Goal: Task Accomplishment & Management: Manage account settings

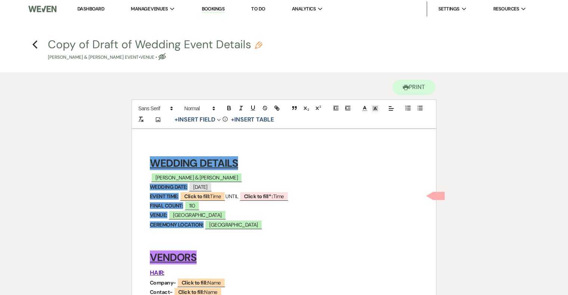
scroll to position [2, 0]
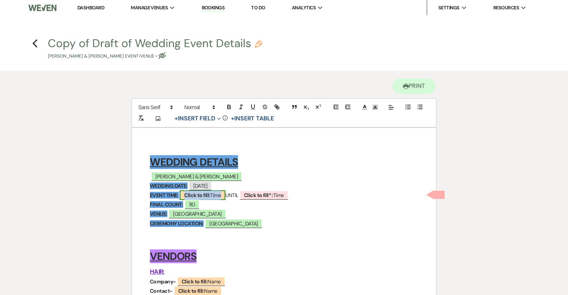
click at [205, 195] on b "Click to fill:" at bounding box center [197, 195] width 26 height 7
select select "Time"
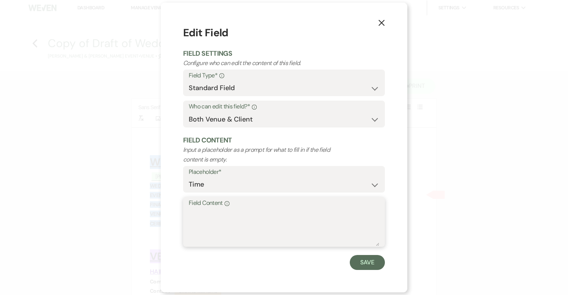
click at [212, 219] on textarea "Field Content Info" at bounding box center [284, 227] width 191 height 37
type textarea "4:00PM"
click at [367, 265] on button "Save" at bounding box center [367, 262] width 35 height 15
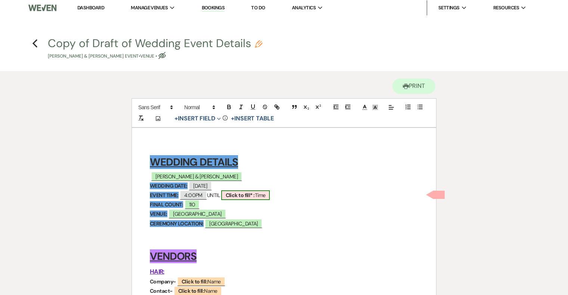
click at [247, 194] on b "Click to fill* :" at bounding box center [240, 195] width 29 height 7
select select "owner"
select select "Time"
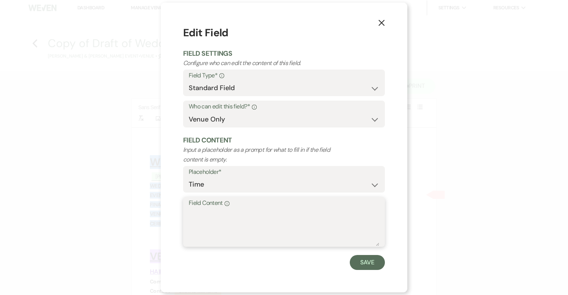
click at [263, 211] on textarea "Field Content Info" at bounding box center [284, 227] width 191 height 37
type textarea "9:30PM"
click at [359, 264] on button "Save" at bounding box center [367, 262] width 35 height 15
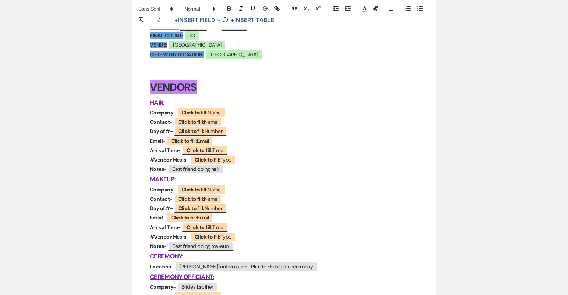
scroll to position [172, 0]
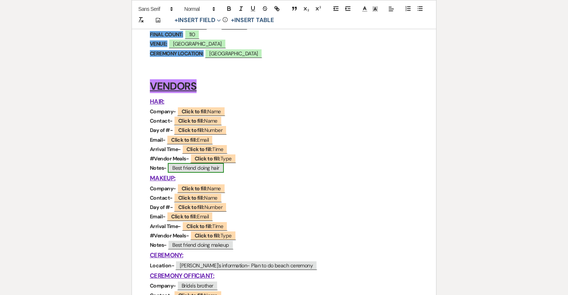
click at [216, 166] on span "Best friend doing hair" at bounding box center [196, 168] width 56 height 10
select select "Type"
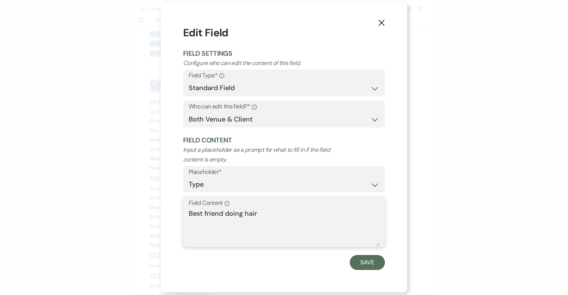
drag, startPoint x: 228, startPoint y: 213, endPoint x: 182, endPoint y: 213, distance: 46.7
click at [182, 213] on div "X Edit Field Field Settings Configure who can edit the content of this field. F…" at bounding box center [284, 148] width 247 height 290
drag, startPoint x: 237, startPoint y: 214, endPoint x: 202, endPoint y: 214, distance: 35.5
click at [202, 214] on textarea "TBD-oing hair" at bounding box center [284, 227] width 191 height 37
type textarea "TBD"
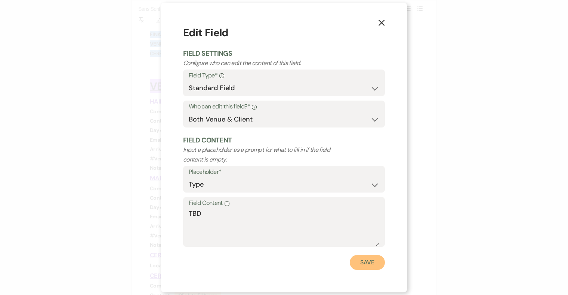
click at [370, 262] on button "Save" at bounding box center [367, 262] width 35 height 15
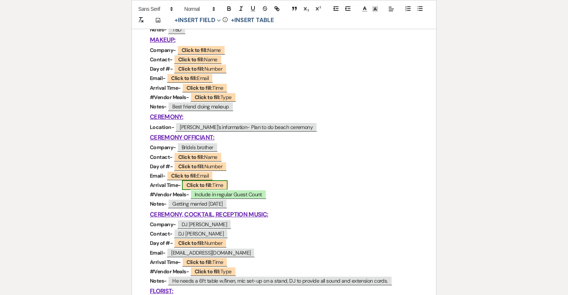
scroll to position [278, 0]
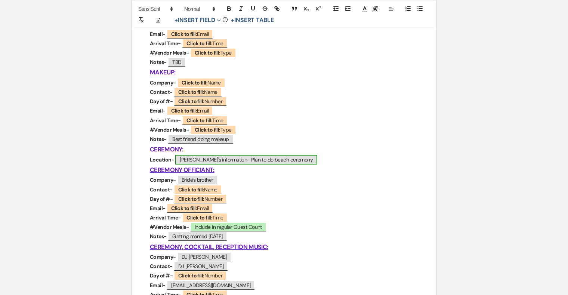
click at [270, 159] on span "Jake's information- Plan to do beach ceremony" at bounding box center [246, 160] width 142 height 10
select select "Name"
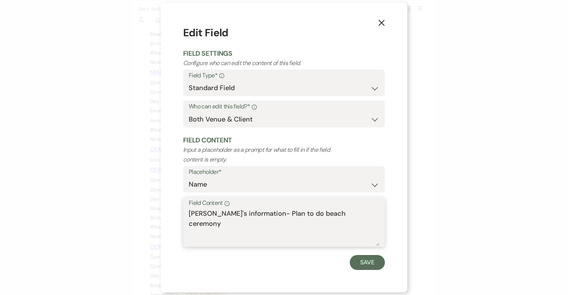
click at [344, 215] on textarea "Jake's information- Plan to do beach ceremony" at bounding box center [284, 227] width 191 height 37
paste textarea "https://www.borrowedandbloom.com/beach-weddings"
type textarea "Jake's information- Plan to do beach ceremony https://www.borrowedandbloom.com/…"
click at [376, 262] on button "Save" at bounding box center [367, 262] width 35 height 15
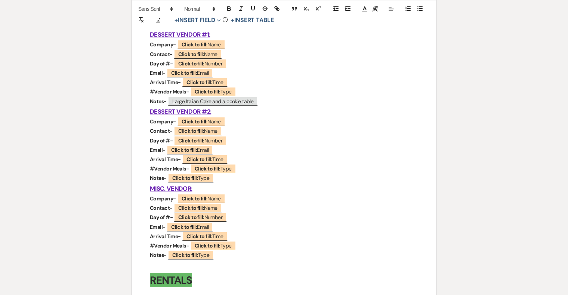
scroll to position [808, 0]
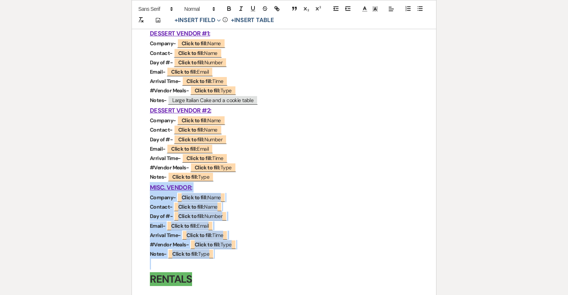
drag, startPoint x: 222, startPoint y: 258, endPoint x: 132, endPoint y: 188, distance: 114.2
copy div "MISC. VENDOR: Company- ﻿ Click to fill: Name ﻿ Contact- ﻿ Click to fill: Name ﻿…"
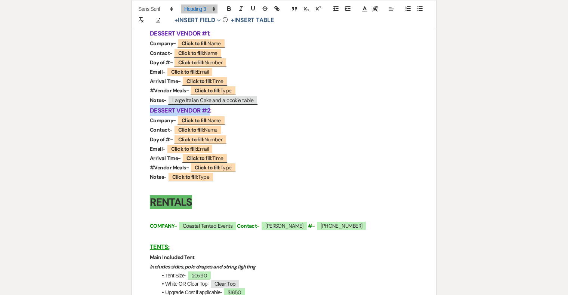
drag, startPoint x: 209, startPoint y: 109, endPoint x: 150, endPoint y: 110, distance: 59.4
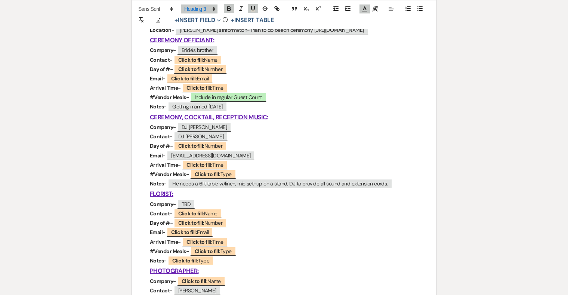
scroll to position [333, 0]
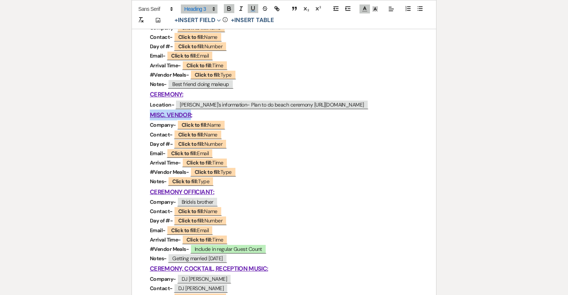
drag, startPoint x: 190, startPoint y: 114, endPoint x: 150, endPoint y: 113, distance: 40.0
click at [150, 113] on u "MISC. VENDOR:" at bounding box center [171, 115] width 42 height 8
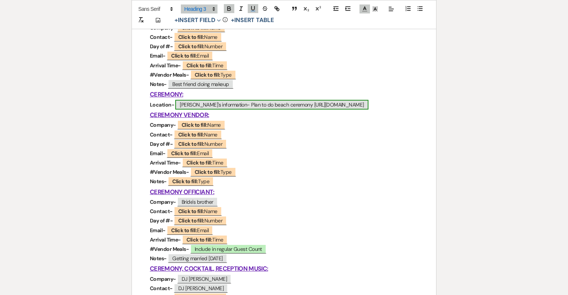
click at [228, 104] on span "Jake's information- Plan to do beach ceremony https://www.borrowedandbloom.com/…" at bounding box center [271, 105] width 193 height 10
select select "Name"
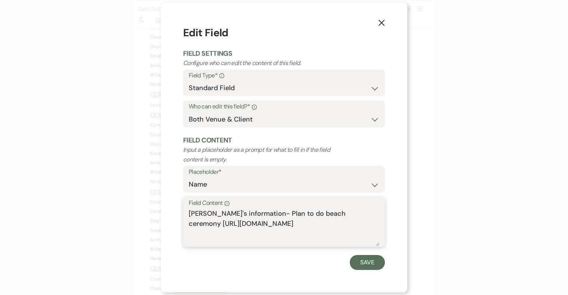
drag, startPoint x: 250, startPoint y: 213, endPoint x: 187, endPoint y: 212, distance: 63.6
click at [187, 212] on div "Field Content Info Jake's information- Plan to do beach ceremony https://www.bo…" at bounding box center [284, 222] width 202 height 50
drag, startPoint x: 367, startPoint y: 226, endPoint x: 138, endPoint y: 227, distance: 228.8
click at [138, 227] on div "X Edit Field Field Settings Configure who can edit the content of this field. F…" at bounding box center [284, 147] width 568 height 295
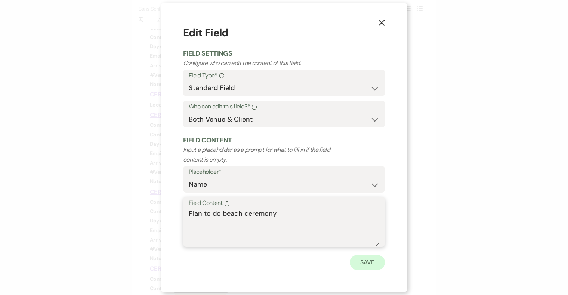
type textarea "Plan to do beach ceremony"
click at [380, 259] on button "Save" at bounding box center [367, 262] width 35 height 15
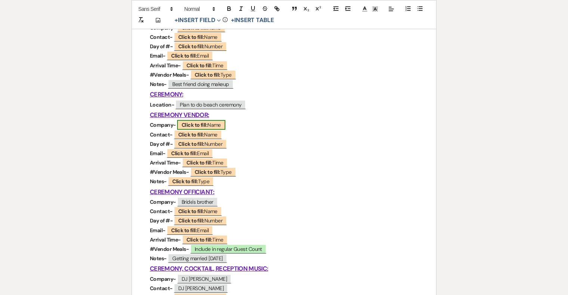
click at [206, 125] on b "Click to fill:" at bounding box center [195, 124] width 26 height 7
select select "Name"
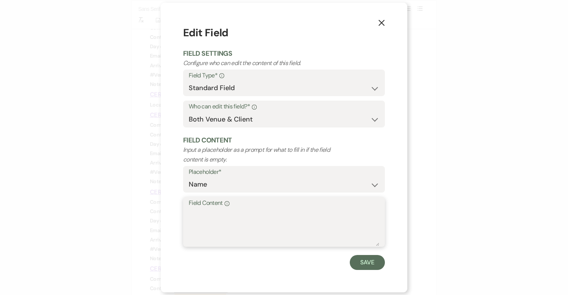
click at [220, 209] on textarea "Field Content Info" at bounding box center [284, 227] width 191 height 37
type textarea "Borrowed and Bloom / Beach Bum Rentals"
click at [363, 268] on button "Save" at bounding box center [367, 262] width 35 height 15
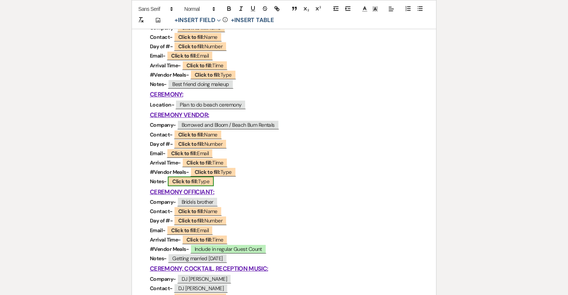
click at [187, 182] on b "Click to fill:" at bounding box center [185, 181] width 26 height 7
select select "Type"
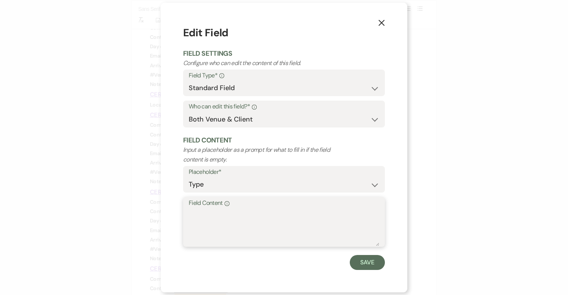
click at [258, 218] on textarea "Field Content Info" at bounding box center [284, 227] width 191 height 37
paste textarea "https://www.borrowedandbloom.com/beach-weddings"
type textarea "https://www.borrowedandbloom.com/beach-weddings"
click at [360, 261] on button "Save" at bounding box center [367, 262] width 35 height 15
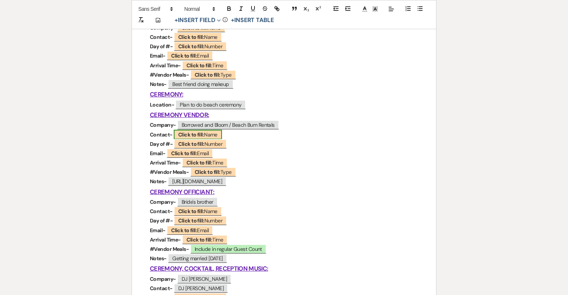
click at [194, 131] on b "Click to fill:" at bounding box center [191, 134] width 26 height 7
select select "Name"
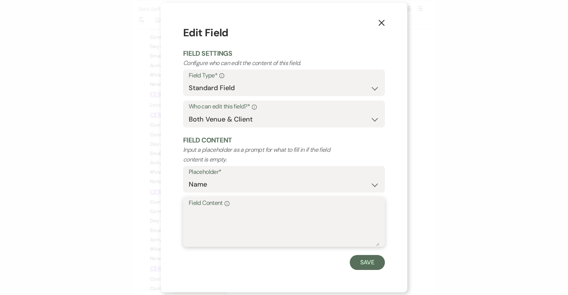
click at [238, 217] on textarea "Field Content Info" at bounding box center [284, 227] width 191 height 37
type textarea "Jake/Steph"
click at [377, 263] on button "Save" at bounding box center [367, 262] width 35 height 15
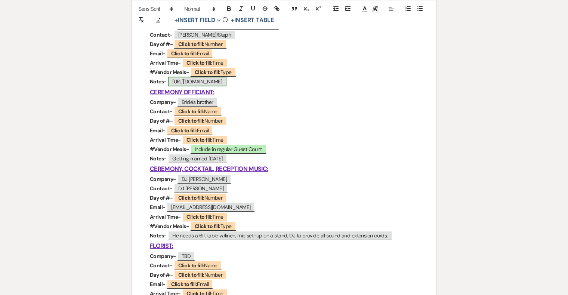
scroll to position [437, 0]
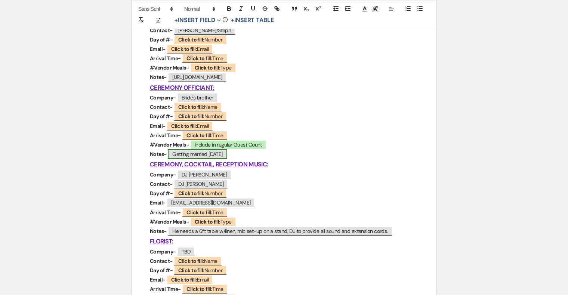
click at [192, 154] on span "Getting married 12/20/25" at bounding box center [197, 154] width 59 height 10
select select "Type"
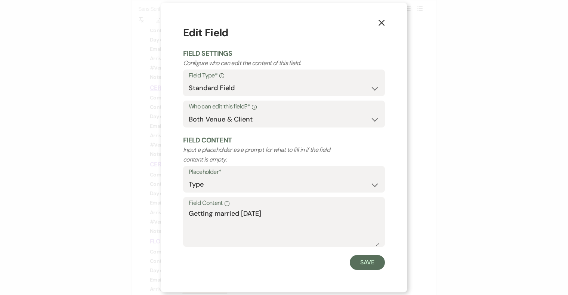
drag, startPoint x: 295, startPoint y: 208, endPoint x: 227, endPoint y: 206, distance: 68.4
click at [227, 206] on label "Field Content Info" at bounding box center [284, 203] width 191 height 11
click at [227, 209] on textarea "Getting married 12/20/25" at bounding box center [284, 227] width 191 height 37
drag, startPoint x: 286, startPoint y: 216, endPoint x: 154, endPoint y: 216, distance: 132.7
click at [154, 216] on div "X Edit Field Field Settings Configure who can edit the content of this field. F…" at bounding box center [284, 147] width 568 height 295
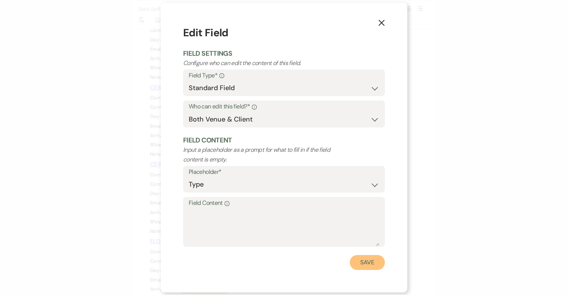
click at [371, 261] on button "Save" at bounding box center [367, 262] width 35 height 15
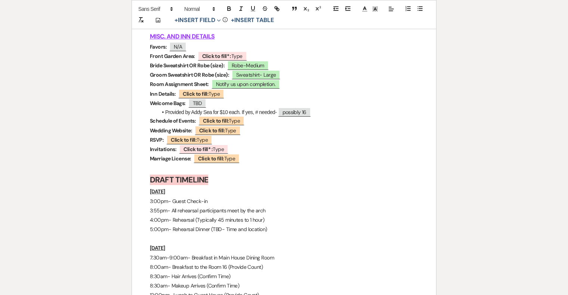
scroll to position [3290, 0]
click at [243, 163] on p "Marriage License: ﻿ Click to fill: Type ﻿" at bounding box center [284, 159] width 268 height 9
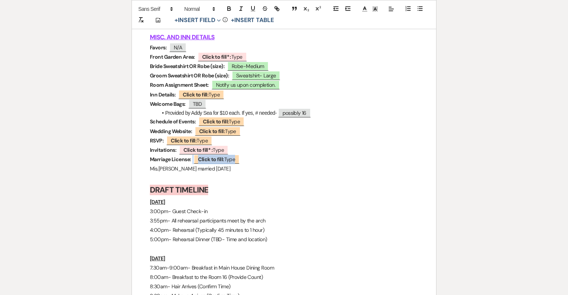
drag, startPoint x: 250, startPoint y: 160, endPoint x: 147, endPoint y: 164, distance: 103.6
drag, startPoint x: 147, startPoint y: 164, endPoint x: 264, endPoint y: 166, distance: 116.6
copy p "Marriage License: ﻿ Click to fill: Type ﻿"
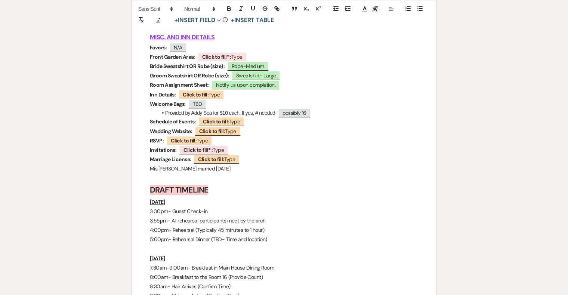
click at [245, 160] on p "Marriage License: ﻿ Click to fill: Type ﻿" at bounding box center [284, 159] width 268 height 9
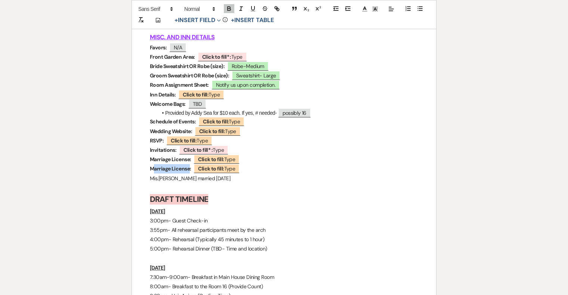
drag, startPoint x: 190, startPoint y: 172, endPoint x: 155, endPoint y: 170, distance: 35.2
click at [155, 170] on strong "Marriage License:" at bounding box center [170, 168] width 41 height 7
click at [204, 171] on b "Click to fill:" at bounding box center [201, 168] width 26 height 7
select select "Type"
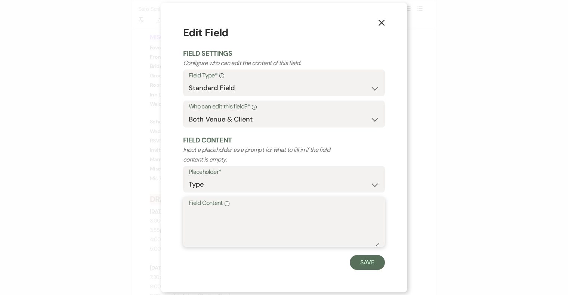
click at [223, 219] on textarea "Field Content Info" at bounding box center [284, 227] width 191 height 37
type textarea "Couple is getting married on 12/20/25"
click at [363, 258] on button "Save" at bounding box center [367, 262] width 35 height 15
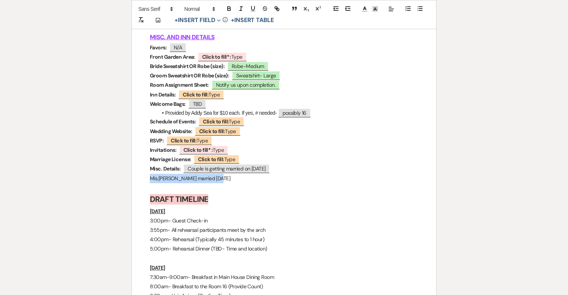
drag, startPoint x: 225, startPoint y: 183, endPoint x: 140, endPoint y: 183, distance: 84.5
click at [215, 153] on span "Click to fill* : Type" at bounding box center [203, 150] width 49 height 10
select select "owner"
select select "Type"
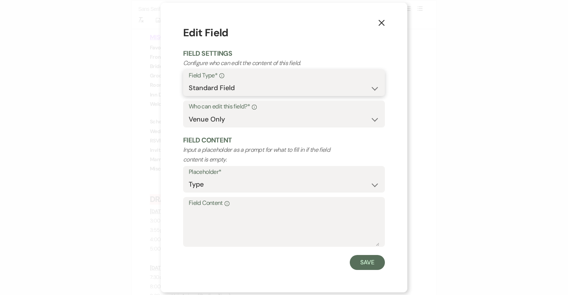
click at [238, 86] on select "Standard Field Smart Field" at bounding box center [284, 88] width 191 height 15
click at [234, 120] on select "Both Venue & Client Client Only Venue Only" at bounding box center [284, 119] width 191 height 15
select select "clientAndOwner"
click at [189, 112] on select "Both Venue & Client Client Only Venue Only" at bounding box center [284, 119] width 191 height 15
click at [369, 261] on button "Save" at bounding box center [367, 262] width 35 height 15
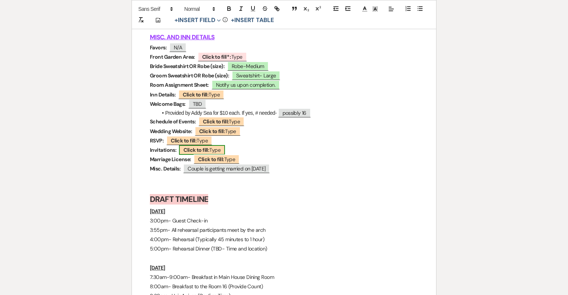
click at [207, 153] on b "Click to fill:" at bounding box center [197, 150] width 26 height 7
select select "Type"
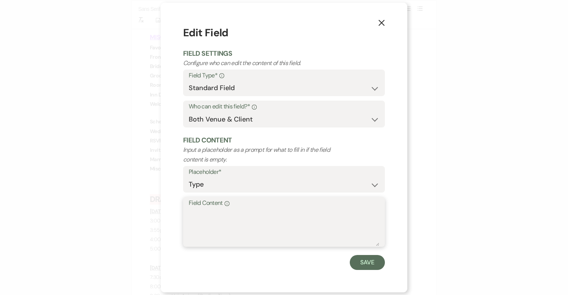
click at [209, 216] on textarea "Field Content Info" at bounding box center [284, 227] width 191 height 37
type textarea "D"
click at [374, 261] on button "Save" at bounding box center [367, 262] width 35 height 15
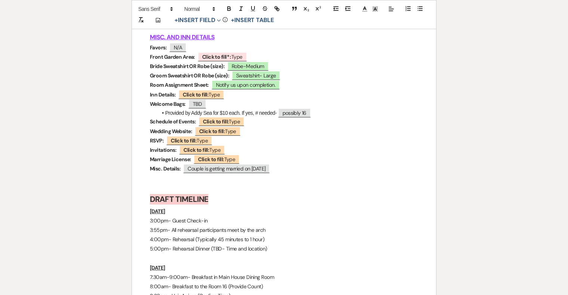
click at [175, 152] on strong "Invitations:" at bounding box center [163, 150] width 27 height 7
click at [150, 153] on strong "Invitations:" at bounding box center [163, 150] width 27 height 7
click at [186, 153] on strong "Date Invitations:" at bounding box center [169, 150] width 39 height 7
click at [228, 144] on p "RSVP: ﻿ Click to fill: Type ﻿" at bounding box center [284, 140] width 268 height 9
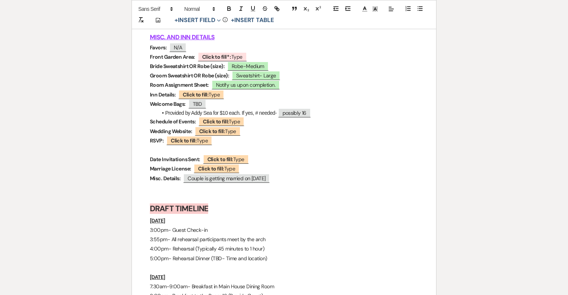
drag, startPoint x: 265, startPoint y: 159, endPoint x: 152, endPoint y: 159, distance: 113.3
click at [152, 159] on p "Date Invitations Sent: Click to fill: Type" at bounding box center [284, 159] width 268 height 9
drag, startPoint x: 150, startPoint y: 161, endPoint x: 271, endPoint y: 161, distance: 121.5
copy p "Date Invitations Sent:"
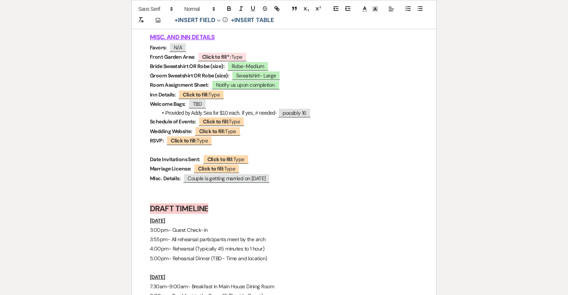
click at [151, 123] on strong "Schedule of Events:" at bounding box center [173, 121] width 46 height 7
click at [150, 123] on strong "Schedule of Events:" at bounding box center [173, 121] width 46 height 7
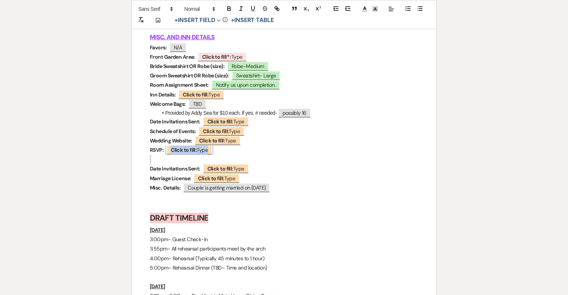
drag, startPoint x: 150, startPoint y: 172, endPoint x: 287, endPoint y: 156, distance: 138.8
drag, startPoint x: 257, startPoint y: 171, endPoint x: 147, endPoint y: 161, distance: 110.7
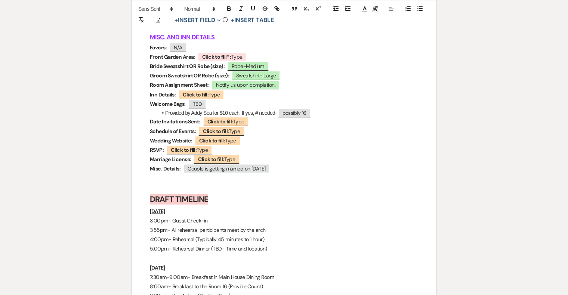
click at [254, 125] on p "Date Invitations Sent: ﻿ Click to fill: Type ﻿" at bounding box center [284, 121] width 268 height 9
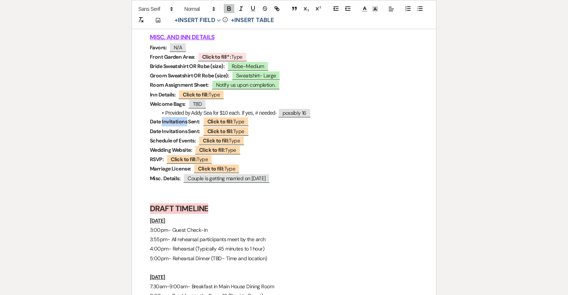
drag, startPoint x: 187, startPoint y: 124, endPoint x: 162, endPoint y: 123, distance: 24.3
click at [162, 123] on strong "Date Invitations Sent:" at bounding box center [175, 121] width 50 height 7
click at [161, 162] on strong "RSVP:" at bounding box center [157, 159] width 14 height 7
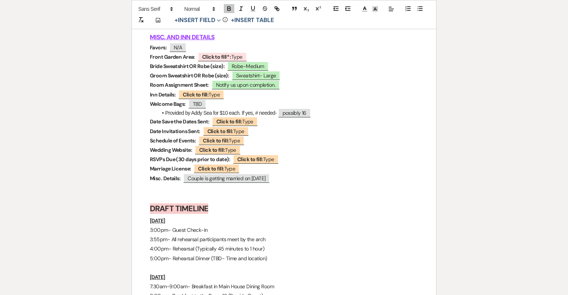
click at [190, 172] on strong "Marriage License:" at bounding box center [170, 168] width 41 height 7
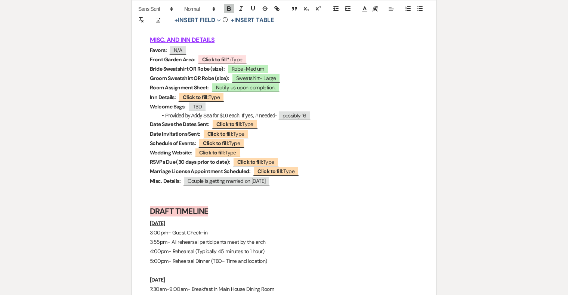
scroll to position [3285, 0]
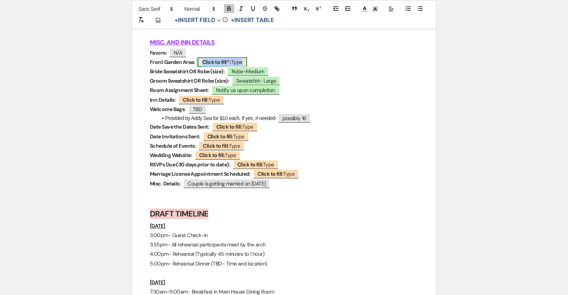
click at [219, 63] on b "Click to fill* :" at bounding box center [216, 62] width 29 height 7
select select "owner"
select select "Type"
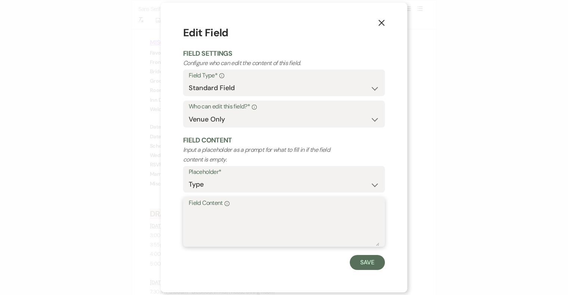
click at [251, 212] on textarea "Field Content Info" at bounding box center [284, 227] width 191 height 37
type textarea "Lighting. (TBD- Cigar/Cornhole/Fire pit?)"
click at [359, 262] on button "Save" at bounding box center [367, 262] width 35 height 15
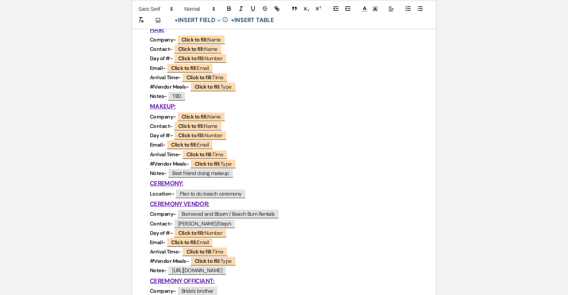
scroll to position [0, 0]
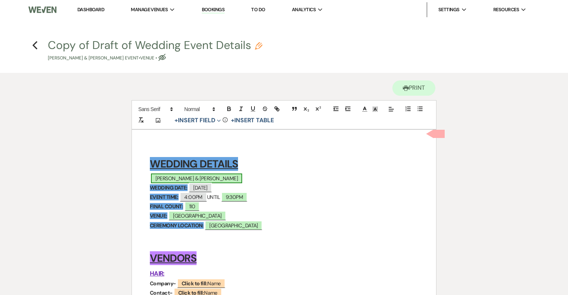
click at [225, 176] on span "Michael Graziani & Natalie Hritsko" at bounding box center [196, 178] width 91 height 10
select select "smartCustomField"
select select "owner"
select select "{{clientNames}}"
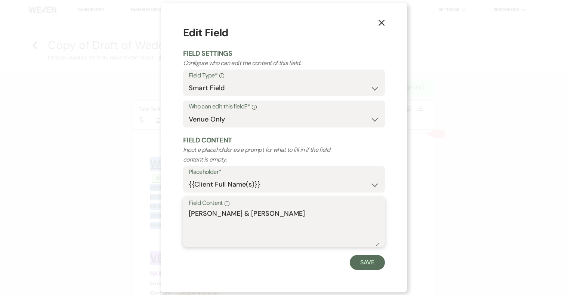
drag, startPoint x: 305, startPoint y: 214, endPoint x: 167, endPoint y: 214, distance: 137.9
click at [167, 214] on div "X Edit Field Field Settings Configure who can edit the content of this field. F…" at bounding box center [284, 148] width 247 height 290
click at [244, 216] on textarea "Michael Graziani & Natalie Hritsko" at bounding box center [284, 227] width 191 height 37
drag, startPoint x: 304, startPoint y: 212, endPoint x: 169, endPoint y: 215, distance: 135.0
click at [168, 214] on div "X Edit Field Field Settings Configure who can edit the content of this field. F…" at bounding box center [284, 148] width 247 height 290
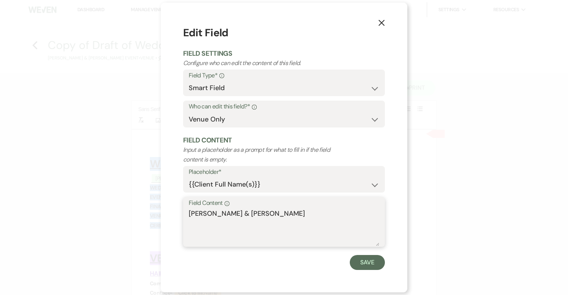
click at [251, 216] on textarea "Michael Graziani & Natalie Hritsko" at bounding box center [284, 227] width 191 height 37
drag, startPoint x: 232, startPoint y: 213, endPoint x: 186, endPoint y: 213, distance: 46.0
click at [186, 213] on div "Field Content Info Michael Graziani & Natalie Hritsko" at bounding box center [284, 222] width 202 height 50
click at [246, 215] on textarea "Natalie Hritsko" at bounding box center [284, 227] width 191 height 37
paste textarea "Michael Graziani &"
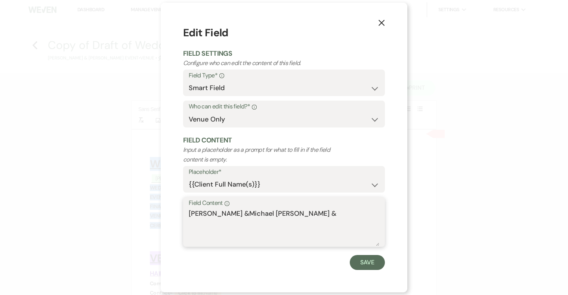
click at [243, 212] on textarea "Natalie Hritsko &Michael Graziani &" at bounding box center [284, 227] width 191 height 37
drag, startPoint x: 298, startPoint y: 213, endPoint x: 322, endPoint y: 213, distance: 24.3
click at [321, 213] on textarea "Natalie Hritsko & Michael Graziani &" at bounding box center [284, 227] width 191 height 37
drag, startPoint x: 297, startPoint y: 212, endPoint x: 187, endPoint y: 212, distance: 109.9
click at [187, 212] on div "Field Content Info Natalie Hritsko & Michael Graziani" at bounding box center [284, 222] width 202 height 50
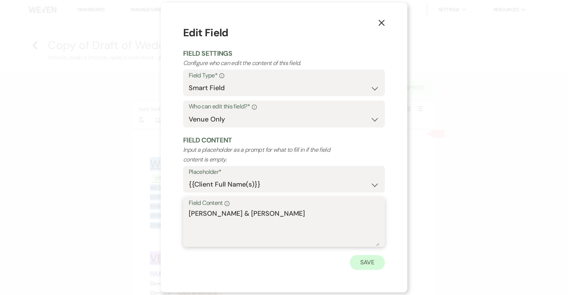
type textarea "Natalie Hritsko & Michael Graziani"
click at [369, 266] on button "Save" at bounding box center [367, 262] width 35 height 15
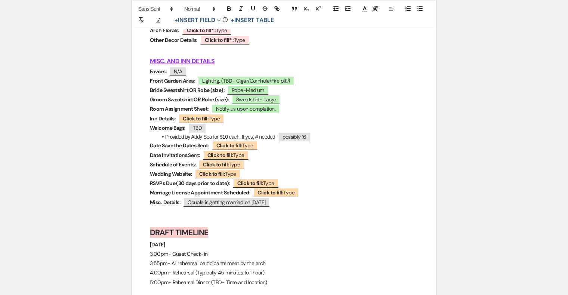
scroll to position [3263, 0]
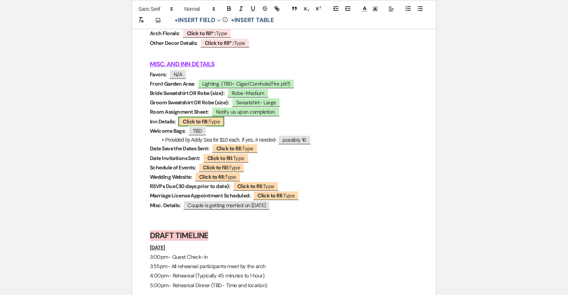
click at [205, 123] on b "Click to fill:" at bounding box center [196, 121] width 26 height 7
select select "Type"
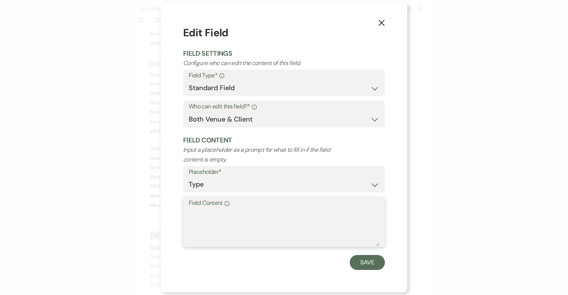
click at [233, 222] on textarea "Field Content Info" at bounding box center [284, 227] width 191 height 37
paste textarea "https://docs.google.com/spreadsheets/d/1Fd6JRY99Kt6plZuWy-etKfFw4BePxQ3Y-nwNJkn…"
type textarea "https://docs.google.com/spreadsheets/d/1Fd6JRY99Kt6plZuWy-etKfFw4BePxQ3Y-nwNJkn…"
click at [363, 264] on button "Save" at bounding box center [367, 262] width 35 height 15
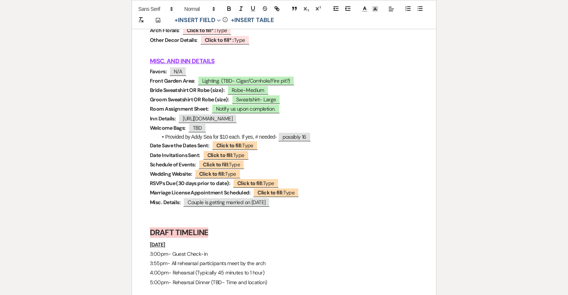
scroll to position [3267, 0]
click at [203, 132] on span "TBD" at bounding box center [197, 127] width 18 height 10
select select "Type"
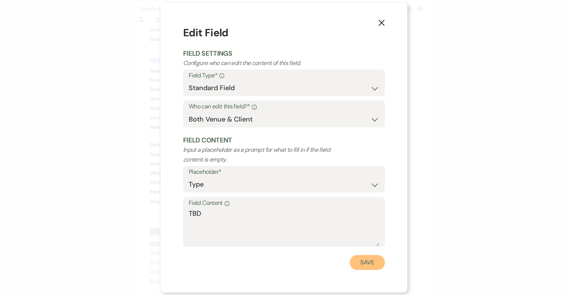
click at [366, 258] on button "Save" at bounding box center [367, 262] width 35 height 15
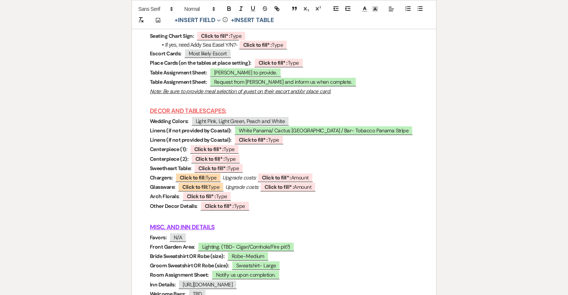
scroll to position [3097, 0]
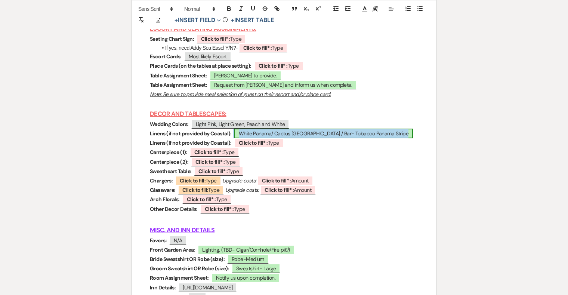
click at [280, 137] on span "White Panama/ Cactus Belize / Bar- Tobacco Panama Stripe" at bounding box center [323, 134] width 179 height 10
select select "owner"
select select "Type"
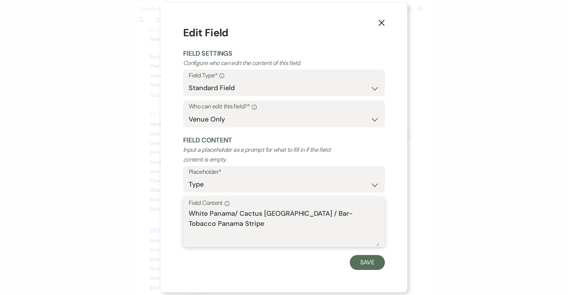
drag, startPoint x: 379, startPoint y: 213, endPoint x: 143, endPoint y: 214, distance: 236.3
click at [143, 214] on div "X Edit Field Field Settings Configure who can edit the content of this field. F…" at bounding box center [284, 147] width 568 height 295
click at [366, 263] on button "Save" at bounding box center [367, 262] width 35 height 15
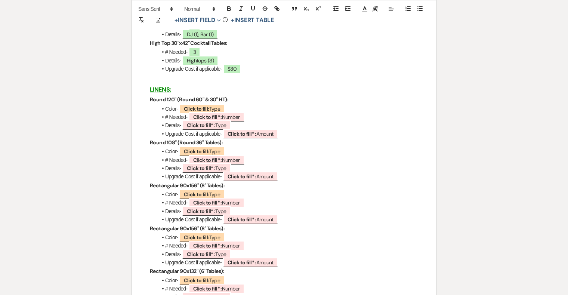
scroll to position [1313, 0]
click at [200, 110] on b "Click to fill:" at bounding box center [196, 108] width 25 height 7
select select "Type"
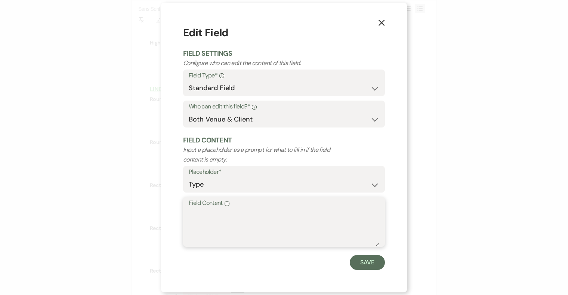
click at [215, 219] on textarea "Field Content Info" at bounding box center [284, 227] width 191 height 37
paste textarea "White Panama/ Cactus Belize / Bar- Tobacco Panama Stripe"
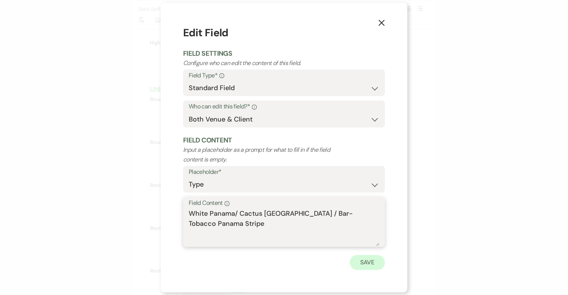
type textarea "White Panama/ Cactus Belize / Bar- Tobacco Panama Stripe"
click at [371, 264] on button "Save" at bounding box center [367, 262] width 35 height 15
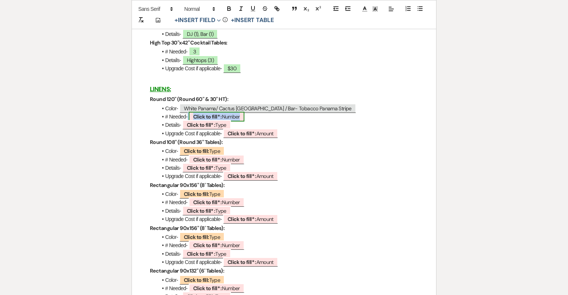
click at [217, 120] on b "Click to fill* :" at bounding box center [207, 116] width 29 height 7
select select "owner"
select select "Number"
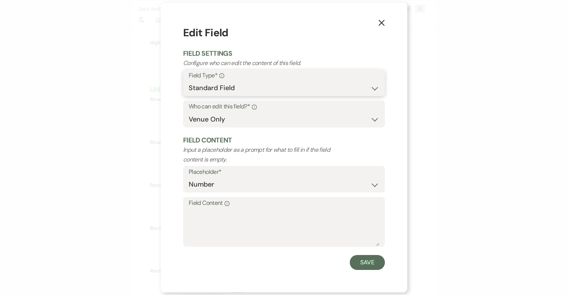
click at [250, 84] on select "Standard Field Smart Field" at bounding box center [284, 88] width 191 height 15
click at [243, 117] on select "Both Venue & Client Client Only Venue Only" at bounding box center [284, 119] width 191 height 15
select select "clientAndOwner"
click at [189, 112] on select "Both Venue & Client Client Only Venue Only" at bounding box center [284, 119] width 191 height 15
click at [368, 260] on button "Save" at bounding box center [367, 262] width 35 height 15
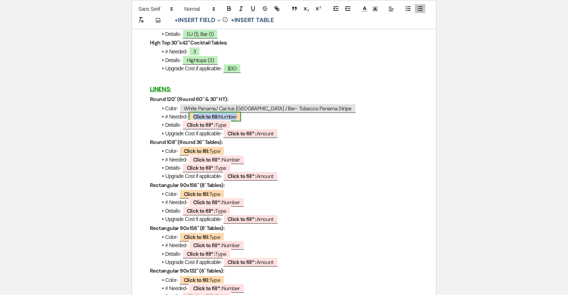
click at [236, 118] on span "Click to fill: Number" at bounding box center [215, 117] width 52 height 10
select select "Number"
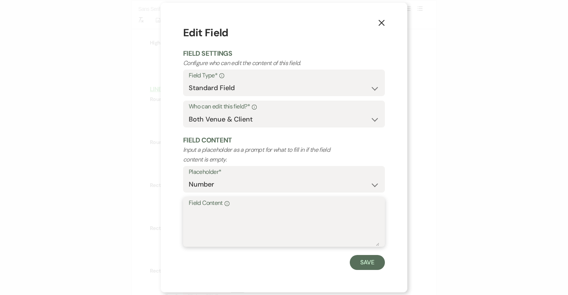
click at [224, 215] on textarea "Field Content Info" at bounding box center [284, 227] width 191 height 37
type textarea "17"
click at [360, 263] on button "Save" at bounding box center [367, 262] width 35 height 15
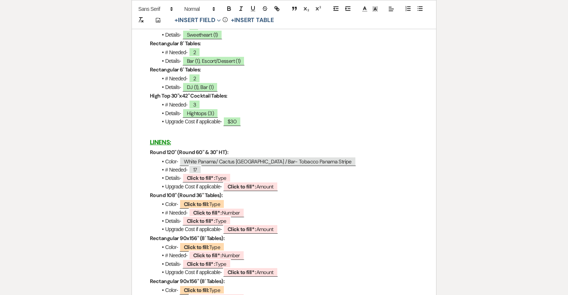
scroll to position [1261, 0]
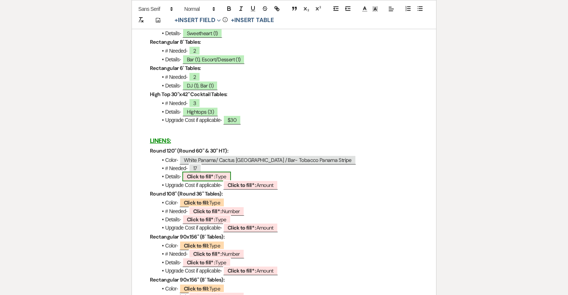
click at [206, 180] on b "Click to fill* :" at bounding box center [201, 176] width 29 height 7
select select "owner"
select select "Type"
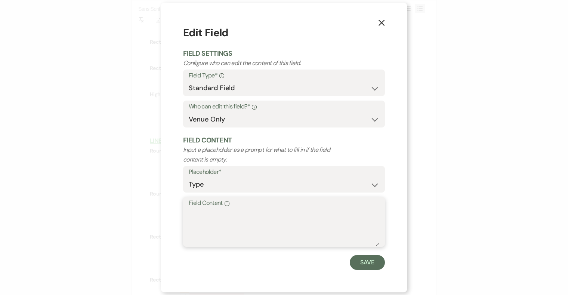
click at [227, 222] on textarea "Field Content Info" at bounding box center [284, 227] width 191 height 37
type textarea "Reception Tables (12), Welcome (1)"
click at [364, 264] on button "Save" at bounding box center [367, 262] width 35 height 15
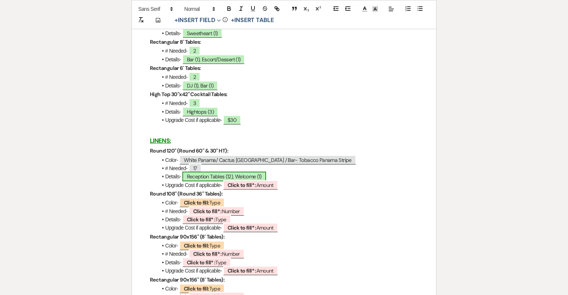
click at [247, 178] on span "Reception Tables (12), Welcome (1)" at bounding box center [224, 177] width 84 height 10
select select "owner"
select select "Type"
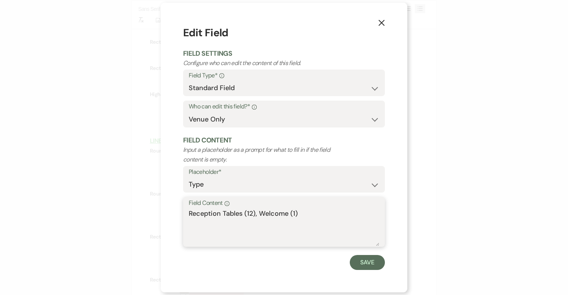
click at [305, 215] on textarea "Reception Tables (12), Welcome (1)" at bounding box center [284, 227] width 191 height 37
type textarea "Reception Tables (12), Welcome (1), Extra (1)"
click at [371, 271] on div "X Edit Field Field Settings Configure who can edit the content of this field. F…" at bounding box center [284, 148] width 247 height 290
click at [371, 262] on button "Save" at bounding box center [367, 262] width 35 height 15
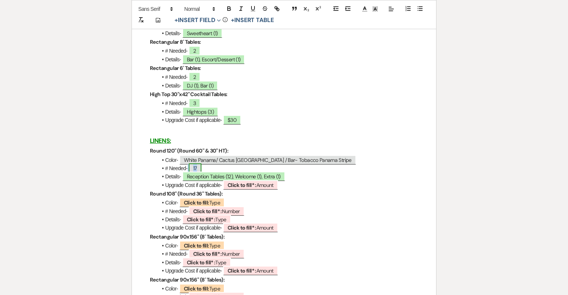
click at [198, 169] on span "17" at bounding box center [195, 168] width 13 height 10
select select "Number"
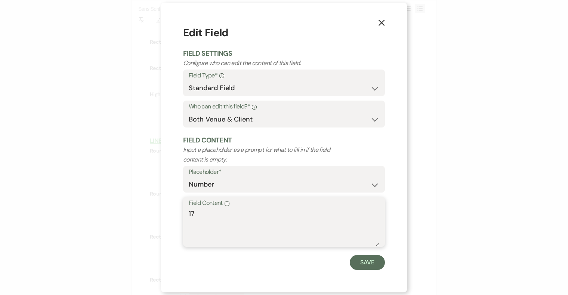
click at [226, 213] on textarea "17" at bounding box center [284, 227] width 191 height 37
type textarea "14"
click at [357, 258] on button "Save" at bounding box center [367, 262] width 35 height 15
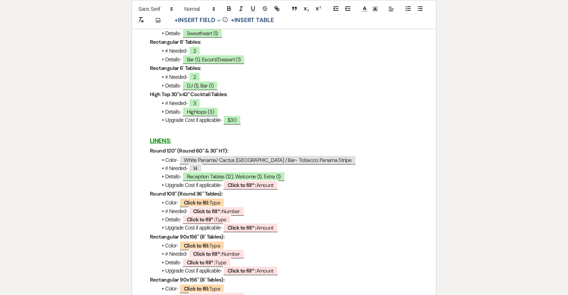
scroll to position [1281, 0]
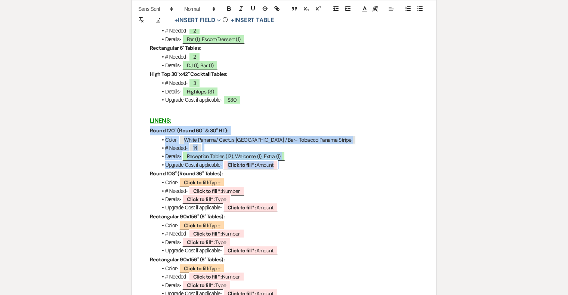
drag, startPoint x: 287, startPoint y: 172, endPoint x: 145, endPoint y: 133, distance: 147.3
copy div "Round 120" (Round 60" & 30" HT): Color- White Panama/ Cactus Belize / Bar- Toba…"
click at [291, 169] on li "Upgrade Cost if applicable- ﻿ Click to fill* : Amount ﻿" at bounding box center [287, 165] width 261 height 8
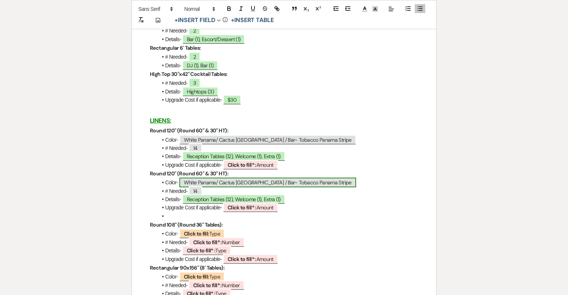
click at [208, 186] on span "White Panama/ Cactus Belize / Bar- Tobacco Panama Stripe" at bounding box center [267, 183] width 177 height 10
select select "Type"
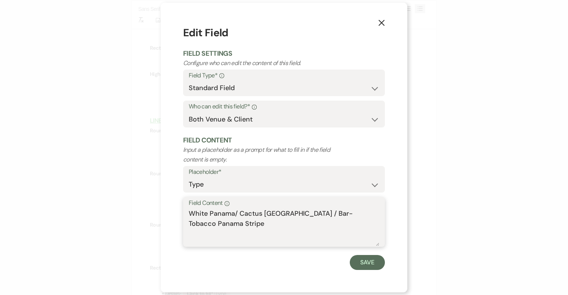
drag, startPoint x: 303, startPoint y: 213, endPoint x: 189, endPoint y: 211, distance: 114.4
click at [189, 211] on textarea "White Panama/ Cactus Belize / Bar- Tobacco Panama Stripe" at bounding box center [284, 227] width 191 height 37
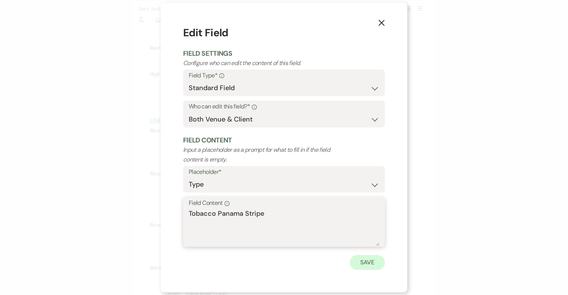
type textarea "Tobacco Panama Stripe"
click at [362, 260] on button "Save" at bounding box center [367, 262] width 35 height 15
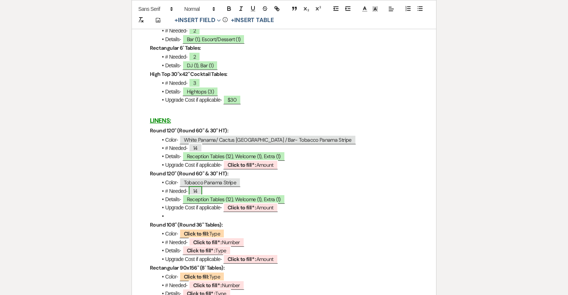
click at [198, 194] on span "14" at bounding box center [195, 191] width 13 height 10
select select "Number"
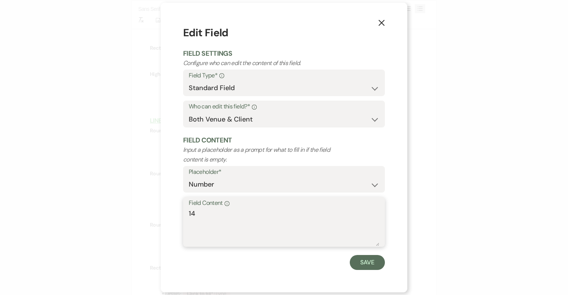
drag, startPoint x: 209, startPoint y: 216, endPoint x: 175, endPoint y: 215, distance: 33.7
click at [175, 215] on div "X Edit Field Field Settings Configure who can edit the content of this field. F…" at bounding box center [284, 148] width 247 height 290
type textarea "3"
click at [373, 267] on button "Save" at bounding box center [367, 262] width 35 height 15
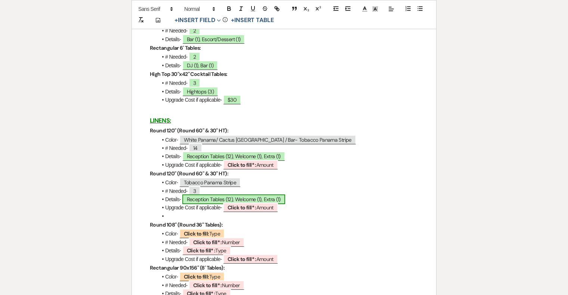
click at [196, 204] on span "Reception Tables (12), Welcome (1), Extra (1)" at bounding box center [233, 199] width 103 height 10
select select "owner"
select select "Type"
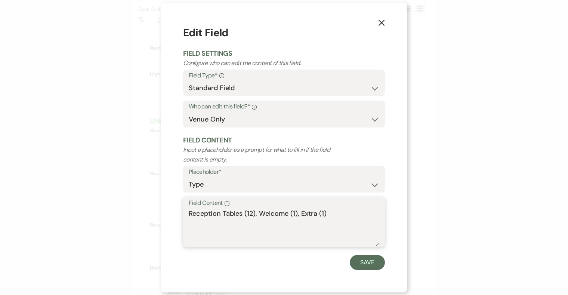
drag, startPoint x: 330, startPoint y: 215, endPoint x: 181, endPoint y: 214, distance: 149.2
click at [181, 214] on div "X Edit Field Field Settings Configure who can edit the content of this field. F…" at bounding box center [284, 148] width 247 height 290
type textarea "High Top Tables"
click at [364, 263] on button "Save" at bounding box center [367, 262] width 35 height 15
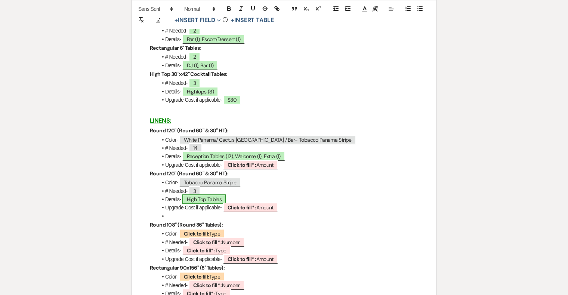
click at [221, 204] on span "High Top Tables" at bounding box center [204, 199] width 44 height 10
select select "owner"
select select "Type"
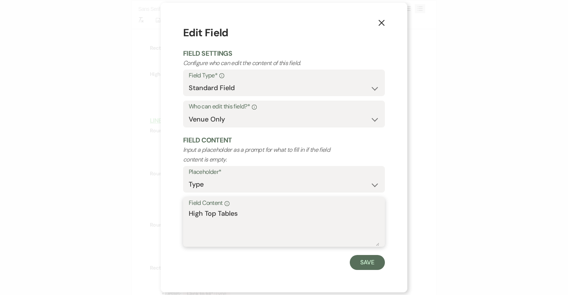
click at [246, 214] on textarea "High Top Tables" at bounding box center [284, 227] width 191 height 37
type textarea "High Top Tables (3)"
click at [364, 261] on button "Save" at bounding box center [367, 262] width 35 height 15
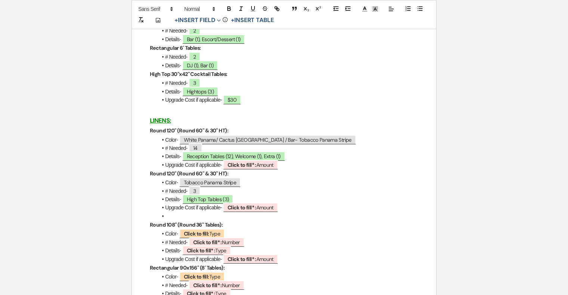
click at [167, 220] on li at bounding box center [287, 216] width 261 height 8
click at [178, 220] on li at bounding box center [287, 216] width 261 height 8
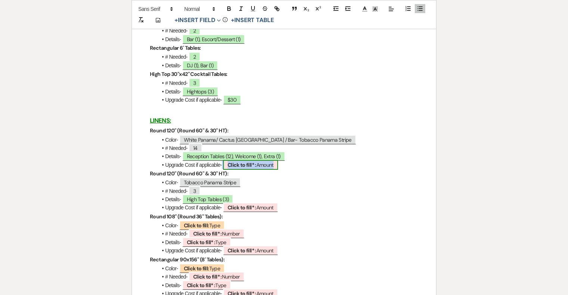
click at [240, 168] on b "Click to fill* :" at bounding box center [242, 164] width 29 height 7
select select "owner"
select select "Amount"
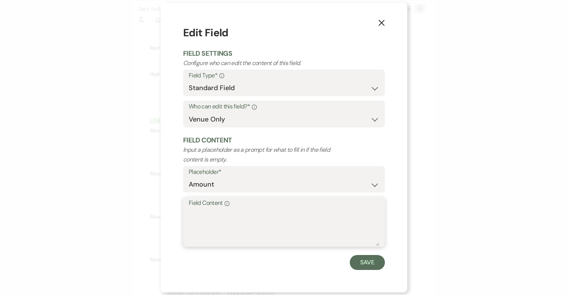
click at [253, 216] on textarea "Field Content Info" at bounding box center [284, 227] width 191 height 37
type textarea "$35/linen"
click at [376, 264] on button "Save" at bounding box center [367, 262] width 35 height 15
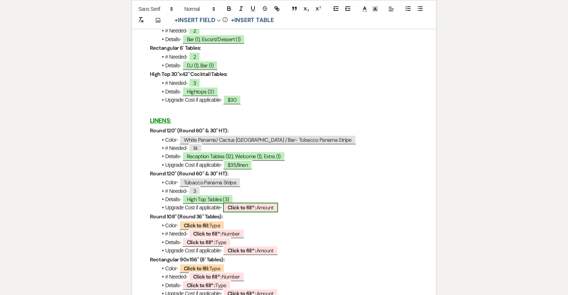
click at [245, 211] on b "Click to fill* :" at bounding box center [242, 207] width 29 height 7
select select "owner"
select select "Amount"
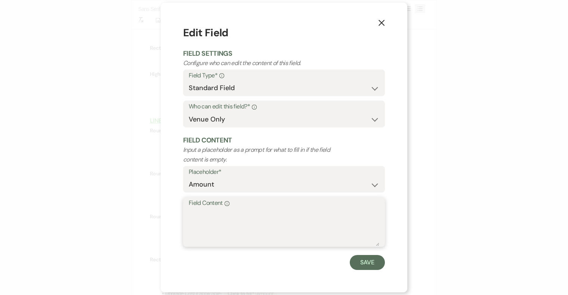
click at [273, 211] on textarea "Field Content Info" at bounding box center [284, 227] width 191 height 37
type textarea "Pricing TBD"
click at [372, 261] on button "Save" at bounding box center [367, 262] width 35 height 15
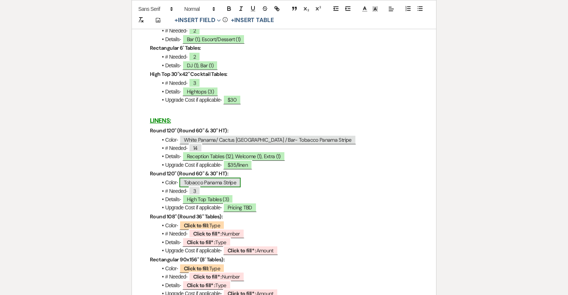
click at [230, 185] on span "Tobacco Panama Stripe" at bounding box center [210, 183] width 62 height 10
select select "Type"
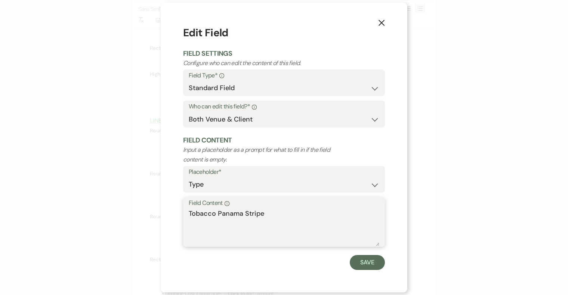
drag, startPoint x: 271, startPoint y: 214, endPoint x: 165, endPoint y: 214, distance: 106.5
click at [165, 214] on div "X Edit Field Field Settings Configure who can edit the content of this field. F…" at bounding box center [284, 148] width 247 height 290
click at [364, 265] on button "Save" at bounding box center [367, 262] width 35 height 15
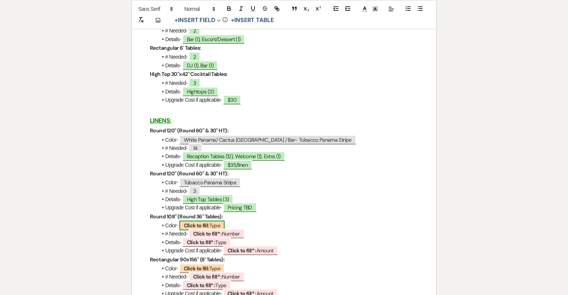
click at [201, 229] on b "Click to fill:" at bounding box center [196, 225] width 25 height 7
select select "Type"
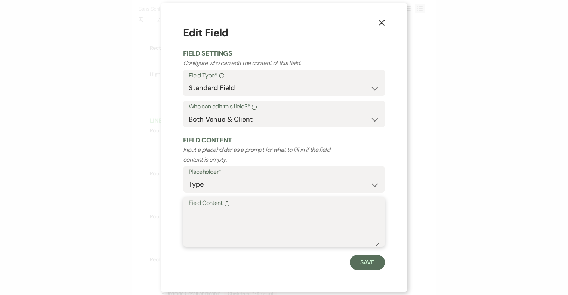
click at [232, 225] on textarea "Field Content Info" at bounding box center [284, 227] width 191 height 37
type textarea "White Panama"
click at [363, 268] on button "Save" at bounding box center [367, 262] width 35 height 15
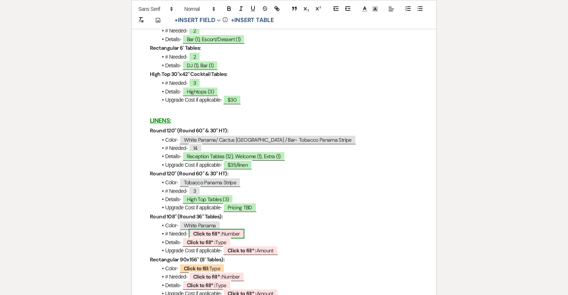
click at [205, 237] on b "Click to fill* :" at bounding box center [207, 233] width 29 height 7
select select "owner"
select select "Number"
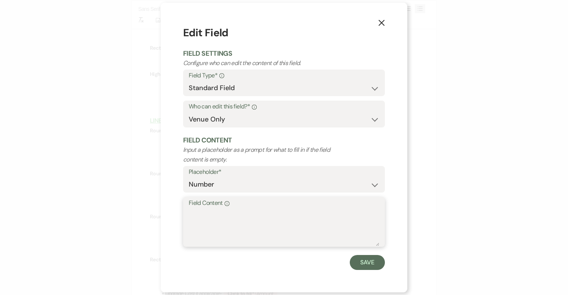
click at [222, 228] on textarea "Field Content Info" at bounding box center [284, 227] width 191 height 37
type textarea "1"
click at [370, 268] on button "Save" at bounding box center [367, 262] width 35 height 15
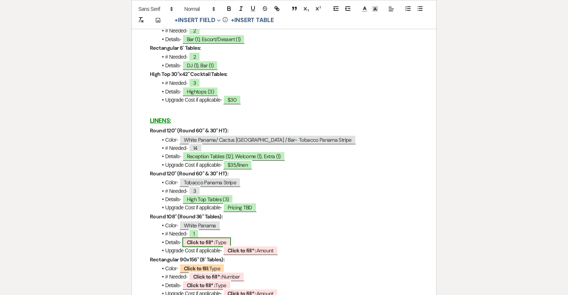
click at [211, 246] on b "Click to fill* :" at bounding box center [201, 242] width 29 height 7
select select "owner"
select select "Type"
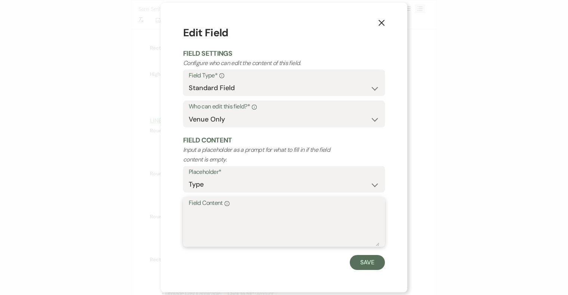
click at [240, 231] on textarea "Field Content Info" at bounding box center [284, 227] width 191 height 37
type textarea "Sweetheart Table (1)"
click at [354, 262] on button "Save" at bounding box center [367, 262] width 35 height 15
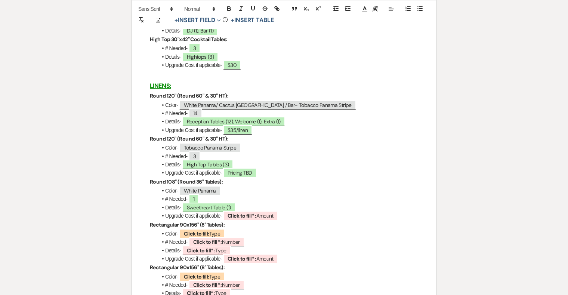
scroll to position [1318, 0]
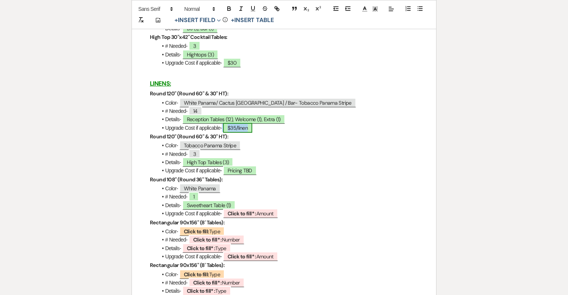
click at [239, 131] on span "$35/linen" at bounding box center [237, 128] width 29 height 10
select select "owner"
select select "Amount"
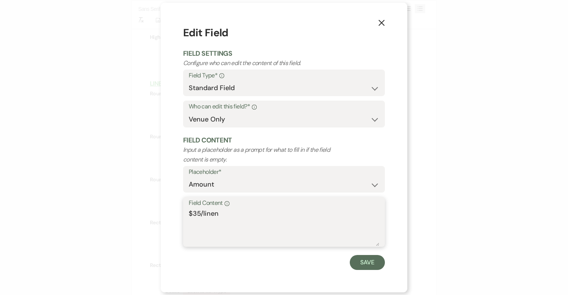
click at [199, 213] on textarea "$35/linen" at bounding box center [284, 227] width 191 height 37
type textarea "$30/linen"
click at [369, 258] on button "Save" at bounding box center [367, 262] width 35 height 15
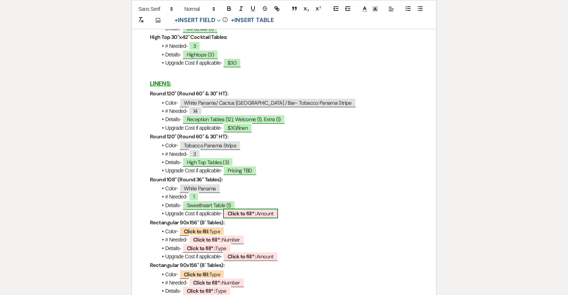
click at [256, 217] on b "Click to fill* :" at bounding box center [242, 213] width 29 height 7
select select "owner"
select select "Amount"
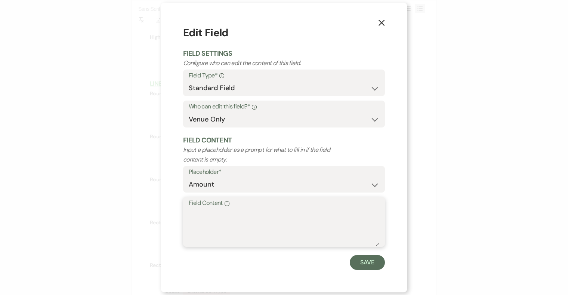
click at [277, 227] on textarea "Field Content Info" at bounding box center [284, 227] width 191 height 37
type textarea "$30/linen"
click at [366, 258] on button "Save" at bounding box center [367, 262] width 35 height 15
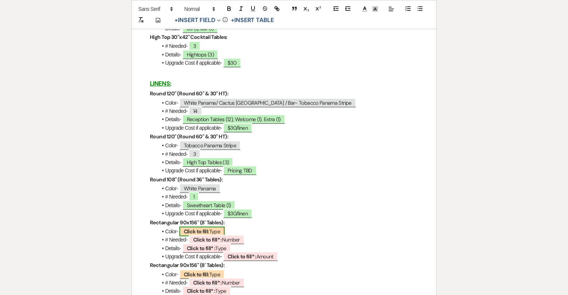
click at [212, 236] on span "Click to fill: Type" at bounding box center [202, 232] width 46 height 10
select select "Type"
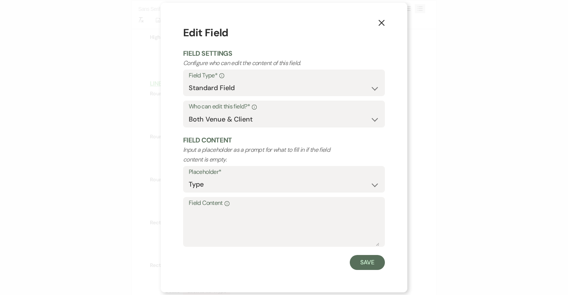
click at [385, 15] on div "X Edit Field Field Settings Configure who can edit the content of this field. F…" at bounding box center [284, 148] width 247 height 290
click at [384, 21] on icon "X" at bounding box center [381, 22] width 7 height 7
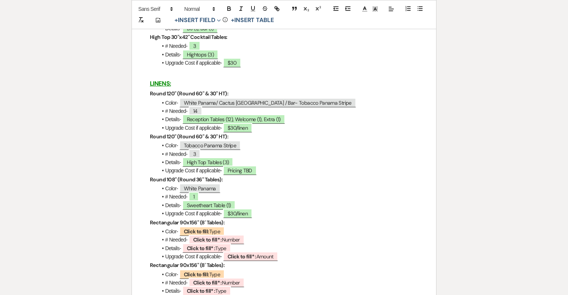
scroll to position [1302, 0]
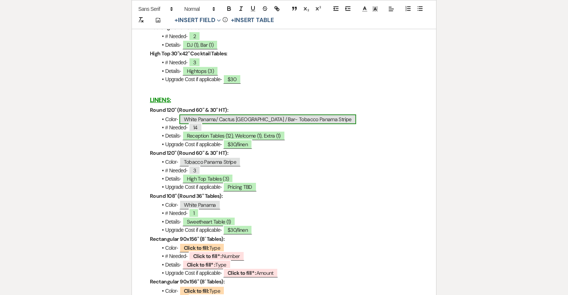
click at [282, 124] on span "White Panama/ Cactus Belize / Bar- Tobacco Panama Stripe" at bounding box center [267, 119] width 177 height 10
select select "Type"
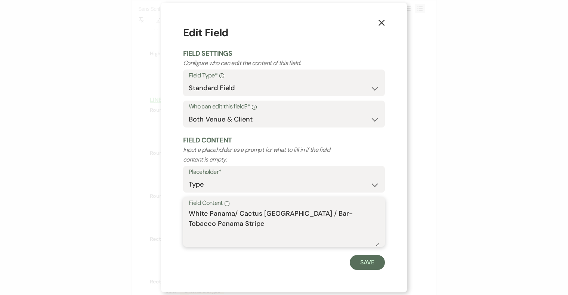
drag, startPoint x: 379, startPoint y: 213, endPoint x: 287, endPoint y: 212, distance: 92.0
click at [287, 212] on textarea "White Panama/ Cactus Belize / Bar- Tobacco Panama Stripe" at bounding box center [284, 227] width 191 height 37
type textarea "White Panama/ Cactus Belize /"
click at [370, 260] on button "Save" at bounding box center [367, 262] width 35 height 15
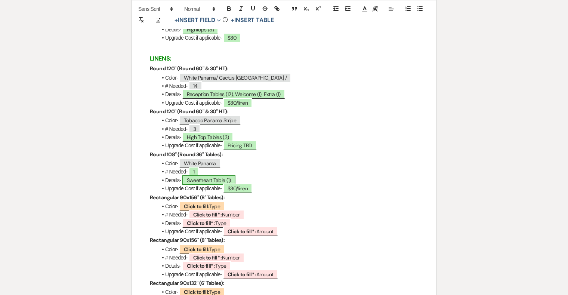
scroll to position [1344, 0]
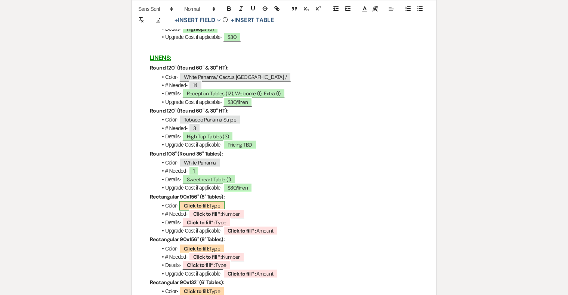
click at [199, 209] on b "Click to fill:" at bounding box center [196, 205] width 25 height 7
select select "Type"
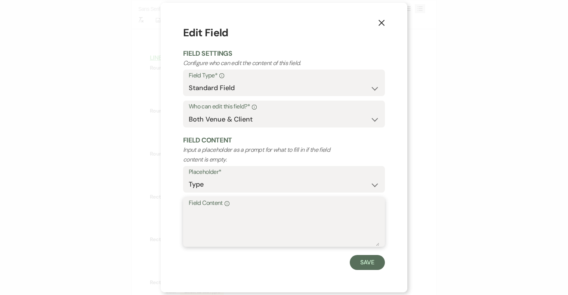
click at [239, 227] on textarea "Field Content Info" at bounding box center [284, 227] width 191 height 37
paste textarea "Bar- Tobacco Panama Stripe"
drag, startPoint x: 206, startPoint y: 214, endPoint x: 180, endPoint y: 211, distance: 26.7
click at [180, 211] on div "X Edit Field Field Settings Configure who can edit the content of this field. F…" at bounding box center [284, 148] width 247 height 290
type textarea "Tobacco Panama Stripe"
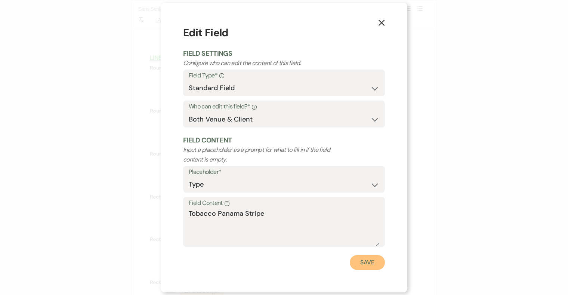
click at [377, 261] on button "Save" at bounding box center [367, 262] width 35 height 15
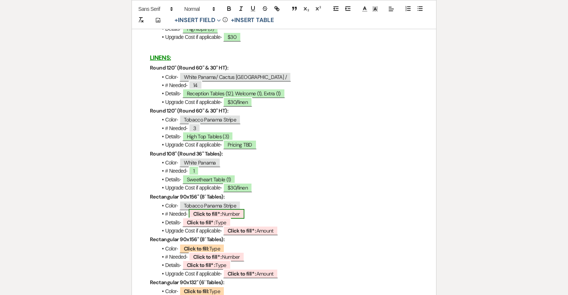
click at [214, 217] on b "Click to fill* :" at bounding box center [207, 213] width 29 height 7
select select "owner"
select select "Number"
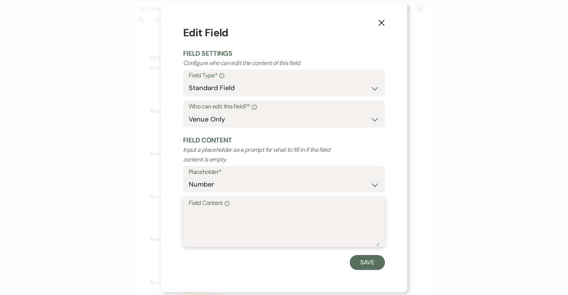
click at [219, 220] on textarea "Field Content Info" at bounding box center [284, 227] width 191 height 37
type textarea "1"
type textarea "2"
click at [373, 264] on button "Save" at bounding box center [367, 262] width 35 height 15
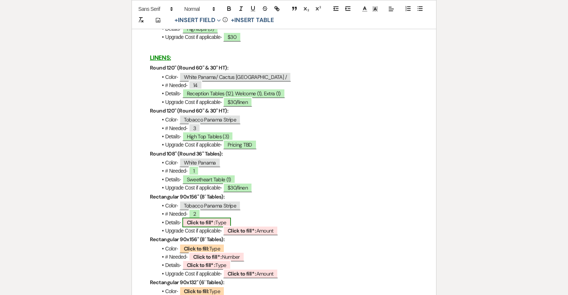
click at [197, 226] on b "Click to fill* :" at bounding box center [201, 222] width 29 height 7
select select "owner"
select select "Type"
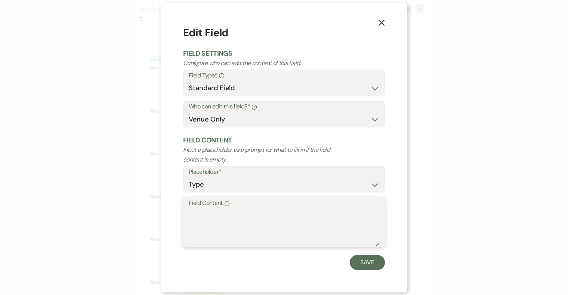
click at [216, 217] on textarea "Field Content Info" at bounding box center [284, 227] width 191 height 37
type textarea "Bar (1), Escort/Dessert (1)"
click at [360, 263] on button "Save" at bounding box center [367, 262] width 35 height 15
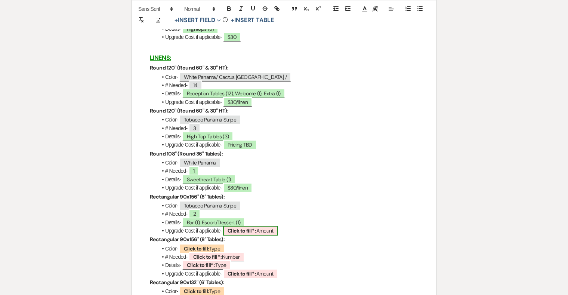
click at [242, 234] on b "Click to fill* :" at bounding box center [242, 230] width 29 height 7
select select "owner"
select select "Amount"
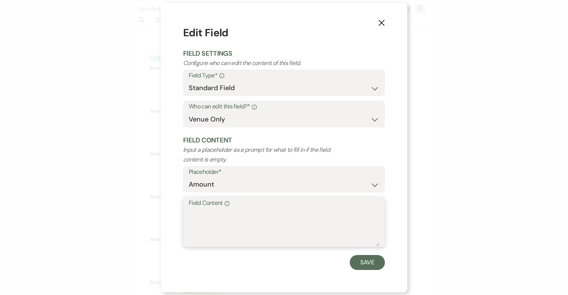
click at [270, 232] on textarea "Field Content Info" at bounding box center [284, 227] width 191 height 37
type textarea "Pricing TBD"
click at [371, 261] on button "Save" at bounding box center [367, 262] width 35 height 15
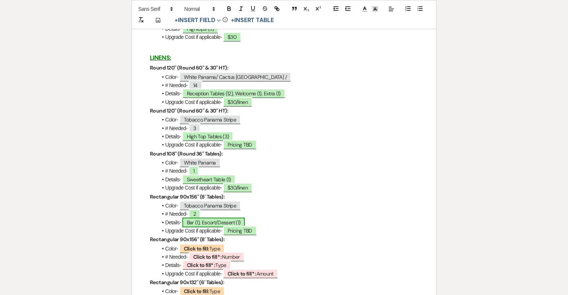
click at [199, 227] on span "Bar (1), Escort/Dessert (1)" at bounding box center [213, 223] width 63 height 10
select select "owner"
select select "Type"
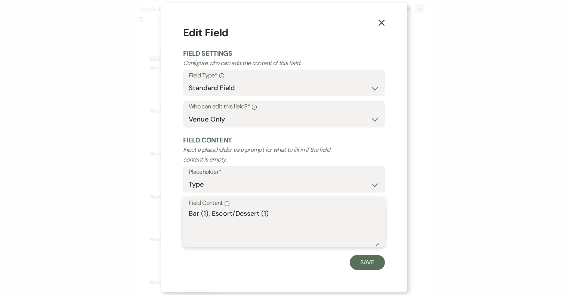
click at [208, 213] on textarea "Bar (1), Escort/Dessert (1)" at bounding box center [284, 227] width 191 height 37
type textarea "Bar (1-Overlay vs. linen), Escort/Dessert (1)"
click at [371, 262] on button "Save" at bounding box center [367, 262] width 35 height 15
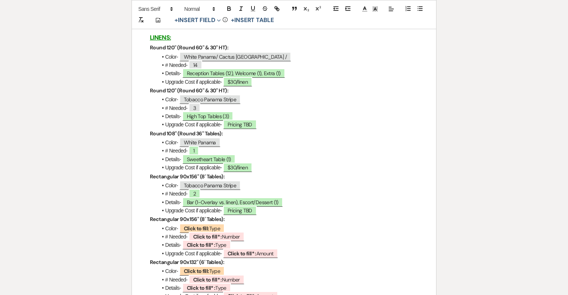
scroll to position [1366, 0]
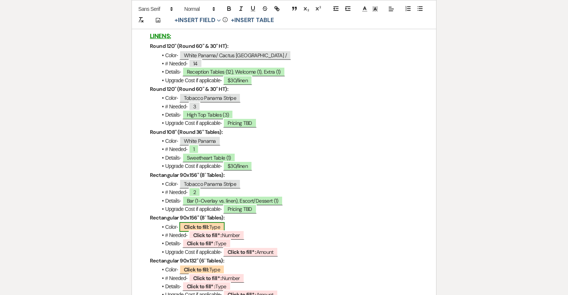
click at [206, 230] on b "Click to fill:" at bounding box center [196, 227] width 25 height 7
select select "Type"
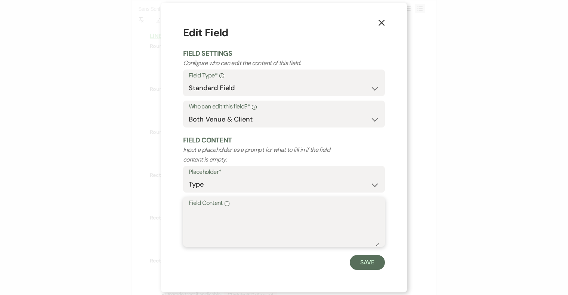
click at [243, 225] on textarea "Field Content Info" at bounding box center [284, 227] width 191 height 37
type textarea "Welcome Table linens-TBD"
click at [378, 262] on button "Save" at bounding box center [367, 262] width 35 height 15
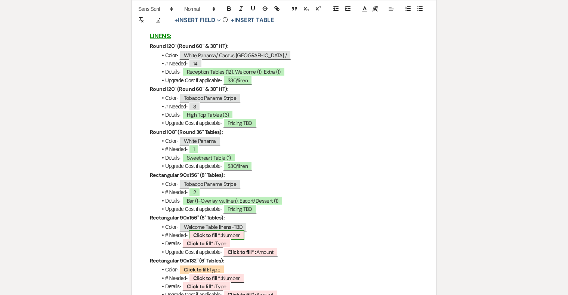
click at [224, 240] on span "Click to fill* : Number" at bounding box center [217, 235] width 56 height 10
select select "owner"
select select "Number"
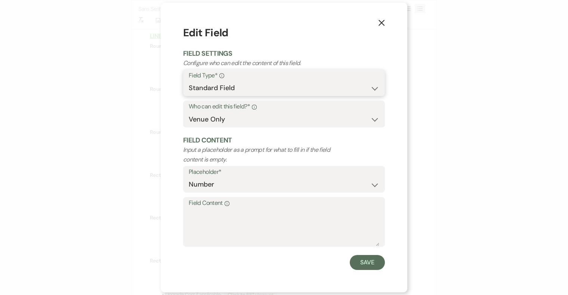
click at [246, 88] on select "Standard Field Smart Field" at bounding box center [284, 88] width 191 height 15
click at [240, 118] on select "Both Venue & Client Client Only Venue Only" at bounding box center [284, 119] width 191 height 15
select select "clientAndOwner"
click at [189, 112] on select "Both Venue & Client Client Only Venue Only" at bounding box center [284, 119] width 191 height 15
click at [364, 259] on button "Save" at bounding box center [367, 262] width 35 height 15
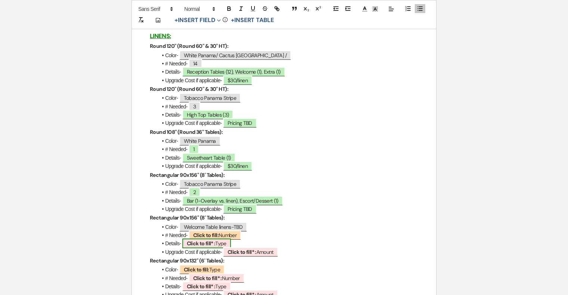
click at [217, 248] on span "Click to fill* : Type" at bounding box center [206, 244] width 49 height 10
select select "owner"
select select "Type"
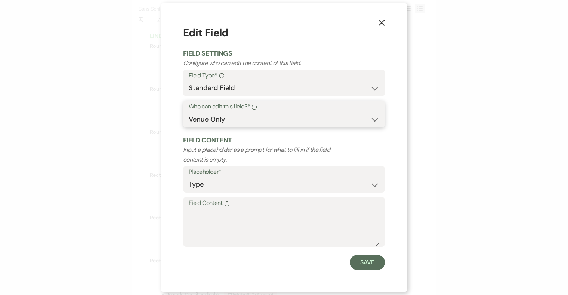
click at [236, 113] on select "Both Venue & Client Client Only Venue Only" at bounding box center [284, 119] width 191 height 15
select select "clientAndOwner"
click at [189, 112] on select "Both Venue & Client Client Only Venue Only" at bounding box center [284, 119] width 191 height 15
click at [368, 265] on button "Save" at bounding box center [367, 262] width 35 height 15
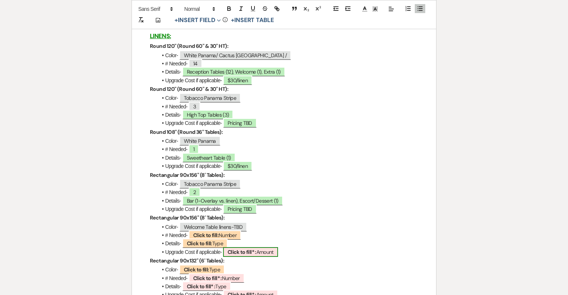
click at [253, 255] on b "Click to fill* :" at bounding box center [242, 252] width 29 height 7
select select "owner"
select select "Amount"
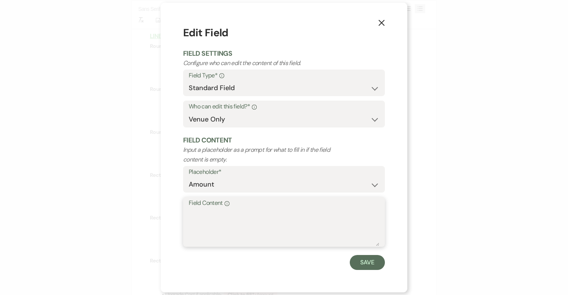
click at [256, 222] on textarea "Field Content Info" at bounding box center [284, 227] width 191 height 37
click at [255, 174] on label "Placeholder*" at bounding box center [284, 172] width 191 height 11
click at [248, 123] on select "Both Venue & Client Client Only Venue Only" at bounding box center [284, 119] width 191 height 15
select select "clientAndOwner"
click at [189, 112] on select "Both Venue & Client Client Only Venue Only" at bounding box center [284, 119] width 191 height 15
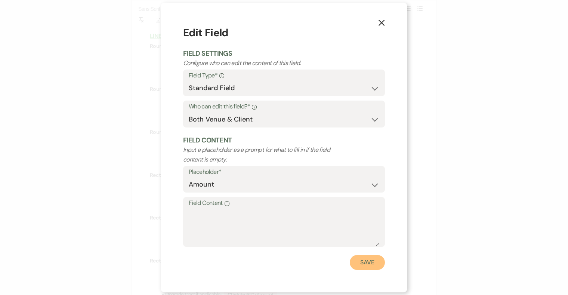
click at [361, 266] on button "Save" at bounding box center [367, 262] width 35 height 15
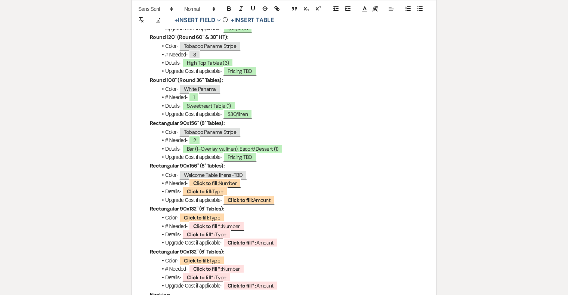
scroll to position [1443, 0]
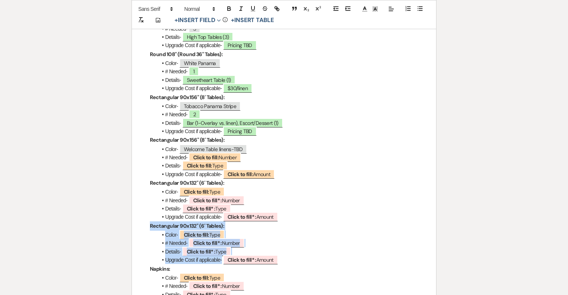
drag, startPoint x: 149, startPoint y: 233, endPoint x: 290, endPoint y: 270, distance: 146.1
copy div "Rectangular 90x132" (6' Tables): Color- ﻿ Click to fill: Type ﻿ # Needed- ﻿ Cli…"
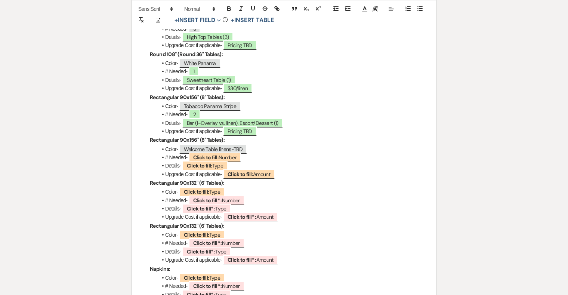
click at [290, 264] on li "Upgrade Cost if applicable- ﻿ Click to fill* : Amount ﻿" at bounding box center [287, 260] width 261 height 8
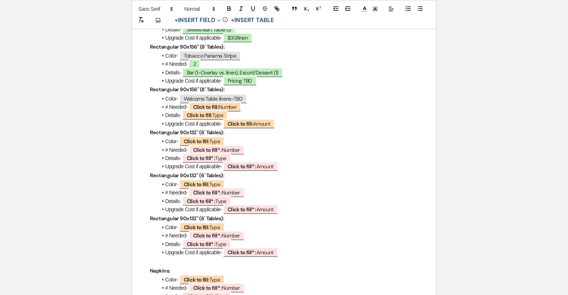
scroll to position [1495, 0]
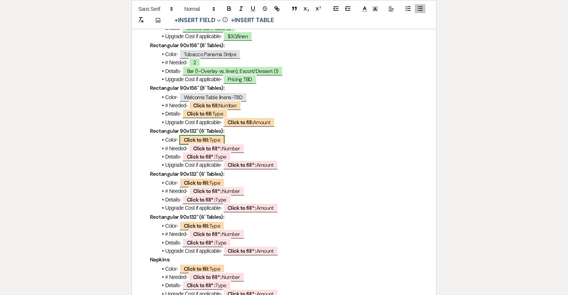
click at [198, 143] on span "Click to fill: Type" at bounding box center [202, 140] width 46 height 10
select select "Type"
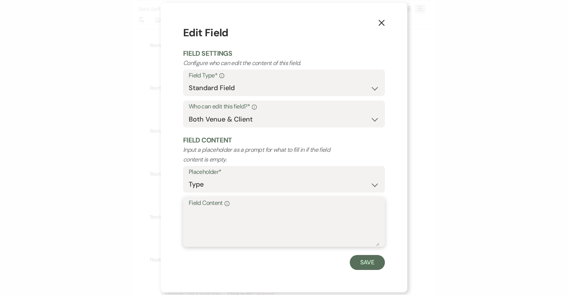
click at [209, 227] on textarea "Field Content Info" at bounding box center [284, 227] width 191 height 37
type textarea "White Panama"
click at [363, 266] on button "Save" at bounding box center [367, 262] width 35 height 15
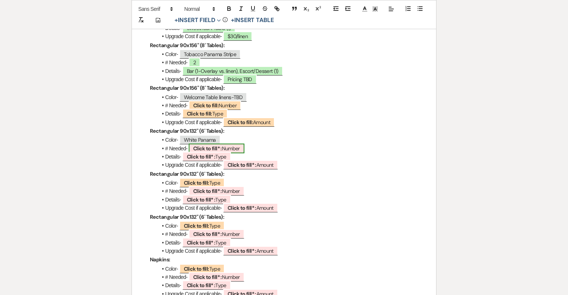
click at [204, 152] on b "Click to fill* :" at bounding box center [207, 148] width 29 height 7
select select "owner"
select select "Number"
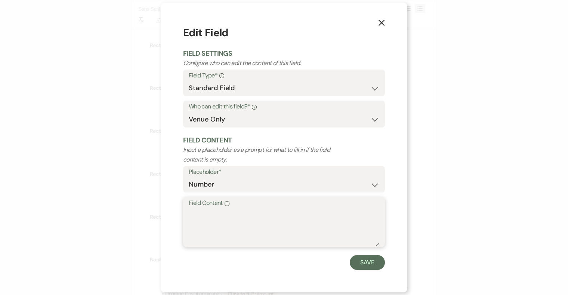
click at [217, 216] on textarea "Field Content Info" at bounding box center [284, 227] width 191 height 37
type textarea "1"
click at [365, 260] on button "Save" at bounding box center [367, 262] width 35 height 15
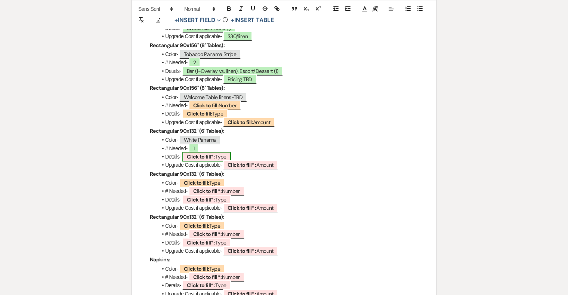
click at [213, 160] on b "Click to fill* :" at bounding box center [201, 156] width 29 height 7
select select "owner"
select select "Type"
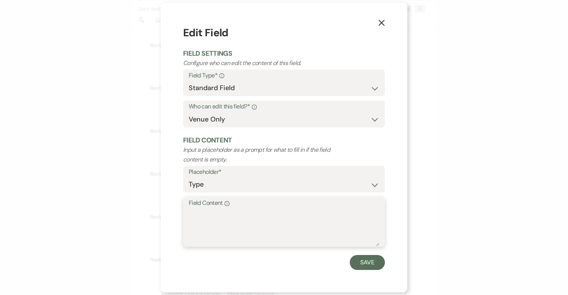
click at [228, 219] on textarea "Field Content Info" at bounding box center [284, 227] width 191 height 37
type textarea "DJ (1)"
click at [364, 263] on button "Save" at bounding box center [367, 262] width 35 height 15
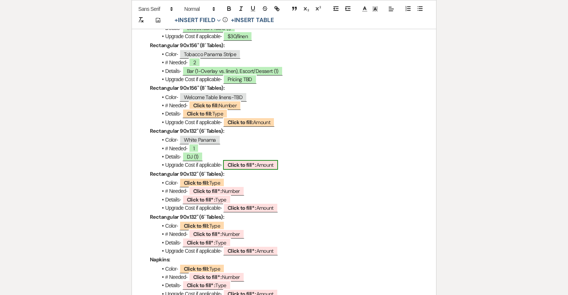
click at [260, 170] on span "Click to fill* : Amount" at bounding box center [250, 165] width 55 height 10
select select "owner"
select select "Amount"
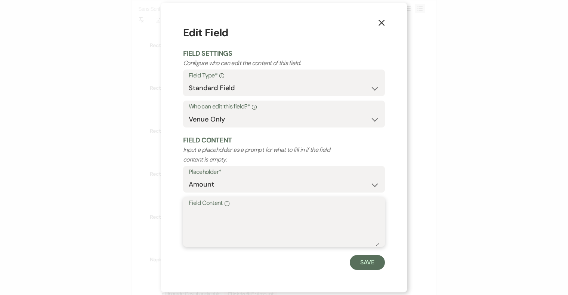
click at [268, 236] on textarea "Field Content Info" at bounding box center [284, 227] width 191 height 37
type textarea "$30/linen"
click at [358, 263] on button "Save" at bounding box center [367, 262] width 35 height 15
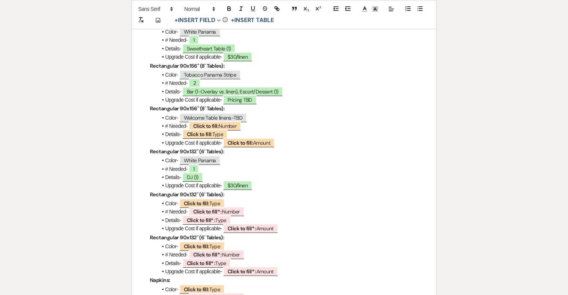
scroll to position [1474, 0]
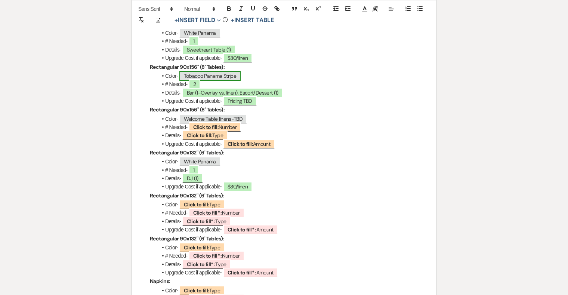
click at [231, 77] on span "Tobacco Panama Stripe" at bounding box center [210, 76] width 62 height 10
select select "Type"
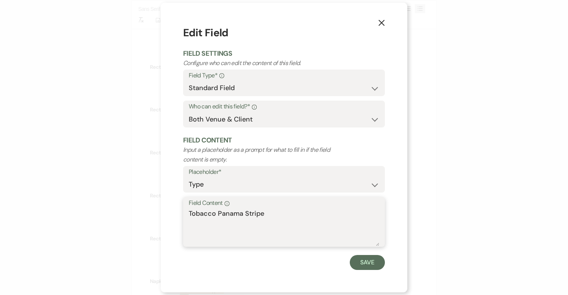
drag, startPoint x: 267, startPoint y: 213, endPoint x: 173, endPoint y: 212, distance: 93.8
click at [173, 212] on div "X Edit Field Field Settings Configure who can edit the content of this field. F…" at bounding box center [284, 148] width 247 height 290
click at [363, 268] on button "Save" at bounding box center [367, 262] width 35 height 15
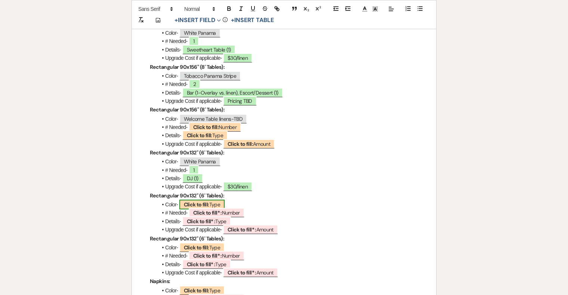
click at [198, 208] on b "Click to fill:" at bounding box center [196, 204] width 25 height 7
select select "Type"
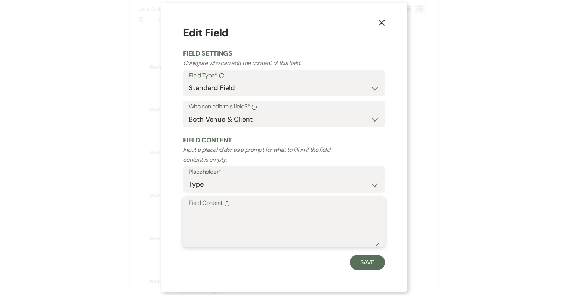
click at [221, 226] on textarea "Field Content Info" at bounding box center [284, 227] width 191 height 37
paste textarea "Tobacco Panama Stripe"
type textarea "Tobacco Panama Stripe"
click at [379, 262] on button "Save" at bounding box center [367, 262] width 35 height 15
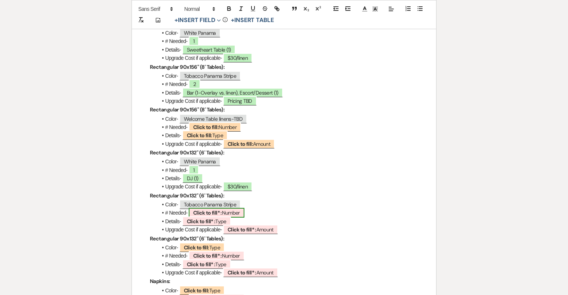
click at [196, 216] on b "Click to fill* :" at bounding box center [207, 212] width 29 height 7
select select "owner"
select select "Number"
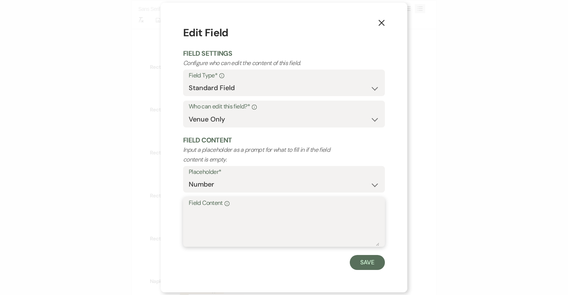
click at [205, 229] on textarea "Field Content Info" at bounding box center [284, 227] width 191 height 37
type textarea "1"
click at [371, 261] on button "Save" at bounding box center [367, 262] width 35 height 15
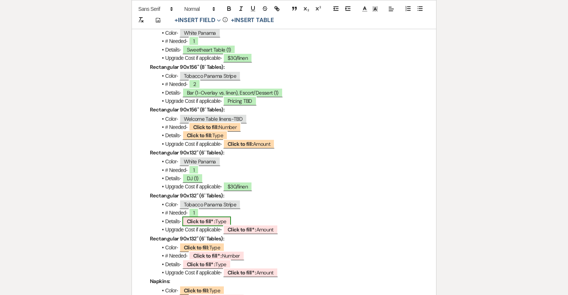
click at [216, 226] on span "Click to fill* : Type" at bounding box center [206, 221] width 49 height 10
select select "owner"
select select "Type"
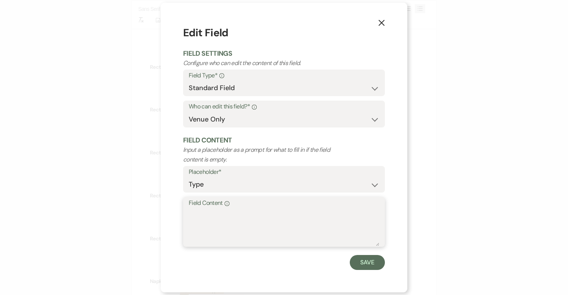
click at [215, 227] on textarea "Field Content Info" at bounding box center [284, 227] width 191 height 37
type textarea "Bar (1)"
click at [353, 266] on button "Save" at bounding box center [367, 262] width 35 height 15
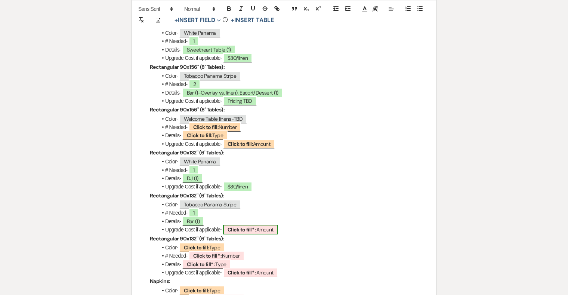
click at [241, 233] on b "Click to fill* :" at bounding box center [242, 229] width 29 height 7
select select "owner"
select select "Amount"
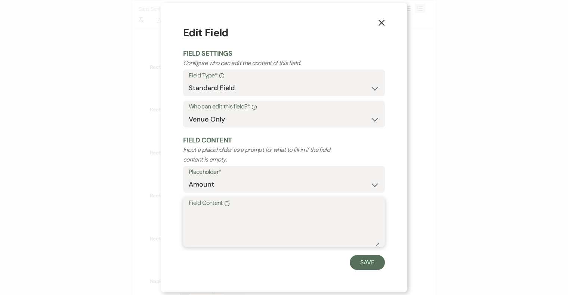
click at [252, 234] on textarea "Field Content Info" at bounding box center [284, 227] width 191 height 37
type textarea "Pricing TBD"
click at [370, 264] on button "Save" at bounding box center [367, 262] width 35 height 15
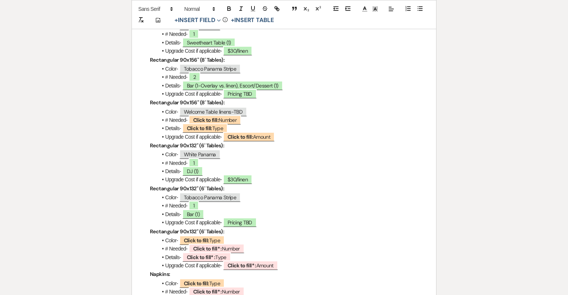
scroll to position [1481, 0]
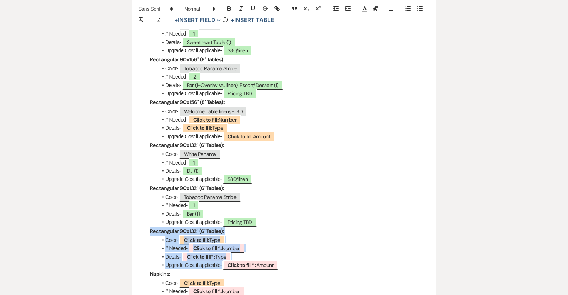
drag, startPoint x: 147, startPoint y: 238, endPoint x: 297, endPoint y: 272, distance: 153.7
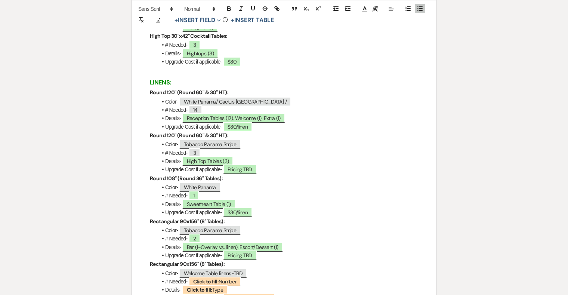
scroll to position [1318, 0]
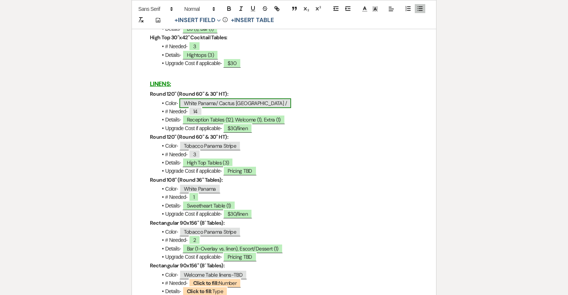
click at [241, 105] on span "White Panama/ Cactus Belize /" at bounding box center [235, 103] width 112 height 10
select select "Type"
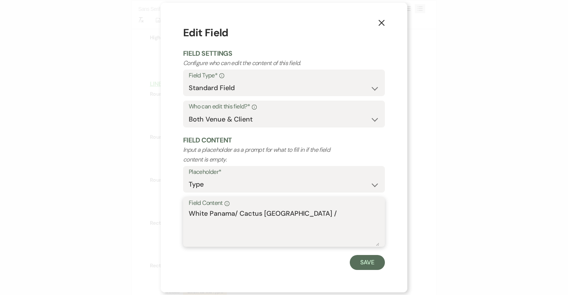
drag, startPoint x: 281, startPoint y: 213, endPoint x: 239, endPoint y: 213, distance: 42.2
click at [239, 213] on textarea "White Panama/ Cactus Belize /" at bounding box center [284, 227] width 191 height 37
click at [247, 213] on textarea "White Panama/ /" at bounding box center [284, 227] width 191 height 37
type textarea "White Panama"
click at [363, 261] on button "Save" at bounding box center [367, 262] width 35 height 15
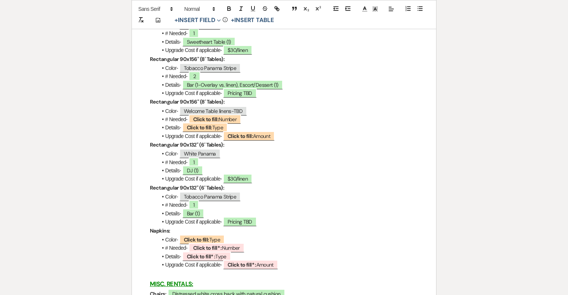
scroll to position [1493, 0]
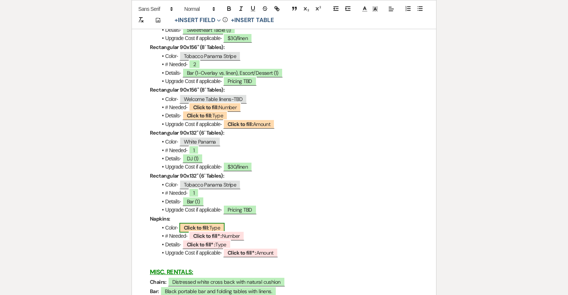
click at [203, 231] on b "Click to fill:" at bounding box center [196, 227] width 25 height 7
select select "Type"
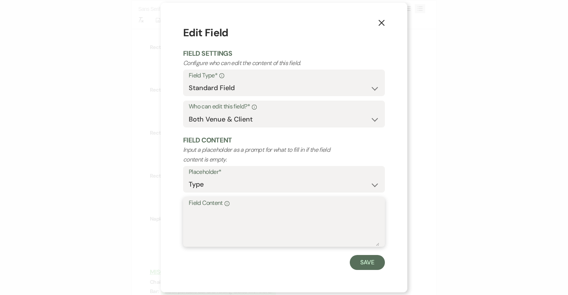
click at [224, 217] on textarea "Field Content Info" at bounding box center [284, 227] width 191 height 37
paste textarea "Cactus Belize"
type textarea "Cactus Belize"
click at [377, 265] on button "Save" at bounding box center [367, 262] width 35 height 15
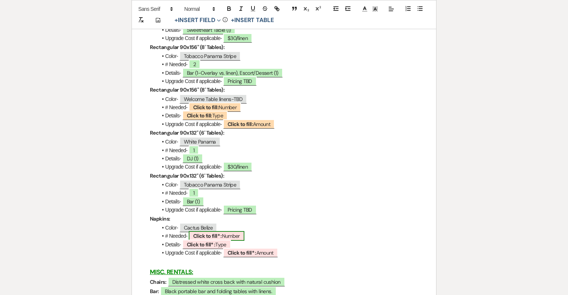
click at [215, 239] on b "Click to fill* :" at bounding box center [207, 236] width 29 height 7
select select "owner"
select select "Number"
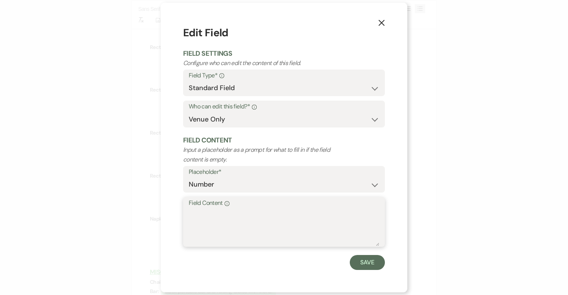
click at [233, 226] on textarea "Field Content Info" at bounding box center [284, 227] width 191 height 37
type textarea "140"
click at [367, 262] on button "Save" at bounding box center [367, 262] width 35 height 15
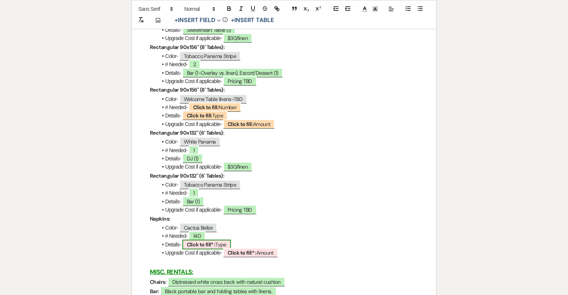
click at [218, 249] on span "Click to fill* : Type" at bounding box center [206, 245] width 49 height 10
select select "owner"
select select "Type"
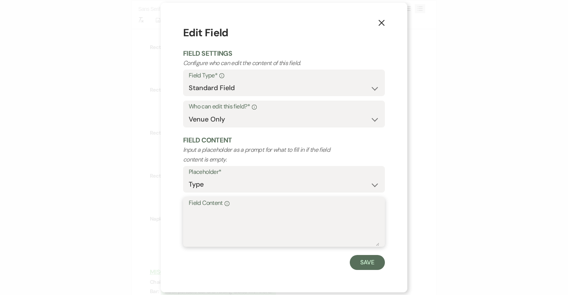
click at [224, 224] on textarea "Field Content Info" at bounding box center [284, 227] width 191 height 37
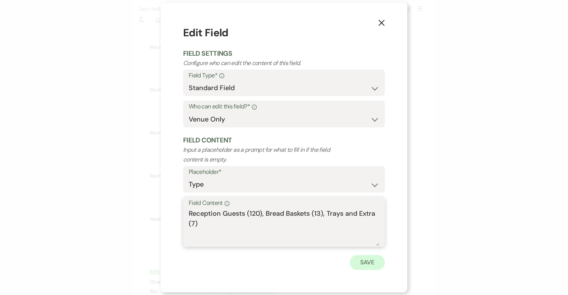
type textarea "Reception Guests (120), Bread Baskets (13), Trays and Extra (7)"
click at [367, 262] on button "Save" at bounding box center [367, 262] width 35 height 15
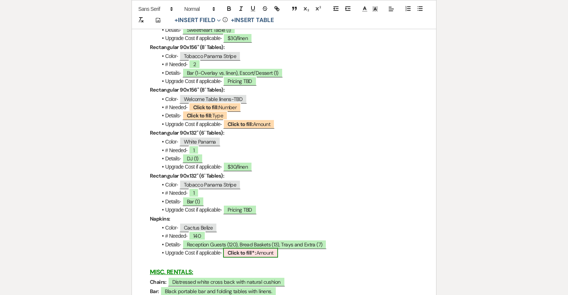
click at [252, 256] on b "Click to fill* :" at bounding box center [242, 252] width 29 height 7
select select "owner"
select select "Amount"
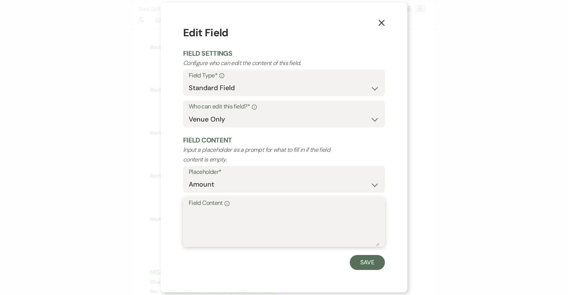
click at [284, 229] on textarea "Field Content Info" at bounding box center [284, 227] width 191 height 37
type textarea "Pricing TBD"
click at [370, 261] on button "Save" at bounding box center [367, 262] width 35 height 15
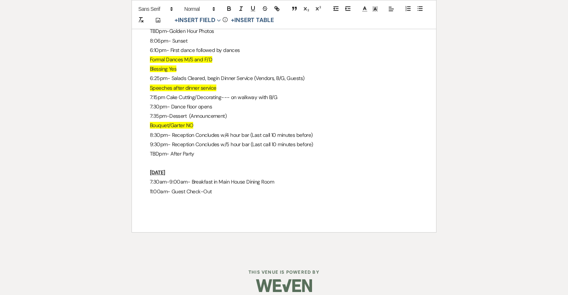
scroll to position [3807, 0]
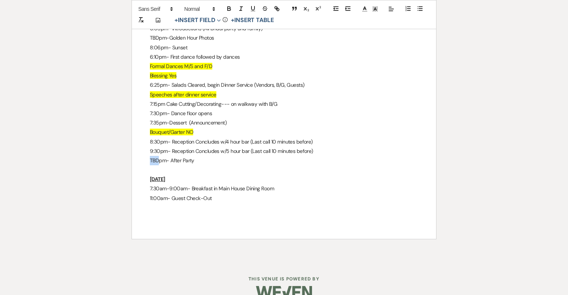
drag, startPoint x: 159, startPoint y: 173, endPoint x: 139, endPoint y: 173, distance: 19.4
click at [199, 165] on p "9:30pm- After Party" at bounding box center [284, 160] width 268 height 9
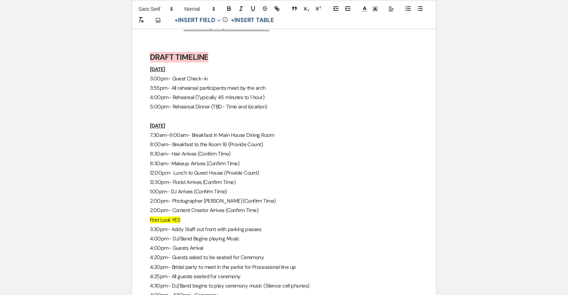
scroll to position [3486, 0]
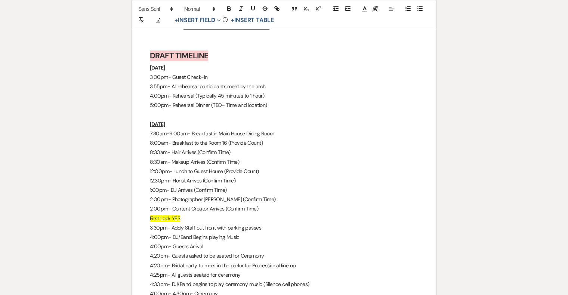
click at [160, 148] on p "8:00am- Breakfast to the Room 16 (Provide Count)" at bounding box center [284, 142] width 268 height 9
drag, startPoint x: 199, startPoint y: 155, endPoint x: 206, endPoint y: 155, distance: 6.7
click at [206, 148] on p "7:30am- Breakfast to the Room 16 (Provide Count)" at bounding box center [284, 142] width 268 height 9
click at [215, 148] on p "7:30am- Breakfast to Room 16 (Provide Count)" at bounding box center [284, 142] width 268 height 9
drag, startPoint x: 298, startPoint y: 154, endPoint x: 267, endPoint y: 153, distance: 31.4
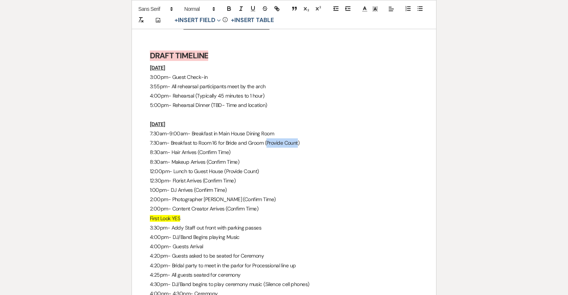
click at [267, 148] on p "7:30am- Breakfast to Room 16 for Bride and Groom (Provide Count)" at bounding box center [284, 142] width 268 height 9
click at [282, 167] on p "8:30am- Makeup Arrives (Confirm Time)" at bounding box center [284, 161] width 268 height 9
click at [152, 157] on p "8:30am- Hair Arrives (Confirm Time)" at bounding box center [284, 152] width 268 height 9
click at [152, 167] on p "8:30am- Makeup Arrives (Confirm Time)" at bounding box center [284, 161] width 268 height 9
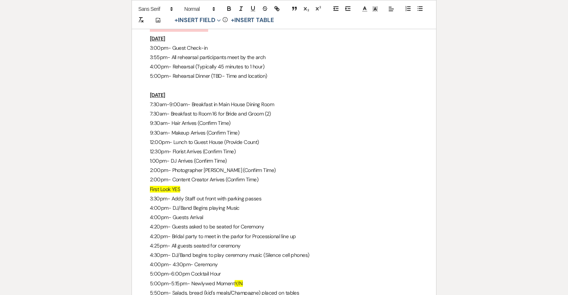
scroll to position [3516, 0]
click at [156, 203] on p "3:30pm- Addy Staff out front with parking passes" at bounding box center [284, 198] width 268 height 9
click at [152, 212] on p "4:00pm- DJ/Band Begins playing Music" at bounding box center [284, 207] width 268 height 9
click at [157, 203] on p "3:00pm- Addy Staff out front with parking passes" at bounding box center [284, 198] width 268 height 9
click at [152, 222] on p "4:00pm- Guests Arrival" at bounding box center [284, 216] width 268 height 9
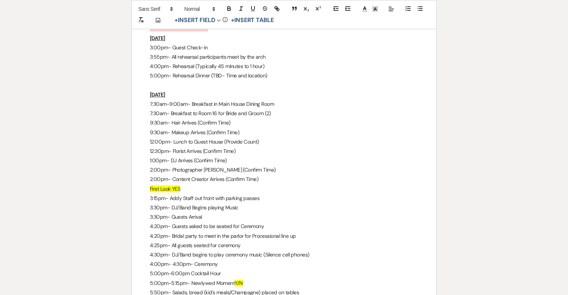
click at [156, 231] on p "4:20pm- Guests asked to be seated for Ceremony" at bounding box center [284, 226] width 268 height 9
drag, startPoint x: 160, startPoint y: 240, endPoint x: 151, endPoint y: 240, distance: 9.7
click at [151, 231] on p "4:20pm- Guests asked to be seated for Ceremony" at bounding box center [284, 226] width 268 height 9
click at [157, 241] on p "4:20pm- Bridal party to meet in the parlor for Processional line up" at bounding box center [284, 235] width 268 height 9
click at [159, 231] on p "3:55pm- Guests asked to be seated for Ceremony" at bounding box center [284, 226] width 268 height 9
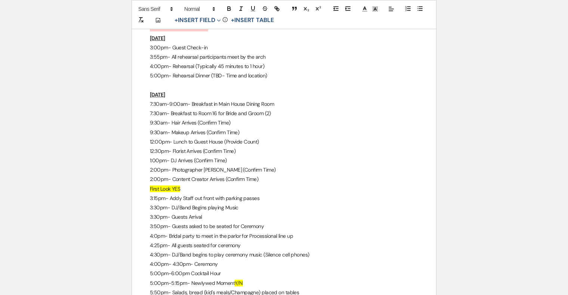
click at [156, 241] on p "4:0pm- Bridal party to meet in the parlor for Processional line up" at bounding box center [284, 235] width 268 height 9
click at [193, 250] on p "4:25pm- All guests seated for ceremony" at bounding box center [284, 245] width 268 height 9
click at [159, 250] on p "4:25pm- All guests seated for ceremony" at bounding box center [284, 245] width 268 height 9
click at [156, 259] on p "4:30pm- DJ/Band begins to play ceremony music (Silence cell phones)" at bounding box center [284, 254] width 268 height 9
drag, startPoint x: 192, startPoint y: 267, endPoint x: 178, endPoint y: 266, distance: 13.8
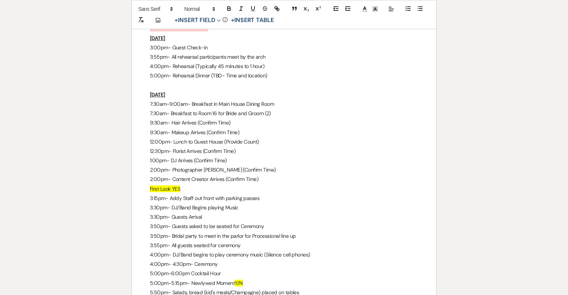
click at [178, 259] on p "4:00pm- DJ/Band begins to play ceremony music (Silence cell phones)" at bounding box center [284, 254] width 268 height 9
drag, startPoint x: 188, startPoint y: 268, endPoint x: 178, endPoint y: 267, distance: 10.1
click at [178, 259] on p "4:00pm- DJ/Band begins to play ceremony music (Silence cell phones)" at bounding box center [284, 254] width 268 height 9
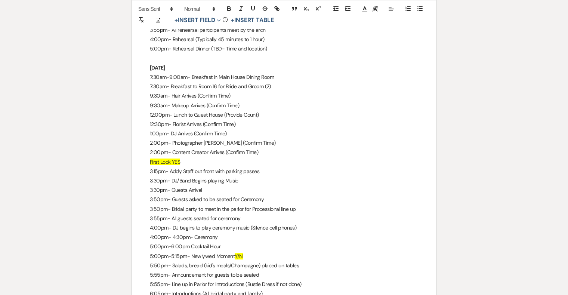
scroll to position [3544, 0]
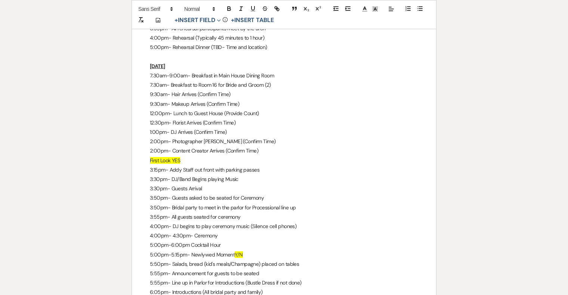
click at [152, 250] on p "5:00pm-6:00pm Cocktail Hour" at bounding box center [284, 244] width 268 height 9
click at [172, 250] on p "4:30pm-6:00pm Cocktail Hour" at bounding box center [284, 244] width 268 height 9
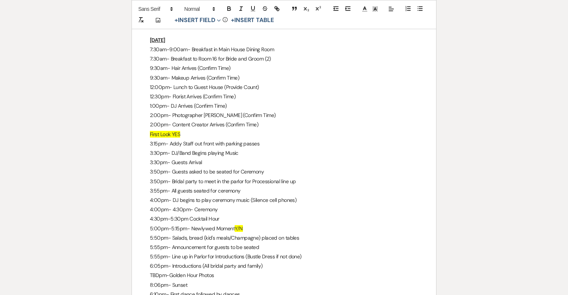
scroll to position [3575, 0]
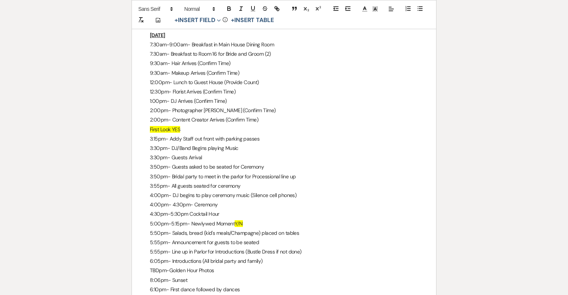
click at [151, 228] on p "5:00pm-5:15pm- Newlywed Moment Y/N" at bounding box center [284, 223] width 268 height 9
click at [153, 228] on p "5:00pm-5:15pm- Newlywed Moment Y/N" at bounding box center [284, 223] width 268 height 9
click at [172, 228] on p "4:30pm-5:15pm- Newlywed Moment Y/N" at bounding box center [284, 223] width 268 height 9
drag, startPoint x: 240, startPoint y: 236, endPoint x: 250, endPoint y: 236, distance: 10.5
click at [250, 228] on p "4:30pm-4:45pm- Newlywed Moment Y/N" at bounding box center [284, 223] width 268 height 9
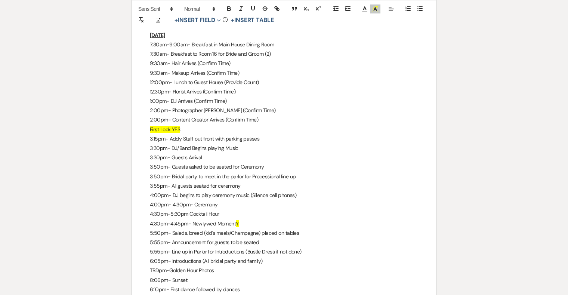
click at [156, 238] on p "5:50pm- Salads, bread (kid's meals/Champagne) placed on tables" at bounding box center [284, 232] width 268 height 9
click at [159, 247] on p "5:55pm- Announcement for guests to be seated" at bounding box center [284, 242] width 268 height 9
click at [156, 247] on p "5:55pm- Announcement for guests to be seated" at bounding box center [284, 242] width 268 height 9
click at [156, 256] on p "5:55pm- Line up in Parlor for Introductions (Bustle Dress if not done)" at bounding box center [284, 251] width 268 height 9
click at [160, 266] on p "6:05pm- Introductions (All bridal party and family)" at bounding box center [284, 260] width 268 height 9
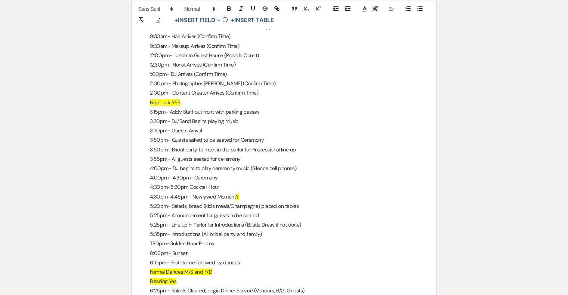
scroll to position [3603, 0]
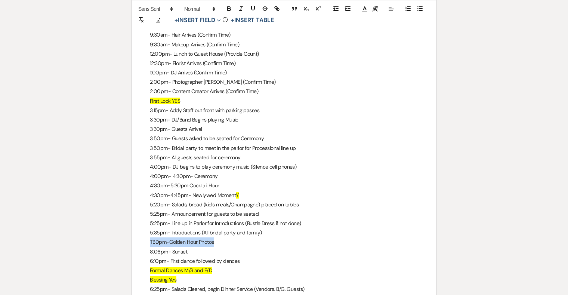
drag, startPoint x: 215, startPoint y: 255, endPoint x: 147, endPoint y: 255, distance: 68.4
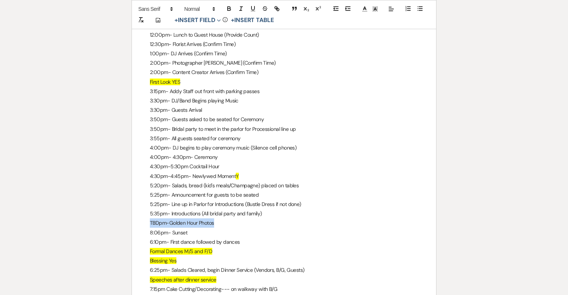
scroll to position [3626, 0]
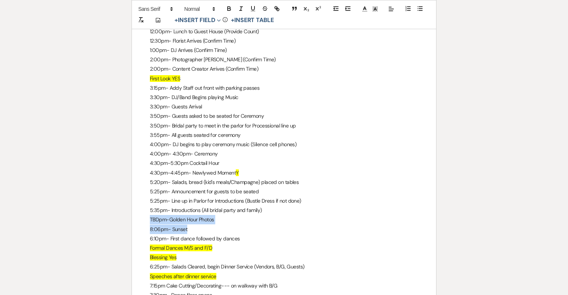
drag, startPoint x: 168, startPoint y: 241, endPoint x: 145, endPoint y: 233, distance: 24.6
copy div "TBDpm-Golden Hour Photos 8:06pm- Sunset"
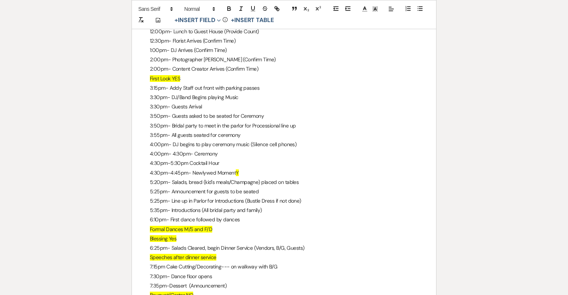
click at [220, 224] on p "6:10pm- First dance followed by dances" at bounding box center [284, 219] width 268 height 9
click at [151, 224] on p "6:10pm- First dance followed by formal dances" at bounding box center [284, 219] width 268 height 9
click at [152, 253] on p "6:25pm- Salads Cleared, begin Dinner Service (Vendors, B/G, Guests)" at bounding box center [284, 247] width 268 height 9
click at [150, 261] on span "Speeches after dinner service" at bounding box center [183, 257] width 67 height 7
click at [159, 261] on span "6:30pm-Speeches after dinner service" at bounding box center [193, 257] width 87 height 7
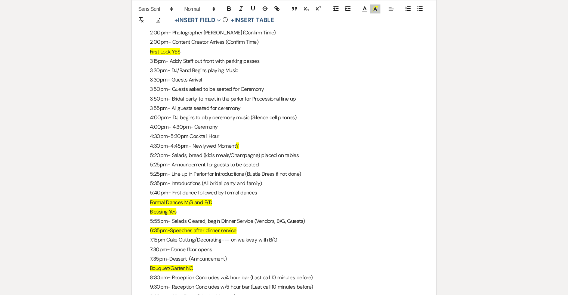
scroll to position [3656, 0]
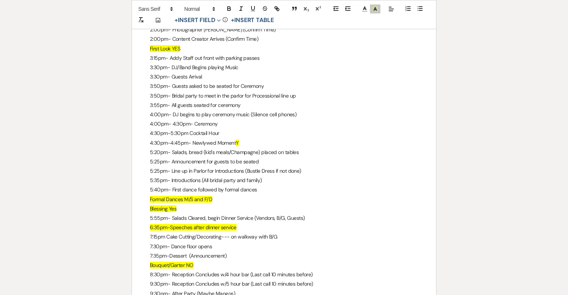
click at [154, 241] on p "7:15pm Cake Cutting/Decorating--- on walkway with B/G" at bounding box center [284, 236] width 268 height 9
drag, startPoint x: 213, startPoint y: 261, endPoint x: 149, endPoint y: 260, distance: 64.3
click at [214, 251] on p "7:30pm- Dance floor opens" at bounding box center [284, 246] width 268 height 9
click at [229, 261] on p "7:35pm-Dessert (Announcement)" at bounding box center [284, 255] width 268 height 9
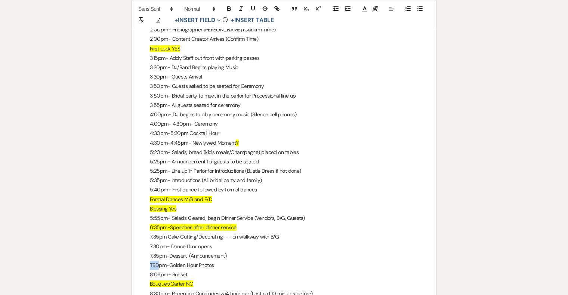
drag, startPoint x: 158, startPoint y: 278, endPoint x: 148, endPoint y: 278, distance: 9.7
drag, startPoint x: 159, startPoint y: 268, endPoint x: 154, endPoint y: 267, distance: 4.2
click at [154, 261] on p "7:35pm-Dessert (Announcement)" at bounding box center [284, 255] width 268 height 9
click at [238, 251] on p "7:30pm- Dance floor opens" at bounding box center [284, 246] width 268 height 9
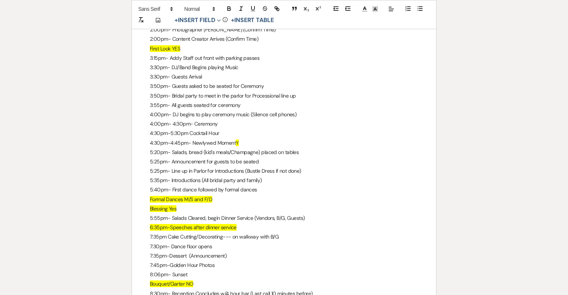
click at [186, 261] on p "7:35pm-Dessert (Announcement)" at bounding box center [284, 255] width 268 height 9
drag, startPoint x: 280, startPoint y: 248, endPoint x: 168, endPoint y: 251, distance: 112.2
click at [168, 241] on p "7:35pm Cake Cutting/Decorating--- on walkway with B/G" at bounding box center [284, 236] width 268 height 9
copy p "Cake Cutting/Decorating--- on walkway with B/G"
click at [187, 261] on p "7:35pm-Dessert (Announcement)" at bounding box center [284, 255] width 268 height 9
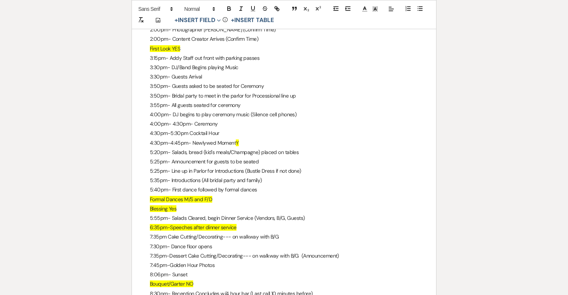
click at [301, 261] on p "7:35pm-Dessert Cake Cutting/Decorating--- on walkway with B/G (Announcement)" at bounding box center [284, 255] width 268 height 9
click at [302, 261] on p "7:35pm-Dessert Cake Cutting/Decorating--- on walkway with B/G (Announcement)" at bounding box center [284, 255] width 268 height 9
drag, startPoint x: 280, startPoint y: 249, endPoint x: 150, endPoint y: 248, distance: 129.7
click at [150, 241] on p "7:35pm Cake Cutting/Decorating--- on walkway with B/G" at bounding box center [284, 236] width 268 height 9
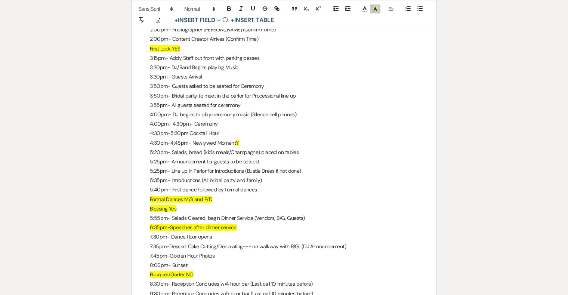
click at [156, 241] on p "7:30pm- Dance floor opens" at bounding box center [284, 236] width 268 height 9
click at [156, 241] on p "7:0pm- Dance floor opens" at bounding box center [284, 236] width 268 height 9
click at [158, 251] on p "7:35pm-Dessert Cake Cutting/Decorating--- on walkway with B/G (DJ Announcement)" at bounding box center [284, 246] width 268 height 9
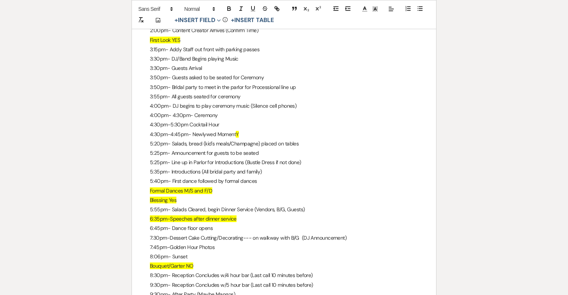
scroll to position [3664, 0]
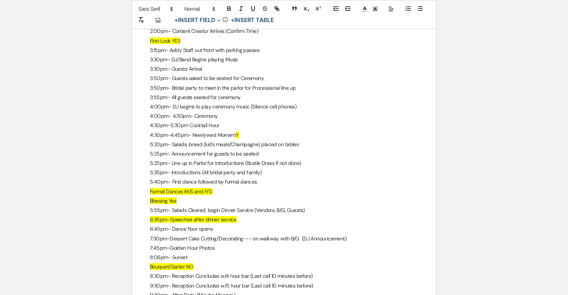
click at [349, 243] on p "7:30pm-Dessert Cake Cutting/Decorating--- on walkway with B/G (DJ Announcement)" at bounding box center [284, 238] width 268 height 9
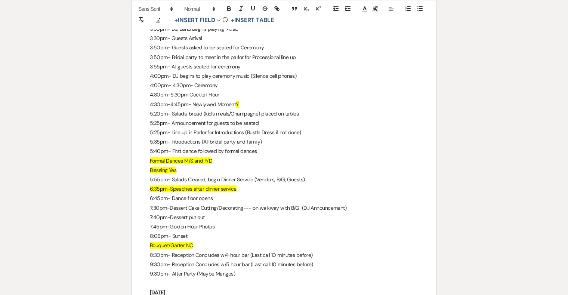
scroll to position [3696, 0]
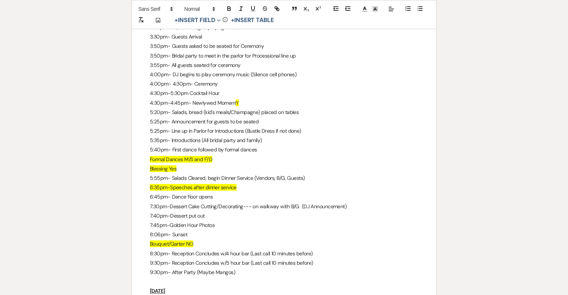
click at [159, 201] on p "6:45pm- Dance floor opens" at bounding box center [284, 196] width 268 height 9
drag, startPoint x: 170, startPoint y: 218, endPoint x: 371, endPoint y: 223, distance: 200.4
click at [371, 211] on p "7:30pm-Dessert Cake Cutting/Decorating--- on walkway with B/G (DJ Announcement)" at bounding box center [284, 206] width 268 height 9
copy p "Dessert Cake Cutting/Decorating--- on walkway with B/G (DJ Announcement)"
click at [172, 201] on p "6:45pm- Dance floor opens" at bounding box center [284, 196] width 268 height 9
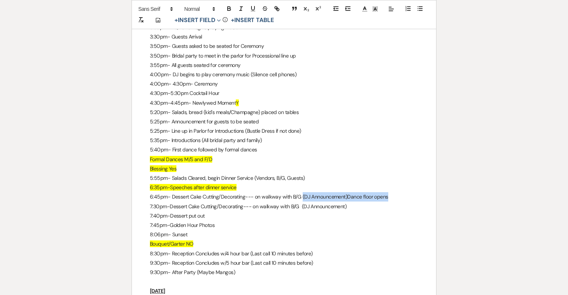
drag, startPoint x: 301, startPoint y: 208, endPoint x: 398, endPoint y: 210, distance: 96.8
click at [398, 201] on p "6:45pm- Dessert Cake Cutting/Decorating--- on walkway with B/G (DJ Announcement…" at bounding box center [284, 196] width 268 height 9
drag, startPoint x: 390, startPoint y: 210, endPoint x: 347, endPoint y: 208, distance: 43.0
click at [347, 201] on p "6:45pm- Dessert Cake Cutting/Decorating--- on walkway with B/G (DJ Announcement…" at bounding box center [284, 196] width 268 height 9
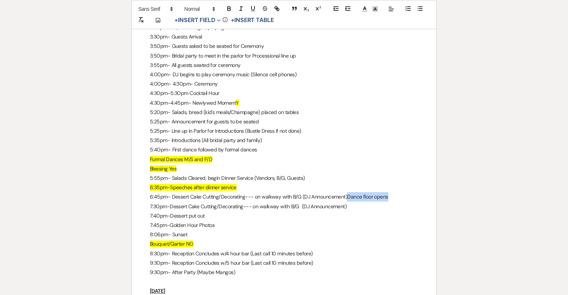
copy p "Dance floor opens"
click at [152, 211] on p "7:30pm-Dessert Cake Cutting/Decorating--- on walkway with B/G (DJ Announcement)" at bounding box center [284, 206] width 268 height 9
click at [167, 211] on p "6:50:30pm-Dessert Cake Cutting/Decorating--- on walkway with B/G (DJ Announceme…" at bounding box center [284, 206] width 268 height 9
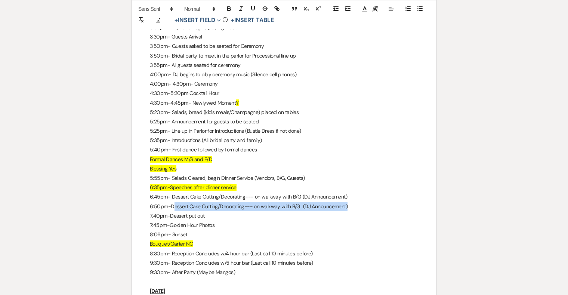
drag, startPoint x: 174, startPoint y: 221, endPoint x: 356, endPoint y: 218, distance: 182.4
click at [356, 211] on p "6:50pm-Dessert Cake Cutting/Decorating--- on walkway with B/G (DJ Announcement)" at bounding box center [284, 206] width 268 height 9
click at [156, 221] on p "7:40pm-Dessert put out" at bounding box center [284, 215] width 268 height 9
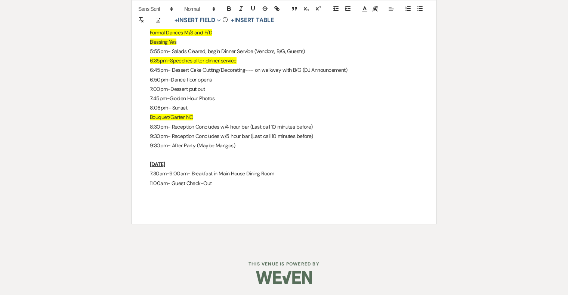
scroll to position [3836, 0]
click at [195, 146] on p "9:30pm- After Party (Maybe Mangos)" at bounding box center [284, 145] width 268 height 9
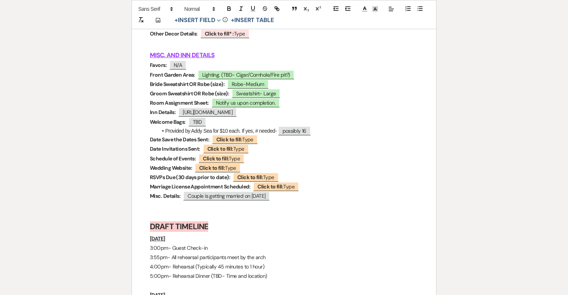
scroll to position [3309, 0]
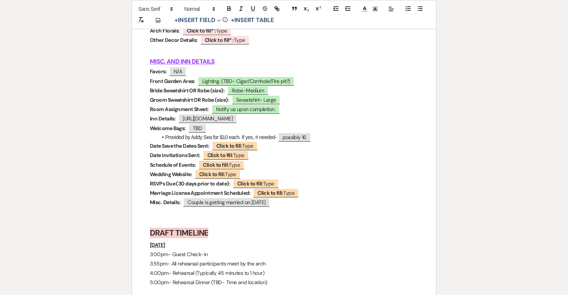
click at [195, 168] on strong "Schedule of Events:" at bounding box center [173, 164] width 46 height 7
click at [206, 168] on strong "Schedule of Events and Welcome:" at bounding box center [190, 164] width 80 height 7
click at [220, 168] on strong "Schedule of Events/Welcome:" at bounding box center [185, 164] width 71 height 7
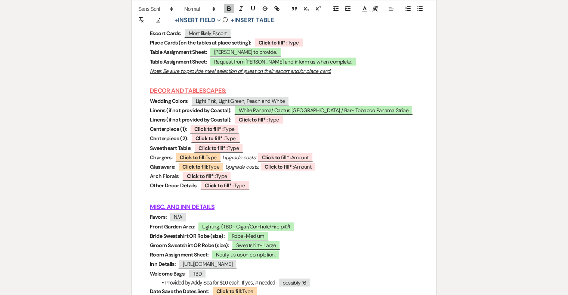
scroll to position [3153, 0]
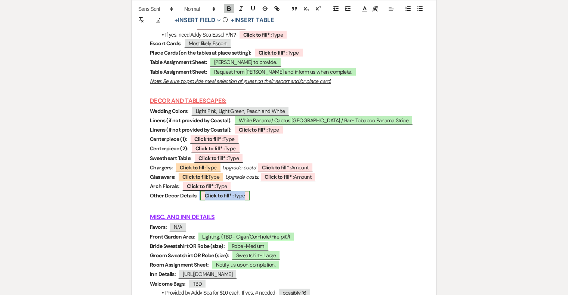
click at [236, 200] on span "Click to fill* : Type" at bounding box center [224, 196] width 49 height 10
select select "owner"
select select "Type"
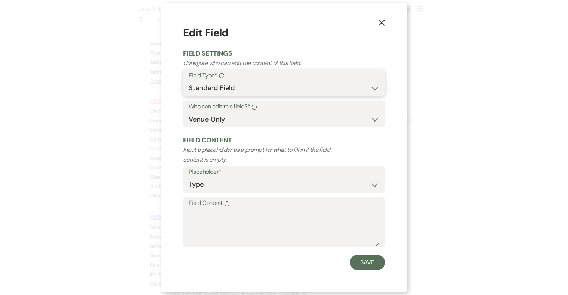
click at [252, 87] on select "Standard Field Smart Field" at bounding box center [284, 88] width 191 height 15
click at [249, 119] on select "Both Venue & Client Client Only Venue Only" at bounding box center [284, 119] width 191 height 15
select select "clientAndOwner"
click at [189, 112] on select "Both Venue & Client Client Only Venue Only" at bounding box center [284, 119] width 191 height 15
click at [374, 252] on form "Edit Field Field Settings Configure who can edit the content of this field. Fie…" at bounding box center [284, 147] width 202 height 245
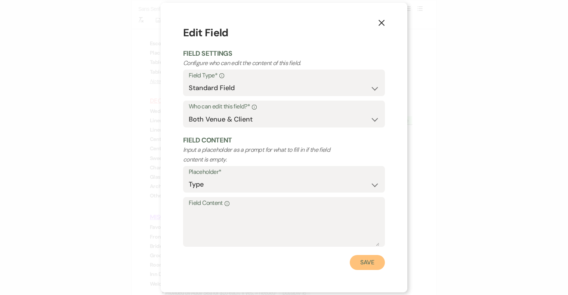
click at [369, 264] on button "Save" at bounding box center [367, 262] width 35 height 15
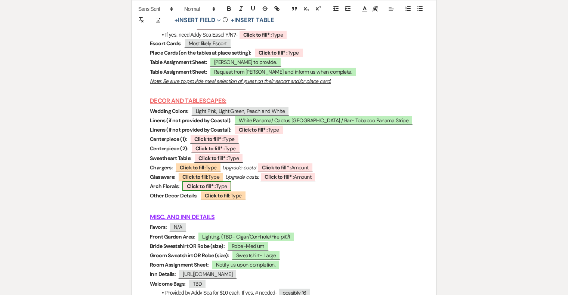
click at [211, 190] on b "Click to fill* :" at bounding box center [201, 186] width 29 height 7
select select "owner"
select select "Type"
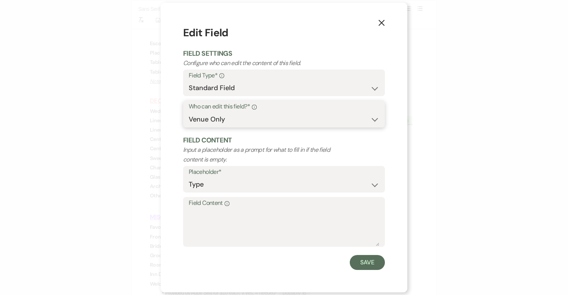
click at [253, 120] on select "Both Venue & Client Client Only Venue Only" at bounding box center [284, 119] width 191 height 15
select select "clientAndOwner"
click at [189, 112] on select "Both Venue & Client Client Only Venue Only" at bounding box center [284, 119] width 191 height 15
click at [366, 262] on button "Save" at bounding box center [367, 262] width 35 height 15
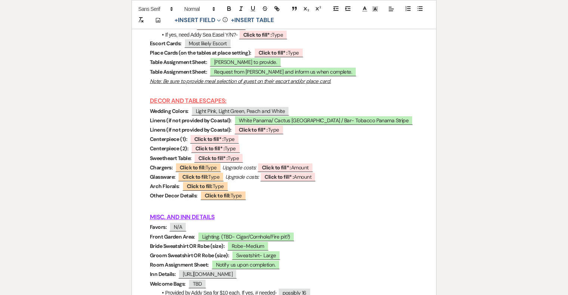
click at [248, 151] on p "Centerpiece (2): ﻿ Click to fill* : Type ﻿" at bounding box center [284, 148] width 268 height 9
click at [242, 152] on p "Centerpiece (2): ﻿ Click to fill* : Type ﻿" at bounding box center [284, 148] width 268 height 9
click at [247, 162] on p "Sweetheart Table: ﻿ Click to fill* : Type ﻿" at bounding box center [284, 158] width 268 height 9
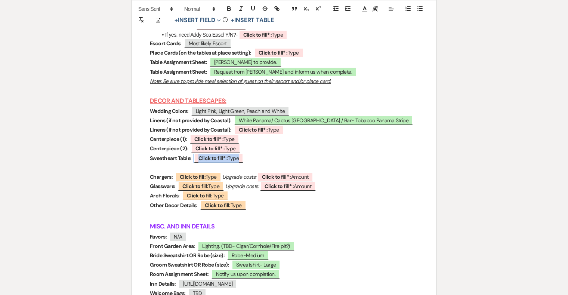
drag, startPoint x: 249, startPoint y: 163, endPoint x: 149, endPoint y: 163, distance: 100.2
drag, startPoint x: 149, startPoint y: 163, endPoint x: 291, endPoint y: 164, distance: 142.1
copy p "Sweetheart Table: ﻿ Click to fill* : Type ﻿"
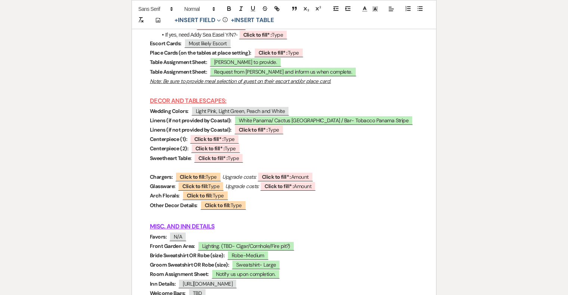
click at [170, 171] on p at bounding box center [284, 167] width 268 height 9
drag, startPoint x: 188, startPoint y: 169, endPoint x: 145, endPoint y: 169, distance: 43.4
click at [283, 180] on b "Click to fill* :" at bounding box center [276, 176] width 29 height 7
select select "owner"
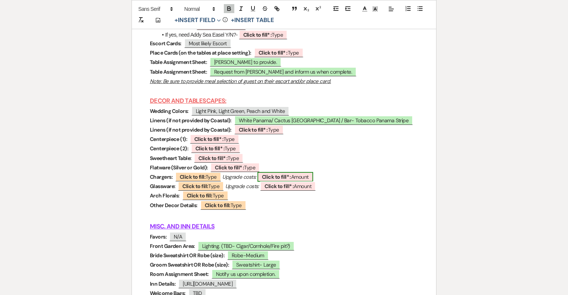
select select "Amount"
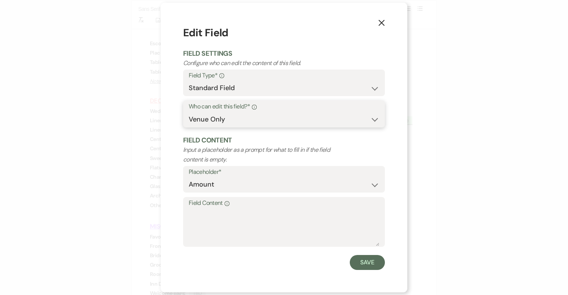
click at [284, 120] on select "Both Venue & Client Client Only Venue Only" at bounding box center [284, 119] width 191 height 15
select select "clientAndOwner"
click at [189, 112] on select "Both Venue & Client Client Only Venue Only" at bounding box center [284, 119] width 191 height 15
click at [363, 266] on button "Save" at bounding box center [367, 262] width 35 height 15
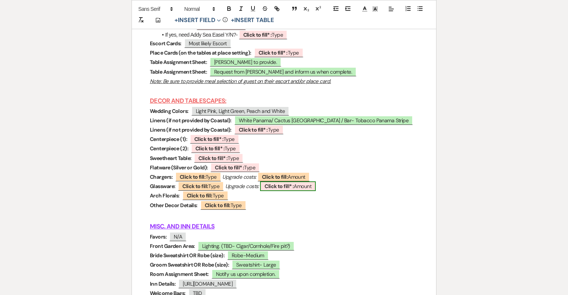
click at [291, 190] on b "Click to fill* :" at bounding box center [279, 186] width 29 height 7
select select "owner"
select select "Amount"
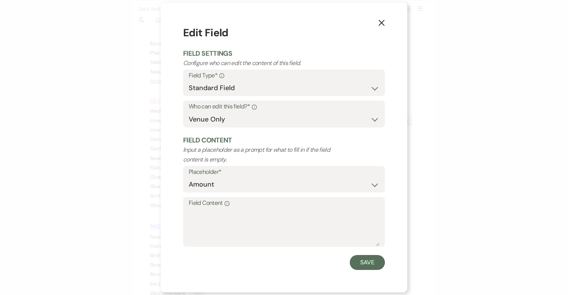
click at [282, 108] on label "Who can edit this field?* Info" at bounding box center [284, 106] width 191 height 11
click at [283, 116] on select "Both Venue & Client Client Only Venue Only" at bounding box center [284, 119] width 191 height 15
select select "clientAndOwner"
click at [189, 112] on select "Both Venue & Client Client Only Venue Only" at bounding box center [284, 119] width 191 height 15
click at [363, 255] on button "Save" at bounding box center [367, 262] width 35 height 15
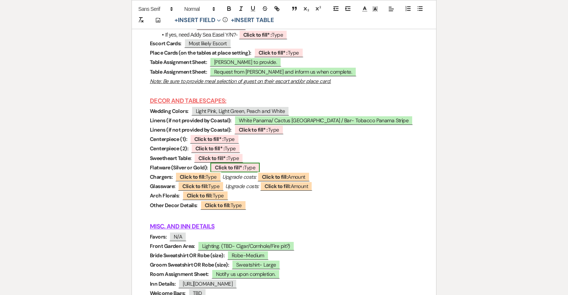
click at [240, 171] on b "Click to fill* :" at bounding box center [229, 167] width 29 height 7
select select "owner"
select select "Type"
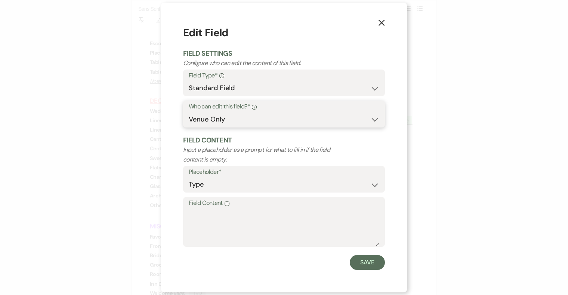
click at [270, 119] on select "Both Venue & Client Client Only Venue Only" at bounding box center [284, 119] width 191 height 15
select select "clientAndOwner"
click at [189, 112] on select "Both Venue & Client Client Only Venue Only" at bounding box center [284, 119] width 191 height 15
click at [366, 261] on button "Save" at bounding box center [367, 262] width 35 height 15
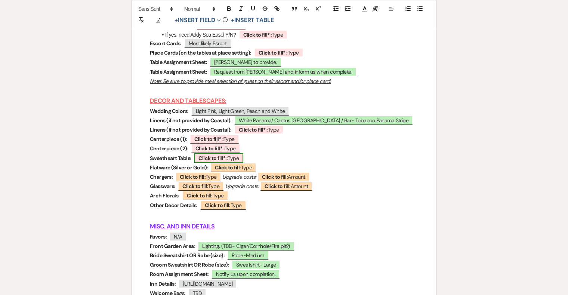
click at [225, 160] on b "Click to fill* :" at bounding box center [213, 158] width 29 height 7
select select "owner"
select select "Type"
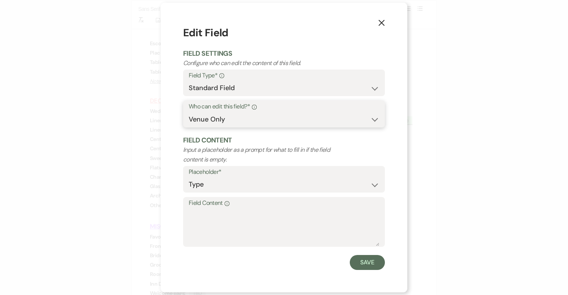
click at [257, 121] on select "Both Venue & Client Client Only Venue Only" at bounding box center [284, 119] width 191 height 15
select select "clientAndOwner"
click at [189, 112] on select "Both Venue & Client Client Only Venue Only" at bounding box center [284, 119] width 191 height 15
click at [362, 266] on button "Save" at bounding box center [367, 262] width 35 height 15
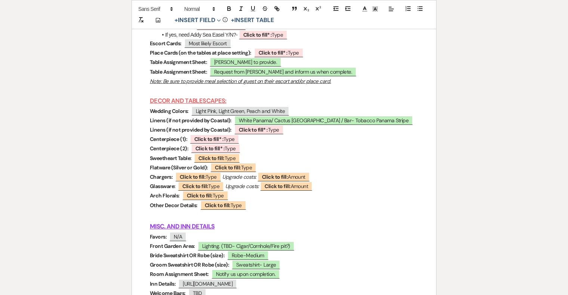
click at [190, 160] on strong "Sweetheart Table:" at bounding box center [170, 158] width 41 height 7
click at [200, 151] on b "Click to fill* :" at bounding box center [210, 148] width 29 height 7
select select "owner"
select select "Type"
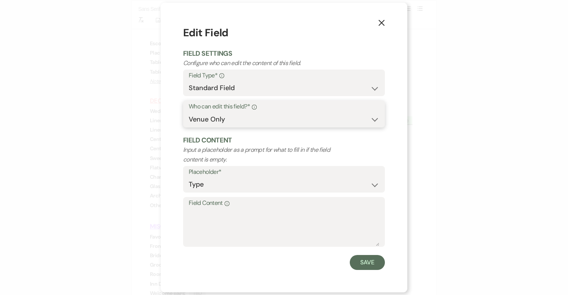
click at [234, 119] on select "Both Venue & Client Client Only Venue Only" at bounding box center [284, 119] width 191 height 15
select select "clientAndOwner"
click at [189, 112] on select "Both Venue & Client Client Only Venue Only" at bounding box center [284, 119] width 191 height 15
click at [368, 257] on button "Save" at bounding box center [367, 262] width 35 height 15
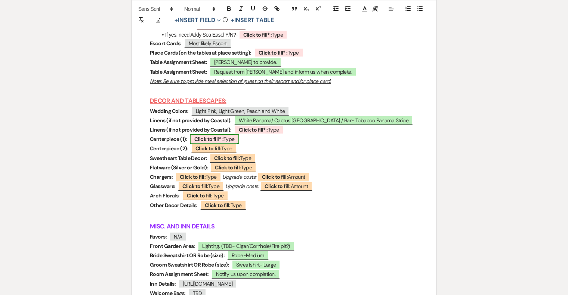
click at [209, 141] on b "Click to fill* :" at bounding box center [208, 139] width 29 height 7
select select "owner"
select select "Type"
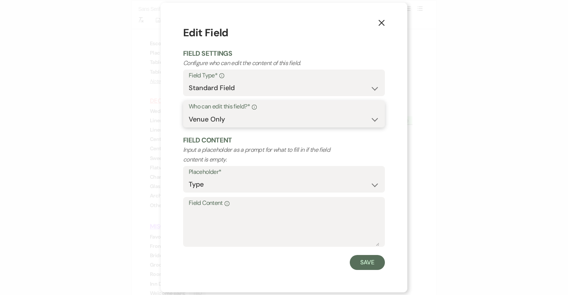
click at [246, 122] on select "Both Venue & Client Client Only Venue Only" at bounding box center [284, 119] width 191 height 15
select select "clientAndOwner"
click at [189, 112] on select "Both Venue & Client Client Only Venue Only" at bounding box center [284, 119] width 191 height 15
click at [376, 261] on button "Save" at bounding box center [367, 262] width 35 height 15
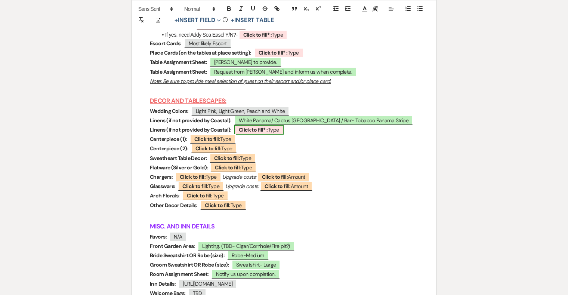
click at [262, 133] on b "Click to fill* :" at bounding box center [253, 129] width 29 height 7
select select "owner"
select select "Type"
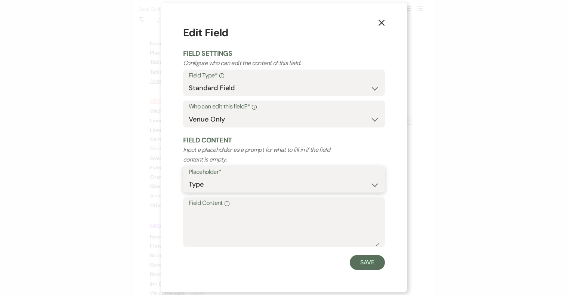
click at [273, 184] on select "Custom Placeholder Date Time Name Location Venue Name Type Number Budget Addres…" at bounding box center [284, 184] width 191 height 15
click at [279, 86] on select "Standard Field Smart Field" at bounding box center [284, 88] width 191 height 15
click at [276, 117] on select "Both Venue & Client Client Only Venue Only" at bounding box center [284, 119] width 191 height 15
select select "clientAndOwner"
click at [189, 112] on select "Both Venue & Client Client Only Venue Only" at bounding box center [284, 119] width 191 height 15
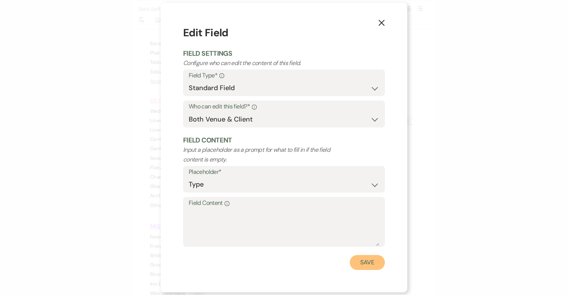
click at [367, 265] on button "Save" at bounding box center [367, 262] width 35 height 15
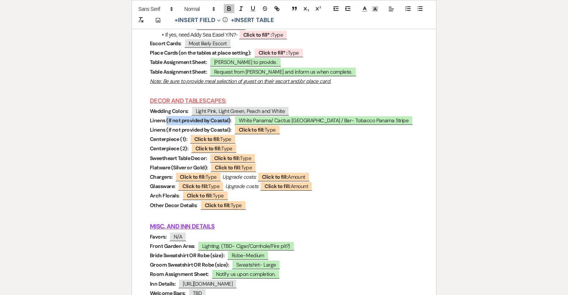
drag, startPoint x: 230, startPoint y: 123, endPoint x: 167, endPoint y: 124, distance: 63.6
click at [167, 124] on strong "Linens (if not provided by Coastal):" at bounding box center [191, 120] width 82 height 7
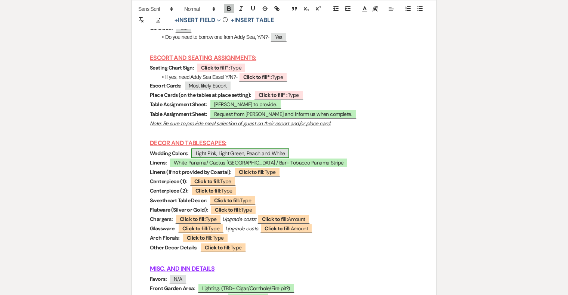
scroll to position [3110, 0]
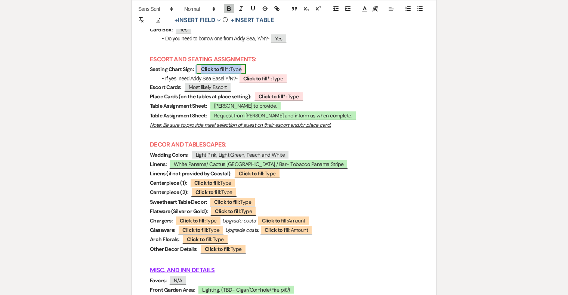
click at [228, 73] on b "Click to fill* :" at bounding box center [215, 69] width 29 height 7
select select "owner"
select select "Type"
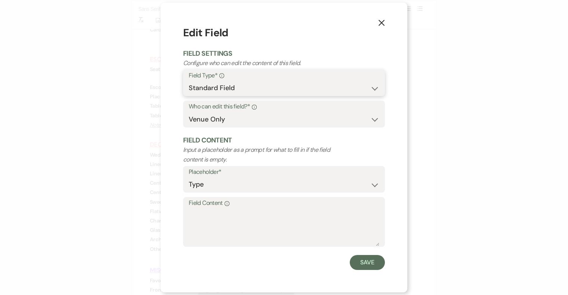
click at [258, 90] on select "Standard Field Smart Field" at bounding box center [284, 88] width 191 height 15
click at [255, 125] on select "Both Venue & Client Client Only Venue Only" at bounding box center [284, 119] width 191 height 15
select select "clientAndOwner"
click at [189, 112] on select "Both Venue & Client Client Only Venue Only" at bounding box center [284, 119] width 191 height 15
click at [368, 261] on button "Save" at bounding box center [367, 262] width 35 height 15
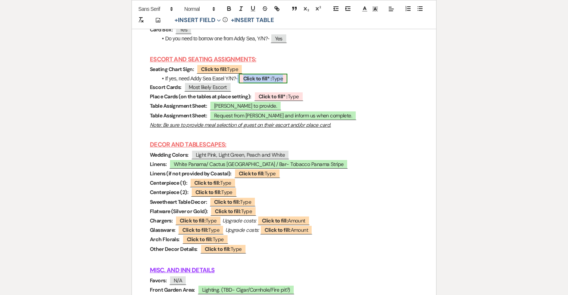
click at [264, 81] on b "Click to fill* :" at bounding box center [257, 78] width 29 height 7
select select "owner"
select select "Type"
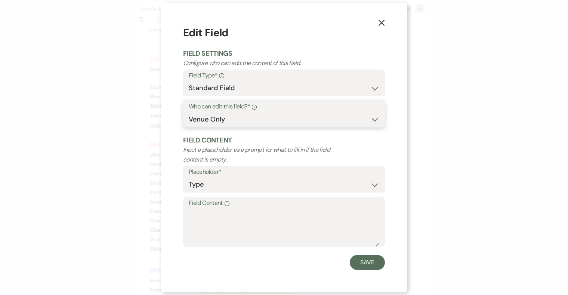
click at [265, 123] on select "Both Venue & Client Client Only Venue Only" at bounding box center [284, 119] width 191 height 15
select select "clientAndOwner"
click at [189, 112] on select "Both Venue & Client Client Only Venue Only" at bounding box center [284, 119] width 191 height 15
click at [364, 261] on button "Save" at bounding box center [367, 262] width 35 height 15
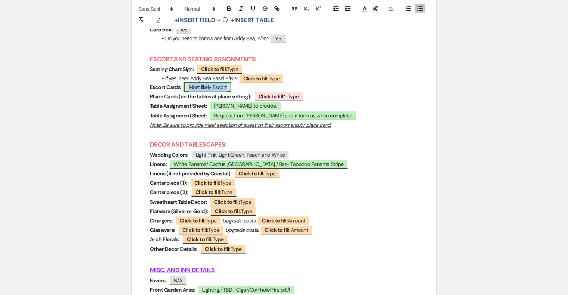
click at [225, 92] on span "Most likely Escort" at bounding box center [207, 87] width 47 height 10
select select "Type"
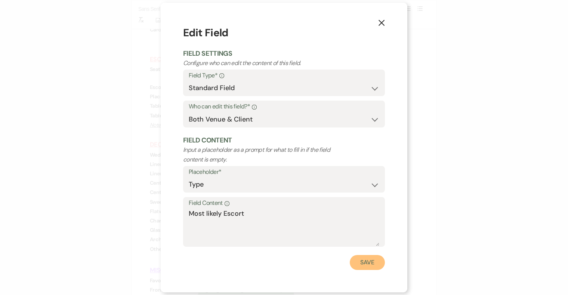
click at [374, 262] on button "Save" at bounding box center [367, 262] width 35 height 15
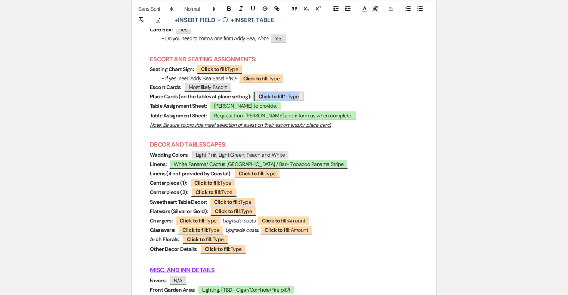
click at [280, 100] on b "Click to fill* :" at bounding box center [273, 96] width 29 height 7
select select "owner"
select select "Type"
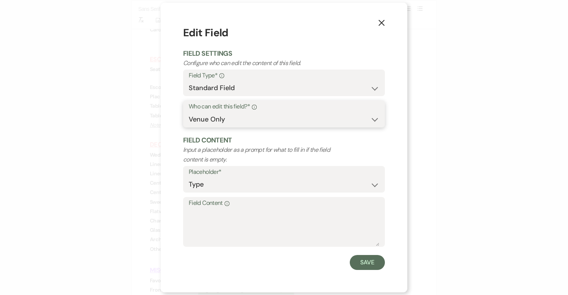
click at [280, 119] on select "Both Venue & Client Client Only Venue Only" at bounding box center [284, 119] width 191 height 15
select select "clientAndOwner"
click at [189, 112] on select "Both Venue & Client Client Only Venue Only" at bounding box center [284, 119] width 191 height 15
click at [367, 258] on button "Save" at bounding box center [367, 262] width 35 height 15
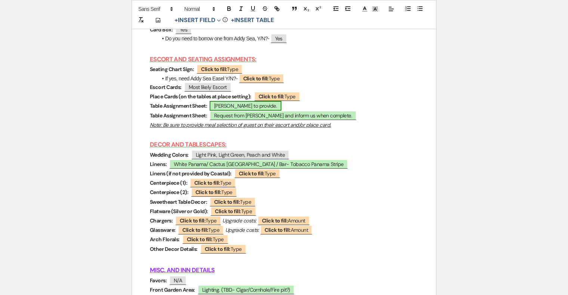
click at [237, 108] on span "[PERSON_NAME] to provide." at bounding box center [246, 106] width 72 height 10
select select "owner"
select select "Type"
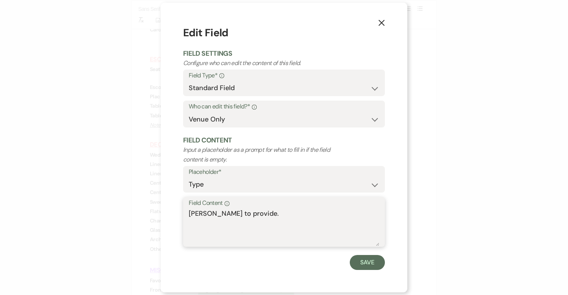
drag, startPoint x: 252, startPoint y: 213, endPoint x: 174, endPoint y: 212, distance: 78.5
click at [174, 212] on div "X Edit Field Field Settings Configure who can edit the content of this field. F…" at bounding box center [284, 148] width 247 height 290
paste textarea "https://docs.google.com/spreadsheets/d/1xl7vtG7FNA3hra638m5JSIabzJjT6tdaDsGJnLM…"
type textarea "https://docs.google.com/spreadsheets/d/1xl7vtG7FNA3hra638m5JSIabzJjT6tdaDsGJnLM…"
click at [364, 270] on button "Save" at bounding box center [367, 262] width 35 height 15
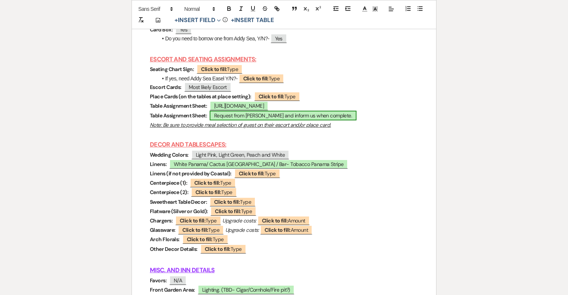
click at [254, 120] on span "Request from Katie and inform us when complete." at bounding box center [283, 116] width 147 height 10
select select "owner"
select select "Type"
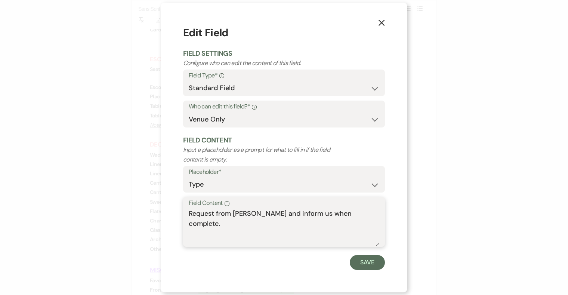
drag, startPoint x: 265, startPoint y: 213, endPoint x: 189, endPoint y: 212, distance: 76.6
click at [189, 212] on textarea "Request from Katie and inform us when complete." at bounding box center [284, 227] width 191 height 37
type textarea "Inform us when complete."
click at [365, 264] on button "Save" at bounding box center [367, 262] width 35 height 15
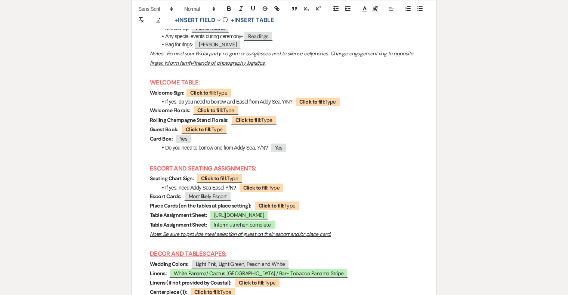
scroll to position [2997, 0]
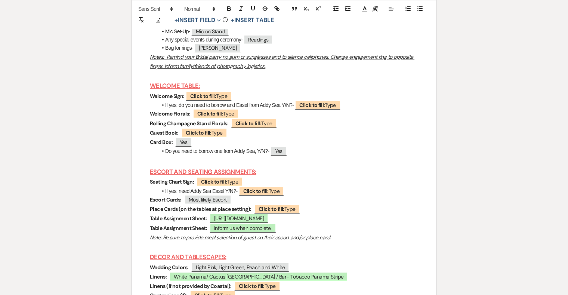
click at [173, 117] on strong "Welcome Florals:" at bounding box center [170, 113] width 40 height 7
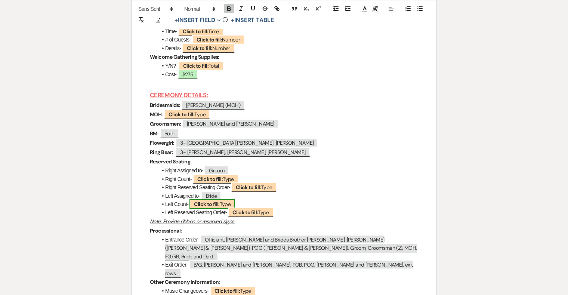
scroll to position [2728, 0]
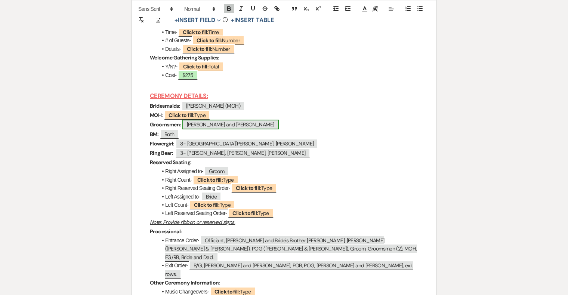
click at [190, 129] on span "Joe and Will" at bounding box center [230, 125] width 96 height 10
select select "Type"
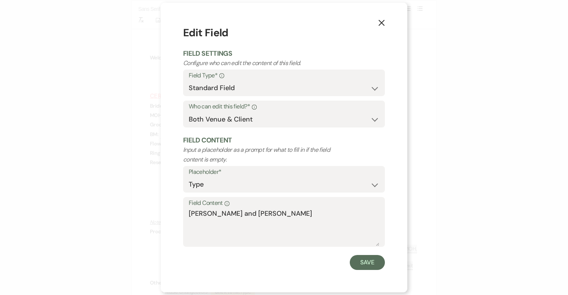
click at [188, 212] on div "Field Content Info Joe and Will" at bounding box center [284, 222] width 202 height 50
click at [191, 212] on textarea "Joe and Will" at bounding box center [284, 227] width 191 height 37
type textarea "2-Joe and Will"
click at [366, 256] on button "Save" at bounding box center [367, 262] width 35 height 15
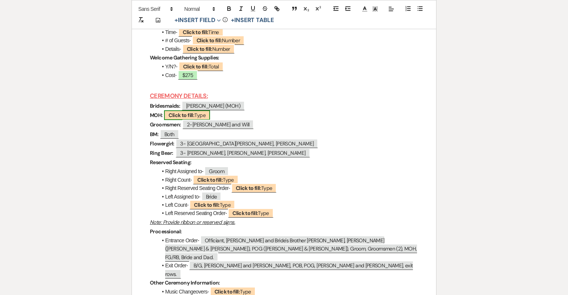
click at [185, 119] on b "Click to fill:" at bounding box center [182, 115] width 26 height 7
select select "Type"
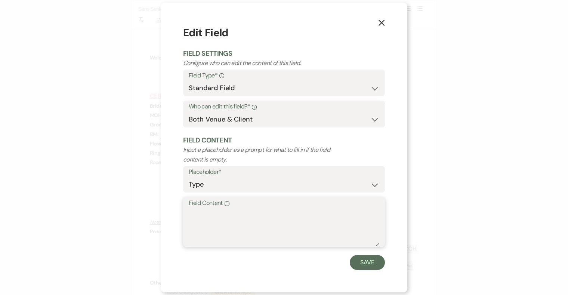
click at [228, 213] on textarea "Field Content Info" at bounding box center [284, 227] width 191 height 37
type textarea "Mackenzie"
click at [369, 262] on button "Save" at bounding box center [367, 262] width 35 height 15
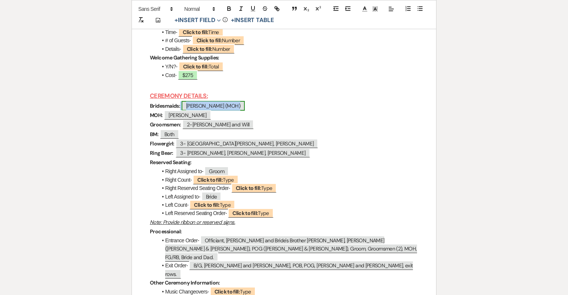
click at [221, 111] on span "Mackenzie (MOH)" at bounding box center [213, 106] width 63 height 10
select select "Type"
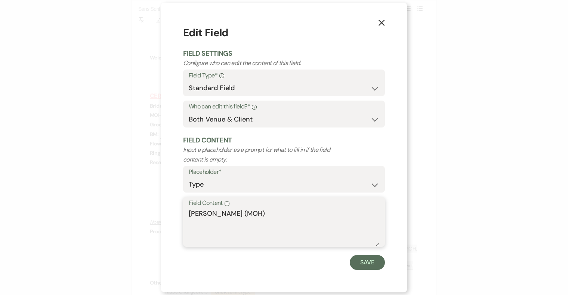
drag, startPoint x: 224, startPoint y: 212, endPoint x: 281, endPoint y: 214, distance: 57.3
click at [281, 214] on textarea "Mackenzie (MOH)" at bounding box center [284, 227] width 191 height 37
type textarea "Mackenzie"
click at [373, 265] on button "Save" at bounding box center [367, 262] width 35 height 15
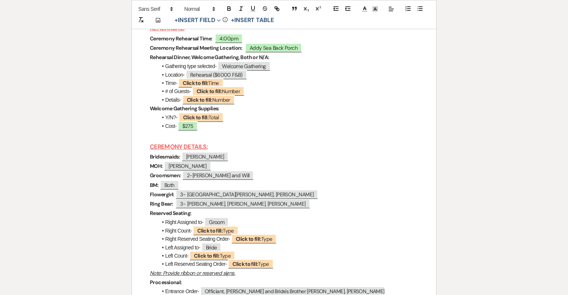
scroll to position [2674, 0]
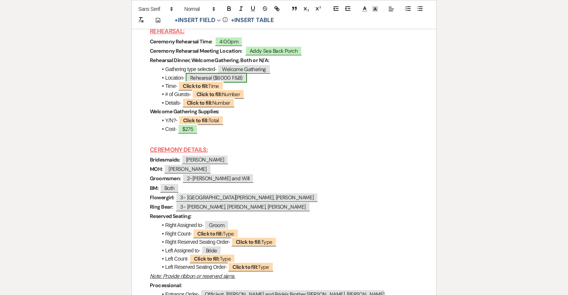
click at [214, 83] on span "Rehearsal ($6000 F&B)" at bounding box center [216, 78] width 61 height 10
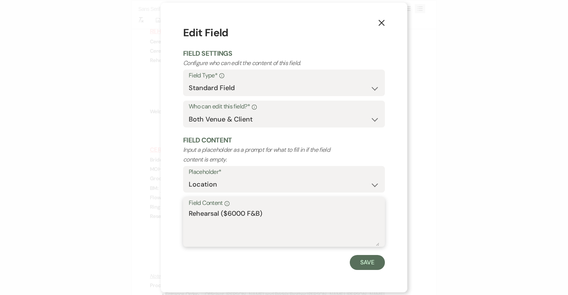
click at [219, 213] on textarea "Rehearsal ($6000 F&B)" at bounding box center [284, 227] width 191 height 37
click at [224, 213] on textarea "Rehearsal ($6000 F&B)" at bounding box center [284, 227] width 191 height 37
click at [219, 215] on textarea "Rehearsal ($6000 F&B)" at bounding box center [284, 227] width 191 height 37
click at [246, 214] on textarea "Rehearsal Dinner ($6000 F&B)" at bounding box center [284, 227] width 191 height 37
click at [361, 257] on button "Save" at bounding box center [367, 262] width 35 height 15
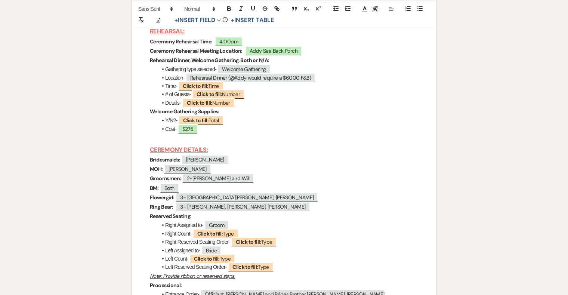
click at [218, 115] on strong "Welcome Gathering Supplies:" at bounding box center [185, 111] width 70 height 7
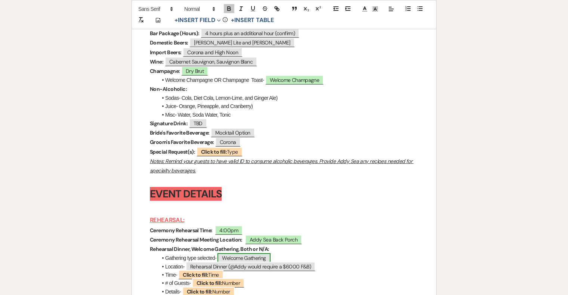
scroll to position [2469, 0]
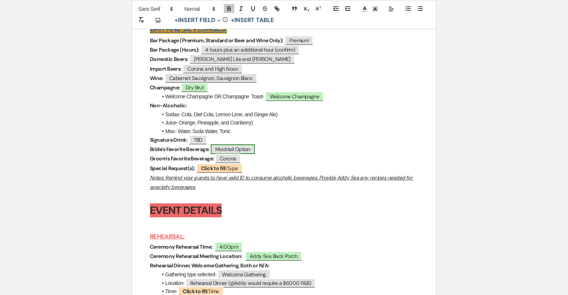
click at [237, 154] on span "Mocktail Option" at bounding box center [233, 149] width 44 height 10
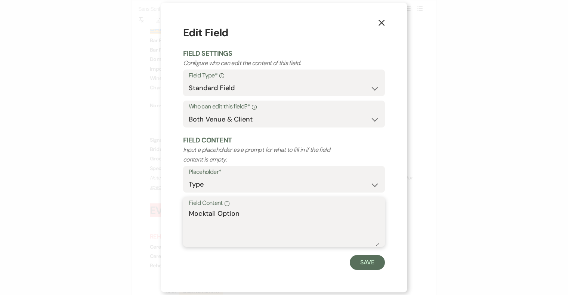
click at [253, 213] on textarea "Mocktail Option" at bounding box center [284, 227] width 191 height 37
click at [364, 264] on button "Save" at bounding box center [367, 262] width 35 height 15
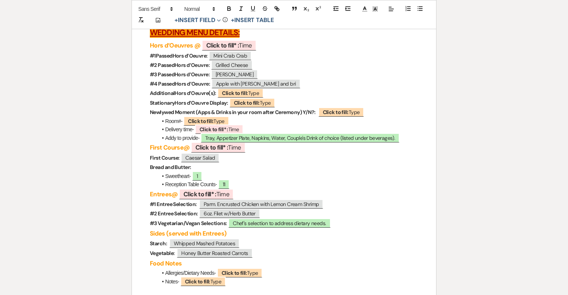
scroll to position [2173, 0]
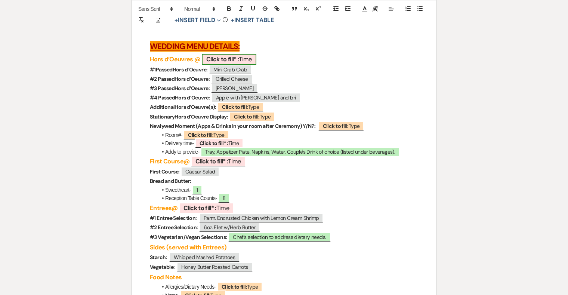
click at [250, 65] on span "Click to fill* : Time" at bounding box center [229, 59] width 55 height 11
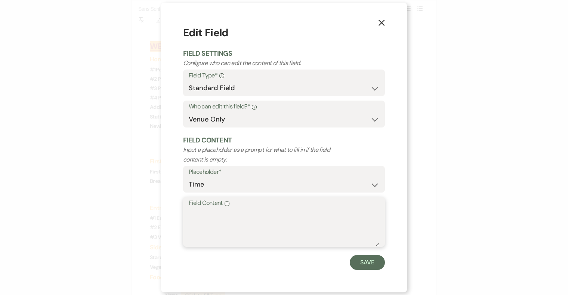
click at [230, 211] on textarea "Field Content Info" at bounding box center [284, 227] width 191 height 37
click at [363, 264] on button "Save" at bounding box center [367, 262] width 35 height 15
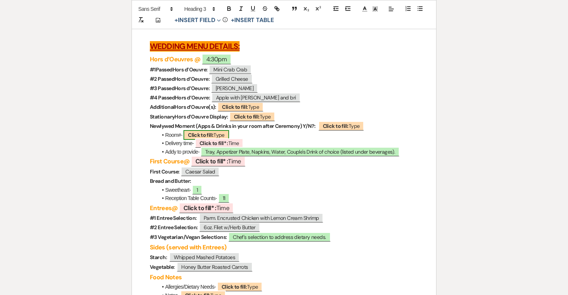
click at [216, 140] on span "Click to fill: Type" at bounding box center [207, 135] width 46 height 10
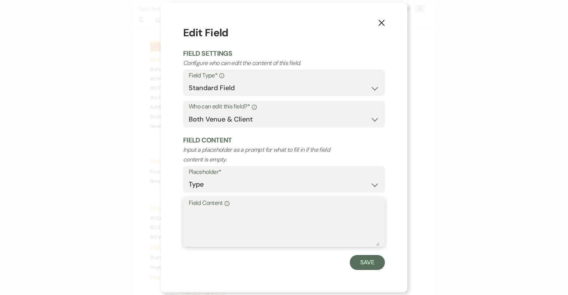
click at [239, 224] on textarea "Field Content Info" at bounding box center [284, 227] width 191 height 37
click at [366, 262] on button "Save" at bounding box center [367, 262] width 35 height 15
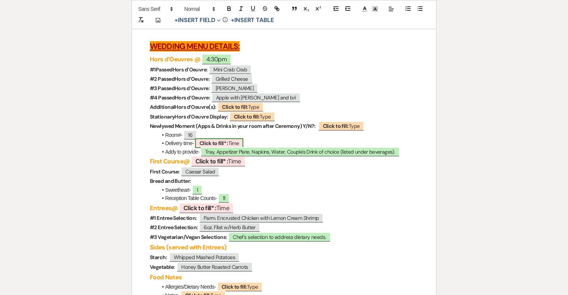
click at [223, 147] on b "Click to fill* :" at bounding box center [214, 143] width 29 height 7
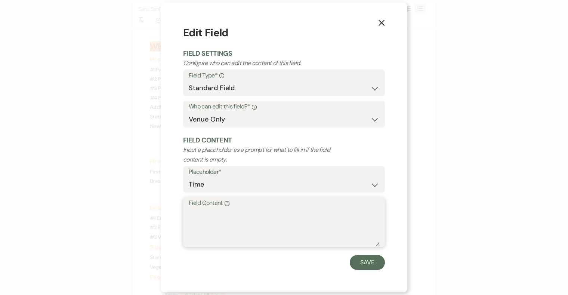
click at [255, 216] on textarea "Field Content Info" at bounding box center [284, 227] width 191 height 37
click at [383, 262] on button "Save" at bounding box center [367, 262] width 35 height 15
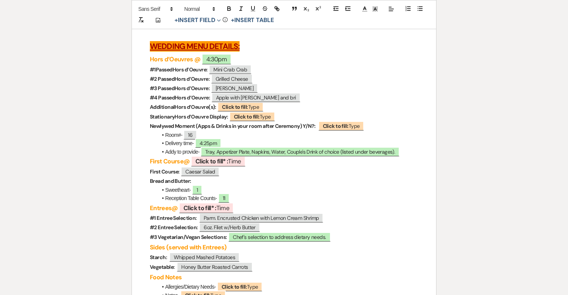
click at [357, 139] on li "Room#- 16" at bounding box center [287, 135] width 261 height 8
click at [353, 131] on span "Click to fill: Type" at bounding box center [342, 126] width 46 height 10
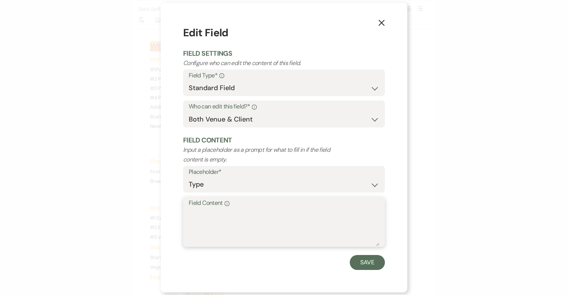
click at [320, 219] on textarea "Field Content Info" at bounding box center [284, 227] width 191 height 37
click at [369, 259] on button "Save" at bounding box center [367, 262] width 35 height 15
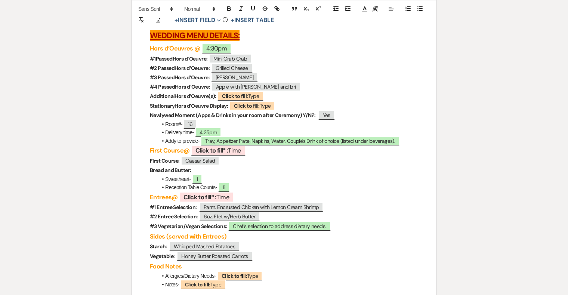
scroll to position [2188, 0]
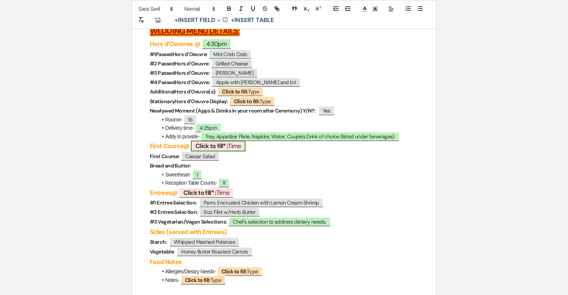
click at [235, 151] on span "Click to fill* : Time" at bounding box center [218, 146] width 55 height 11
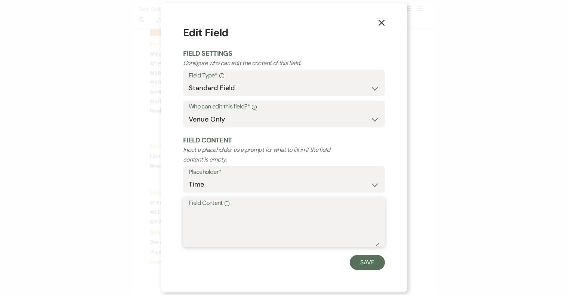
click at [243, 224] on textarea "Field Content Info" at bounding box center [284, 227] width 191 height 37
click at [367, 262] on button "Save" at bounding box center [367, 262] width 35 height 15
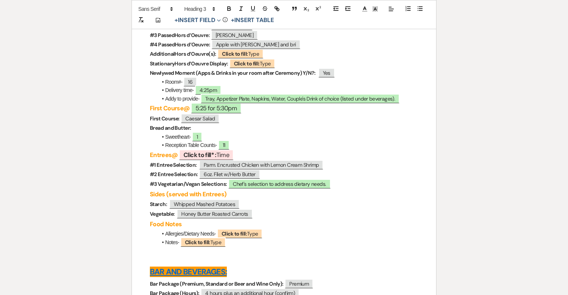
scroll to position [2227, 0]
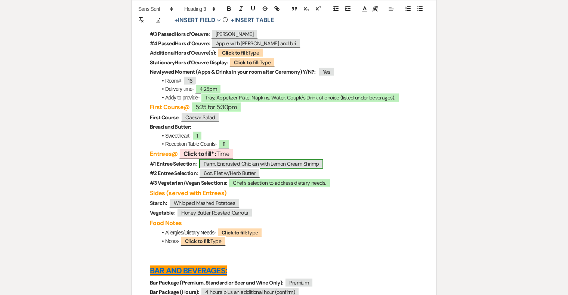
click at [215, 169] on span "Parm. Encrusted Chicken with Lemon Cream Shrimp" at bounding box center [261, 164] width 124 height 10
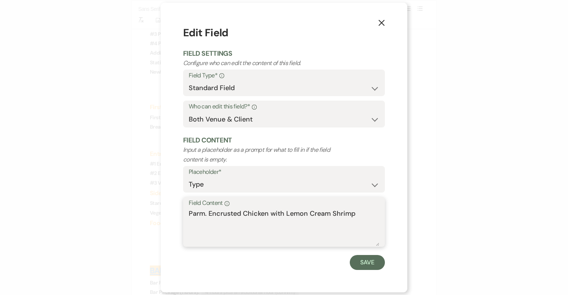
click at [204, 215] on textarea "Parm. Encrusted Chicken with Lemon Cream Shrimp" at bounding box center [284, 227] width 191 height 37
click at [221, 216] on textarea "Parmesan. Encrusted Chicken with Lemon Cream Shrimp" at bounding box center [284, 227] width 191 height 37
click at [259, 209] on textarea "Parmesan Encrusted Chicken with Lemon Cream Shrimp" at bounding box center [284, 227] width 191 height 37
click at [370, 267] on button "Save" at bounding box center [367, 262] width 35 height 15
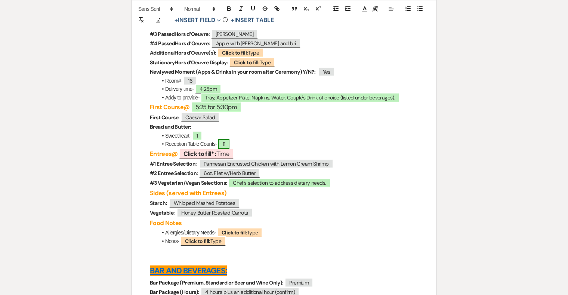
click at [225, 149] on span "11" at bounding box center [224, 144] width 12 height 10
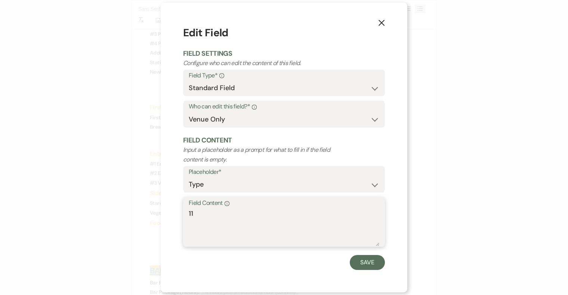
click at [218, 222] on textarea "11" at bounding box center [284, 227] width 191 height 37
click at [366, 264] on button "Save" at bounding box center [367, 262] width 35 height 15
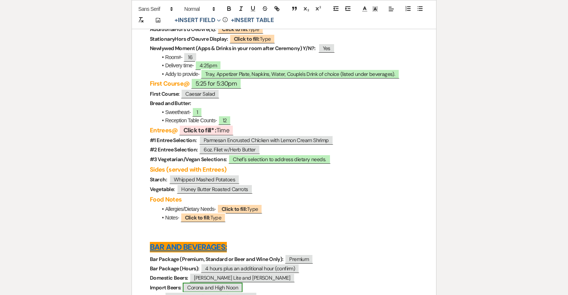
scroll to position [2250, 0]
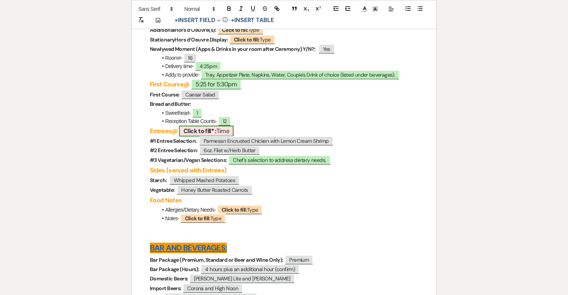
click at [216, 135] on b "Click to fill* :" at bounding box center [200, 131] width 33 height 8
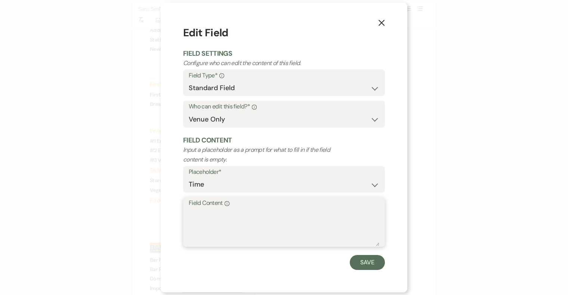
click at [229, 219] on textarea "Field Content Info" at bounding box center [284, 227] width 191 height 37
click at [373, 266] on button "Save" at bounding box center [367, 262] width 35 height 15
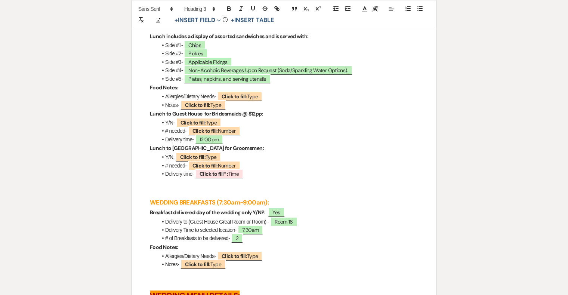
scroll to position [1914, 0]
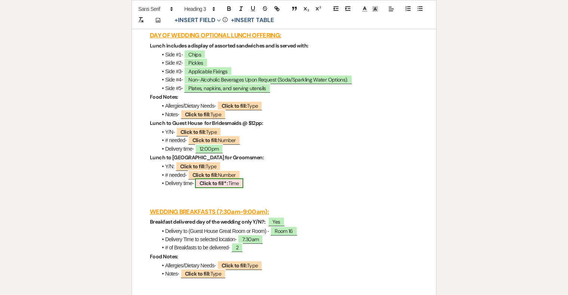
click at [233, 188] on span "Click to fill* : Time" at bounding box center [219, 183] width 48 height 10
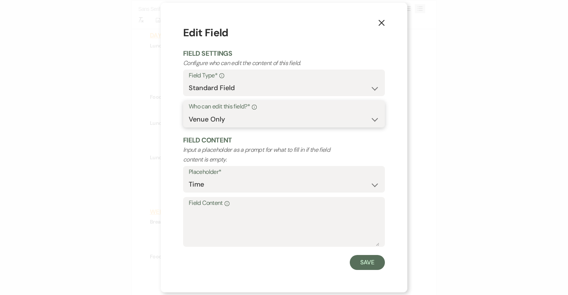
click at [271, 116] on select "Both Venue & Client Client Only Venue Only" at bounding box center [284, 119] width 191 height 15
click at [189, 112] on select "Both Venue & Client Client Only Venue Only" at bounding box center [284, 119] width 191 height 15
click at [354, 261] on button "Save" at bounding box center [367, 262] width 35 height 15
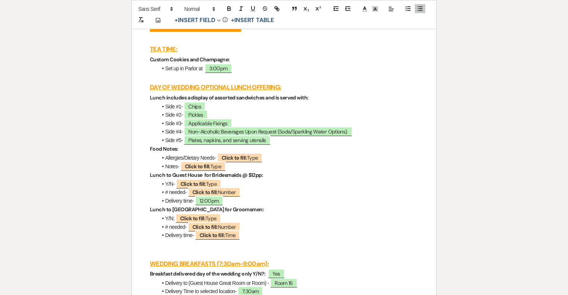
scroll to position [1859, 0]
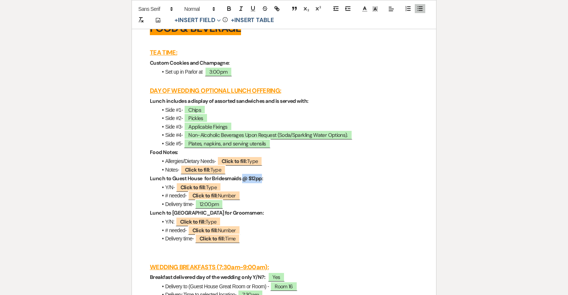
drag, startPoint x: 262, startPoint y: 190, endPoint x: 242, endPoint y: 188, distance: 19.9
click at [242, 182] on strong "Lunch to Guest House for Bridesmaids @ $12pp:" at bounding box center [206, 178] width 113 height 7
click at [237, 216] on strong "Lunch to [GEOGRAPHIC_DATA] for Groomsmen:" at bounding box center [207, 212] width 114 height 7
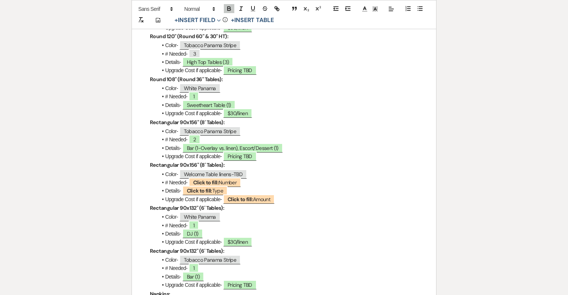
scroll to position [1418, 0]
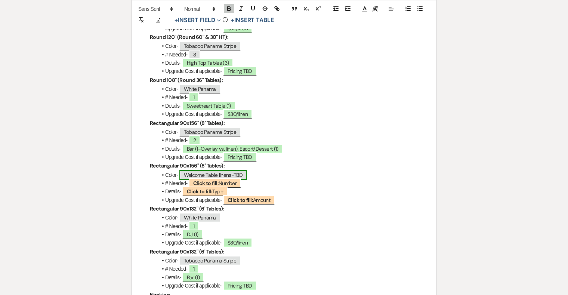
click at [203, 180] on span "Welcome Table linens-TBD" at bounding box center [213, 175] width 68 height 10
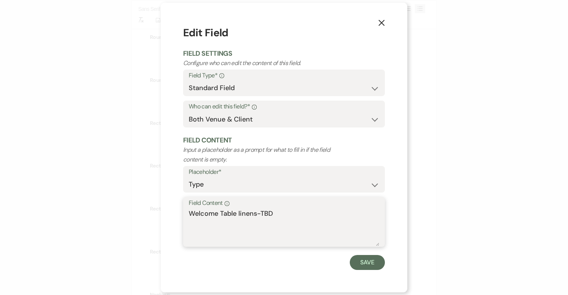
drag, startPoint x: 236, startPoint y: 214, endPoint x: 221, endPoint y: 214, distance: 14.6
click at [221, 214] on textarea "Welcome Table linens-TBD" at bounding box center [284, 227] width 191 height 37
click at [363, 263] on button "Save" at bounding box center [367, 262] width 35 height 15
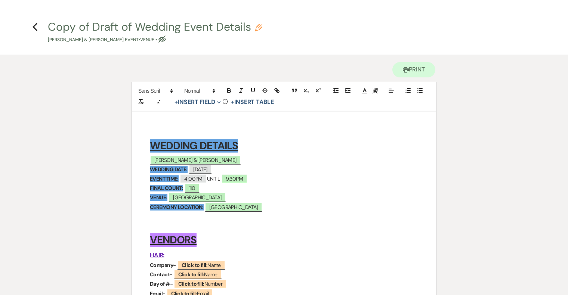
scroll to position [21, 0]
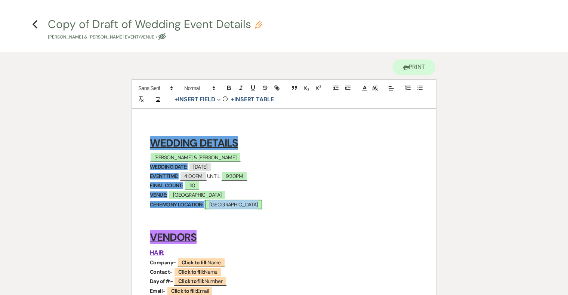
click at [257, 204] on span "[GEOGRAPHIC_DATA]" at bounding box center [233, 205] width 57 height 10
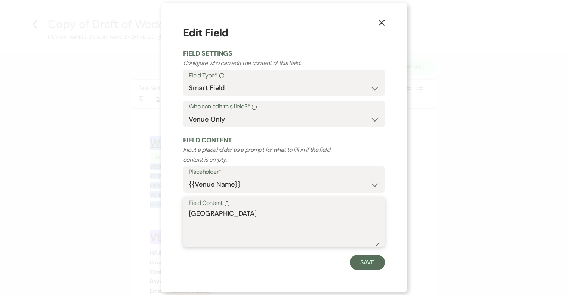
drag, startPoint x: 297, startPoint y: 212, endPoint x: 187, endPoint y: 212, distance: 109.9
click at [187, 212] on div "Field Content Info Addy Sea Historic Oceanfront Inn" at bounding box center [284, 222] width 202 height 50
click at [363, 265] on button "Save" at bounding box center [367, 262] width 35 height 15
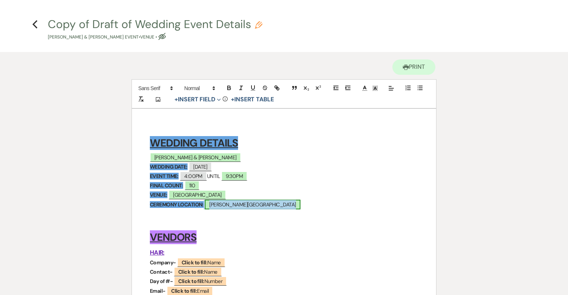
click at [243, 205] on span "[PERSON_NAME][GEOGRAPHIC_DATA]" at bounding box center [252, 205] width 95 height 10
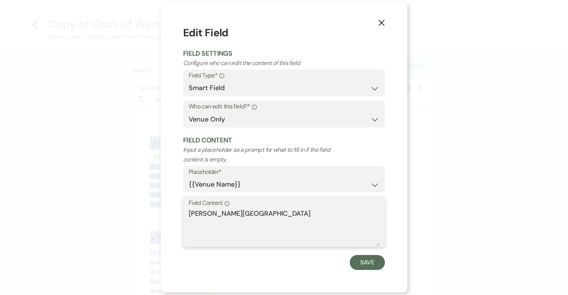
drag, startPoint x: 217, startPoint y: 213, endPoint x: 189, endPoint y: 213, distance: 28.0
click at [189, 213] on textarea "[PERSON_NAME][GEOGRAPHIC_DATA]" at bounding box center [284, 227] width 191 height 37
click at [359, 260] on button "Save" at bounding box center [367, 262] width 35 height 15
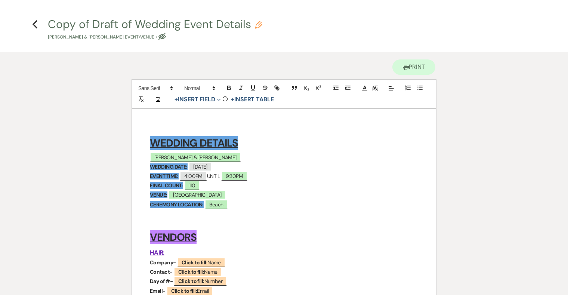
scroll to position [20, 0]
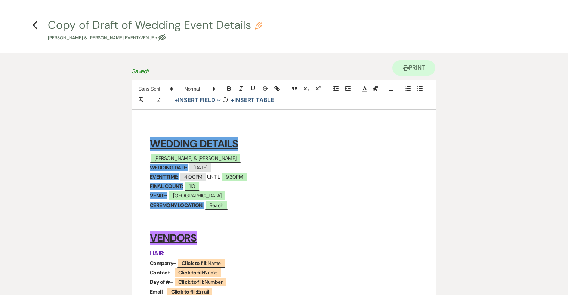
click at [258, 24] on use "button" at bounding box center [258, 25] width 7 height 7
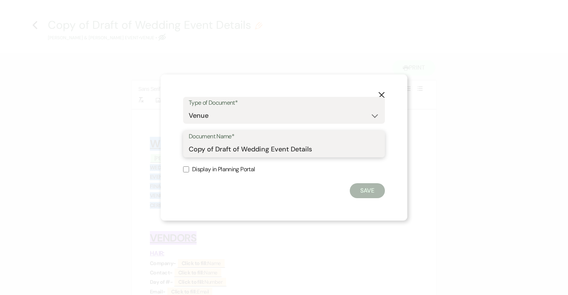
drag, startPoint x: 215, startPoint y: 149, endPoint x: 182, endPoint y: 149, distance: 32.9
click at [182, 149] on div "X Type of Document* Special Event Insurance Vendor Certificate of Insurance Con…" at bounding box center [284, 147] width 247 height 146
click at [382, 190] on button "Save" at bounding box center [367, 190] width 35 height 15
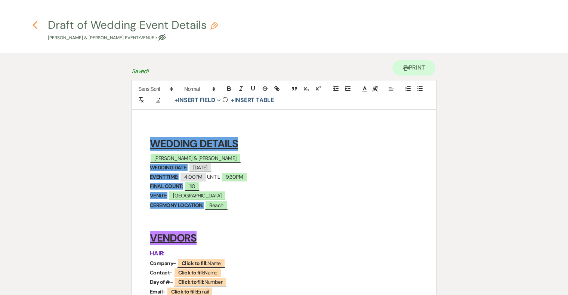
click at [37, 26] on icon "Previous" at bounding box center [35, 25] width 6 height 9
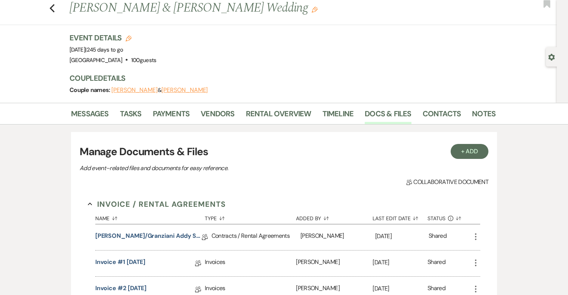
scroll to position [19, 0]
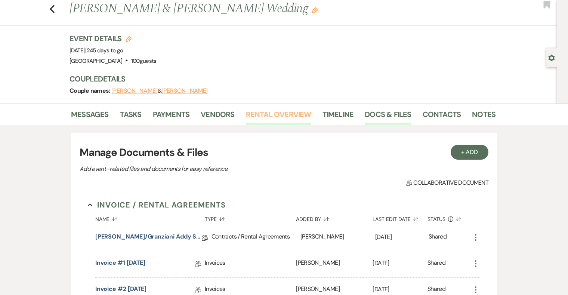
click at [270, 114] on link "Rental Overview" at bounding box center [278, 116] width 65 height 16
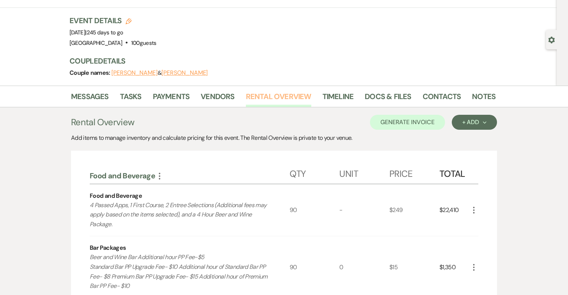
scroll to position [38, 0]
click at [474, 209] on use "button" at bounding box center [473, 209] width 1 height 7
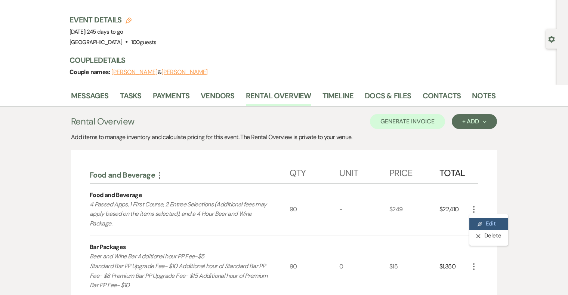
click at [485, 219] on button "Pencil Edit" at bounding box center [489, 224] width 39 height 12
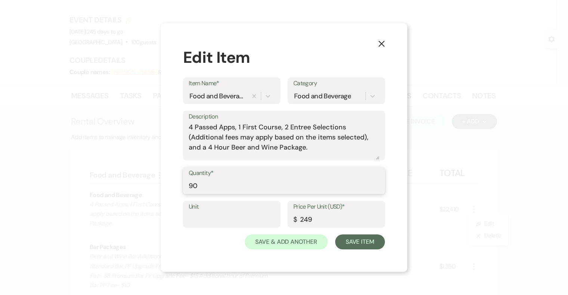
drag, startPoint x: 207, startPoint y: 186, endPoint x: 166, endPoint y: 186, distance: 41.5
click at [166, 186] on div "X Edit Item Item Name* Food and Beverage Category Food and Beverage Description…" at bounding box center [284, 147] width 247 height 249
click at [348, 243] on button "Save Item" at bounding box center [360, 241] width 50 height 15
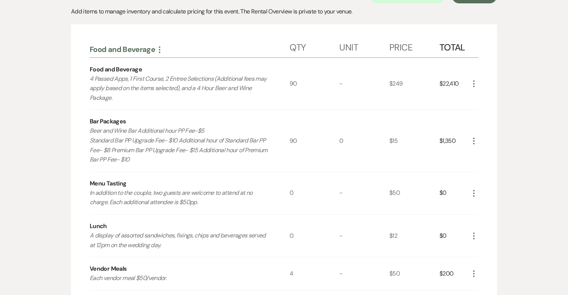
scroll to position [169, 0]
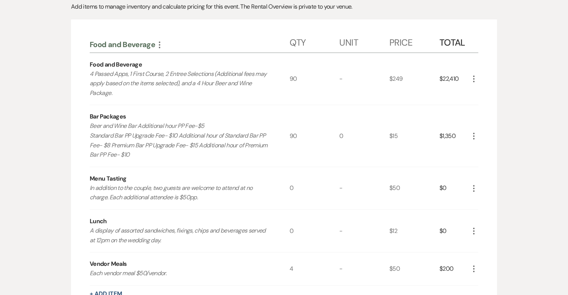
click at [474, 136] on use "button" at bounding box center [473, 136] width 1 height 7
click at [483, 150] on button "Pencil Edit" at bounding box center [489, 151] width 39 height 12
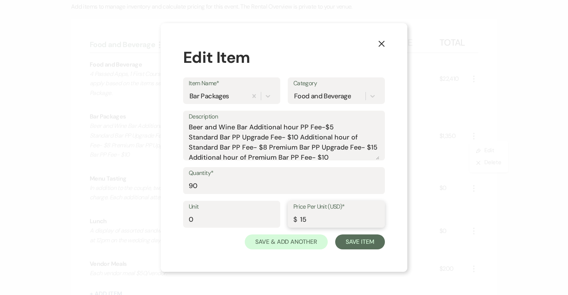
click at [302, 220] on input "15" at bounding box center [336, 219] width 86 height 15
click at [373, 249] on div "X Edit Item Item Name* Bar Packages Category Food and Beverage Description Beer…" at bounding box center [284, 147] width 247 height 249
click at [372, 243] on button "Save Item" at bounding box center [360, 241] width 50 height 15
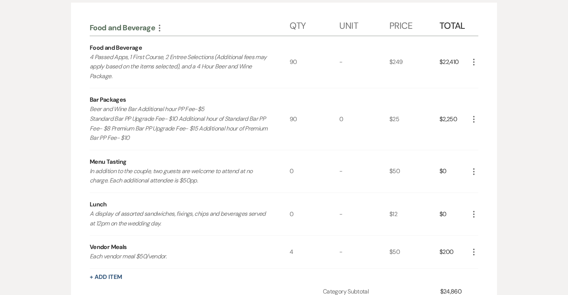
scroll to position [189, 0]
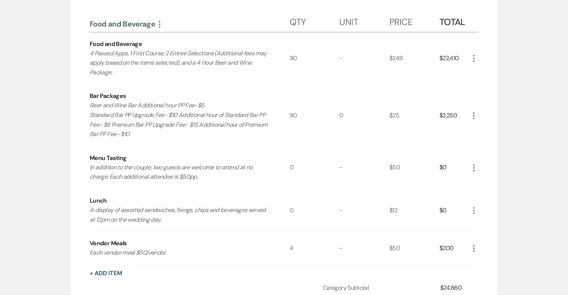
click at [474, 167] on use "button" at bounding box center [473, 167] width 1 height 7
click at [483, 180] on button "Pencil Edit" at bounding box center [489, 182] width 39 height 12
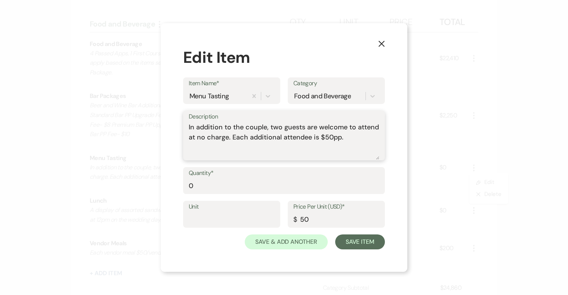
click at [346, 138] on textarea "In addition to the couple, two guests are welcome to attend at no charge. Each …" at bounding box center [284, 140] width 191 height 37
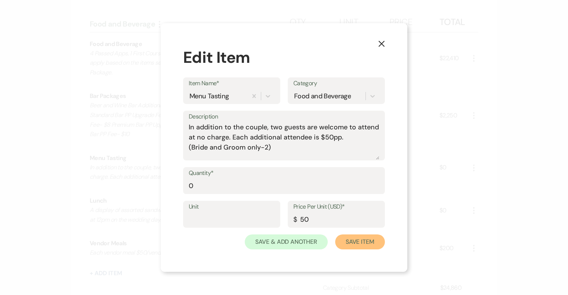
click at [365, 237] on button "Save Item" at bounding box center [360, 241] width 50 height 15
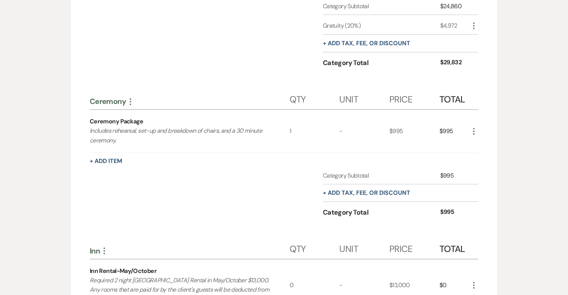
scroll to position [483, 0]
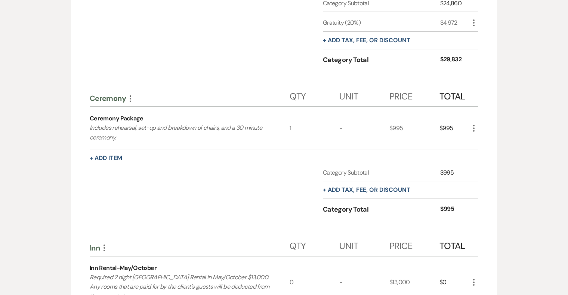
click at [473, 130] on icon "More" at bounding box center [474, 128] width 9 height 9
click at [486, 143] on button "Pencil Edit" at bounding box center [489, 143] width 39 height 12
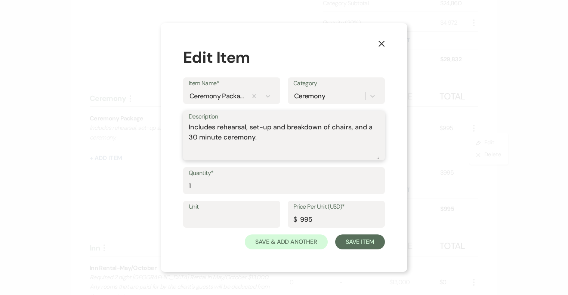
click at [267, 140] on textarea "Includes rehearsal, set-up and breakdown of chairs, and a 30 minute ceremony." at bounding box center [284, 140] width 191 height 37
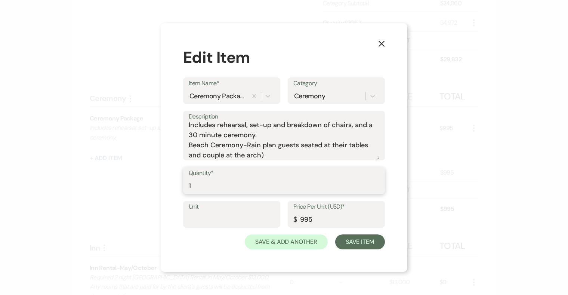
click at [209, 182] on input "1" at bounding box center [284, 186] width 191 height 15
click at [362, 239] on button "Save Item" at bounding box center [360, 241] width 50 height 15
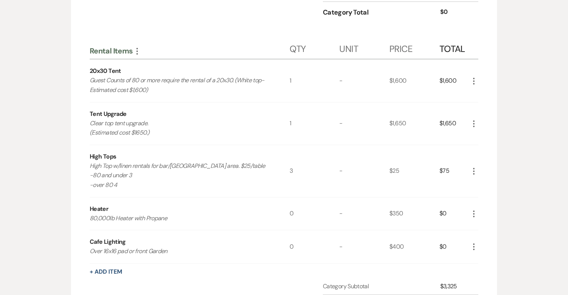
scroll to position [858, 0]
click at [473, 170] on icon "More" at bounding box center [474, 170] width 9 height 9
click at [486, 182] on button "Pencil Edit" at bounding box center [489, 185] width 39 height 12
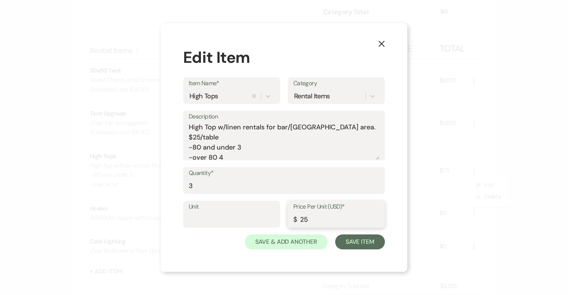
drag, startPoint x: 302, startPoint y: 218, endPoint x: 327, endPoint y: 218, distance: 25.8
click at [327, 218] on input "25" at bounding box center [336, 219] width 86 height 15
click at [376, 237] on button "Save Item" at bounding box center [360, 241] width 50 height 15
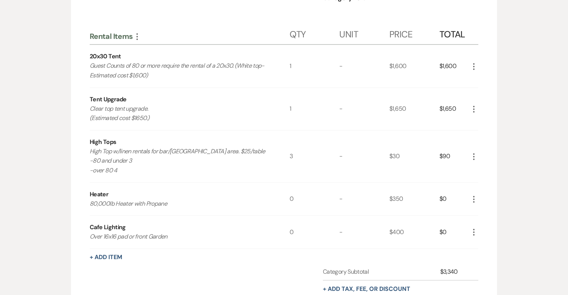
scroll to position [873, 0]
click at [474, 197] on icon "More" at bounding box center [474, 198] width 9 height 9
click at [477, 210] on button "Pencil Edit" at bounding box center [489, 213] width 39 height 12
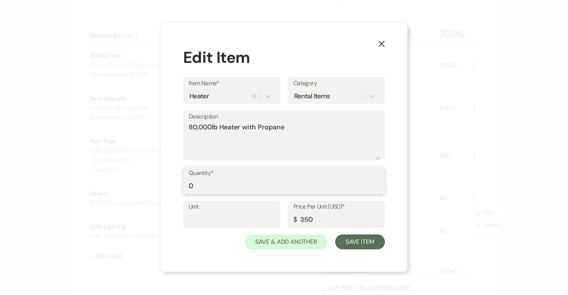
click at [204, 181] on input "0" at bounding box center [284, 186] width 191 height 15
click at [354, 242] on button "Save Item" at bounding box center [360, 241] width 50 height 15
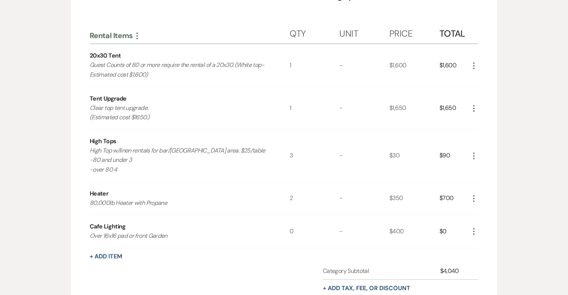
click at [477, 230] on icon "More" at bounding box center [474, 231] width 9 height 9
click at [482, 242] on button "Pencil Edit" at bounding box center [489, 246] width 39 height 12
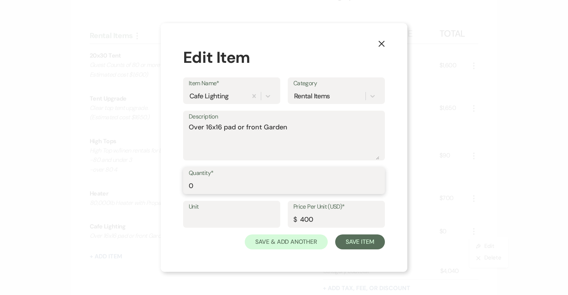
click at [238, 185] on input "0" at bounding box center [284, 186] width 191 height 15
drag, startPoint x: 224, startPoint y: 126, endPoint x: 246, endPoint y: 126, distance: 22.8
click at [246, 126] on textarea "Over 16x16 pad or front Garden" at bounding box center [284, 140] width 191 height 37
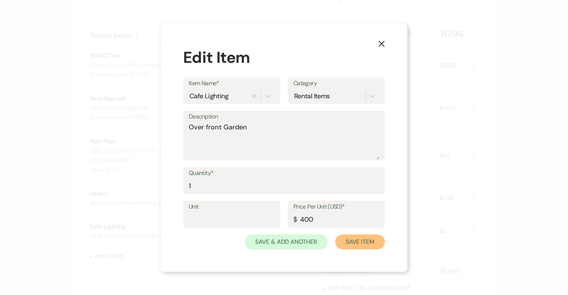
click at [367, 240] on button "Save Item" at bounding box center [360, 241] width 50 height 15
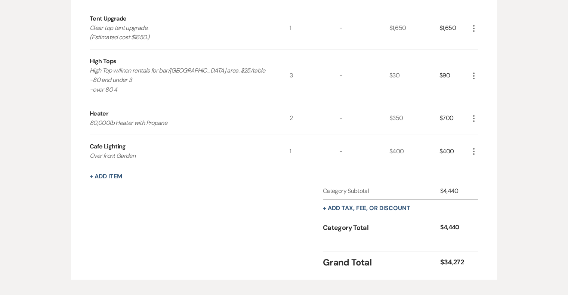
scroll to position [993, 0]
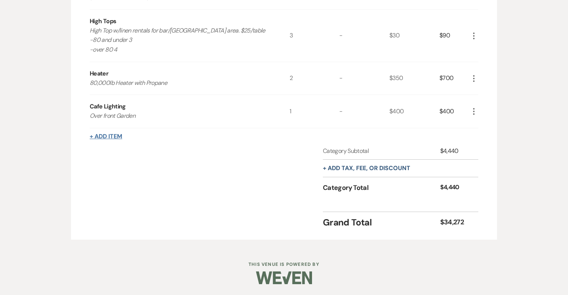
click at [115, 139] on button "+ Add Item" at bounding box center [106, 136] width 33 height 6
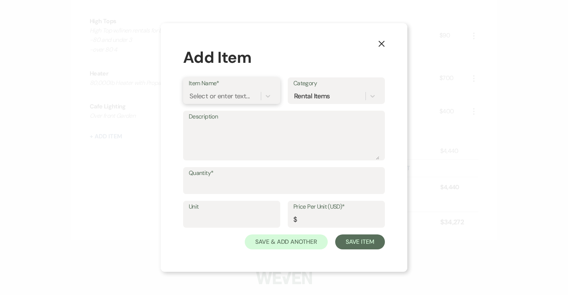
click at [213, 95] on div "Select or enter text..." at bounding box center [220, 96] width 60 height 10
click at [250, 116] on div "+ Add "Linen Upgrades"" at bounding box center [232, 115] width 86 height 15
click at [231, 134] on textarea "Description" at bounding box center [284, 140] width 191 height 37
click at [320, 216] on input "Price Per Unit (USD)*" at bounding box center [336, 219] width 86 height 15
click at [367, 243] on button "Save Item" at bounding box center [360, 241] width 50 height 15
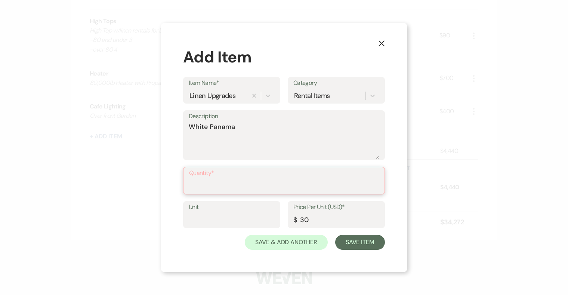
click at [265, 182] on input "Quantity*" at bounding box center [284, 186] width 190 height 15
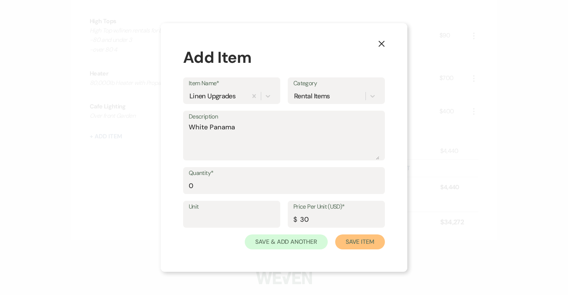
click at [354, 237] on button "Save Item" at bounding box center [360, 241] width 50 height 15
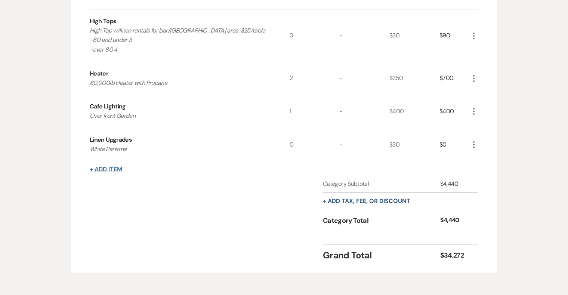
click at [104, 167] on button "+ Add Item" at bounding box center [106, 169] width 33 height 6
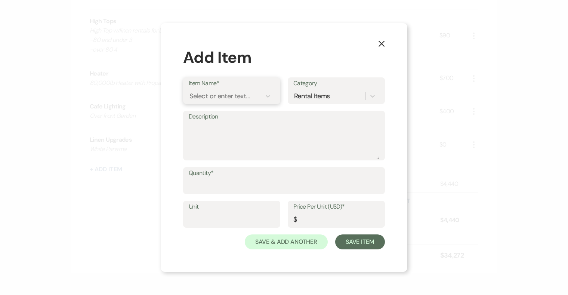
click at [218, 96] on div "Select or enter text..." at bounding box center [220, 96] width 60 height 10
click at [256, 118] on div "+ Add "Linen Upgrades"" at bounding box center [232, 115] width 86 height 15
click at [256, 137] on textarea "Description" at bounding box center [284, 140] width 191 height 37
click at [190, 129] on textarea "Cactus" at bounding box center [284, 140] width 191 height 37
click at [238, 127] on textarea "Belize Cactus" at bounding box center [284, 140] width 191 height 37
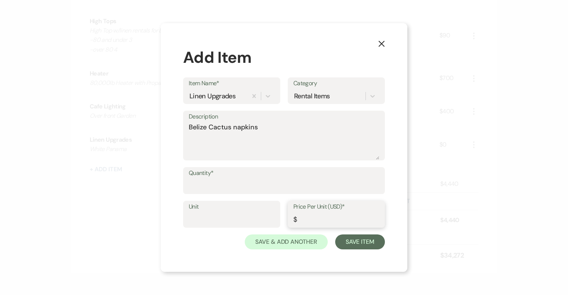
click at [307, 218] on input "Price Per Unit (USD)*" at bounding box center [336, 219] width 86 height 15
click at [272, 191] on input "Quantity*" at bounding box center [284, 185] width 191 height 15
click at [316, 220] on input "Price Per Unit (USD)*" at bounding box center [336, 219] width 86 height 15
click at [273, 126] on textarea "Belize Cactus napkins" at bounding box center [284, 140] width 191 height 37
click at [346, 241] on button "Save Item" at bounding box center [360, 241] width 50 height 15
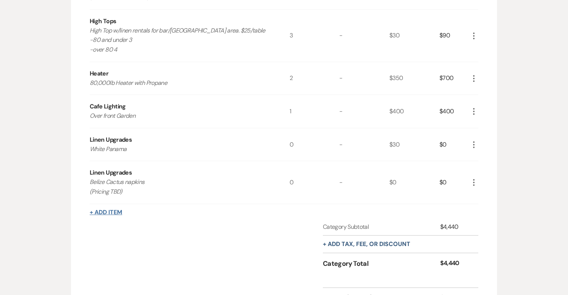
click at [114, 212] on button "+ Add Item" at bounding box center [106, 212] width 33 height 6
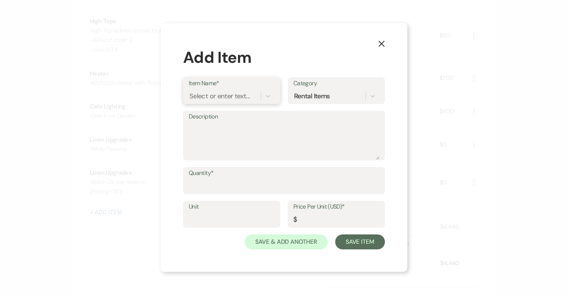
click at [219, 93] on div "Select or enter text..." at bounding box center [220, 96] width 60 height 10
click at [237, 116] on div "+ Add "Linen Upgrades"" at bounding box center [232, 115] width 86 height 15
click at [223, 136] on textarea "Description" at bounding box center [284, 140] width 191 height 37
click at [239, 187] on input "Quantity*" at bounding box center [284, 186] width 191 height 15
click at [335, 219] on input "Price Per Unit (USD)*" at bounding box center [336, 219] width 86 height 15
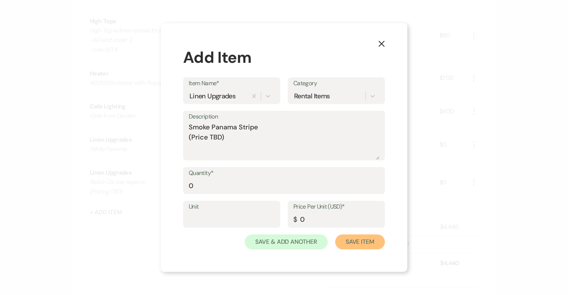
click at [368, 240] on button "Save Item" at bounding box center [360, 241] width 50 height 15
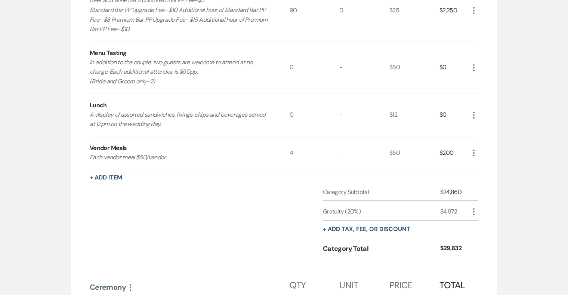
scroll to position [302, 0]
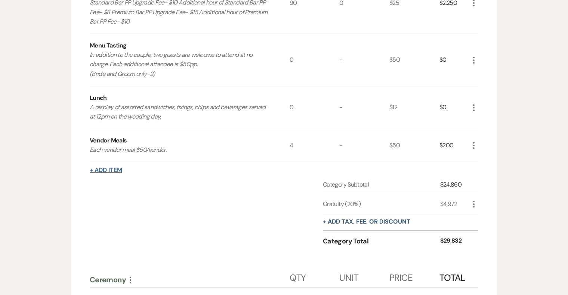
click at [117, 169] on button "+ Add Item" at bounding box center [106, 170] width 33 height 6
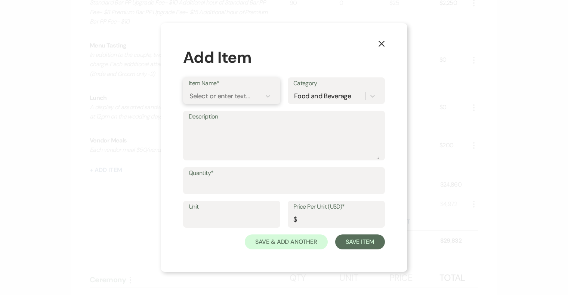
click at [207, 94] on div "Select or enter text..." at bounding box center [220, 96] width 60 height 10
click at [233, 115] on div "+ Add "Entree #1"" at bounding box center [232, 115] width 86 height 15
click at [228, 138] on textarea "Description" at bounding box center [284, 140] width 191 height 37
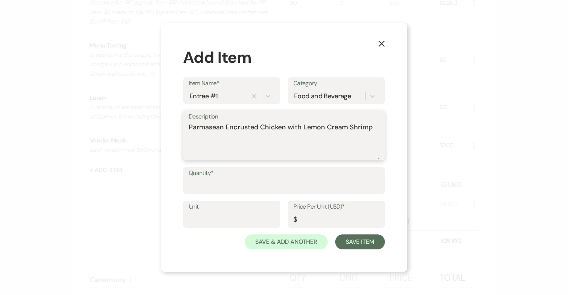
click at [206, 128] on textarea "Parmasean Encrusted Chicken with Lemon Cream Shrimp" at bounding box center [284, 140] width 191 height 37
click at [219, 132] on textarea "Parmsean Encrusted Chicken with Lemon Cream Shrimp" at bounding box center [284, 140] width 191 height 37
click at [237, 184] on input "Quantity*" at bounding box center [284, 186] width 191 height 15
click at [314, 224] on input "Price Per Unit (USD)*" at bounding box center [336, 220] width 86 height 15
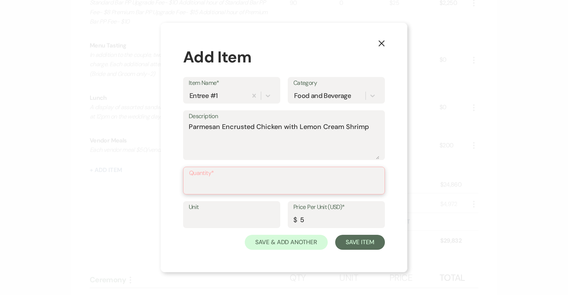
click at [258, 186] on input "Quantity*" at bounding box center [284, 186] width 190 height 15
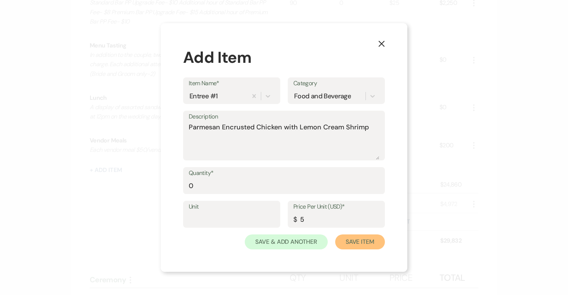
click at [362, 244] on button "Save Item" at bounding box center [360, 241] width 50 height 15
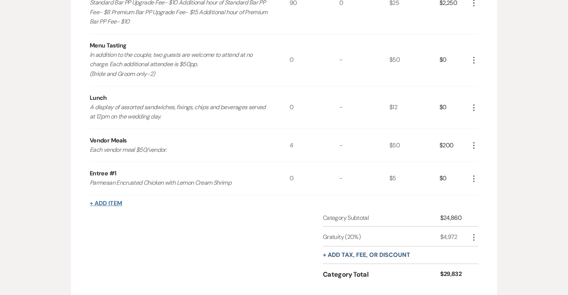
click at [108, 202] on button "+ Add Item" at bounding box center [106, 203] width 33 height 6
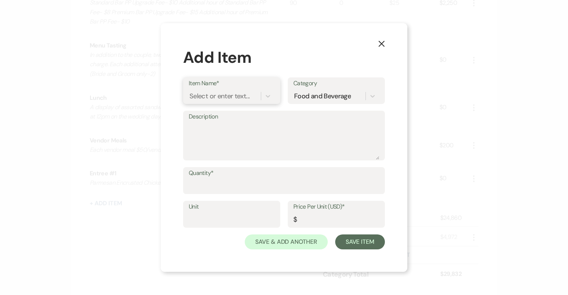
click at [208, 93] on div "Select or enter text..." at bounding box center [220, 96] width 60 height 10
click at [220, 110] on div "+ Add "Entree #2"" at bounding box center [232, 115] width 86 height 15
click at [218, 139] on textarea "Description" at bounding box center [284, 140] width 191 height 37
click at [306, 219] on input "Price Per Unit (USD)*" at bounding box center [336, 219] width 86 height 15
click at [256, 189] on input "Quantity*" at bounding box center [284, 186] width 191 height 15
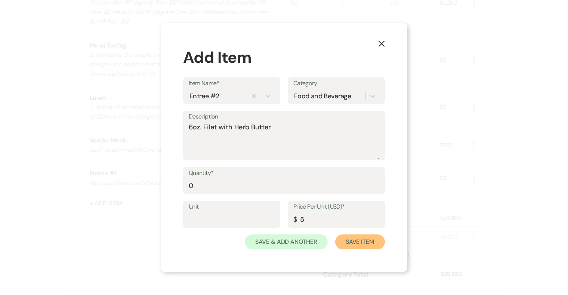
click at [372, 239] on button "Save Item" at bounding box center [360, 241] width 50 height 15
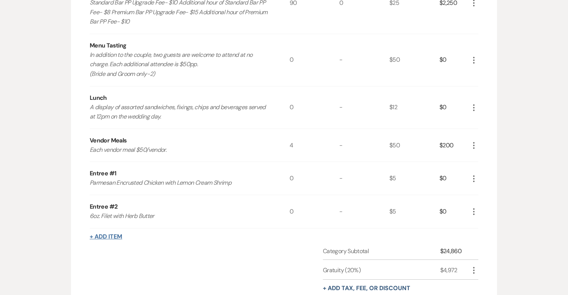
click at [108, 238] on button "+ Add Item" at bounding box center [106, 237] width 33 height 6
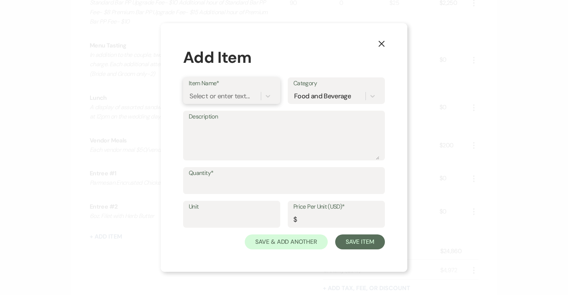
click at [218, 94] on div "Select or enter text..." at bounding box center [220, 96] width 60 height 10
click at [230, 115] on div "+ Add "Entree #3"" at bounding box center [232, 115] width 86 height 15
click at [221, 136] on textarea "Description" at bounding box center [284, 140] width 191 height 37
click at [230, 181] on input "Quantity*" at bounding box center [284, 186] width 191 height 15
click at [335, 222] on input "Price Per Unit (USD)*" at bounding box center [336, 219] width 86 height 15
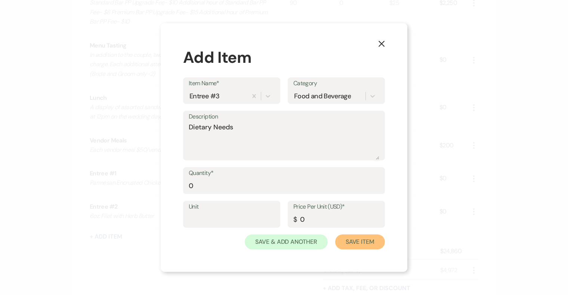
click at [362, 241] on button "Save Item" at bounding box center [360, 241] width 50 height 15
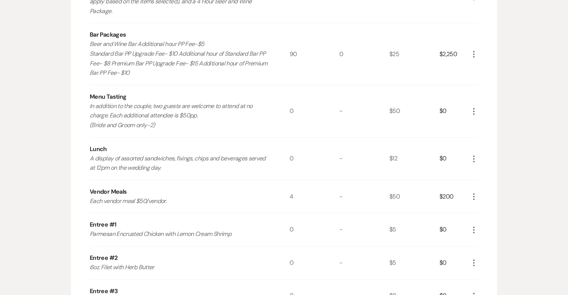
scroll to position [179, 0]
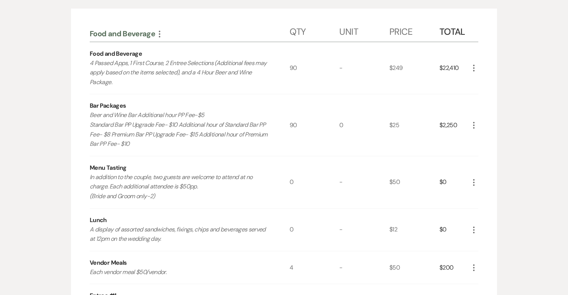
click at [475, 66] on icon "More" at bounding box center [474, 68] width 9 height 9
click at [481, 83] on use "button" at bounding box center [480, 83] width 4 height 4
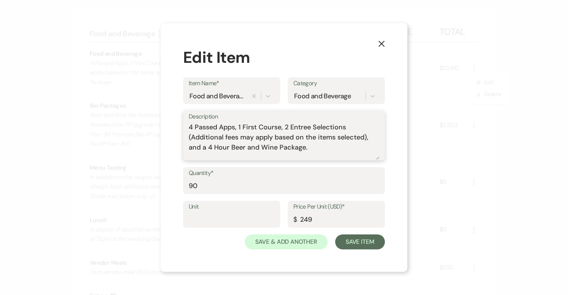
click at [233, 127] on textarea "4 Passed Apps, 1 First Course, 2 Entree Selections (Additional fees may apply b…" at bounding box center [284, 140] width 191 height 37
click at [235, 127] on textarea "4 Passed Apps, 1 First Course, 2 Entree Selections (Additional fees may apply b…" at bounding box center [284, 140] width 191 height 37
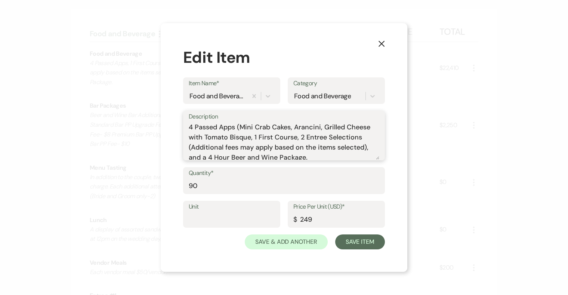
click at [227, 137] on textarea "4 Passed Apps (Mini Crab Cakes, Arancini, Grilled Cheese with Tomato Bisque, 1 …" at bounding box center [284, 140] width 191 height 37
click at [250, 138] on textarea "4 Passed Apps (Mini Crab Cakes, Arancini, Grilled Cheese with Tomato Bisque, 1 …" at bounding box center [284, 140] width 191 height 37
click at [308, 137] on textarea "4 Passed Apps (Mini Crab Cakes, Arancini, Grilled Cheese with Tomato Bisque, Ap…" at bounding box center [284, 140] width 191 height 37
click at [323, 139] on textarea "4 Passed Apps (Mini Crab Cakes, Arancini, Grilled Cheese with Tomato Bisque, Ap…" at bounding box center [284, 140] width 191 height 37
click at [227, 148] on textarea "4 Passed Apps (Mini Crab Cakes, Arancini, Grilled Cheese with Tomato Bisque, Ap…" at bounding box center [284, 140] width 191 height 37
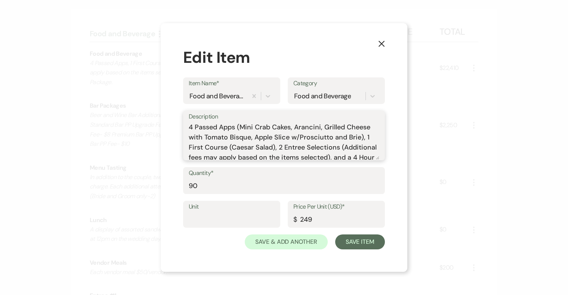
drag, startPoint x: 344, startPoint y: 147, endPoint x: 357, endPoint y: 149, distance: 12.9
click at [357, 149] on textarea "4 Passed Apps (Mini Crab Cakes, Arancini, Grilled Cheese with Tomato Bisque, Ap…" at bounding box center [284, 140] width 191 height 37
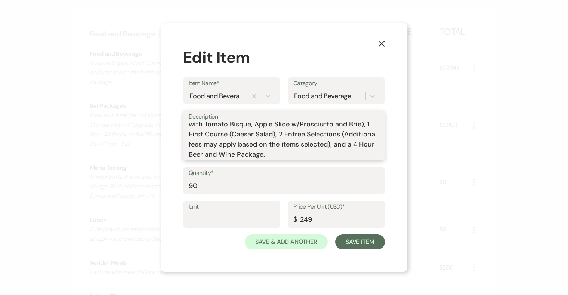
click at [343, 134] on textarea "4 Passed Apps (Mini Crab Cakes, Arancini, Grilled Cheese with Tomato Bisque, Ap…" at bounding box center [284, 140] width 191 height 37
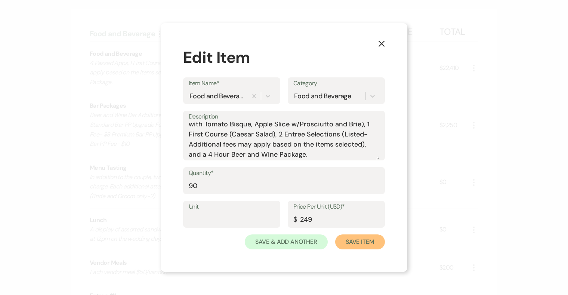
click at [360, 243] on button "Save Item" at bounding box center [360, 241] width 50 height 15
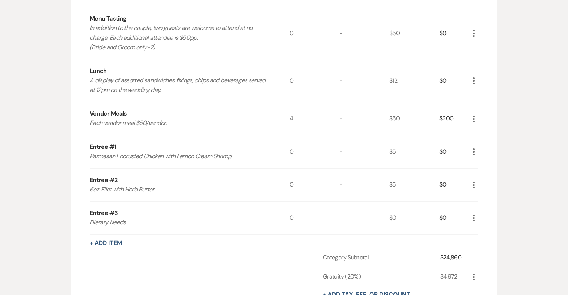
scroll to position [341, 0]
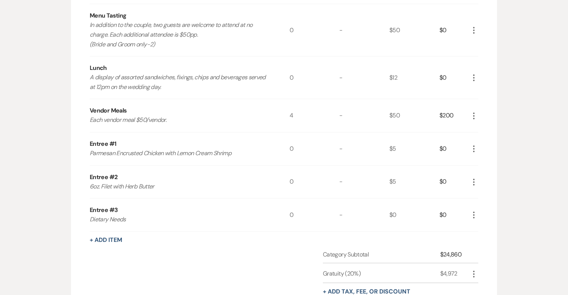
click at [473, 147] on icon "More" at bounding box center [474, 148] width 9 height 9
click at [479, 162] on icon "Pencil" at bounding box center [480, 164] width 4 height 6
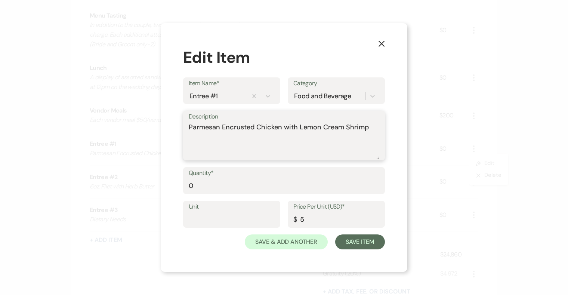
click at [368, 128] on textarea "Parmesan Encrusted Chicken with Lemon Cream Shrimp" at bounding box center [284, 140] width 191 height 37
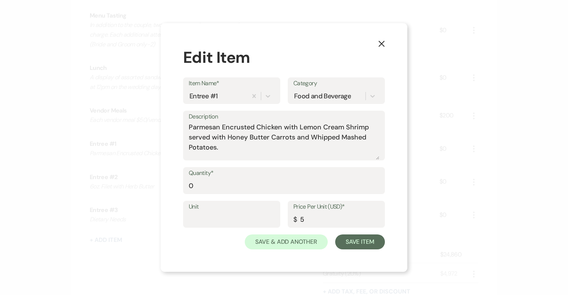
drag, startPoint x: 188, startPoint y: 138, endPoint x: 230, endPoint y: 153, distance: 44.1
click at [230, 153] on div "Description Parmesan Encrusted Chicken with Lemon Cream Shrimp served with Hone…" at bounding box center [284, 136] width 202 height 50
drag, startPoint x: 225, startPoint y: 152, endPoint x: 181, endPoint y: 139, distance: 46.2
click at [181, 139] on div "X Edit Item Item Name* Entree #1 Category Food and Beverage Description Parmesa…" at bounding box center [284, 147] width 247 height 249
click at [367, 241] on button "Save Item" at bounding box center [360, 241] width 50 height 15
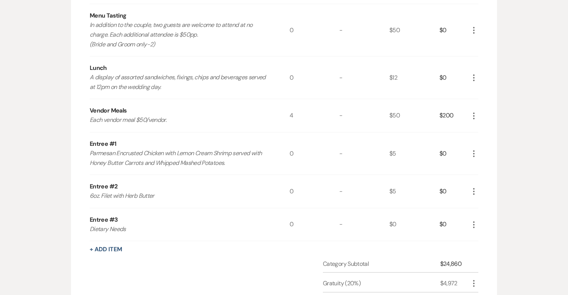
click at [473, 191] on icon "More" at bounding box center [474, 191] width 9 height 9
click at [478, 204] on icon "Pencil" at bounding box center [480, 206] width 4 height 6
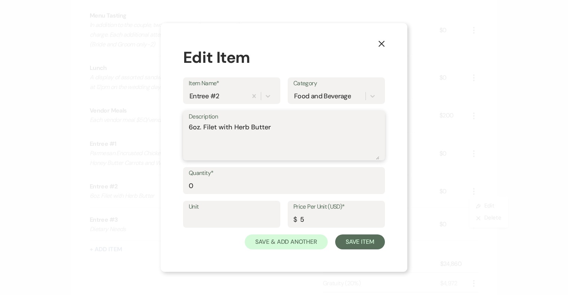
click at [282, 129] on textarea "6oz. Filet with Herb Butter" at bounding box center [284, 140] width 191 height 37
paste textarea "served with Honey Butter Carrots and Whipped Mashed Potatoes."
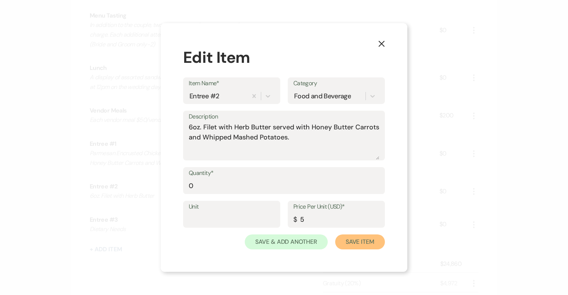
click at [366, 246] on button "Save Item" at bounding box center [360, 241] width 50 height 15
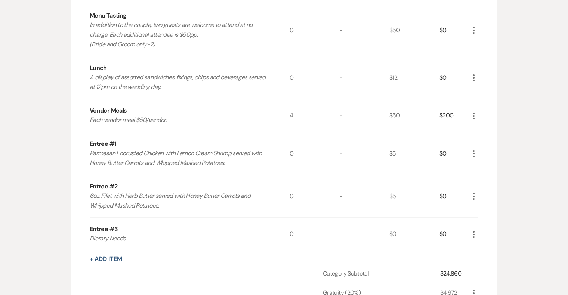
scroll to position [0, 0]
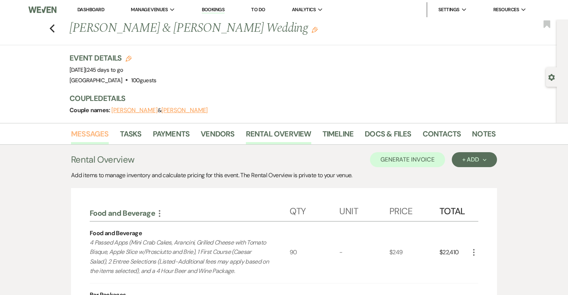
click at [95, 129] on link "Messages" at bounding box center [90, 136] width 38 height 16
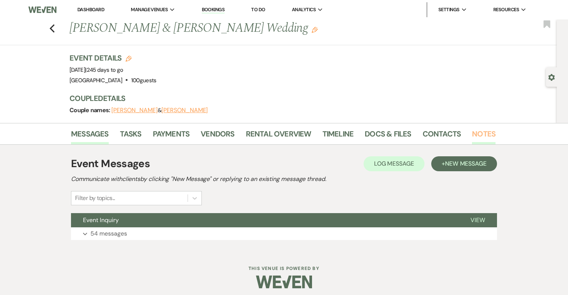
click at [479, 128] on link "Notes" at bounding box center [484, 136] width 24 height 16
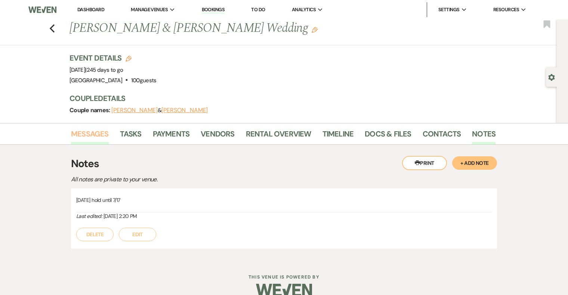
click at [93, 132] on link "Messages" at bounding box center [90, 136] width 38 height 16
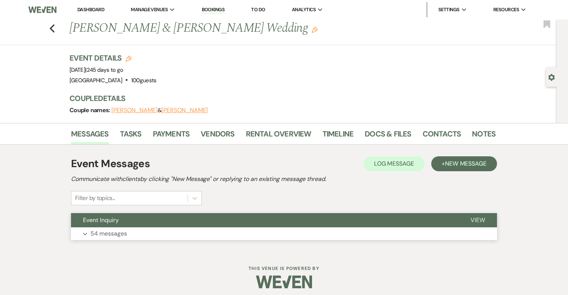
click at [176, 236] on button "Expand 54 messages" at bounding box center [284, 233] width 426 height 13
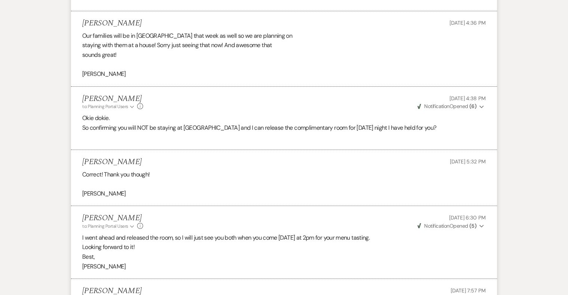
scroll to position [4445, 0]
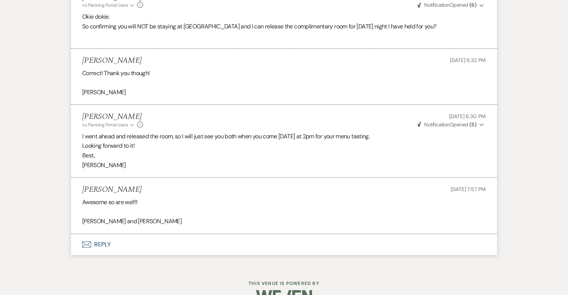
click at [106, 234] on button "Envelope Reply" at bounding box center [284, 244] width 426 height 21
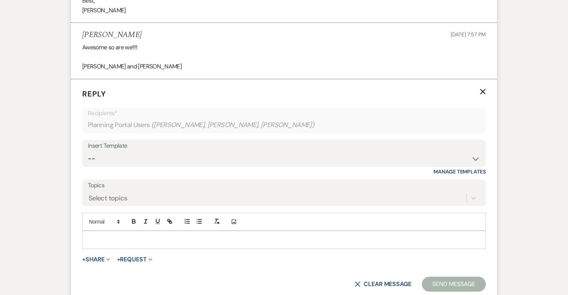
scroll to position [4603, 0]
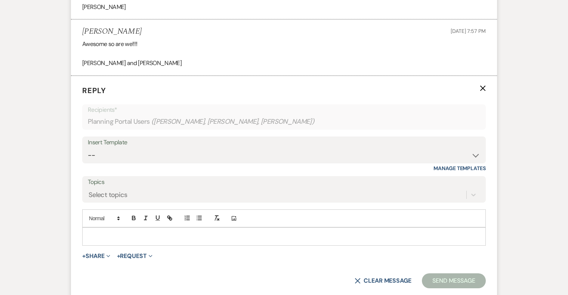
click at [113, 232] on p at bounding box center [284, 236] width 392 height 8
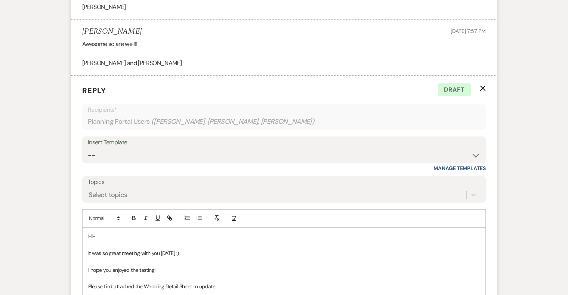
drag, startPoint x: 130, startPoint y: 13, endPoint x: 108, endPoint y: 13, distance: 22.4
click at [108, 27] on div "Natalie Hritsko Sep 08, 2025, 7:57 PM" at bounding box center [284, 31] width 404 height 9
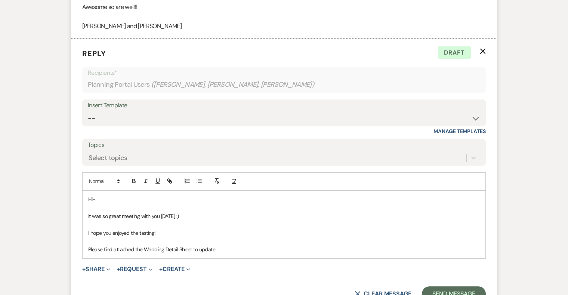
scroll to position [4644, 0]
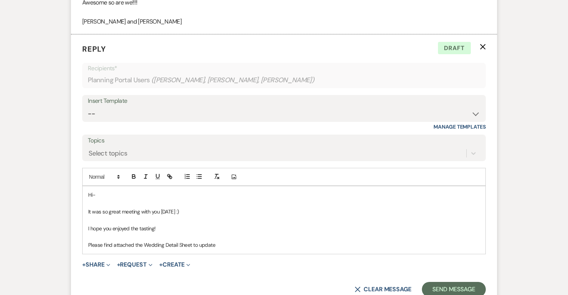
click at [218, 241] on p "Please find attached the Wedding Detail Sheet to update" at bounding box center [284, 245] width 392 height 8
click at [192, 241] on p "Please find attached the Wedding Detail Sheet to update" at bounding box center [284, 245] width 392 height 8
drag, startPoint x: 378, startPoint y: 225, endPoint x: 351, endPoint y: 225, distance: 26.5
click at [351, 241] on p "Please find attached the Wedding Detail Sheet that includes the google sheets l…" at bounding box center [284, 245] width 392 height 8
click at [261, 241] on p "Please find attached the Wedding Detail Sheet that includes the google sheets l…" at bounding box center [284, 245] width 392 height 8
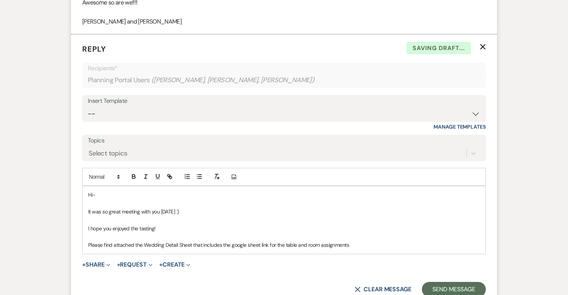
click at [268, 241] on p "Please find attached the Wedding Detail Sheet that includes the google sheet li…" at bounding box center [284, 245] width 392 height 8
click at [351, 241] on p "Please find attached the Wedding Detail Sheet that includes the google sheet li…" at bounding box center [284, 245] width 392 height 8
click at [363, 241] on p "Please find attached the Wedding Detail Sheet that includes the google sheet li…" at bounding box center [284, 245] width 392 height 8
click at [449, 241] on p "Please find attached the Wedding Detail Sheet that includes the google sheet li…" at bounding box center [284, 245] width 392 height 8
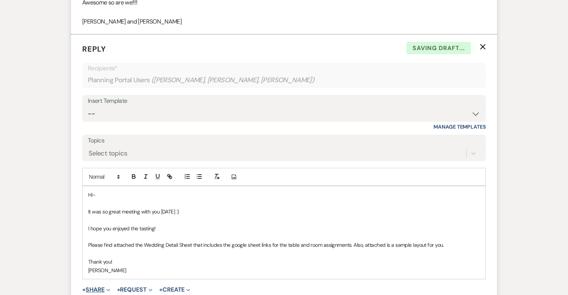
click at [105, 287] on button "+ Share Expand" at bounding box center [96, 290] width 28 height 6
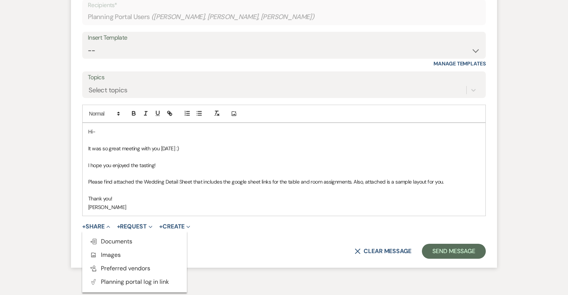
scroll to position [4729, 0]
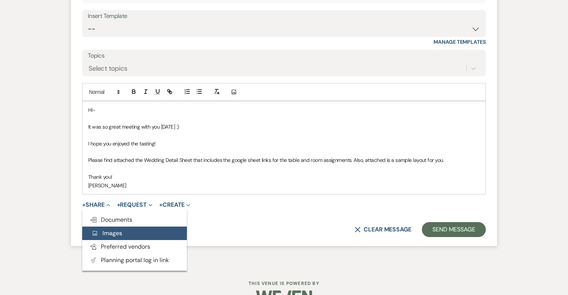
click at [120, 229] on span "Add Photo Images" at bounding box center [106, 233] width 31 height 8
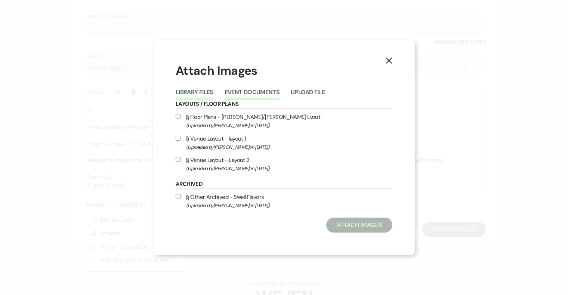
click at [265, 90] on button "Event Documents" at bounding box center [252, 94] width 55 height 10
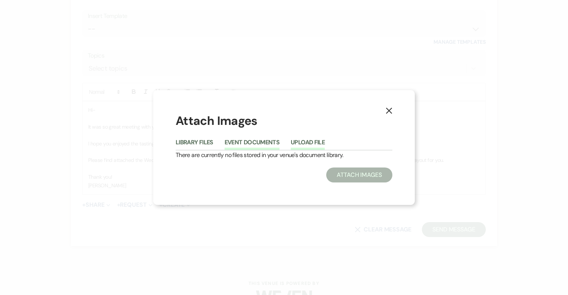
click at [307, 142] on button "Upload File" at bounding box center [308, 144] width 34 height 10
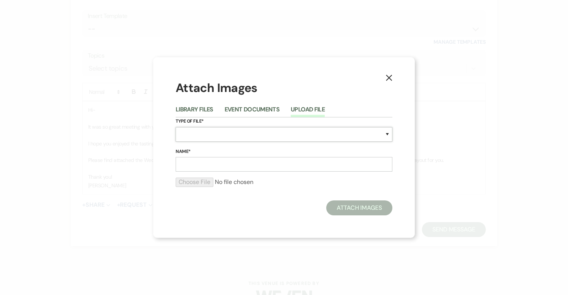
click at [244, 137] on select "Special Event Insurance Vendor Certificate of Insurance Contracts / Rental Agre…" at bounding box center [284, 134] width 217 height 15
click at [176, 127] on select "Special Event Insurance Vendor Certificate of Insurance Contracts / Rental Agre…" at bounding box center [284, 134] width 217 height 15
click at [230, 166] on input "Name*" at bounding box center [284, 164] width 217 height 15
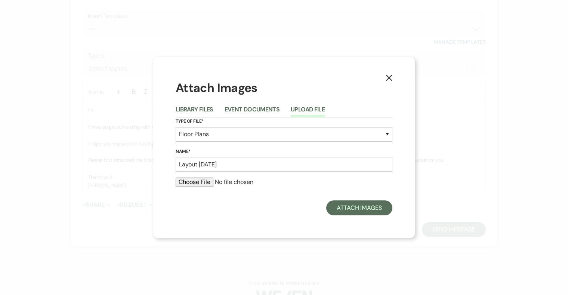
click at [197, 179] on input "file" at bounding box center [284, 182] width 217 height 9
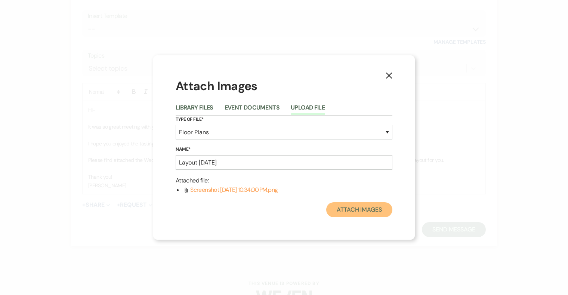
click at [357, 213] on button "Attach Images" at bounding box center [359, 209] width 66 height 15
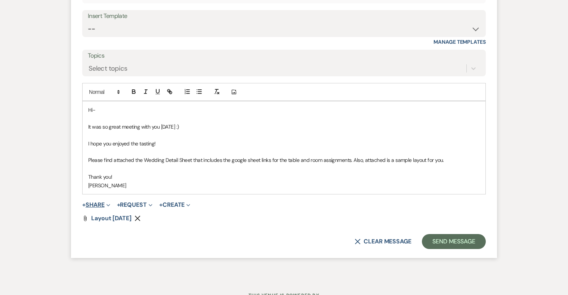
click at [97, 202] on button "+ Share Expand" at bounding box center [96, 205] width 28 height 6
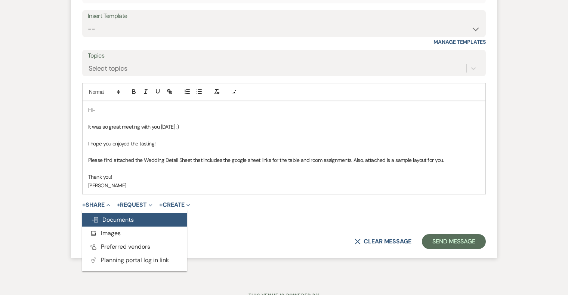
click at [117, 216] on span "Doc Upload Documents" at bounding box center [112, 220] width 43 height 8
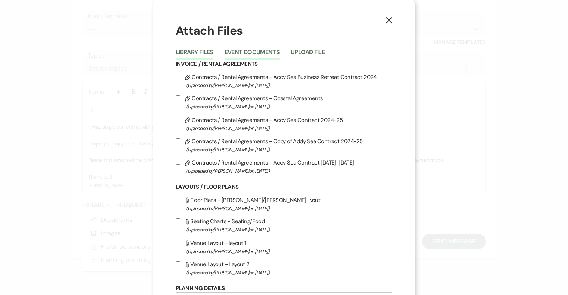
click at [265, 52] on button "Event Documents" at bounding box center [252, 54] width 55 height 10
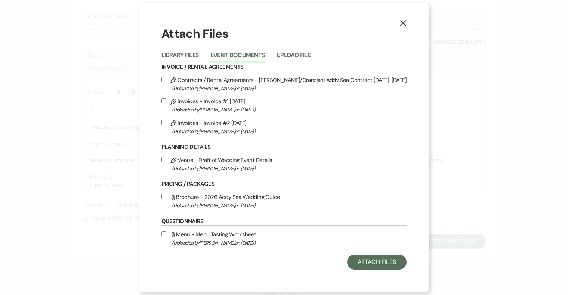
click at [166, 158] on input "Pencil Venue - Draft of Wedding Event Details (Uploaded by Katie Duke on Sep 11…" at bounding box center [163, 159] width 5 height 5
click at [367, 262] on button "Attach Files" at bounding box center [376, 262] width 59 height 15
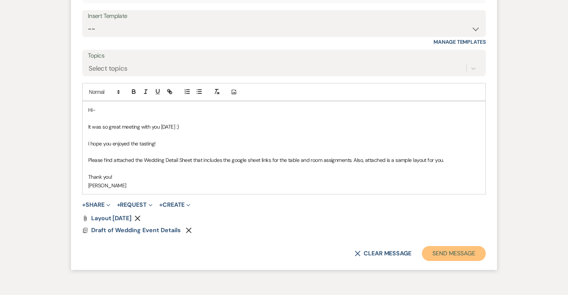
click at [462, 246] on button "Send Message" at bounding box center [454, 253] width 64 height 15
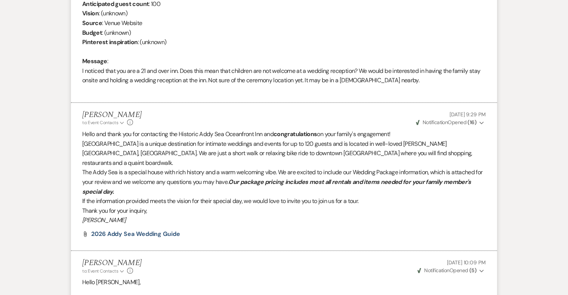
scroll to position [0, 0]
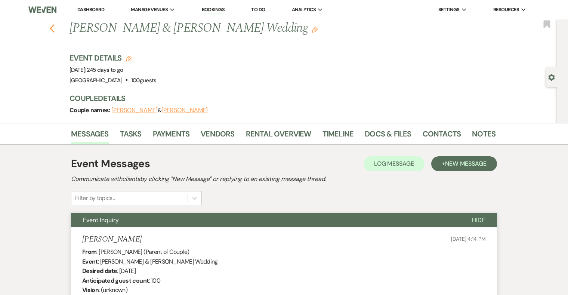
click at [50, 29] on icon "Previous" at bounding box center [52, 28] width 6 height 9
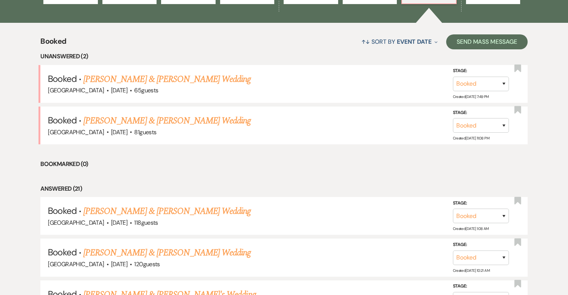
scroll to position [252, 0]
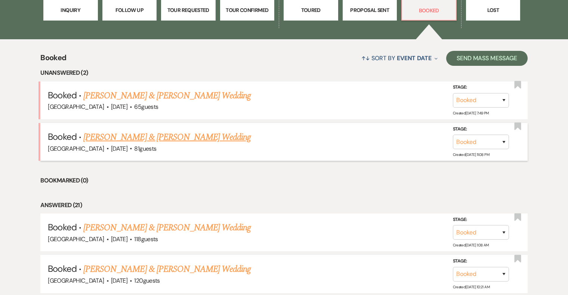
click at [186, 138] on link "[PERSON_NAME] & [PERSON_NAME] Wedding" at bounding box center [166, 136] width 167 height 13
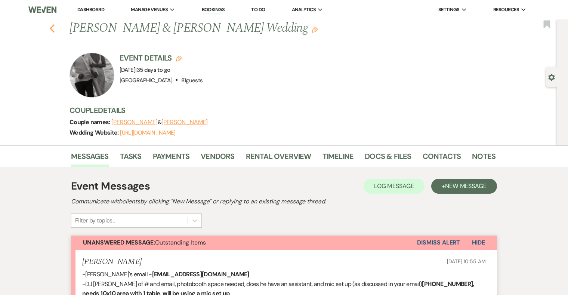
click at [52, 27] on icon "Previous" at bounding box center [52, 28] width 6 height 9
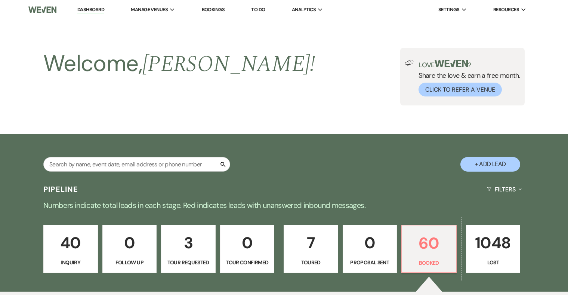
scroll to position [252, 0]
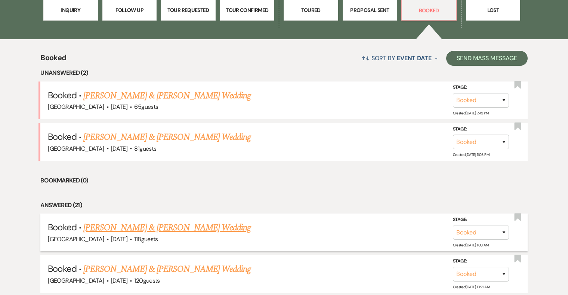
click at [144, 224] on link "[PERSON_NAME] & [PERSON_NAME] Wedding" at bounding box center [166, 227] width 167 height 13
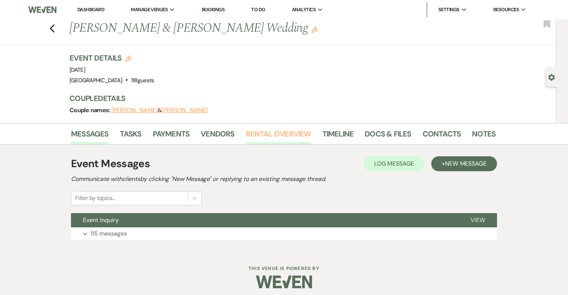
click at [267, 130] on link "Rental Overview" at bounding box center [278, 136] width 65 height 16
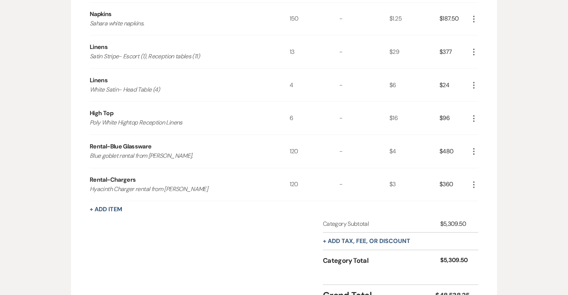
scroll to position [1193, 0]
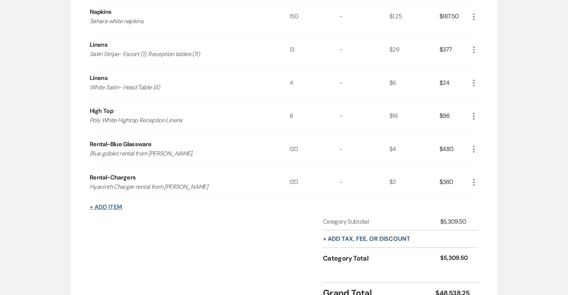
click at [116, 206] on button "+ Add Item" at bounding box center [106, 207] width 33 height 6
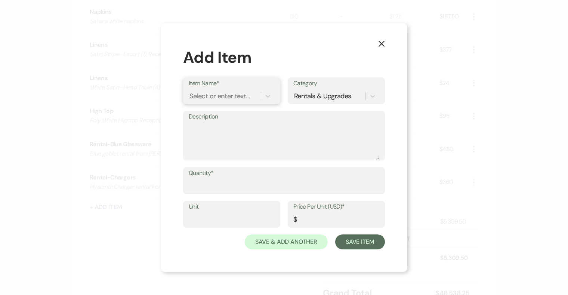
click at [218, 100] on div "Select or enter text..." at bounding box center [220, 96] width 60 height 10
click at [218, 116] on div "+ Add "Welcome Bags"" at bounding box center [232, 115] width 86 height 15
click at [219, 133] on textarea "Description" at bounding box center [284, 140] width 191 height 37
click at [233, 185] on input "Quantity*" at bounding box center [284, 186] width 191 height 15
click at [314, 223] on input "Price Per Unit (USD)*" at bounding box center [336, 219] width 86 height 15
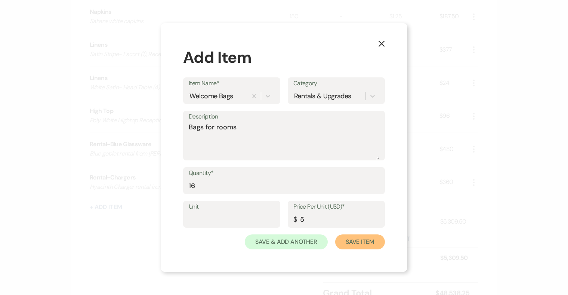
click at [363, 247] on button "Save Item" at bounding box center [360, 241] width 50 height 15
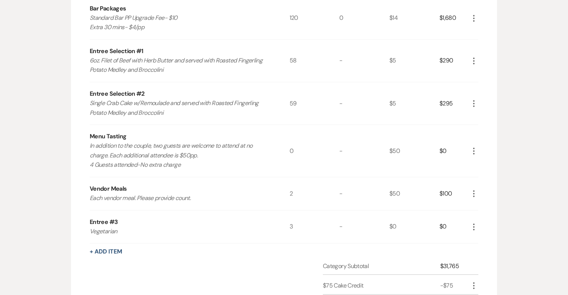
scroll to position [0, 0]
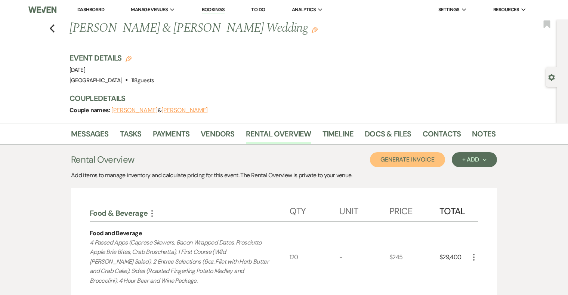
click at [419, 161] on button "Generate Invoice" at bounding box center [407, 159] width 75 height 15
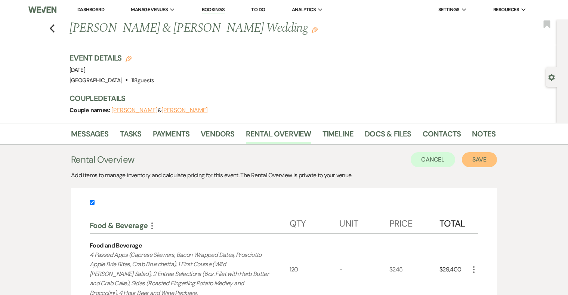
click at [479, 160] on button "Save" at bounding box center [479, 159] width 35 height 15
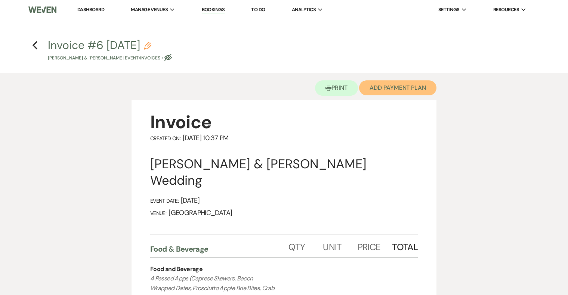
click at [384, 92] on button "Add Payment Plan" at bounding box center [397, 87] width 77 height 15
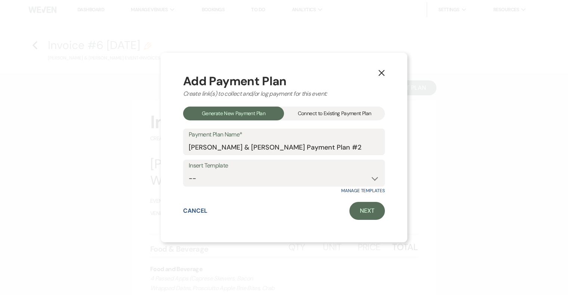
click at [362, 112] on div "Connect to Existing Payment Plan" at bounding box center [334, 114] width 101 height 14
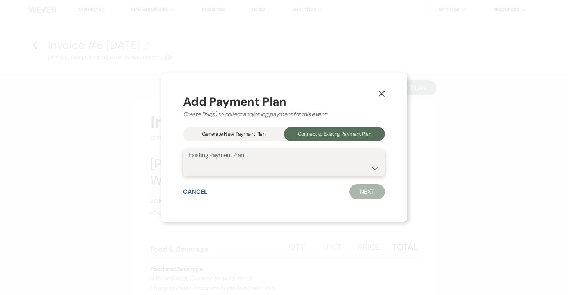
click at [329, 165] on select "Harry Pershing & Alex Doll's Payment Plan #1" at bounding box center [284, 168] width 191 height 15
click at [189, 161] on select "Harry Pershing & Alex Doll's Payment Plan #1" at bounding box center [284, 168] width 191 height 15
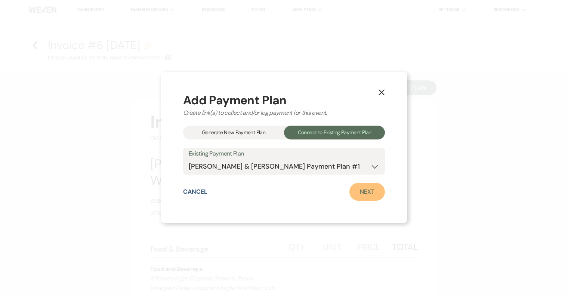
click at [365, 193] on link "Next" at bounding box center [368, 192] width 36 height 18
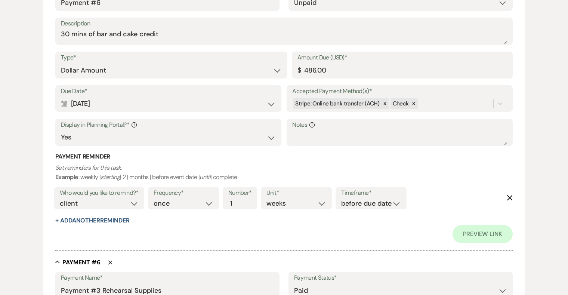
scroll to position [1268, 0]
drag, startPoint x: 331, startPoint y: 71, endPoint x: 306, endPoint y: 71, distance: 25.0
click at [306, 71] on input "486.00" at bounding box center [403, 69] width 210 height 15
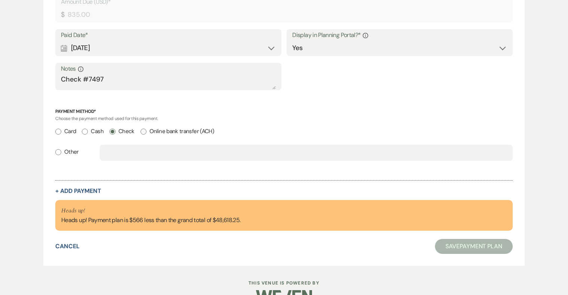
scroll to position [1521, 0]
drag, startPoint x: 142, startPoint y: 219, endPoint x: 130, endPoint y: 218, distance: 12.7
click at [130, 218] on div "Heads up! Heads up! Payment plan is $566 less than the grand total of $48,618.2…" at bounding box center [150, 215] width 179 height 19
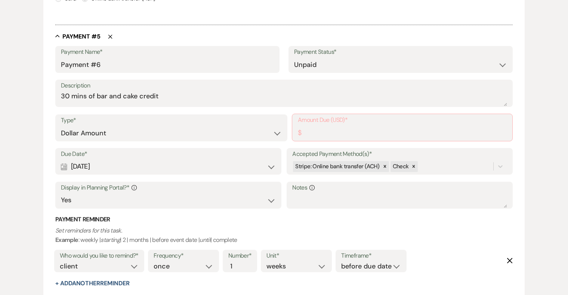
scroll to position [1115, 0]
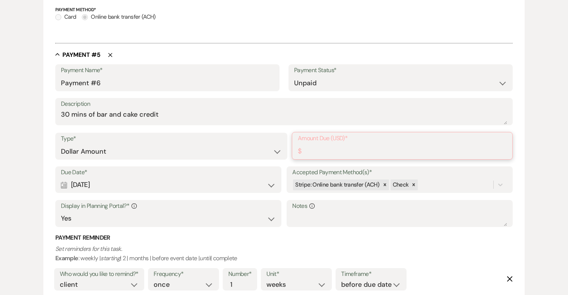
click at [353, 151] on input "Amount Due (USD)*" at bounding box center [402, 151] width 209 height 15
paste input "566"
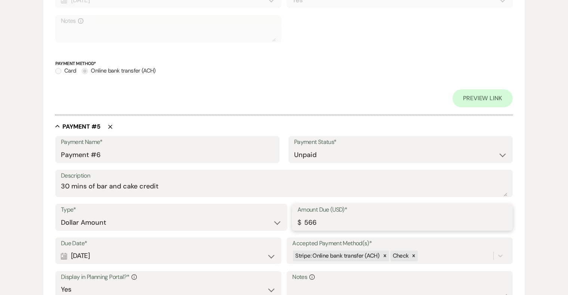
scroll to position [1169, 0]
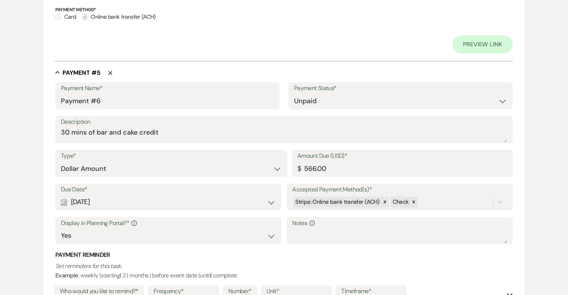
click at [381, 263] on p "Set reminders for this task. Example : weekly | starting | 2 | months | before …" at bounding box center [284, 270] width 458 height 19
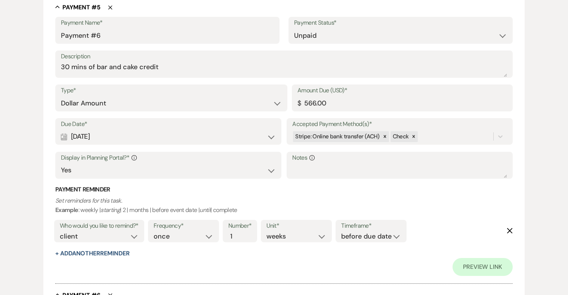
scroll to position [1235, 0]
click at [510, 227] on icon "Delete" at bounding box center [510, 230] width 6 height 6
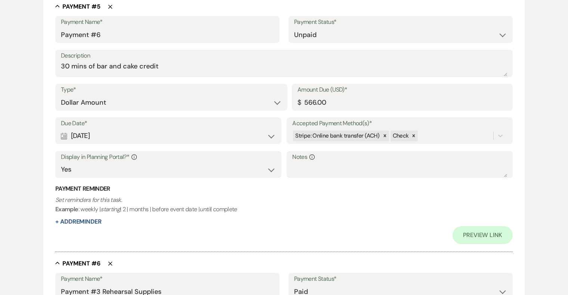
click at [394, 226] on div "Preview Link" at bounding box center [284, 235] width 458 height 18
click at [218, 135] on div "Calendar Sep 11, 2025 Expand" at bounding box center [168, 136] width 215 height 15
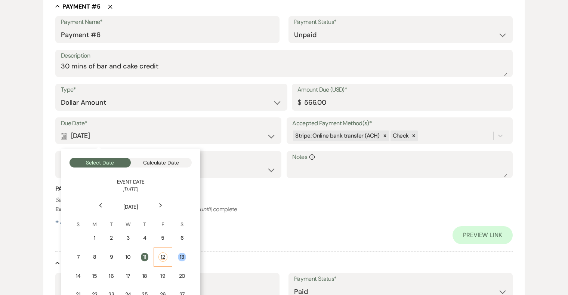
click at [166, 251] on td "12" at bounding box center [163, 256] width 19 height 19
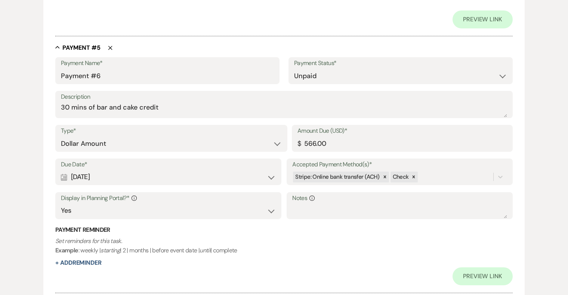
scroll to position [1191, 0]
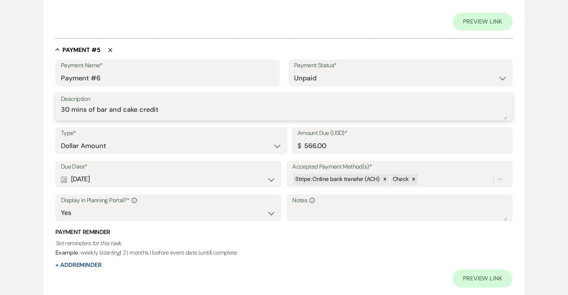
click at [106, 107] on textarea "30 mins of bar and cake credit" at bounding box center [284, 112] width 446 height 15
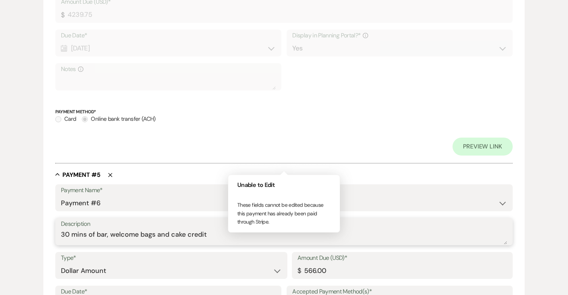
scroll to position [1077, 0]
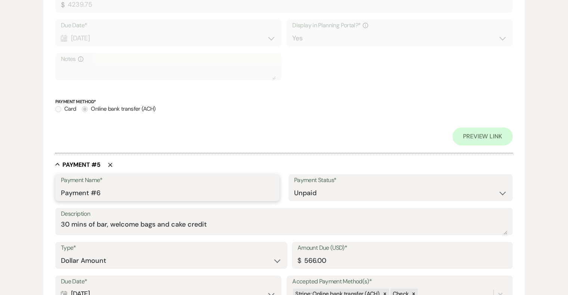
click at [131, 196] on input "Payment #6" at bounding box center [167, 193] width 213 height 15
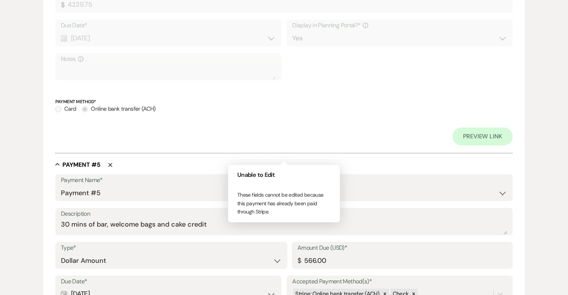
click at [270, 148] on div at bounding box center [284, 149] width 458 height 8
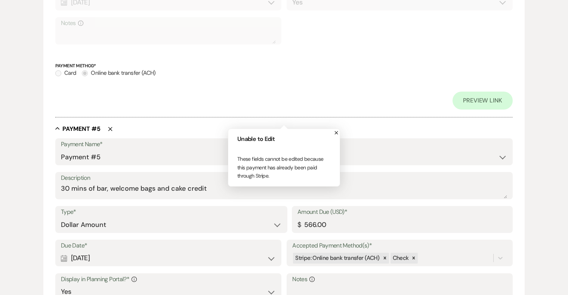
scroll to position [1114, 0]
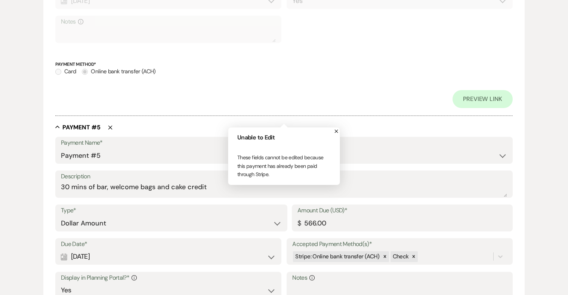
click at [284, 97] on div "Preview Link" at bounding box center [284, 99] width 458 height 18
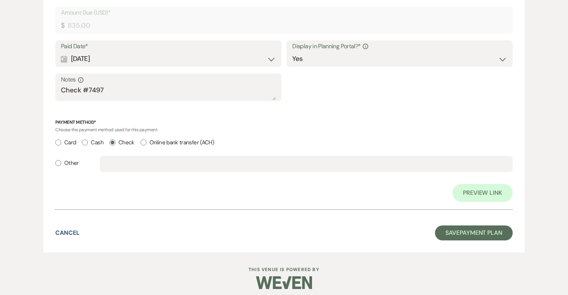
scroll to position [1573, 0]
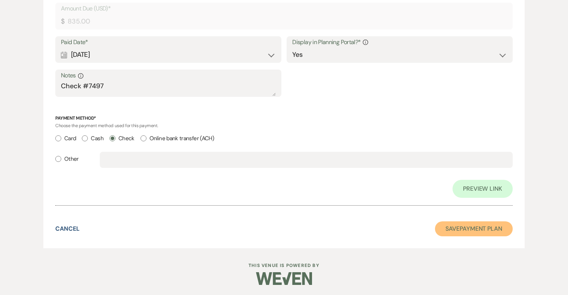
click at [450, 231] on button "Save Payment Plan" at bounding box center [474, 228] width 78 height 15
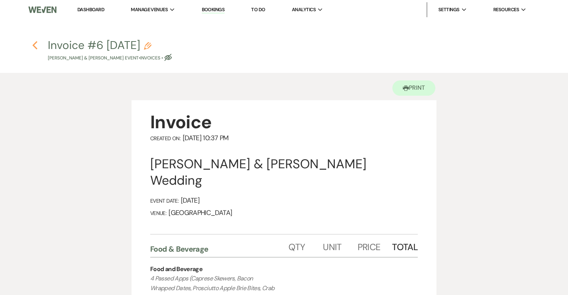
click at [36, 43] on use "button" at bounding box center [35, 45] width 5 height 8
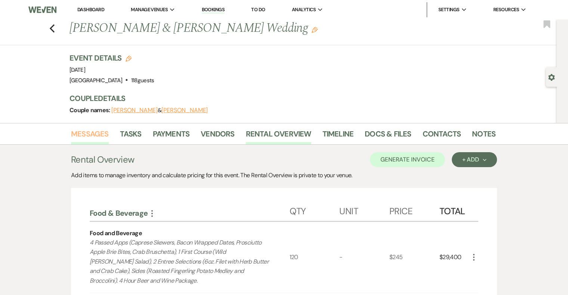
click at [96, 132] on link "Messages" at bounding box center [90, 136] width 38 height 16
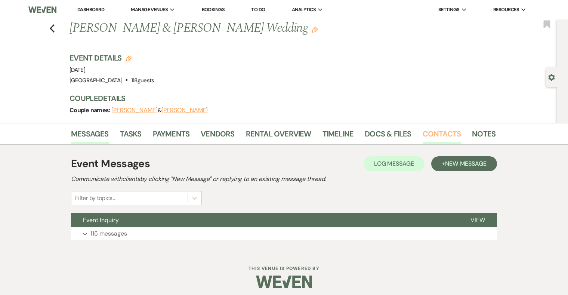
click at [435, 133] on link "Contacts" at bounding box center [442, 136] width 39 height 16
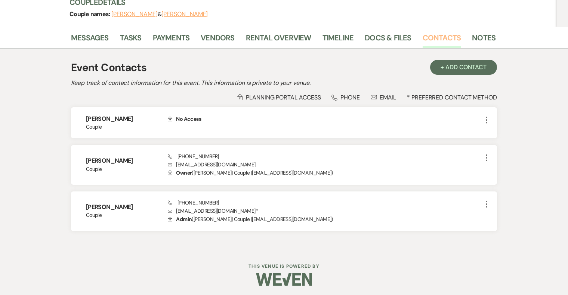
scroll to position [98, 0]
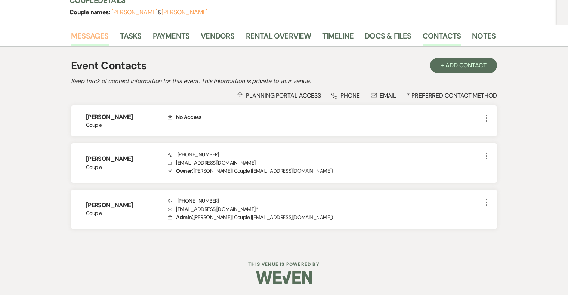
click at [90, 37] on link "Messages" at bounding box center [90, 38] width 38 height 16
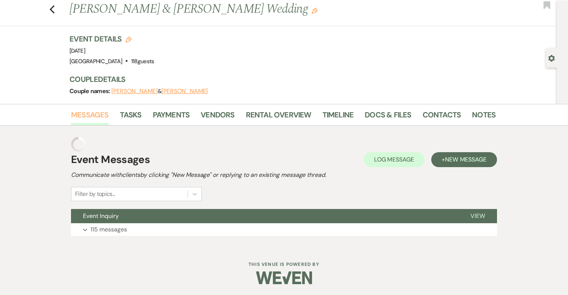
scroll to position [4, 0]
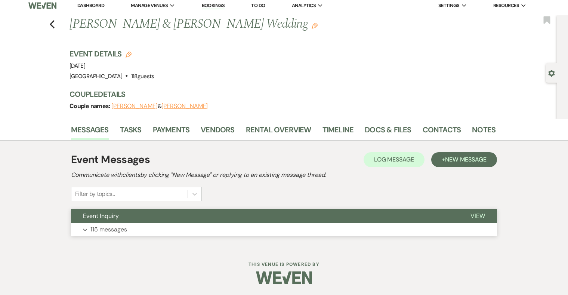
click at [201, 227] on button "Expand 115 messages" at bounding box center [284, 229] width 426 height 13
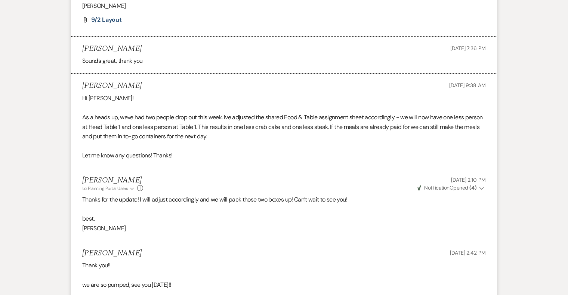
scroll to position [14147, 0]
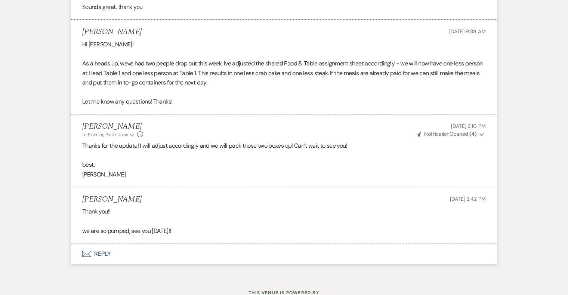
click at [106, 243] on button "Envelope Reply" at bounding box center [284, 253] width 426 height 21
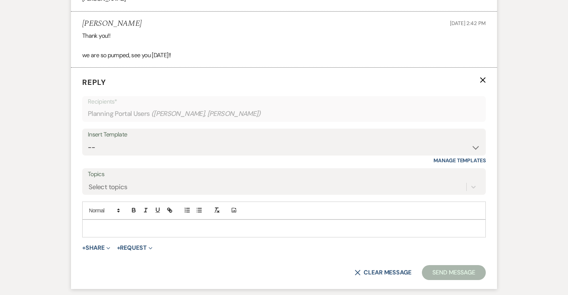
scroll to position [14325, 0]
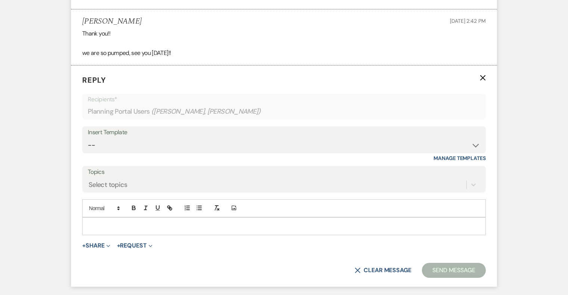
click at [246, 222] on p at bounding box center [284, 226] width 392 height 8
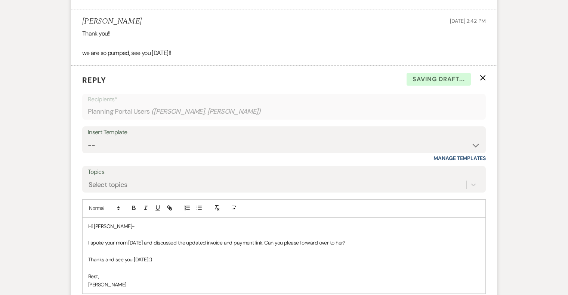
click at [351, 239] on p "I spoke your mom today and discussed the updated invoice and payment link. Can …" at bounding box center [284, 243] width 392 height 8
click at [101, 255] on p "Also, I am not sure if the front desk let you know when you checked in," at bounding box center [284, 259] width 392 height 8
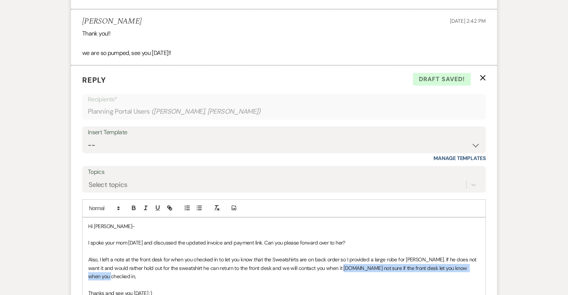
drag, startPoint x: 333, startPoint y: 237, endPoint x: 533, endPoint y: 238, distance: 199.6
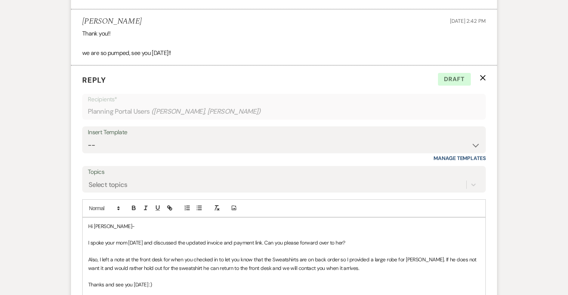
click at [103, 239] on p "I spoke your mom today and discussed the updated invoice and payment link. Can …" at bounding box center [284, 243] width 392 height 8
click at [267, 239] on p "I spoke to your mom today and discussed the updated invoice and payment link. C…" at bounding box center [284, 243] width 392 height 8
click at [271, 255] on p "Also, I left a note at the front desk for when you checked in to let you know t…" at bounding box center [284, 263] width 392 height 17
click at [339, 255] on p "Also, I left a note at the front desk for when you checked in to let you know t…" at bounding box center [284, 263] width 392 height 17
click at [207, 255] on p "Also, I left a note at the front desk for when you checked in to let you know t…" at bounding box center [284, 263] width 392 height 17
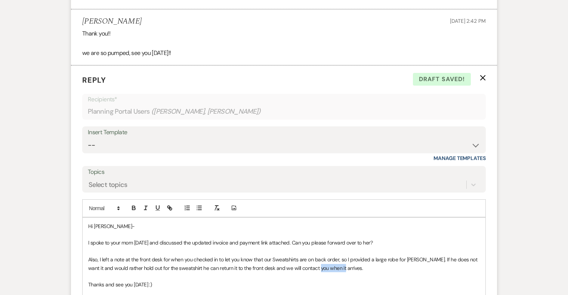
drag, startPoint x: 335, startPoint y: 238, endPoint x: 315, endPoint y: 238, distance: 19.8
click at [315, 255] on p "Also, I left a note at the front desk for when you checked in to let you know t…" at bounding box center [284, 263] width 392 height 17
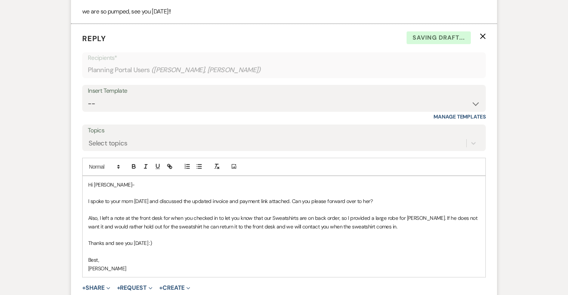
scroll to position [14368, 0]
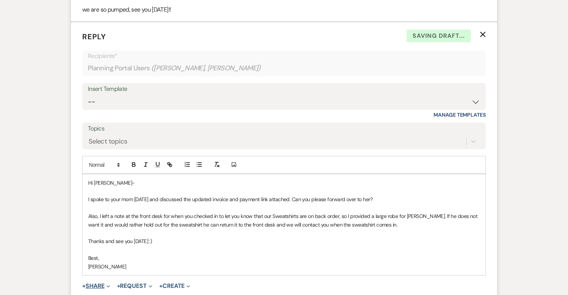
click at [95, 283] on button "+ Share Expand" at bounding box center [96, 286] width 28 height 6
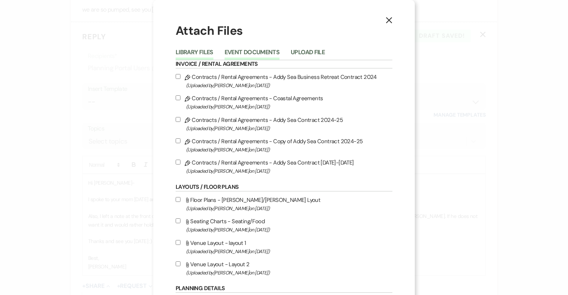
click at [255, 51] on button "Event Documents" at bounding box center [252, 54] width 55 height 10
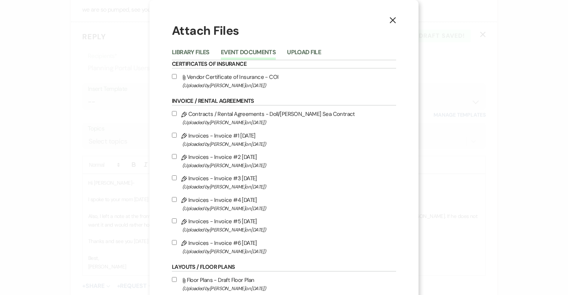
click at [223, 244] on label "Pencil Invoices - Invoice #6 9-11-2025 (Uploaded by Katie Duke on Sep 12th, 202…" at bounding box center [284, 247] width 224 height 18
click at [177, 244] on input "Pencil Invoices - Invoice #6 9-11-2025 (Uploaded by Katie Duke on Sep 12th, 202…" at bounding box center [174, 242] width 5 height 5
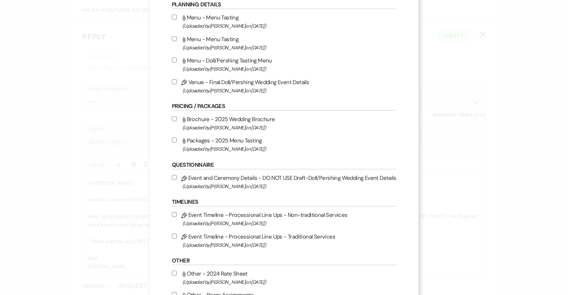
scroll to position [593, 0]
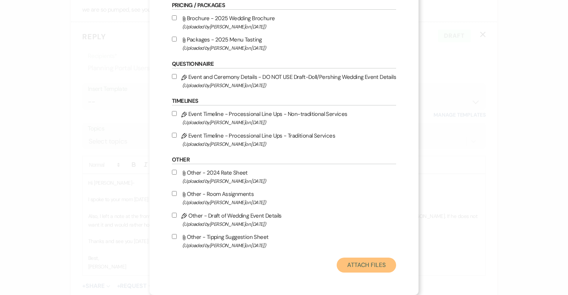
click at [375, 262] on button "Attach Files" at bounding box center [366, 265] width 59 height 15
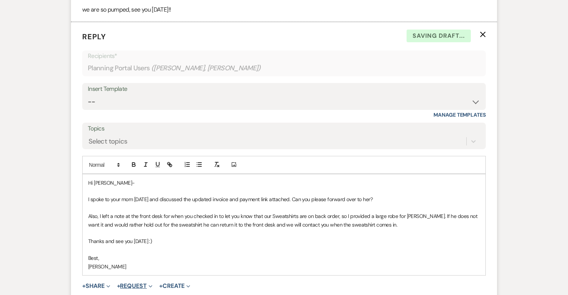
click at [140, 283] on button "+ Request Expand" at bounding box center [135, 286] width 36 height 6
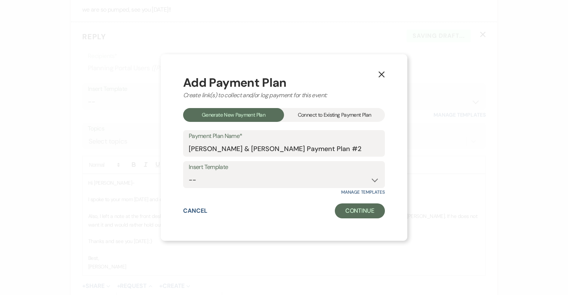
click at [326, 110] on div "Connect to Existing Payment Plan" at bounding box center [334, 115] width 101 height 14
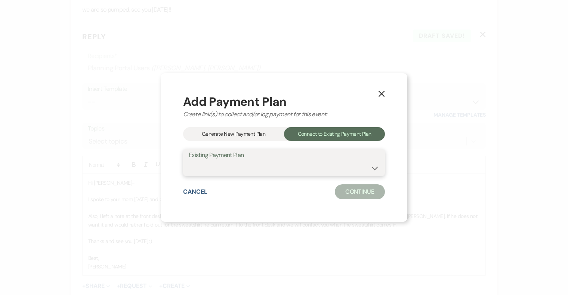
click at [290, 169] on select "Harry Pershing & Alex Doll's Payment Plan #1" at bounding box center [284, 168] width 191 height 15
click at [189, 161] on select "Harry Pershing & Alex Doll's Payment Plan #1" at bounding box center [284, 168] width 191 height 15
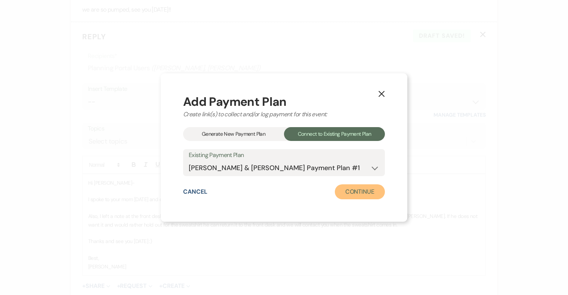
click at [343, 188] on button "Continue" at bounding box center [360, 191] width 50 height 15
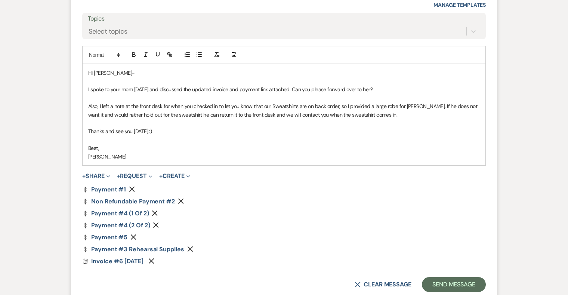
scroll to position [14497, 0]
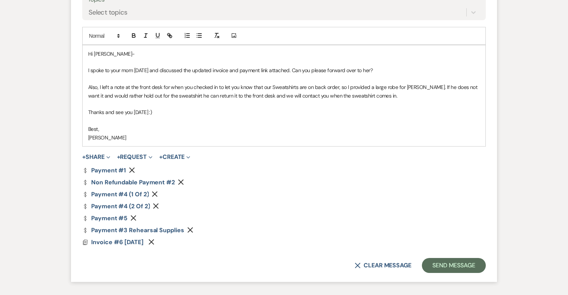
click at [190, 227] on use "button" at bounding box center [191, 230] width 6 height 6
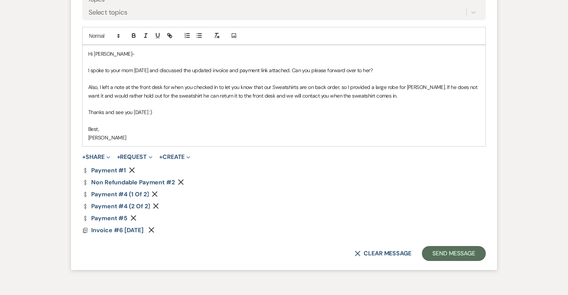
click at [155, 173] on div "Dollar Payment Payment #1 Remove Dollar Payment Non refundable Payment #2 Remov…" at bounding box center [284, 200] width 404 height 66
click at [154, 191] on use "button" at bounding box center [155, 194] width 6 height 6
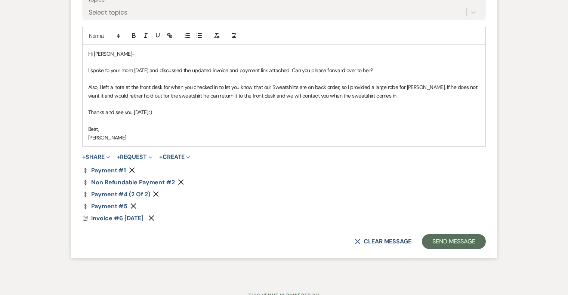
click at [154, 191] on icon "Remove" at bounding box center [156, 194] width 6 height 6
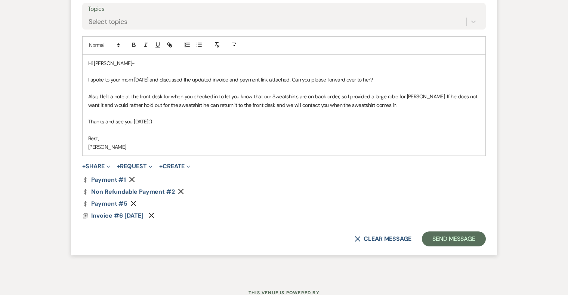
click at [181, 189] on use "button" at bounding box center [181, 192] width 6 height 6
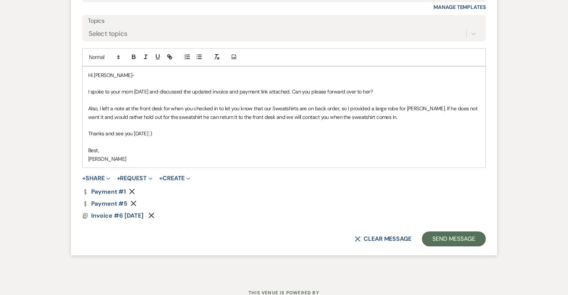
click at [131, 188] on button "Remove" at bounding box center [133, 191] width 9 height 6
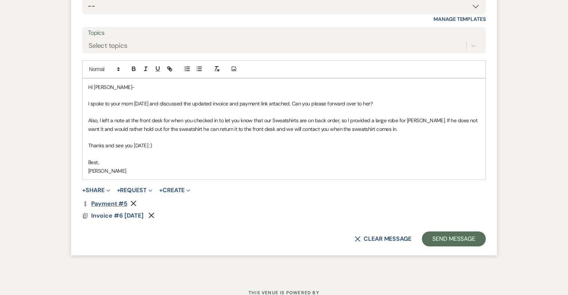
click at [114, 201] on link "Dollar Payment Payment #5" at bounding box center [104, 204] width 45 height 6
click at [126, 212] on span "Invoice #6 9-11-2025" at bounding box center [117, 216] width 52 height 8
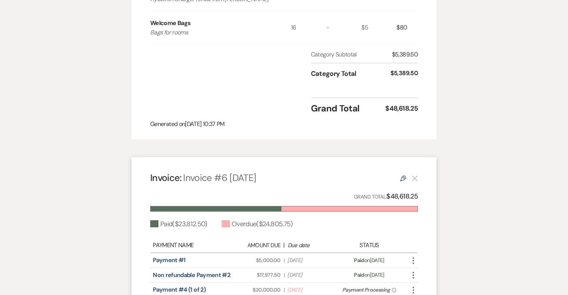
scroll to position [1577, 0]
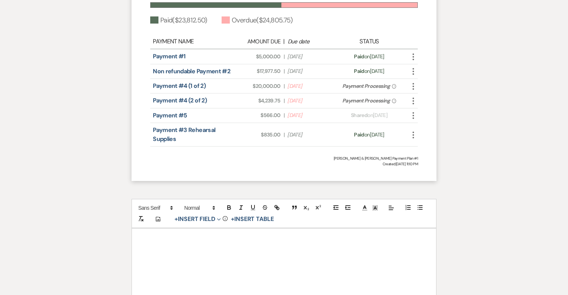
click at [393, 99] on span "?" at bounding box center [394, 101] width 4 height 4
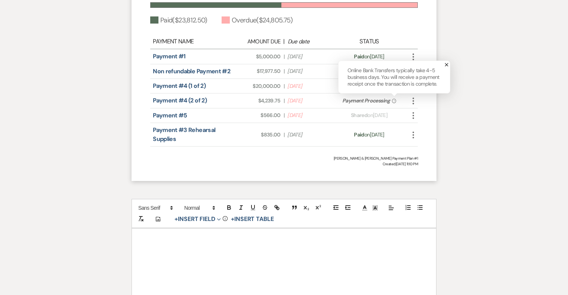
click at [447, 63] on icon "X" at bounding box center [447, 65] width 4 height 4
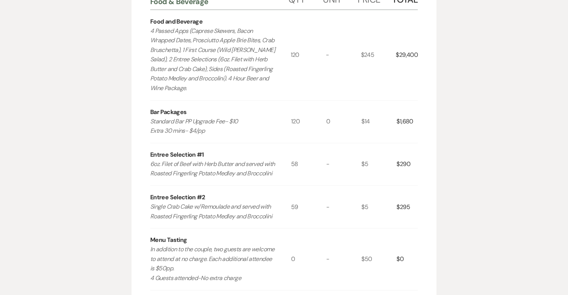
scroll to position [0, 0]
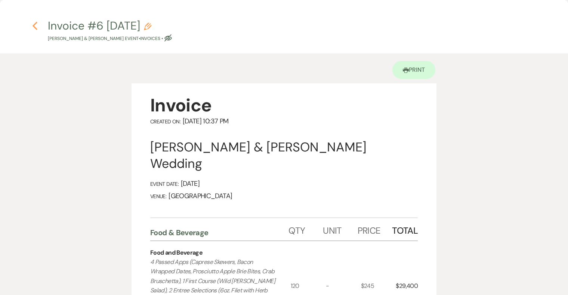
click at [34, 24] on use "button" at bounding box center [35, 26] width 5 height 8
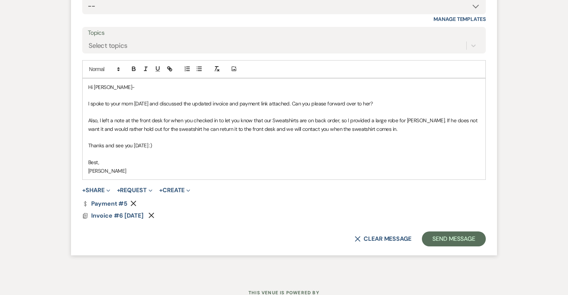
click at [165, 141] on p "Thanks and see you tomorrow :)" at bounding box center [284, 145] width 392 height 8
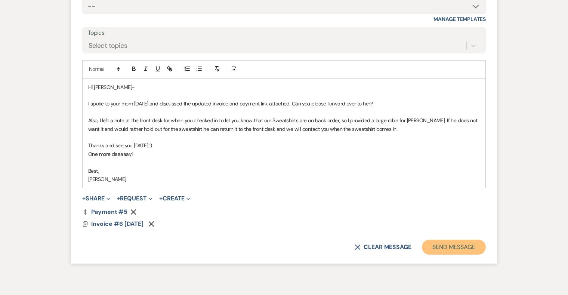
click at [456, 240] on button "Send Message" at bounding box center [454, 247] width 64 height 15
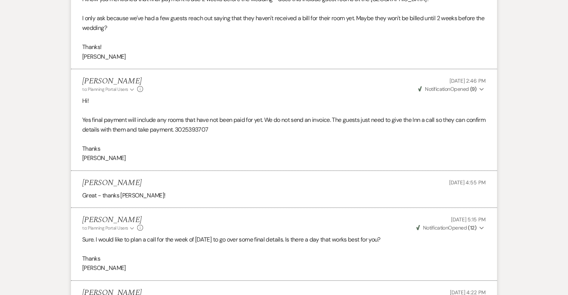
scroll to position [10394, 0]
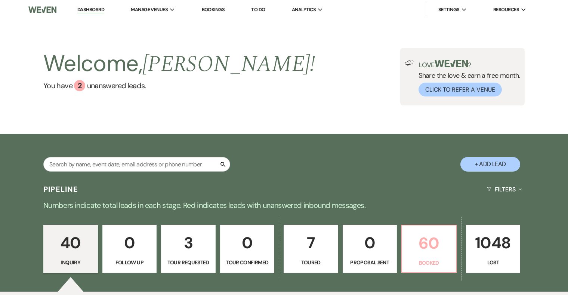
click at [417, 239] on p "60" at bounding box center [429, 243] width 45 height 25
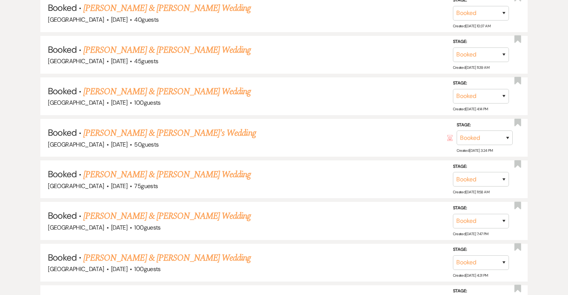
scroll to position [721, 0]
click at [224, 86] on link "[PERSON_NAME] & [PERSON_NAME] Wedding" at bounding box center [166, 90] width 167 height 13
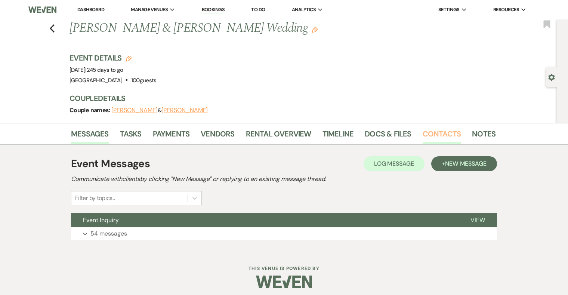
click at [429, 138] on link "Contacts" at bounding box center [442, 136] width 39 height 16
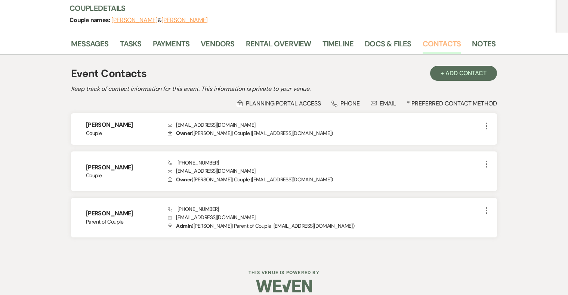
scroll to position [90, 0]
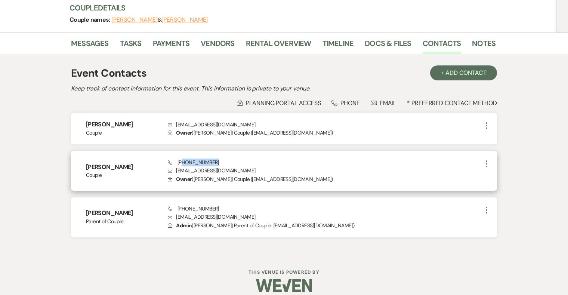
drag, startPoint x: 216, startPoint y: 160, endPoint x: 181, endPoint y: 160, distance: 35.5
click at [181, 160] on div "Phone (724) 579-0289 Envelope natmikewedding26@gmail.com Lock Owner ( Natalie G…" at bounding box center [325, 171] width 314 height 25
drag, startPoint x: 256, startPoint y: 170, endPoint x: 176, endPoint y: 172, distance: 79.3
click at [176, 172] on p "Envelope natmikewedding26@gmail.com" at bounding box center [325, 170] width 314 height 8
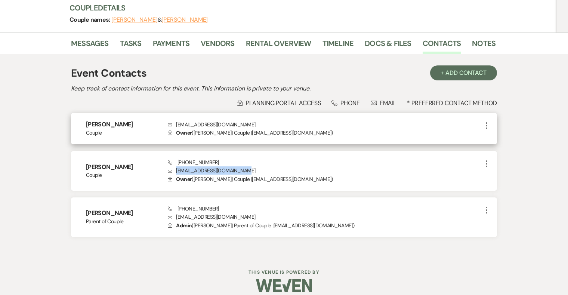
copy p "natmikewedding26@gmail.com"
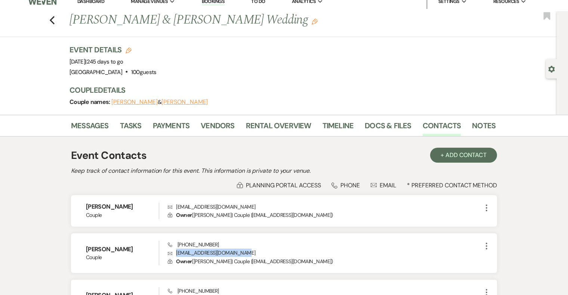
scroll to position [4, 0]
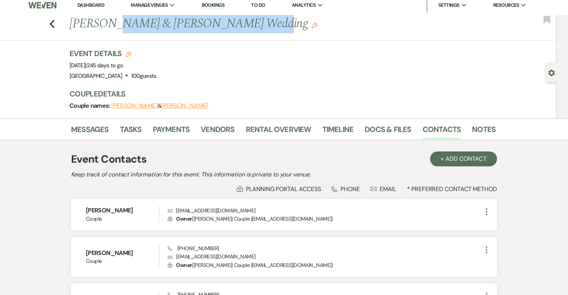
drag, startPoint x: 234, startPoint y: 23, endPoint x: 108, endPoint y: 23, distance: 126.0
click at [108, 23] on h1 "Natalie Hritsko & Michael Graziani's Wedding Edit" at bounding box center [237, 24] width 335 height 18
copy h1 "Hritsko & Michael Graziani"
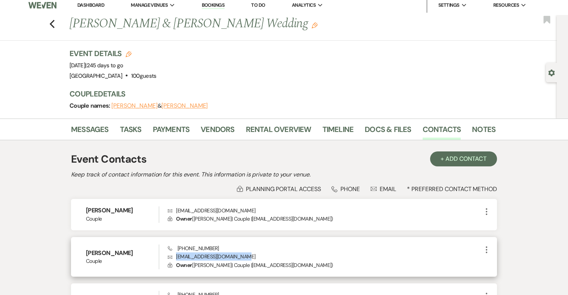
drag, startPoint x: 250, startPoint y: 258, endPoint x: 176, endPoint y: 257, distance: 74.0
click at [176, 257] on p "Envelope natmikewedding26@gmail.com" at bounding box center [325, 256] width 314 height 8
copy p "natmikewedding26@gmail.com"
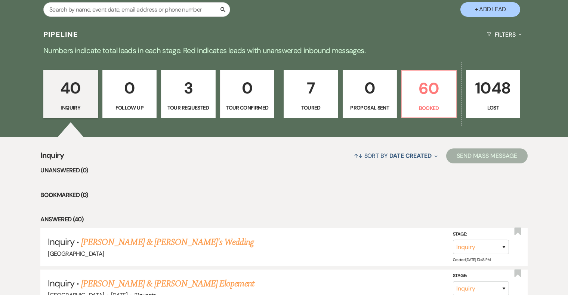
scroll to position [165, 0]
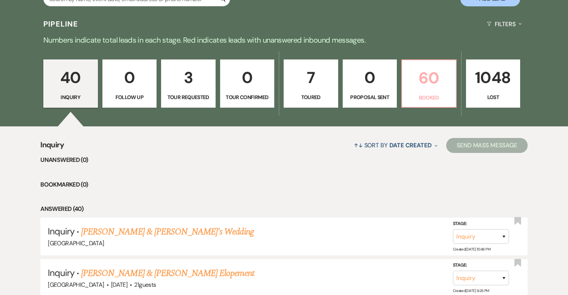
click at [437, 77] on p "60" at bounding box center [429, 77] width 45 height 25
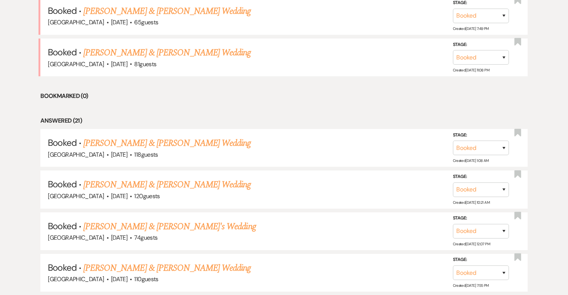
scroll to position [367, 0]
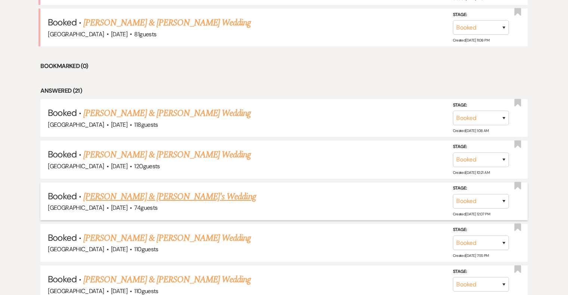
click at [188, 196] on link "[PERSON_NAME] & [PERSON_NAME]'s Wedding" at bounding box center [169, 196] width 173 height 13
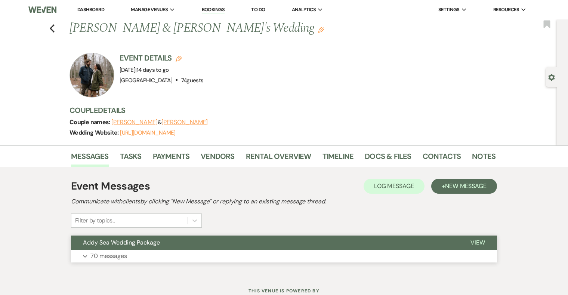
click at [151, 240] on span "Addy Sea Wedding Package" at bounding box center [121, 243] width 77 height 8
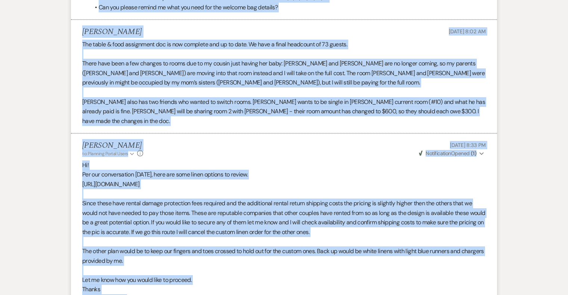
scroll to position [6246, 0]
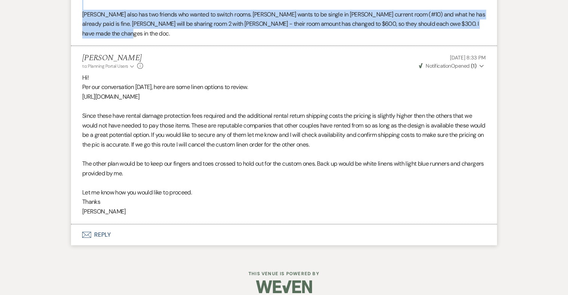
drag, startPoint x: 94, startPoint y: 62, endPoint x: 311, endPoint y: 27, distance: 220.4
copy ul "For the "afterparty", we will just be inviting guests of the inn back to the fa…"
click at [106, 224] on button "Envelope Reply" at bounding box center [284, 234] width 426 height 21
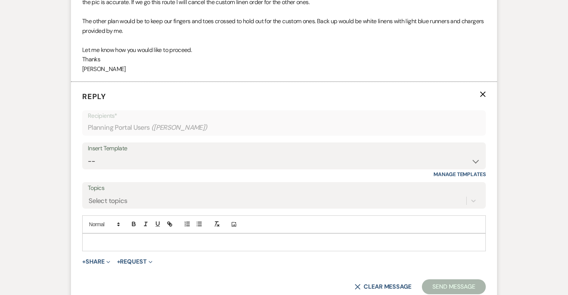
scroll to position [6389, 0]
click at [204, 238] on p at bounding box center [284, 242] width 392 height 8
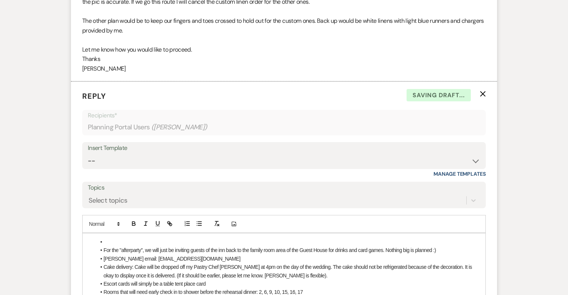
click at [110, 238] on li at bounding box center [288, 242] width 384 height 8
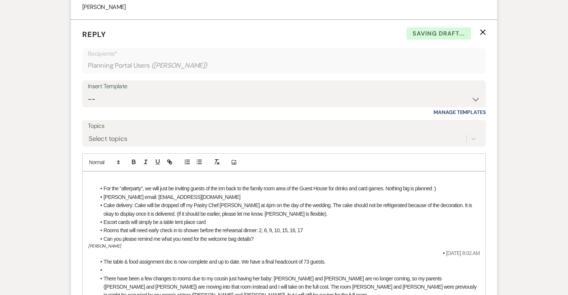
scroll to position [6452, 0]
click at [448, 184] on li "For the "afterparty", we will just be inviting guests of the inn back to the fa…" at bounding box center [288, 188] width 384 height 8
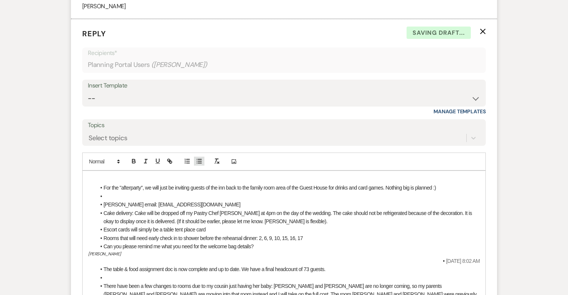
click at [200, 159] on line "button" at bounding box center [199, 159] width 3 height 0
click at [211, 200] on li "[PERSON_NAME] email: [EMAIL_ADDRESS][DOMAIN_NAME]" at bounding box center [288, 204] width 384 height 8
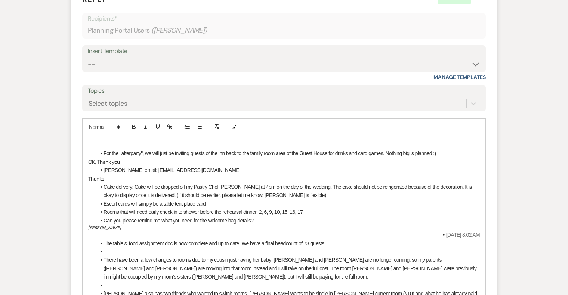
scroll to position [6486, 0]
click at [304, 184] on li "Cake delivery: Cake will be dropped off my Pastry Chef [PERSON_NAME] at 4pm on …" at bounding box center [288, 190] width 384 height 17
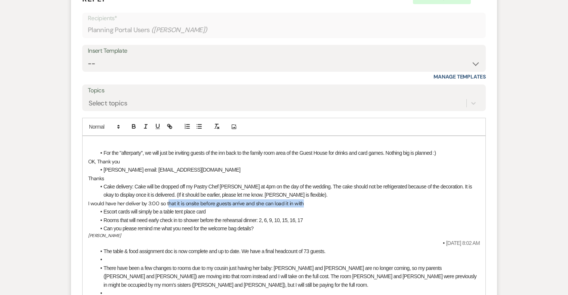
drag, startPoint x: 167, startPoint y: 193, endPoint x: 353, endPoint y: 196, distance: 185.8
click at [353, 199] on p "I would have her deliver by 3:00 so that it is onsite before guests arrive and …" at bounding box center [284, 203] width 392 height 8
click at [213, 207] on li "Escort cards will simply be a table tent place card" at bounding box center [288, 211] width 384 height 8
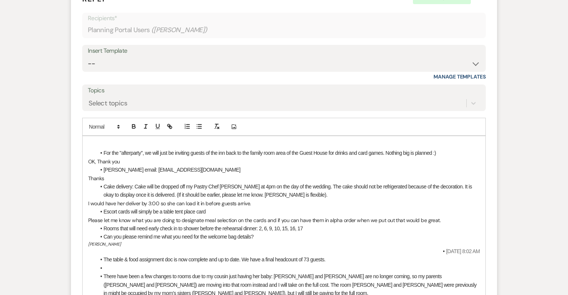
drag, startPoint x: 125, startPoint y: 234, endPoint x: 80, endPoint y: 234, distance: 44.9
click at [80, 234] on form "Reply X Draft saved! Recipients* Planning Portal Users ( Taylor Malantonio ) In…" at bounding box center [284, 190] width 426 height 412
drag, startPoint x: 181, startPoint y: 209, endPoint x: 165, endPoint y: 209, distance: 16.1
click at [165, 216] on p "Please let me know what you are doing to designate meal selection on the cards …" at bounding box center [284, 220] width 392 height 8
copy p "oing to designate me"
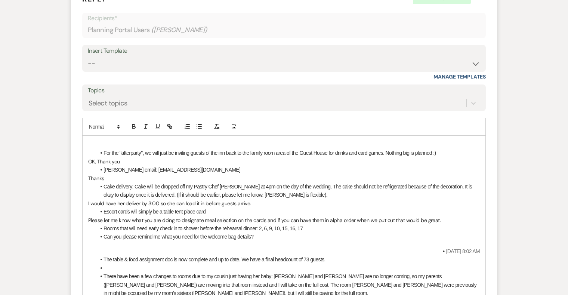
click at [90, 241] on h5 at bounding box center [284, 244] width 392 height 6
drag, startPoint x: 129, startPoint y: 236, endPoint x: 89, endPoint y: 234, distance: 40.0
click at [89, 241] on h5 "oing to designate me" at bounding box center [284, 244] width 392 height 6
click at [216, 122] on button "button" at bounding box center [217, 126] width 10 height 9
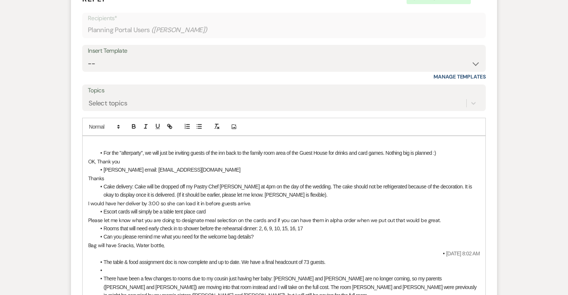
click at [135, 241] on p "Bag will have Snacks, Water bottle," at bounding box center [284, 245] width 392 height 8
click at [224, 241] on p "Bag will have Snacks, liquid IV, headache meds, Water bottle," at bounding box center [284, 245] width 392 height 8
click at [306, 224] on li "Rooms that will need early check in to shower before the rehearsal dinner: 2, 6…" at bounding box center [288, 228] width 384 height 8
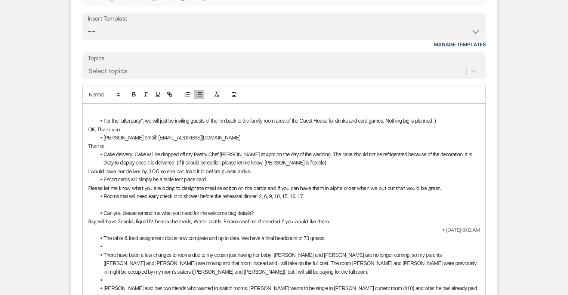
scroll to position [6521, 0]
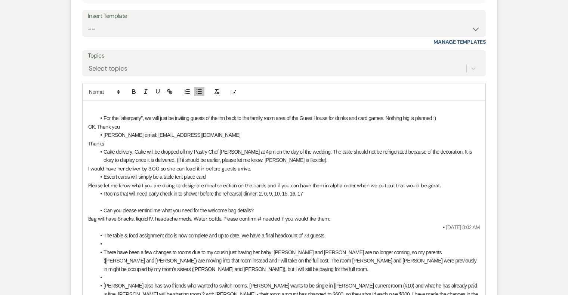
click at [329, 231] on li "The table & food assignment doc is now complete and up to date. We have a final…" at bounding box center [288, 235] width 384 height 8
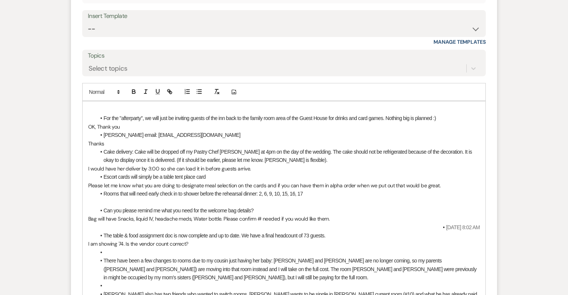
click at [150, 248] on li at bounding box center [288, 252] width 384 height 8
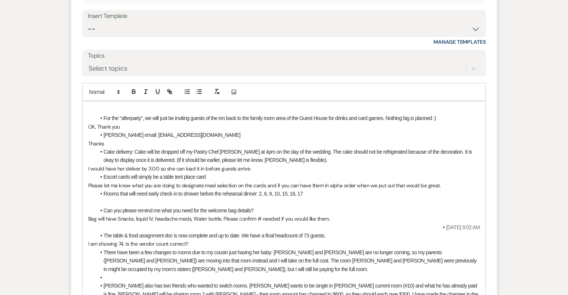
drag, startPoint x: 427, startPoint y: 219, endPoint x: 505, endPoint y: 219, distance: 77.8
click at [196, 240] on p "I am showing 74. Is the vendor count correct?" at bounding box center [284, 244] width 392 height 8
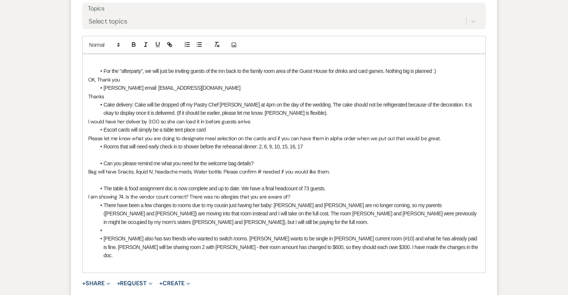
scroll to position [6569, 0]
click at [96, 150] on p at bounding box center [284, 154] width 392 height 8
drag, startPoint x: 306, startPoint y: 136, endPoint x: 267, endPoint y: 135, distance: 39.3
click at [267, 142] on li "Rooms that will need early check in to shower before the rehearsal dinner: 2, 6…" at bounding box center [288, 146] width 384 height 8
click at [325, 150] on p at bounding box center [284, 154] width 392 height 8
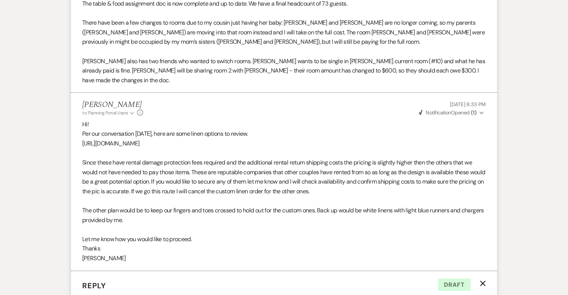
scroll to position [6648, 0]
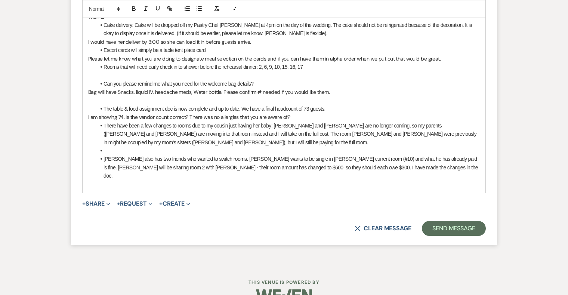
click at [123, 114] on span "I am showing 74. Is the vendor count correct? There was no allergies that you a…" at bounding box center [189, 117] width 202 height 7
drag, startPoint x: 136, startPoint y: 107, endPoint x: 152, endPoint y: 107, distance: 15.3
click at [152, 114] on span "I am showing 74 guest. Is the vendor count correct? There was no allergies that…" at bounding box center [196, 117] width 216 height 7
drag, startPoint x: 182, startPoint y: 107, endPoint x: 197, endPoint y: 107, distance: 14.6
click at [197, 114] on span "I am showing 74 guest and a vendor count correct? There was no allergies that y…" at bounding box center [196, 117] width 216 height 7
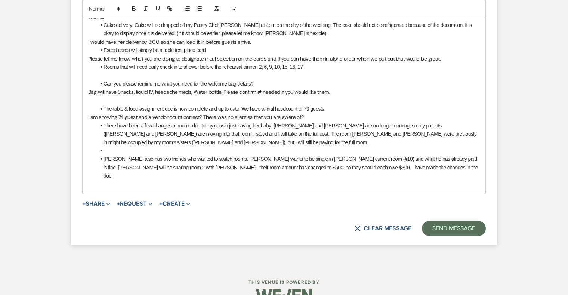
click at [181, 114] on span "I am showing 74 guest and a vendor count correct? There was no allergies that y…" at bounding box center [196, 117] width 216 height 7
click at [137, 114] on span "I am showing 74 guest and a vendor count of 4. Is that correct? There was no al…" at bounding box center [208, 117] width 241 height 7
click at [142, 114] on span "I am showing 74 guests (54, 18, 2) and a vendor count of 4. Is that correct? Th…" at bounding box center [221, 117] width 267 height 7
click at [179, 114] on span "I am showing 74 guests (Filet-54, Fish-18, 2) and a vendor count of 4. Is that …" at bounding box center [232, 117] width 289 height 7
click at [277, 88] on p "Bag will have Snacks, liquid IV, headache meds, Water bottle. Please confirm # …" at bounding box center [284, 92] width 392 height 8
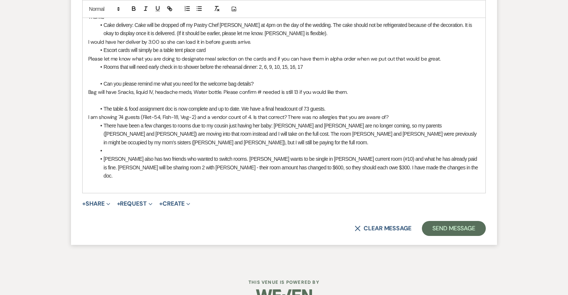
click at [104, 63] on span at bounding box center [104, 67] width 0 height 8
click at [94, 71] on p at bounding box center [284, 75] width 392 height 8
drag, startPoint x: 305, startPoint y: 56, endPoint x: 260, endPoint y: 56, distance: 45.2
click at [260, 63] on li "Rooms that will need early check in to shower before the rehearsal dinner: 2, 6…" at bounding box center [288, 67] width 384 height 8
copy span "2, 6, 9, 10, 15, 16, 17"
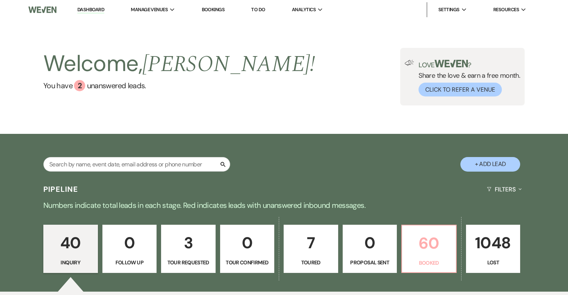
click at [418, 244] on p "60" at bounding box center [429, 243] width 45 height 25
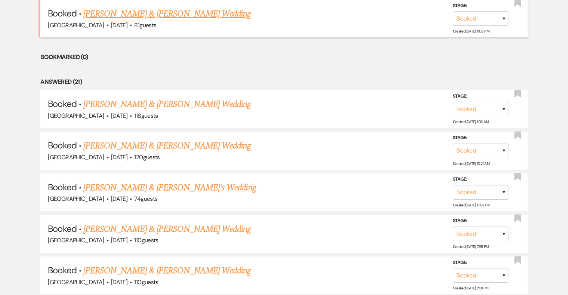
scroll to position [376, 0]
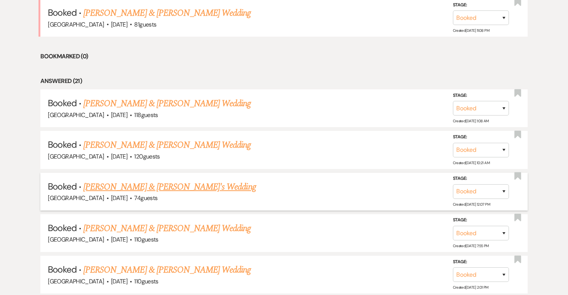
click at [173, 182] on link "[PERSON_NAME] & [PERSON_NAME]'s Wedding" at bounding box center [169, 186] width 173 height 13
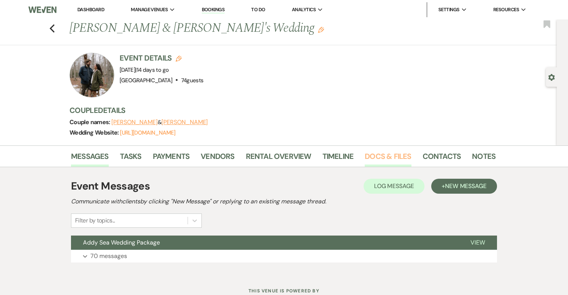
click at [385, 159] on link "Docs & Files" at bounding box center [388, 158] width 46 height 16
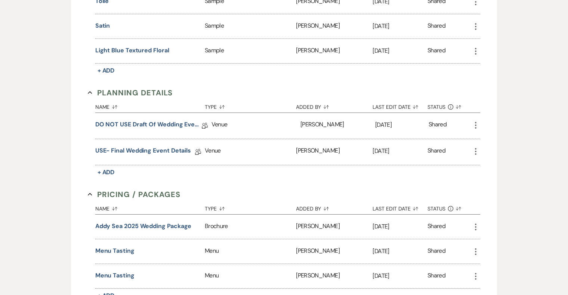
scroll to position [685, 0]
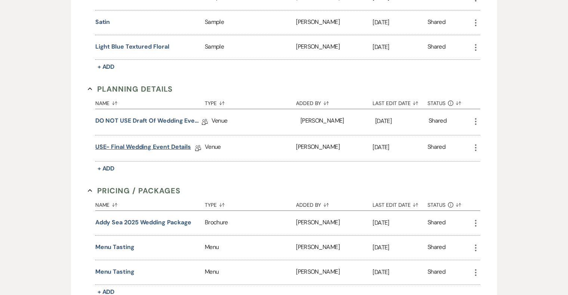
click at [159, 142] on link "USE- Final Wedding Event Details" at bounding box center [143, 148] width 96 height 12
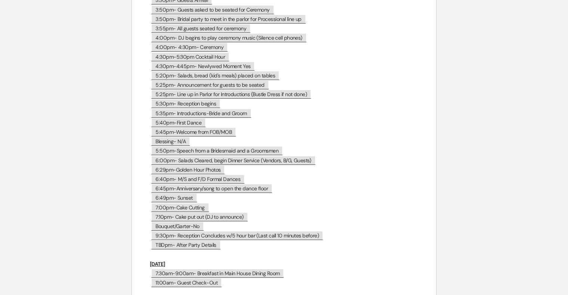
scroll to position [3809, 0]
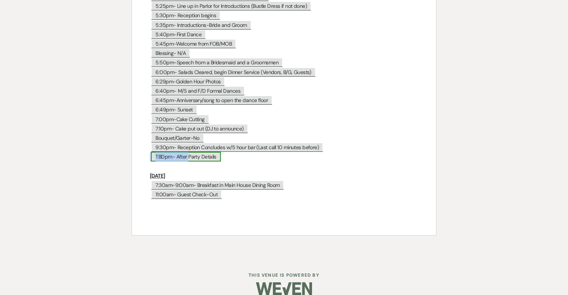
click at [160, 152] on span "TBDpm- After Party Details" at bounding box center [186, 157] width 70 height 10
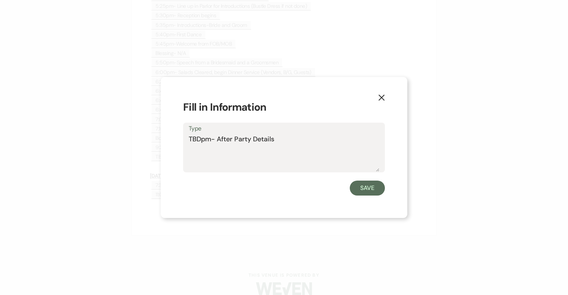
drag, startPoint x: 202, startPoint y: 138, endPoint x: 182, endPoint y: 138, distance: 20.2
click at [182, 138] on div "X Fill in Information Type TBDpm- After Party Details Save" at bounding box center [284, 147] width 247 height 141
click at [221, 138] on textarea "9:30pm- After Party Details" at bounding box center [284, 152] width 191 height 37
drag, startPoint x: 363, startPoint y: 137, endPoint x: 378, endPoint y: 156, distance: 23.7
click at [378, 156] on textarea "9:30pm- Some guests to the Guest House to hang out.After Party Details" at bounding box center [284, 152] width 191 height 37
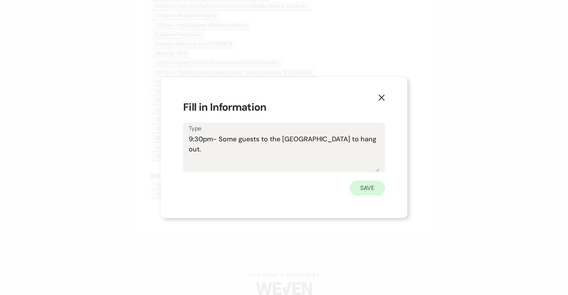
type textarea "9:30pm- Some guests to the Guest House to hang out."
click at [372, 182] on button "Save" at bounding box center [367, 188] width 35 height 15
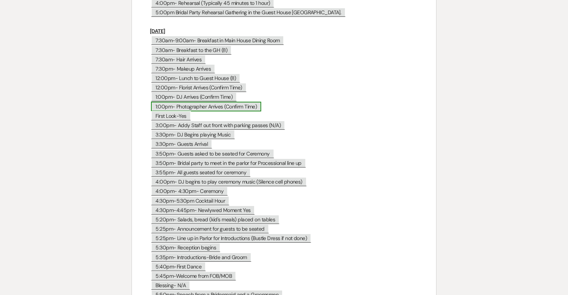
scroll to position [3575, 0]
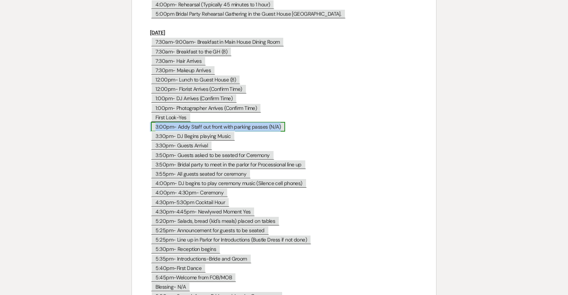
click at [181, 122] on span "3:00pm- Addy Staff out front with parking passes (N/A)" at bounding box center [218, 127] width 134 height 10
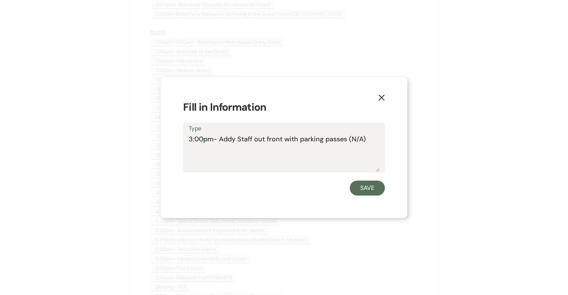
click at [219, 138] on textarea "3:00pm- Addy Staff out front with parking passes (N/A)" at bounding box center [284, 152] width 191 height 37
type textarea "3:00pm- Cake Delivered. Addy Staff out front with parking passes (N/A)"
click at [364, 191] on button "Save" at bounding box center [367, 188] width 35 height 15
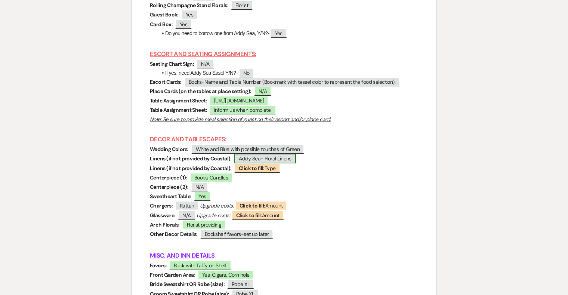
scroll to position [3129, 0]
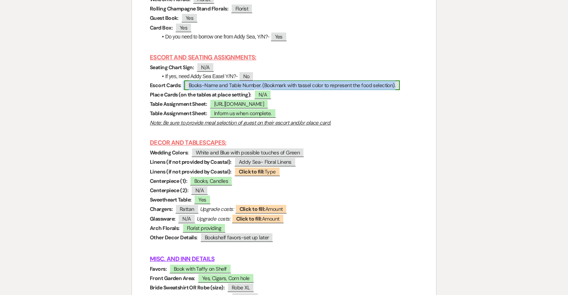
click at [203, 80] on span "Books-Name and Table Number. (Bookmark with tassel color to represent the food …" at bounding box center [292, 85] width 216 height 10
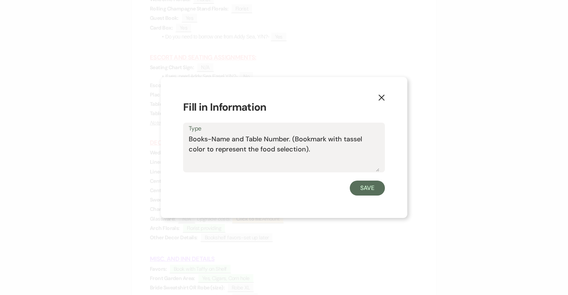
drag, startPoint x: 212, startPoint y: 137, endPoint x: 187, endPoint y: 137, distance: 25.0
click at [187, 137] on div "Type Books-Name and Table Number. (Bookmark with tassel color to represent the …" at bounding box center [284, 148] width 202 height 50
drag, startPoint x: 269, startPoint y: 137, endPoint x: 296, endPoint y: 159, distance: 35.1
click at [296, 159] on textarea "Name and Table Number. (Bookmark with tassel color to represent the food select…" at bounding box center [284, 152] width 191 height 37
click at [272, 141] on textarea "Name and Table Number. (Bookmark with tassel color to represent the food select…" at bounding box center [284, 152] width 191 height 37
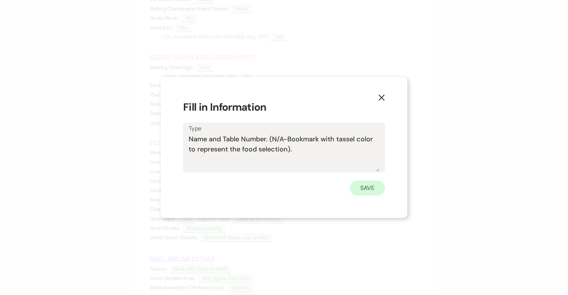
type textarea "Name and Table Number. (N/A-Bookmark with tassel color to represent the food se…"
click at [367, 188] on button "Save" at bounding box center [367, 188] width 35 height 15
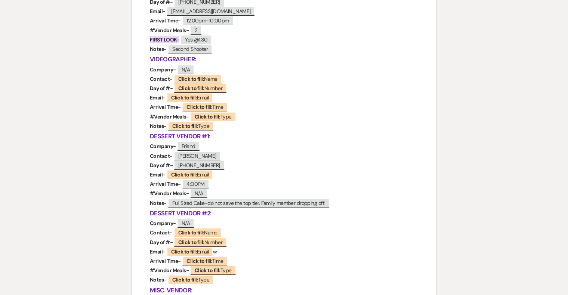
scroll to position [680, 0]
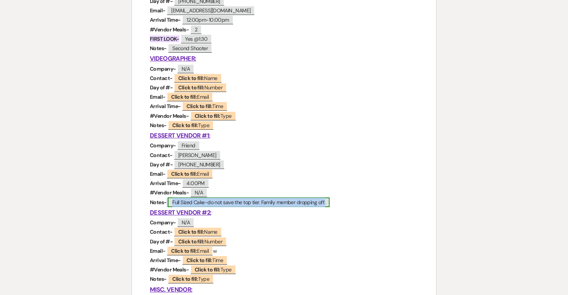
click at [273, 202] on span "Full Sized Cake-do not save the top tier. Family member dropping off." at bounding box center [249, 202] width 162 height 10
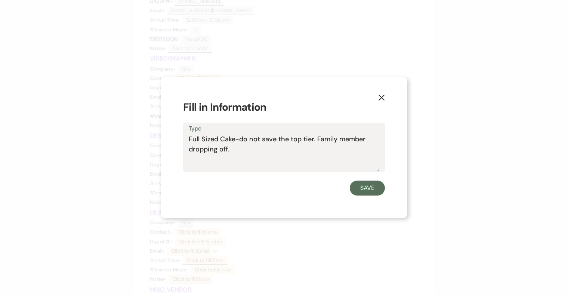
drag, startPoint x: 317, startPoint y: 139, endPoint x: 376, endPoint y: 140, distance: 58.3
click at [376, 140] on textarea "Full Sized Cake-do not save the top tier. Family member dropping off." at bounding box center [284, 152] width 191 height 37
type textarea "Full Sized Cake-do not save the top tier. Friend (Jamie) dropping off."
click at [365, 187] on button "Save" at bounding box center [367, 188] width 35 height 15
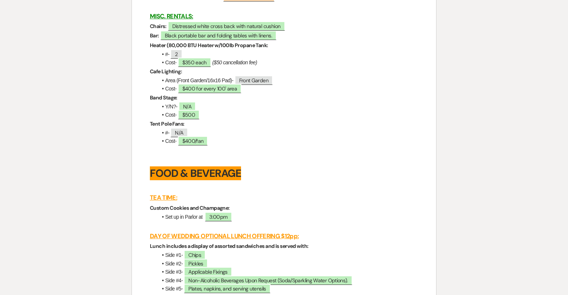
scroll to position [1678, 0]
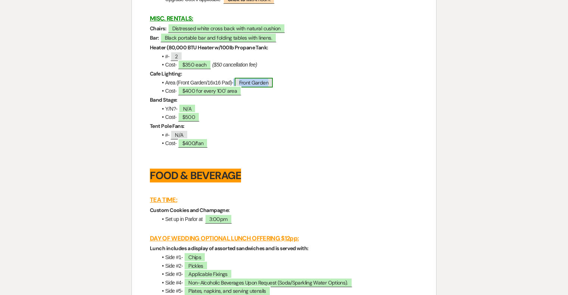
click at [262, 87] on span "Front Garden" at bounding box center [254, 83] width 38 height 10
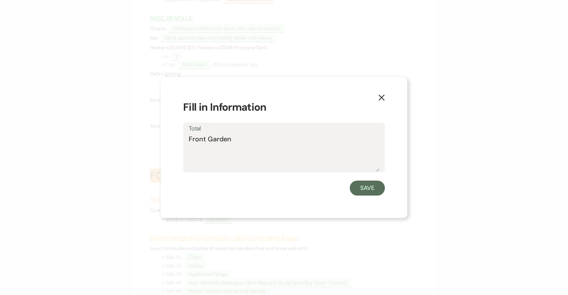
drag, startPoint x: 246, startPoint y: 140, endPoint x: 191, endPoint y: 141, distance: 55.3
click at [191, 141] on textarea "Front Garden" at bounding box center [284, 152] width 191 height 37
click at [381, 96] on use "button" at bounding box center [382, 98] width 6 height 6
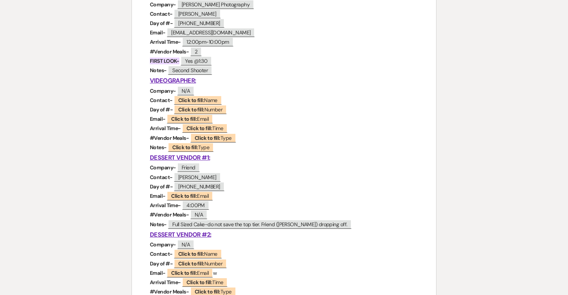
scroll to position [659, 0]
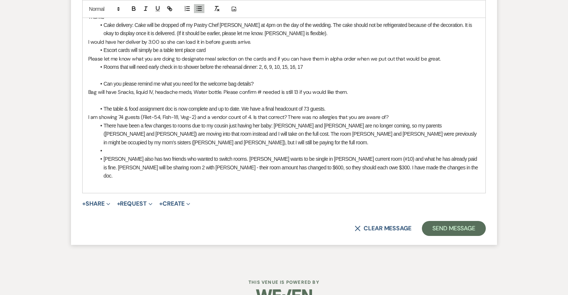
click at [104, 147] on li at bounding box center [288, 151] width 384 height 8
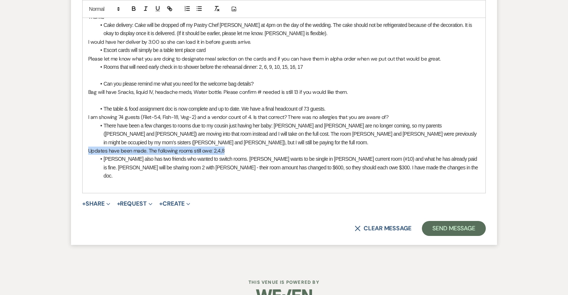
drag, startPoint x: 226, startPoint y: 139, endPoint x: 89, endPoint y: 138, distance: 136.5
click at [89, 147] on p "Updates have been made. The following rooms still owe: 2,4,8" at bounding box center [284, 151] width 392 height 8
copy p "Updates have been made. The following rooms still owe: 2,4,8"
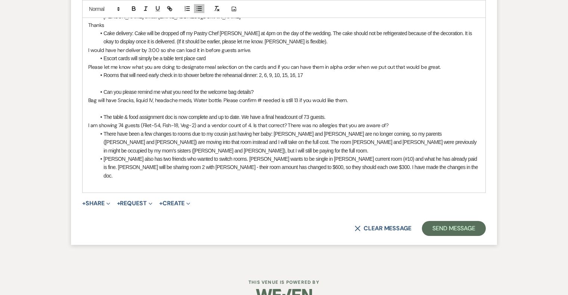
click at [119, 171] on div "For the "afterparty", we will just be inviting guests of the inn back to the fa…" at bounding box center [284, 88] width 403 height 210
click at [202, 180] on p "Updates have been made. The following rooms still owe: 2,4,8" at bounding box center [284, 184] width 392 height 8
click at [96, 105] on p at bounding box center [284, 109] width 392 height 8
click at [105, 105] on p at bounding box center [284, 109] width 392 height 8
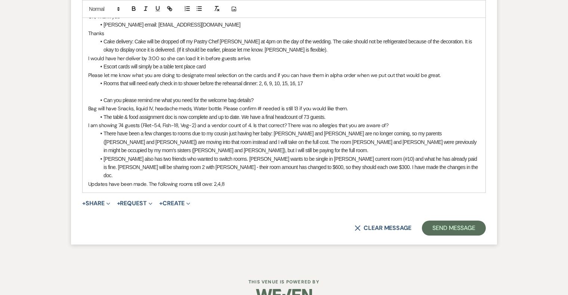
click at [177, 87] on p at bounding box center [284, 91] width 392 height 8
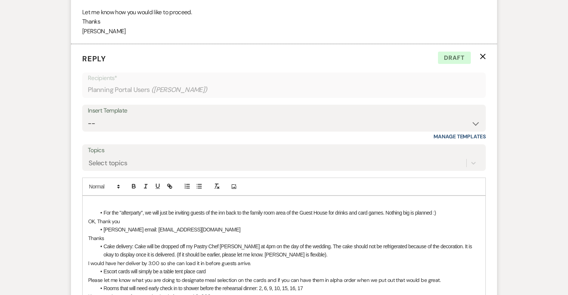
scroll to position [6432, 0]
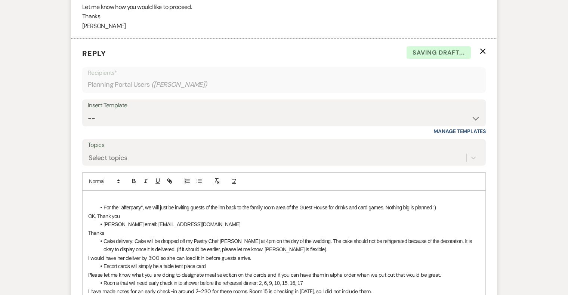
click at [245, 287] on p "I have made notes for an early check-in around 2-2:30 for these rooms. Room 15 …" at bounding box center [284, 291] width 392 height 8
click at [128, 287] on p "I have made notes for an early check-in around 2-2:30 for these rooms. Will tha…" at bounding box center [284, 291] width 392 height 8
click at [136, 287] on p "I have made notes for an early check-in around 2-2:30 for these rooms. Will tha…" at bounding box center [284, 291] width 392 height 8
click at [193, 287] on p "I have made notes for the Inn to request the an early check-in around 2-2:30 fo…" at bounding box center [284, 291] width 392 height 8
click at [219, 287] on p "I have made notes for the Inn to request the early check-in around 2-2:30 for t…" at bounding box center [284, 291] width 392 height 8
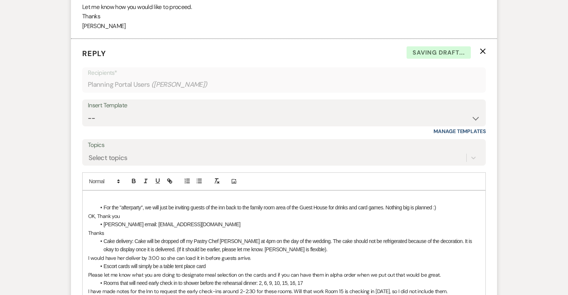
click at [323, 287] on p "I have made notes for the Inn to request the early check-ins around 2-2:30 for …" at bounding box center [284, 291] width 392 height 8
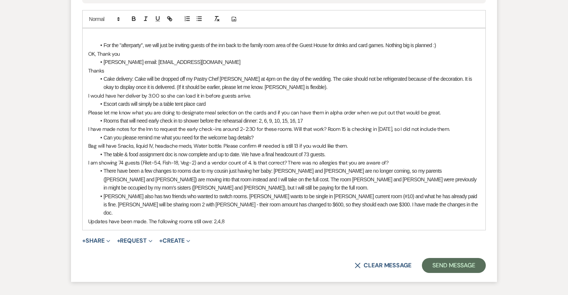
scroll to position [6631, 0]
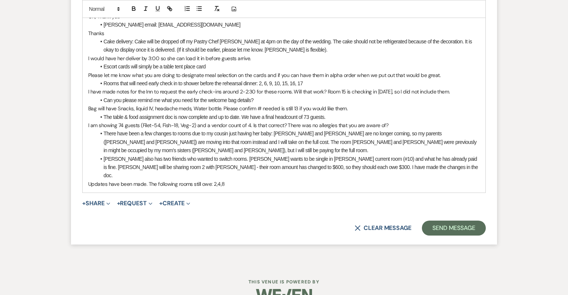
click at [229, 180] on p "Updates have been made. The following rooms still owe: 2,4,8" at bounding box center [284, 184] width 392 height 8
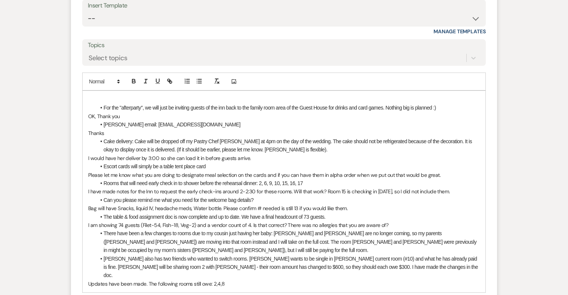
scroll to position [6511, 0]
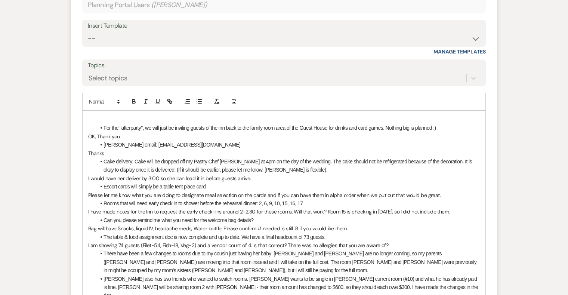
click at [91, 116] on p at bounding box center [284, 120] width 392 height 8
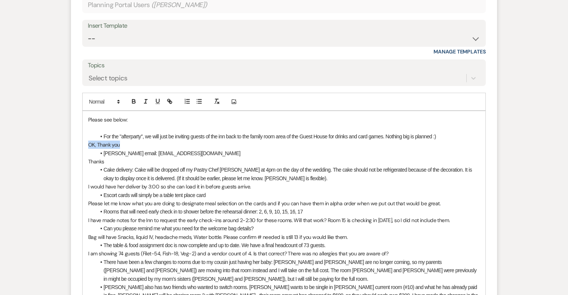
drag, startPoint x: 130, startPoint y: 136, endPoint x: 78, endPoint y: 136, distance: 52.3
click at [78, 136] on form "Reply X Saving draft... Recipients* Planning Portal Users ( [PERSON_NAME] ) Ins…" at bounding box center [284, 166] width 426 height 414
drag, startPoint x: 126, startPoint y: 111, endPoint x: 114, endPoint y: 110, distance: 12.0
click at [114, 116] on p "Please see below:" at bounding box center [284, 120] width 392 height 8
click at [159, 99] on icon "button" at bounding box center [157, 101] width 3 height 4
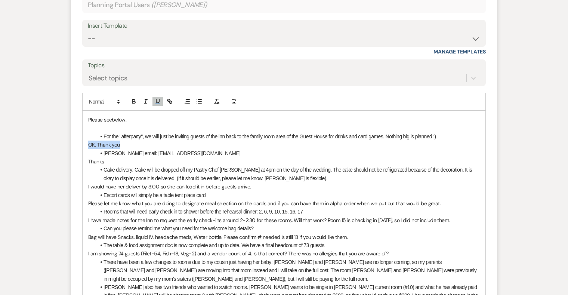
drag, startPoint x: 123, startPoint y: 136, endPoint x: 86, endPoint y: 136, distance: 36.6
click at [86, 136] on div "Please see below : For the "afterparty", we will just be inviting guests of the…" at bounding box center [284, 216] width 403 height 210
click at [156, 99] on icon "button" at bounding box center [157, 101] width 3 height 4
drag, startPoint x: 112, startPoint y: 153, endPoint x: 81, endPoint y: 153, distance: 30.7
click at [81, 153] on form "Reply X Saving draft... Recipients* Planning Portal Users ( [PERSON_NAME] ) Ins…" at bounding box center [284, 166] width 426 height 414
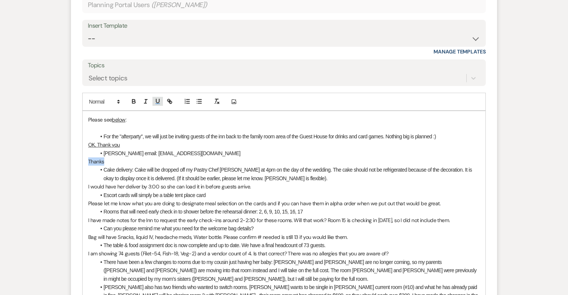
click at [158, 98] on icon "button" at bounding box center [157, 101] width 7 height 7
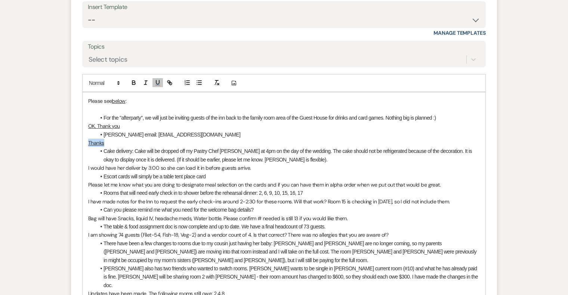
scroll to position [6530, 0]
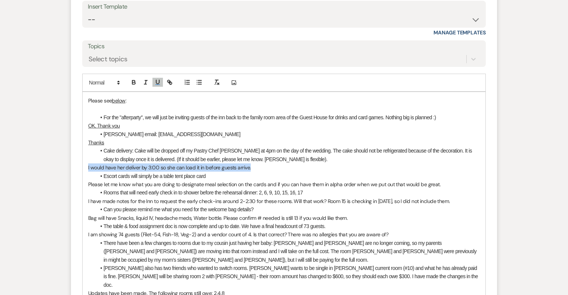
drag, startPoint x: 256, startPoint y: 159, endPoint x: 87, endPoint y: 155, distance: 169.0
click at [87, 155] on div "Please see below : For the "afterparty", we will just be inviting guests of the…" at bounding box center [284, 197] width 403 height 210
click at [159, 78] on button "button" at bounding box center [158, 82] width 10 height 9
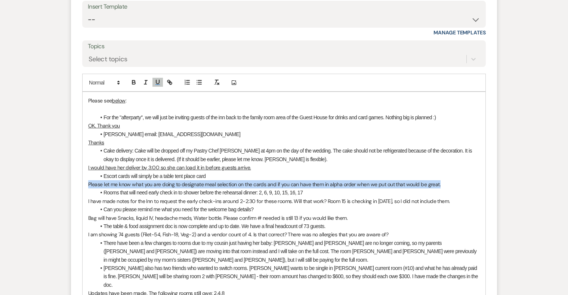
drag, startPoint x: 441, startPoint y: 174, endPoint x: 88, endPoint y: 173, distance: 352.5
click at [88, 180] on p "Please let me know what you are doing to designate meal selection on the cards …" at bounding box center [284, 184] width 392 height 8
click at [159, 80] on icon "button" at bounding box center [157, 82] width 3 height 4
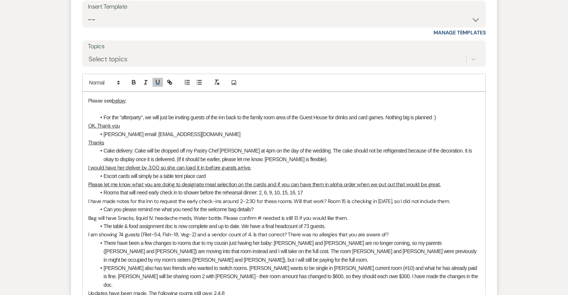
click at [202, 181] on u "Please let me know what you are doing to designate meal selection on the cards …" at bounding box center [264, 184] width 353 height 7
click at [244, 181] on u "Please let me know what you are doing to designate the meal selection on the ca…" at bounding box center [268, 184] width 361 height 7
click at [286, 181] on u "Please let me know what you are doing to designate the meal selections on the c…" at bounding box center [269, 184] width 363 height 7
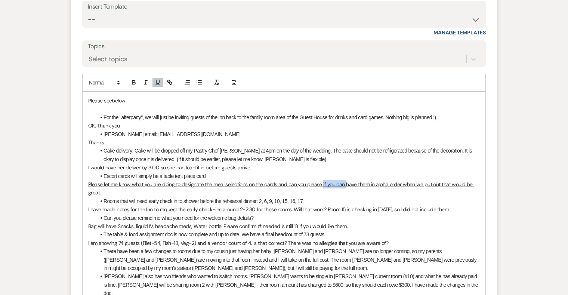
drag, startPoint x: 322, startPoint y: 174, endPoint x: 345, endPoint y: 175, distance: 23.6
click at [345, 181] on u "Please let me know what you are doing to designate the meal selections on the c…" at bounding box center [281, 188] width 386 height 15
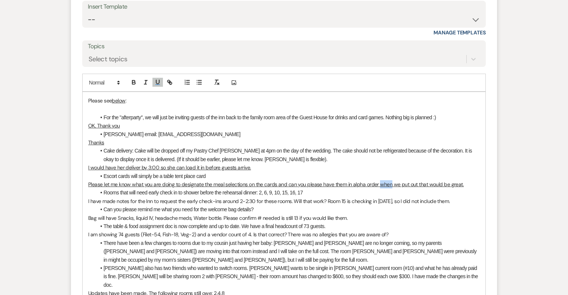
drag, startPoint x: 378, startPoint y: 175, endPoint x: 391, endPoint y: 175, distance: 12.7
click at [391, 181] on u "Please let me know what you are doing to designate the meal selections on the c…" at bounding box center [276, 184] width 376 height 7
click at [413, 181] on u "Please let me know what you are doing to designate the meal selections on the c…" at bounding box center [279, 184] width 383 height 7
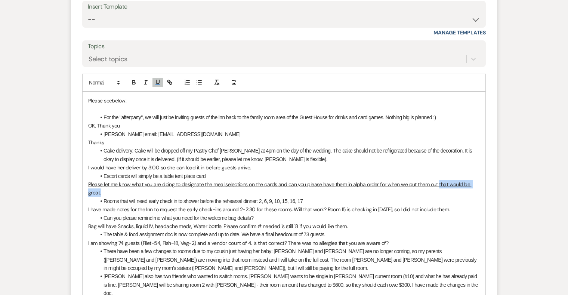
drag, startPoint x: 437, startPoint y: 175, endPoint x: 470, endPoint y: 180, distance: 33.4
click at [470, 180] on p "Please let me know what you are doing to designate the meal selections on the c…" at bounding box center [284, 188] width 392 height 17
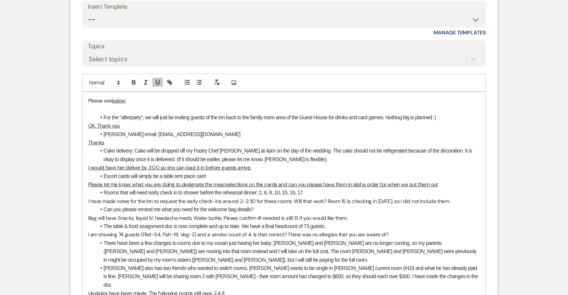
drag, startPoint x: 430, startPoint y: 193, endPoint x: 77, endPoint y: 193, distance: 352.9
click at [77, 193] on form "Reply X Draft saved! Recipients* Planning Portal Users ( [PERSON_NAME] ) Insert…" at bounding box center [284, 147] width 426 height 414
click at [158, 79] on icon "button" at bounding box center [157, 82] width 7 height 7
click at [320, 205] on li "Can you please remind me what you need for the welcome bag details?" at bounding box center [288, 209] width 384 height 8
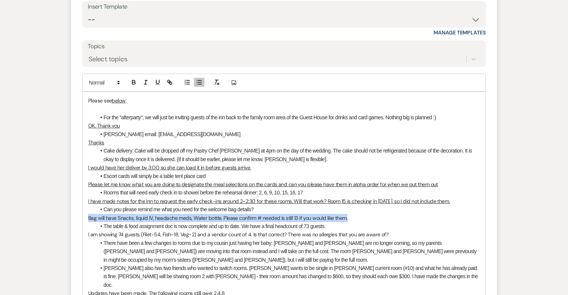
drag, startPoint x: 350, startPoint y: 210, endPoint x: 87, endPoint y: 210, distance: 263.2
click at [87, 210] on div "Please see below : For the "afterparty", we will just be inviting guests of the…" at bounding box center [284, 197] width 403 height 210
click at [157, 79] on icon "button" at bounding box center [157, 82] width 7 height 7
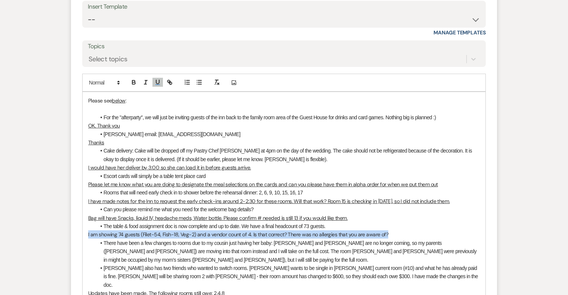
drag, startPoint x: 392, startPoint y: 222, endPoint x: 86, endPoint y: 221, distance: 305.8
click at [86, 221] on div "Please see below : For the "afterparty", we will just be inviting guests of the…" at bounding box center [284, 197] width 403 height 210
click at [157, 79] on icon "button" at bounding box center [157, 82] width 7 height 7
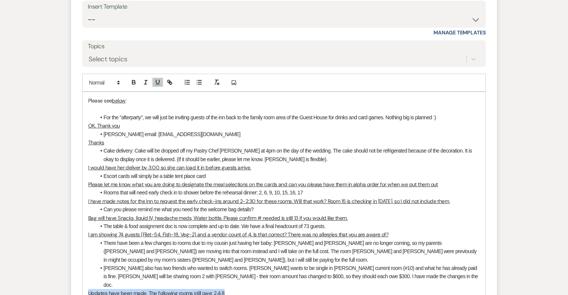
drag, startPoint x: 228, startPoint y: 276, endPoint x: 82, endPoint y: 276, distance: 146.2
click at [82, 276] on div "Please see below : For the "afterparty", we will just be inviting guests of the…" at bounding box center [284, 197] width 404 height 210
click at [158, 79] on icon "button" at bounding box center [157, 82] width 7 height 7
click at [230, 289] on p "Updates have been made. The following rooms still owe: 2,4,8" at bounding box center [284, 293] width 392 height 8
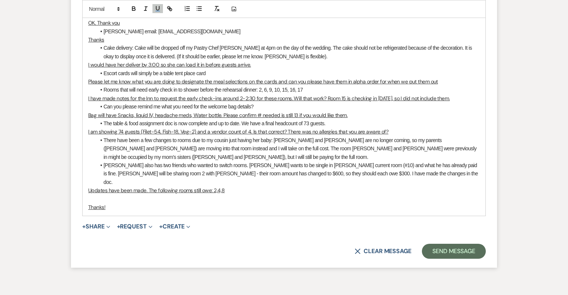
scroll to position [6656, 0]
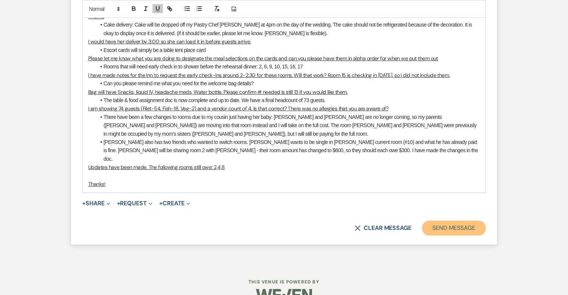
click at [438, 221] on button "Send Message" at bounding box center [454, 228] width 64 height 15
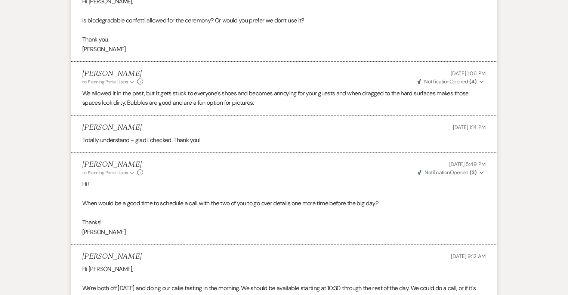
scroll to position [4539, 0]
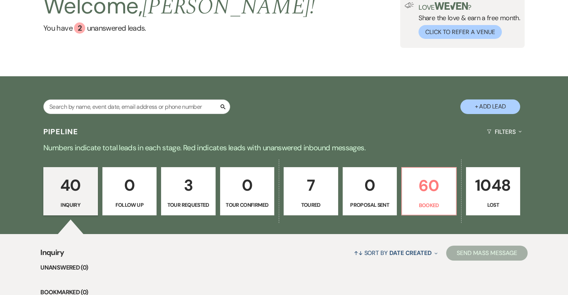
scroll to position [64, 0]
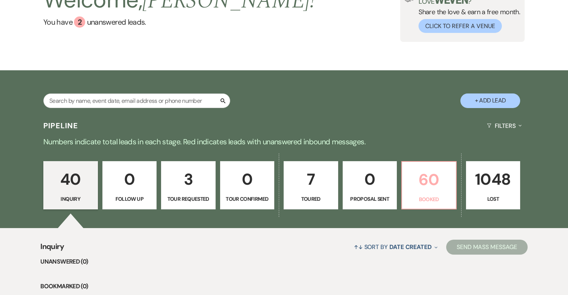
click at [435, 188] on p "60" at bounding box center [429, 179] width 45 height 25
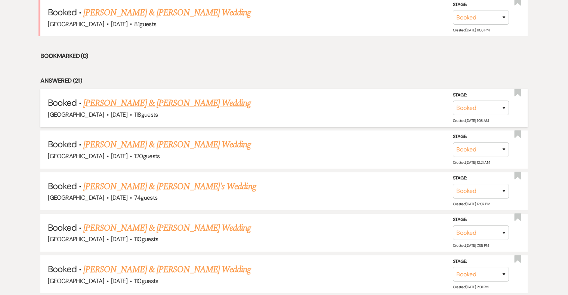
scroll to position [388, 0]
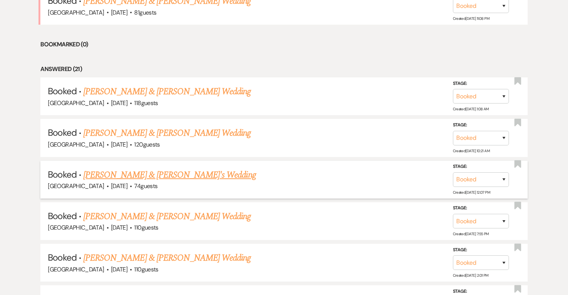
click at [151, 173] on link "[PERSON_NAME] & [PERSON_NAME]'s Wedding" at bounding box center [169, 174] width 173 height 13
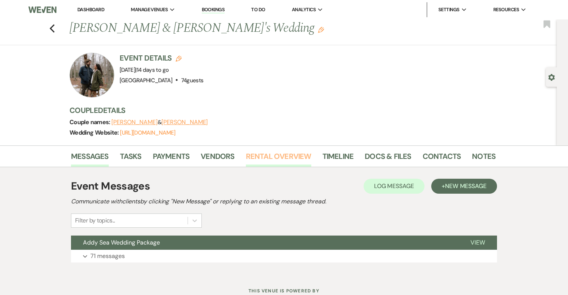
click at [261, 154] on link "Rental Overview" at bounding box center [278, 158] width 65 height 16
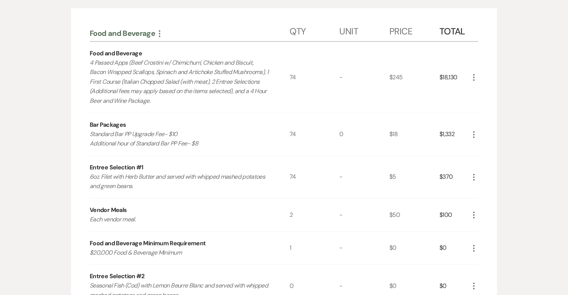
scroll to position [203, 0]
click at [475, 134] on icon "More" at bounding box center [474, 133] width 9 height 9
click at [491, 147] on button "Pencil Edit" at bounding box center [489, 148] width 39 height 12
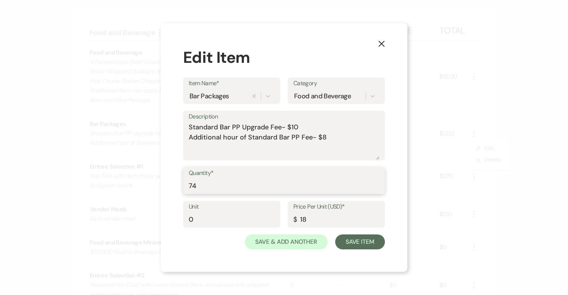
click at [201, 184] on input "74" at bounding box center [284, 186] width 191 height 15
type input "72"
click at [368, 244] on button "Save Item" at bounding box center [360, 241] width 50 height 15
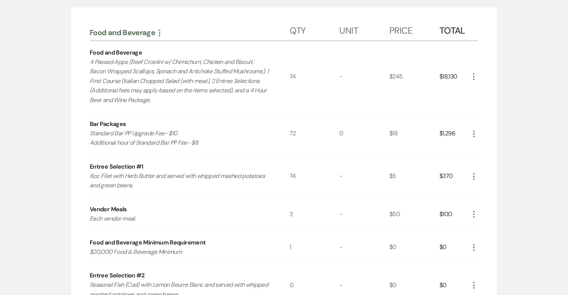
click at [477, 177] on icon "More" at bounding box center [474, 176] width 9 height 9
click at [484, 188] on button "Pencil Edit" at bounding box center [489, 191] width 39 height 12
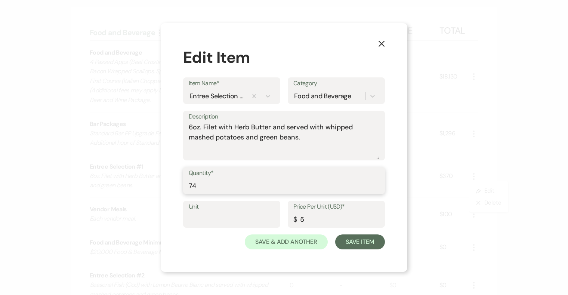
drag, startPoint x: 206, startPoint y: 186, endPoint x: 175, endPoint y: 186, distance: 31.4
click at [175, 186] on div "X Edit Item Item Name* Entree Selection #1 Category Food and Beverage Descripti…" at bounding box center [284, 147] width 247 height 249
type input "54"
click at [357, 243] on button "Save Item" at bounding box center [360, 241] width 50 height 15
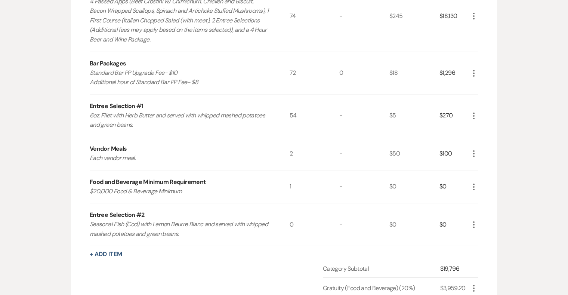
scroll to position [270, 0]
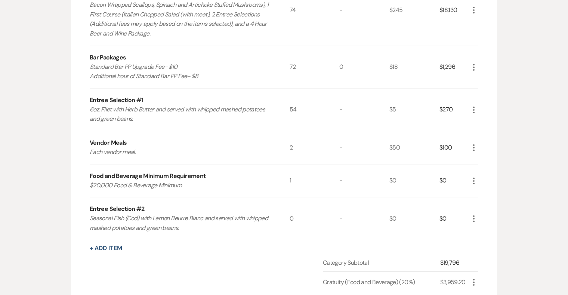
click at [477, 215] on icon "More" at bounding box center [474, 218] width 9 height 9
click at [486, 229] on button "Pencil Edit" at bounding box center [489, 233] width 39 height 12
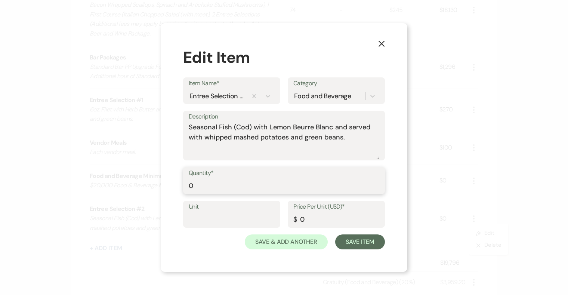
click at [224, 186] on input "0" at bounding box center [284, 186] width 191 height 15
type input "18"
click at [346, 242] on button "Save Item" at bounding box center [360, 241] width 50 height 15
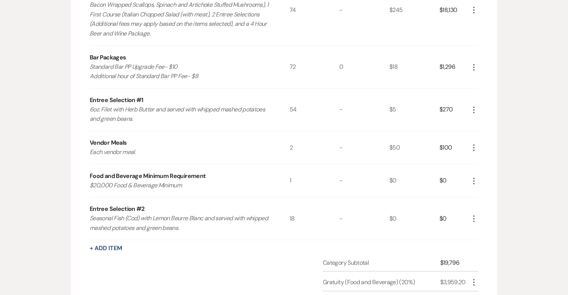
click at [474, 146] on icon "More" at bounding box center [474, 147] width 9 height 9
click at [487, 163] on button "Pencil Edit" at bounding box center [489, 162] width 39 height 12
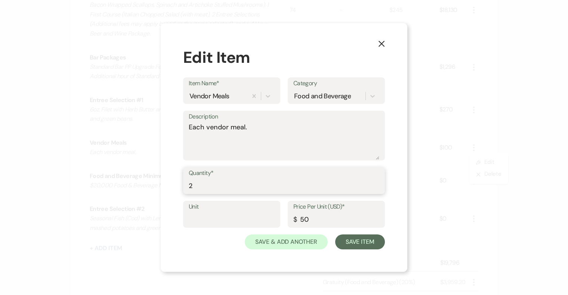
click at [202, 187] on input "2" at bounding box center [284, 186] width 191 height 15
type input "4"
click at [342, 239] on button "Save Item" at bounding box center [360, 241] width 50 height 15
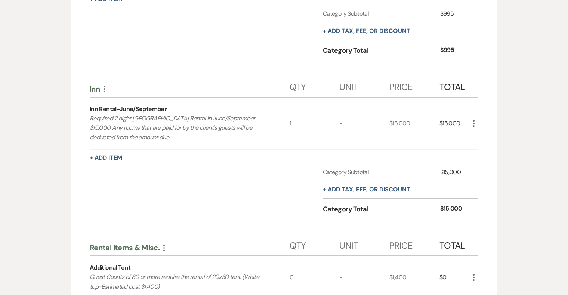
scroll to position [688, 0]
click at [475, 121] on icon "More" at bounding box center [474, 123] width 9 height 9
click at [487, 137] on button "Pencil Edit" at bounding box center [489, 138] width 39 height 12
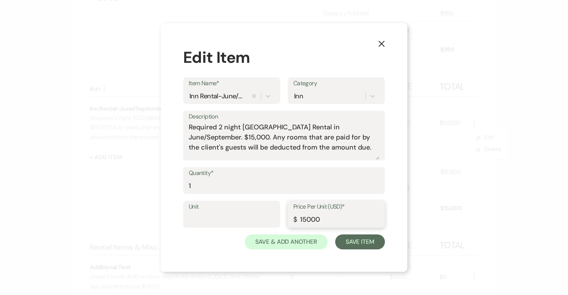
drag, startPoint x: 341, startPoint y: 219, endPoint x: 271, endPoint y: 215, distance: 69.6
click at [271, 215] on div "Unit Price Per Unit (USD)* $ 15000" at bounding box center [284, 218] width 202 height 34
type input "10390"
click at [350, 241] on button "Save Item" at bounding box center [360, 241] width 50 height 15
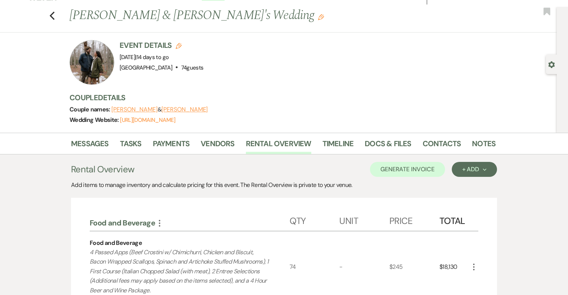
scroll to position [0, 0]
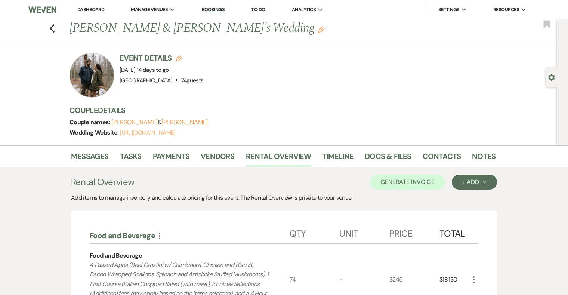
click at [175, 132] on link "https://weven.co/ww/MilesandTaylor" at bounding box center [147, 132] width 55 height 7
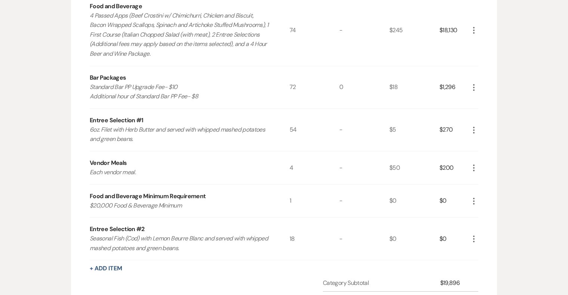
scroll to position [239, 0]
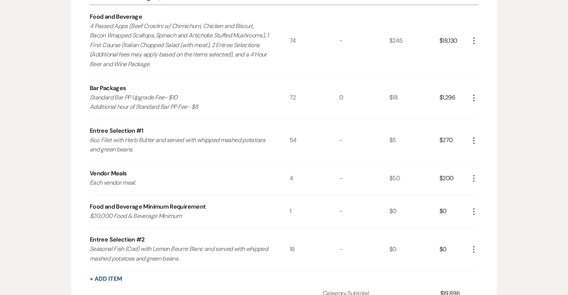
click at [476, 95] on icon "More" at bounding box center [474, 97] width 9 height 9
click at [484, 110] on button "Pencil Edit" at bounding box center [489, 113] width 39 height 12
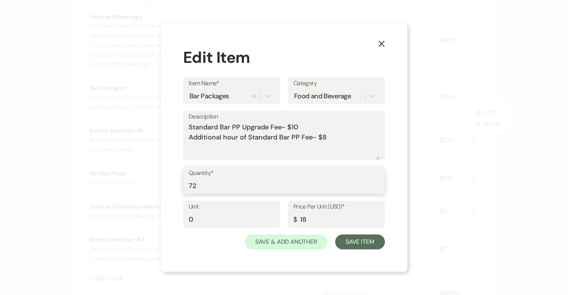
click at [210, 185] on input "72" at bounding box center [284, 186] width 191 height 15
type input "74"
click at [366, 243] on button "Save Item" at bounding box center [360, 241] width 50 height 15
click at [375, 242] on button "Save Item" at bounding box center [360, 241] width 50 height 15
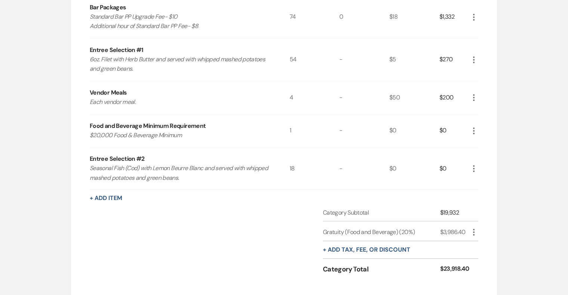
scroll to position [314, 0]
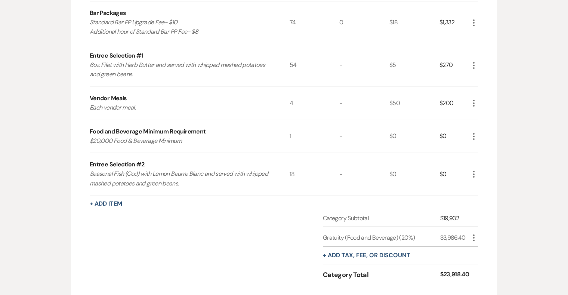
click at [474, 135] on icon "More" at bounding box center [474, 136] width 9 height 9
click at [481, 148] on icon "Pencil" at bounding box center [480, 151] width 4 height 6
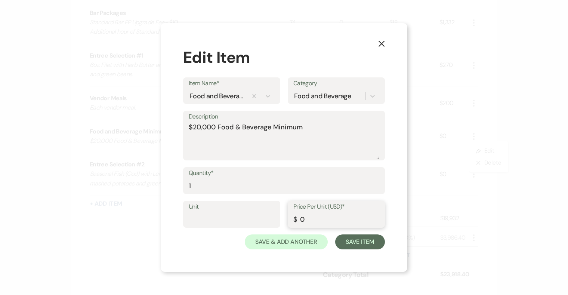
click at [317, 222] on input "0" at bounding box center [336, 219] width 86 height 15
type input "78"
click at [359, 240] on button "Save Item" at bounding box center [360, 241] width 50 height 15
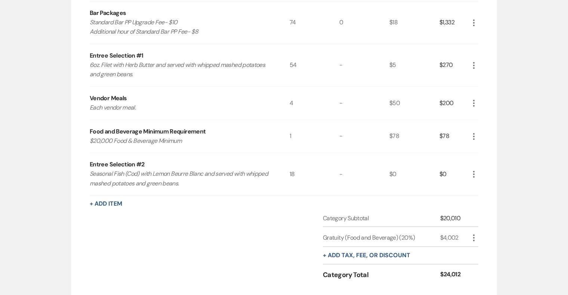
click at [473, 138] on icon "More" at bounding box center [474, 136] width 9 height 9
click at [479, 148] on icon "Pencil" at bounding box center [480, 151] width 4 height 6
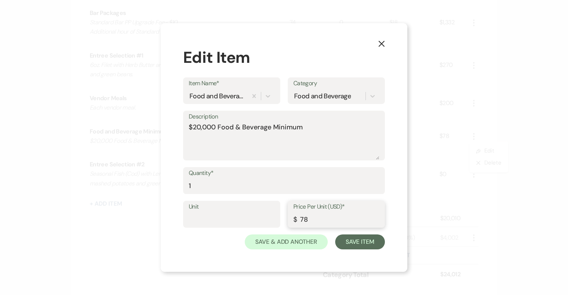
click at [320, 214] on input "78" at bounding box center [336, 219] width 86 height 15
type input "68"
click at [363, 240] on button "Save Item" at bounding box center [360, 241] width 50 height 15
click at [368, 244] on button "Save Item" at bounding box center [360, 241] width 50 height 15
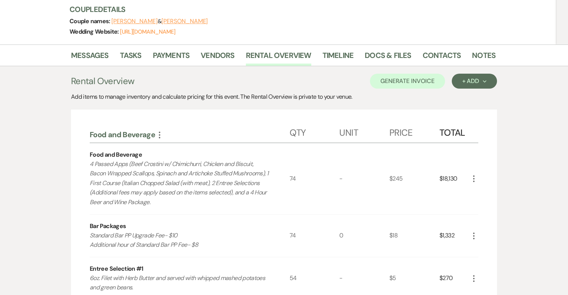
scroll to position [89, 0]
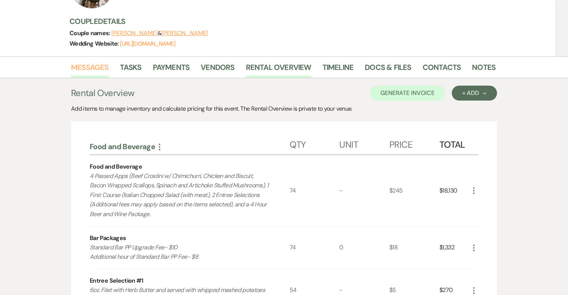
click at [95, 66] on link "Messages" at bounding box center [90, 69] width 38 height 16
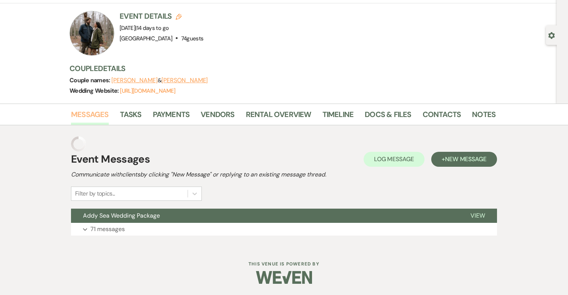
scroll to position [27, 0]
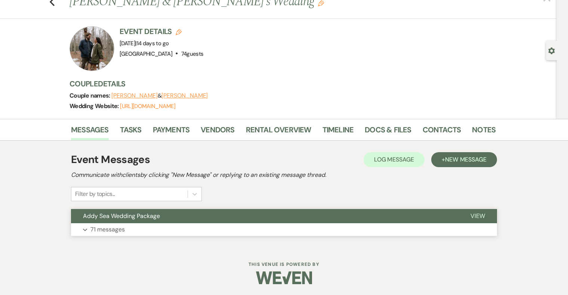
click at [261, 231] on button "Expand 71 messages" at bounding box center [284, 229] width 426 height 13
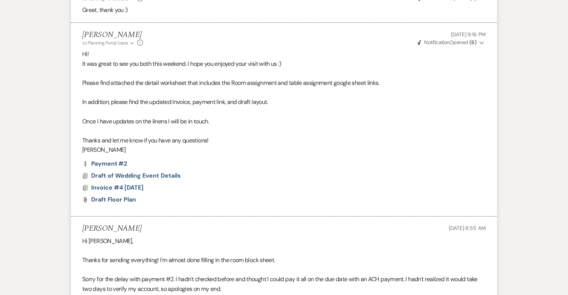
scroll to position [1874, 0]
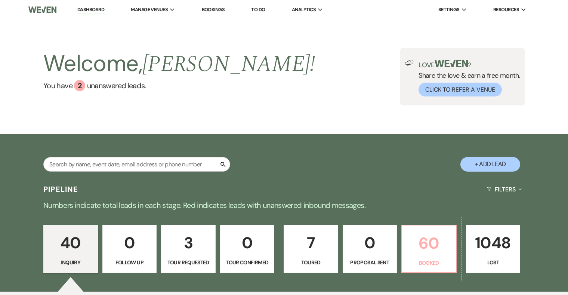
click at [437, 246] on p "60" at bounding box center [429, 243] width 45 height 25
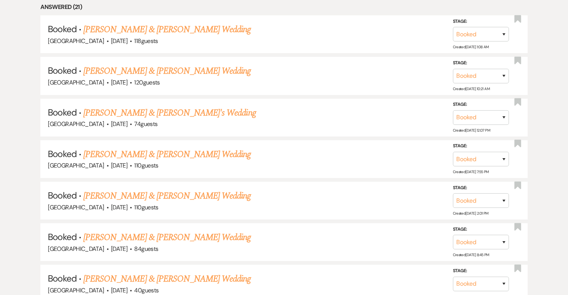
scroll to position [456, 0]
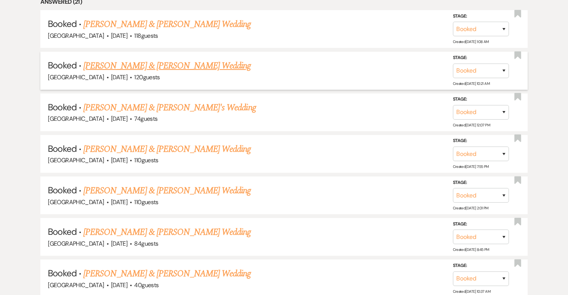
click at [159, 62] on link "[PERSON_NAME] & [PERSON_NAME] Wedding" at bounding box center [166, 65] width 167 height 13
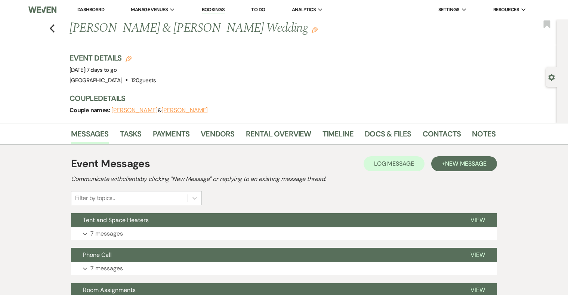
scroll to position [13, 0]
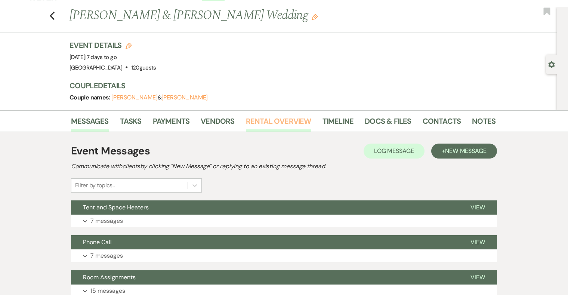
click at [278, 122] on link "Rental Overview" at bounding box center [278, 123] width 65 height 16
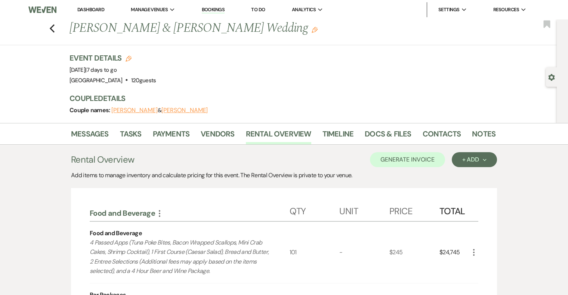
click at [127, 57] on use "button" at bounding box center [129, 59] width 6 height 6
select select "698"
select select "eventDateAnd"
select select "false"
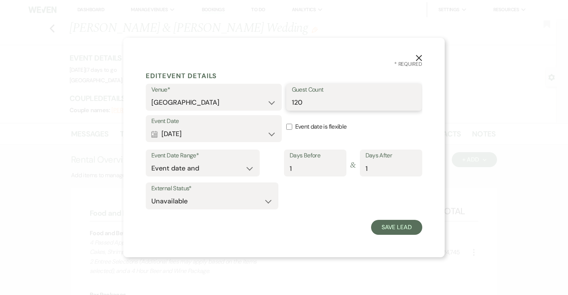
drag, startPoint x: 327, startPoint y: 102, endPoint x: 274, endPoint y: 102, distance: 53.1
click at [274, 102] on div "Venue* [GEOGRAPHIC_DATA] Guest Count 120" at bounding box center [284, 99] width 277 height 31
type input "101"
click at [405, 225] on button "Save Lead" at bounding box center [396, 227] width 51 height 15
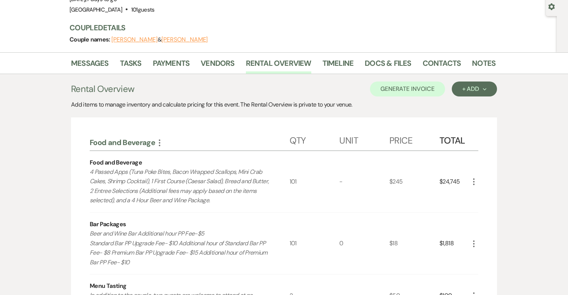
scroll to position [21, 0]
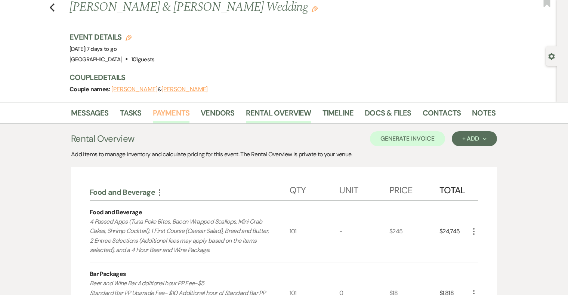
click at [181, 109] on link "Payments" at bounding box center [171, 115] width 37 height 16
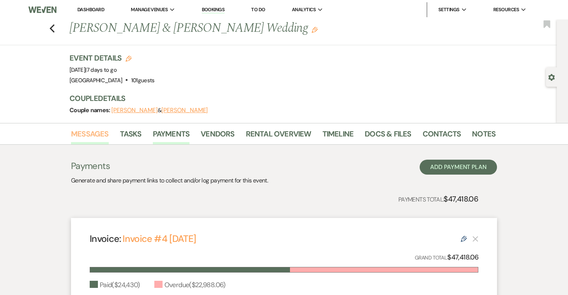
click at [88, 133] on link "Messages" at bounding box center [90, 136] width 38 height 16
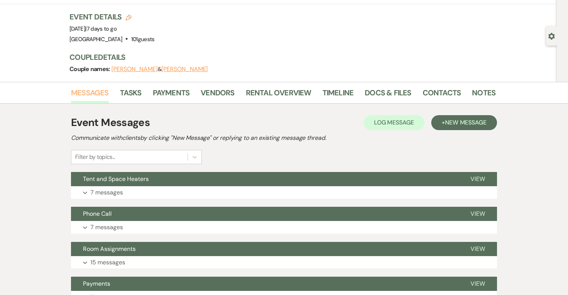
scroll to position [41, 0]
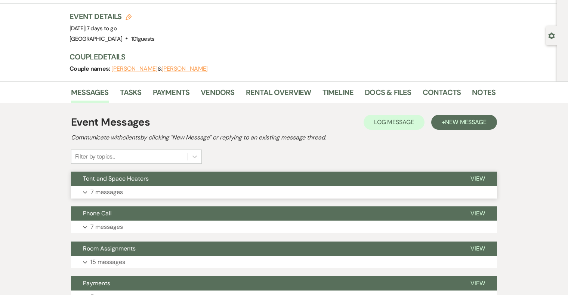
click at [200, 187] on button "Expand 7 messages" at bounding box center [284, 192] width 426 height 13
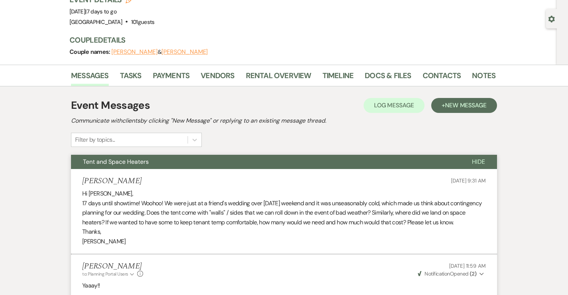
scroll to position [0, 0]
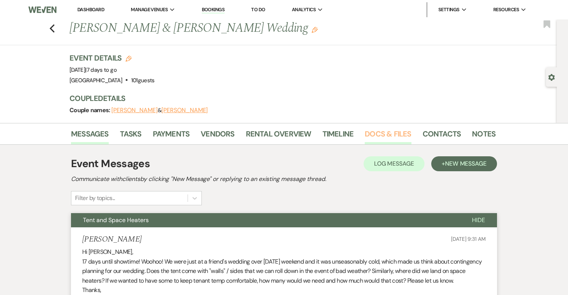
click at [377, 130] on link "Docs & Files" at bounding box center [388, 136] width 46 height 16
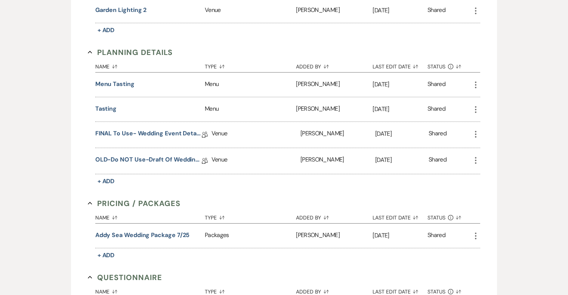
scroll to position [733, 0]
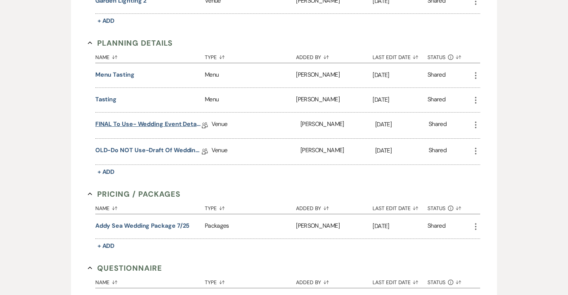
click at [145, 120] on link "FINAL to use- Wedding Event Details" at bounding box center [148, 126] width 107 height 12
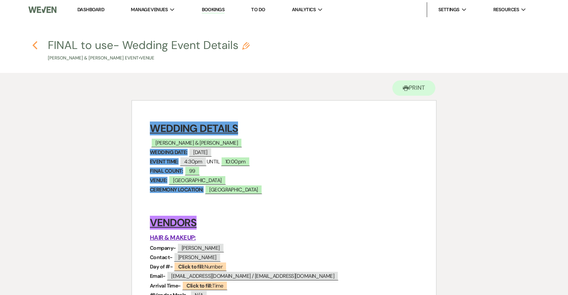
click at [37, 44] on icon "Previous" at bounding box center [35, 45] width 6 height 9
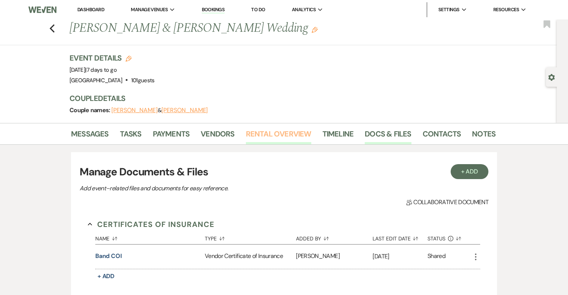
click at [286, 135] on link "Rental Overview" at bounding box center [278, 136] width 65 height 16
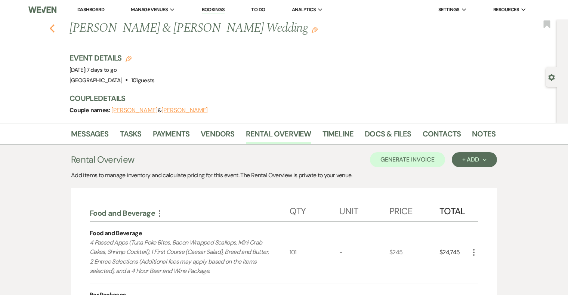
click at [51, 27] on icon "Previous" at bounding box center [52, 28] width 6 height 9
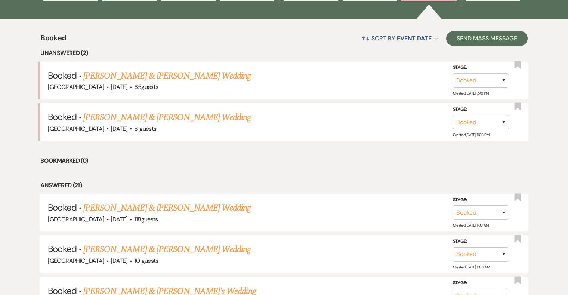
scroll to position [268, 0]
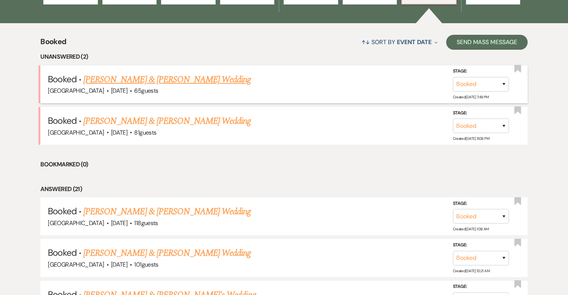
click at [178, 78] on link "[PERSON_NAME] & [PERSON_NAME] Wedding" at bounding box center [166, 79] width 167 height 13
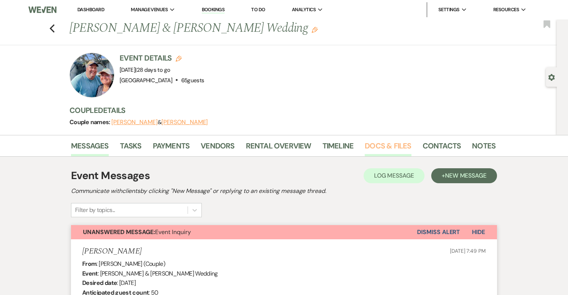
click at [379, 145] on link "Docs & Files" at bounding box center [388, 148] width 46 height 16
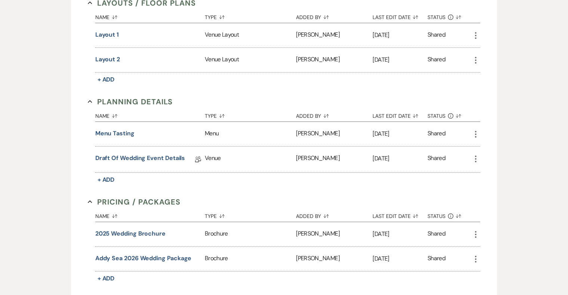
scroll to position [425, 0]
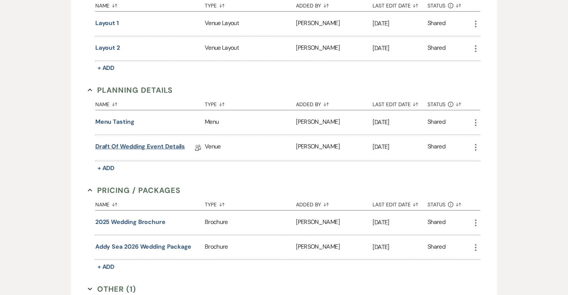
click at [163, 147] on link "Draft of Wedding Event Details" at bounding box center [140, 148] width 90 height 12
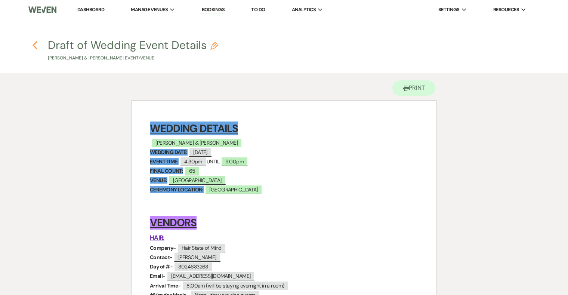
click at [35, 44] on use "button" at bounding box center [35, 45] width 5 height 8
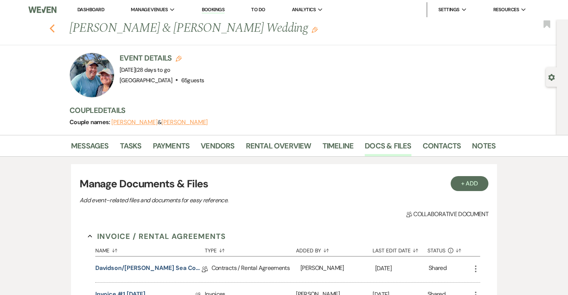
click at [52, 30] on use "button" at bounding box center [52, 28] width 5 height 8
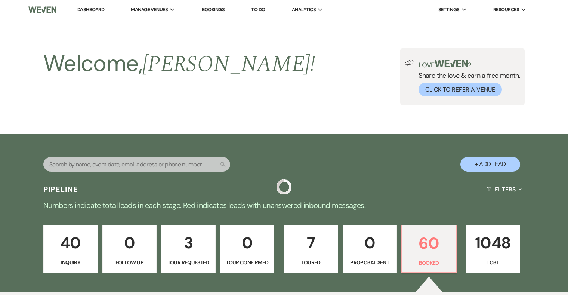
scroll to position [268, 0]
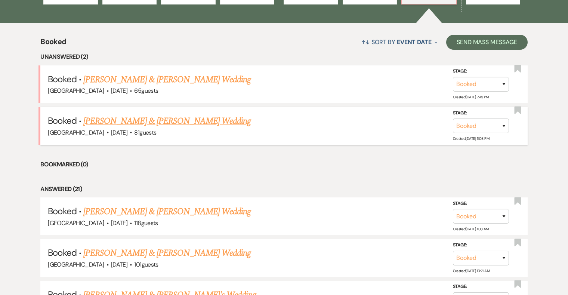
click at [185, 119] on link "[PERSON_NAME] & [PERSON_NAME] Wedding" at bounding box center [166, 120] width 167 height 13
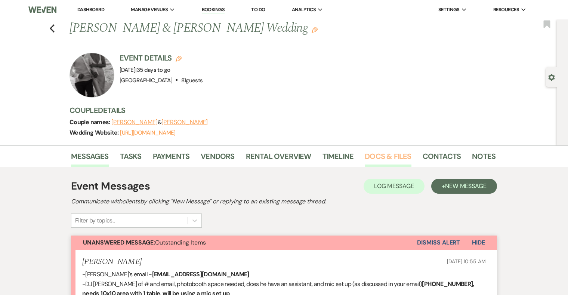
click at [381, 155] on link "Docs & Files" at bounding box center [388, 158] width 46 height 16
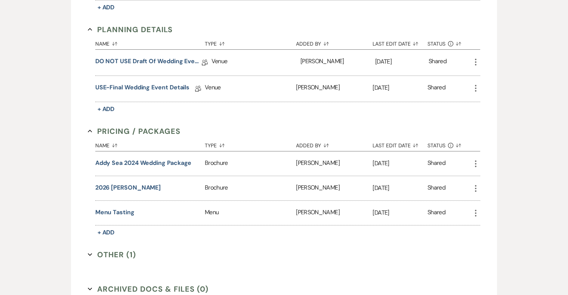
scroll to position [493, 0]
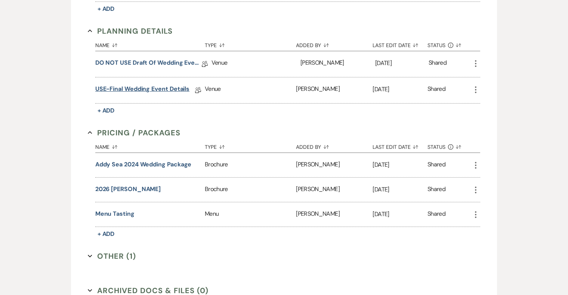
click at [172, 86] on link "USE-Final Wedding Event Details" at bounding box center [142, 90] width 95 height 12
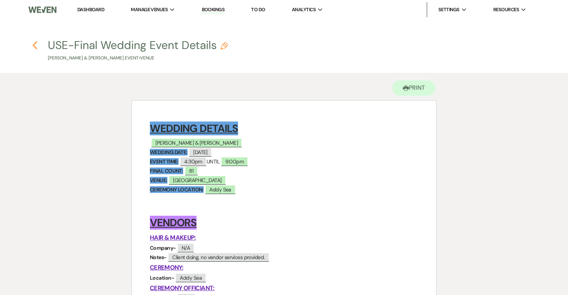
click at [33, 42] on icon "Previous" at bounding box center [35, 45] width 6 height 9
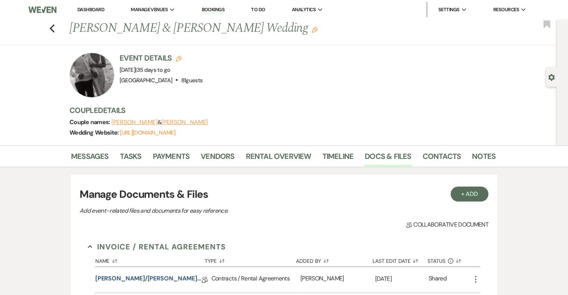
click at [57, 27] on div "Previous [PERSON_NAME] & [PERSON_NAME] Wedding Edit Bookmark" at bounding box center [276, 32] width 561 height 26
click at [52, 26] on use "button" at bounding box center [52, 28] width 5 height 8
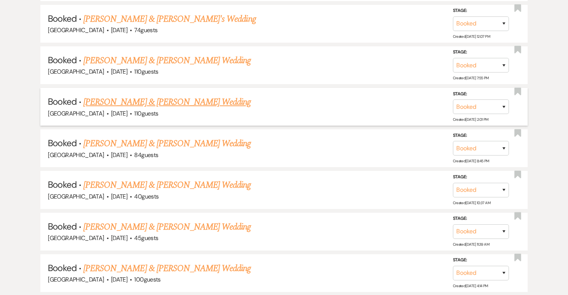
scroll to position [551, 0]
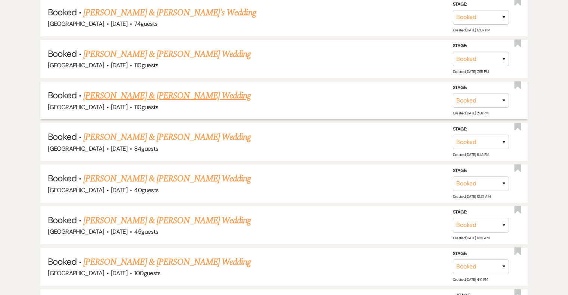
click at [181, 93] on link "[PERSON_NAME] & [PERSON_NAME] Wedding" at bounding box center [166, 95] width 167 height 13
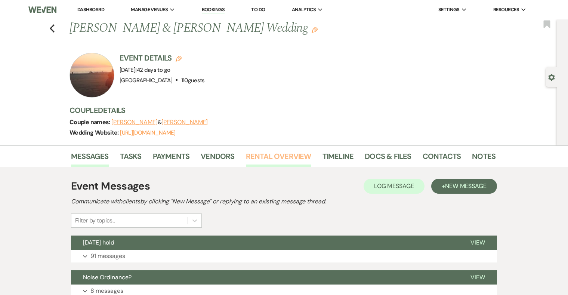
click at [277, 156] on link "Rental Overview" at bounding box center [278, 158] width 65 height 16
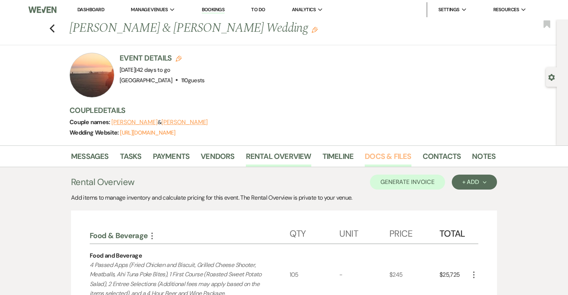
click at [393, 156] on link "Docs & Files" at bounding box center [388, 158] width 46 height 16
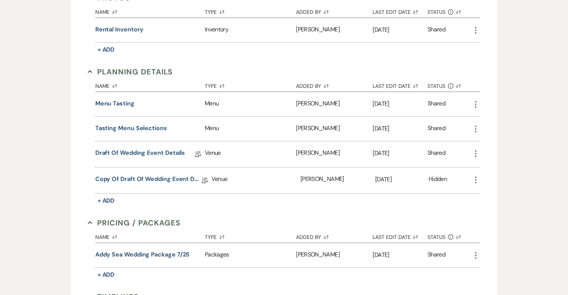
scroll to position [581, 0]
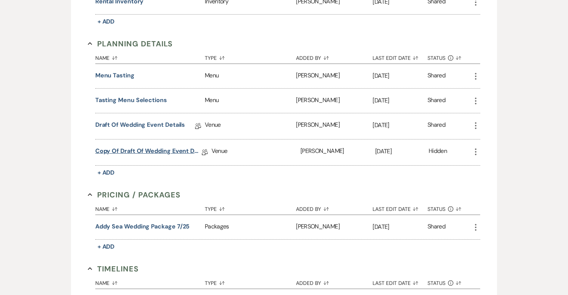
click at [161, 150] on link "Copy of Draft of Wedding Event Details" at bounding box center [148, 153] width 107 height 12
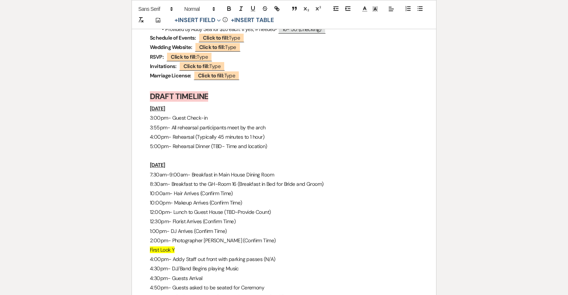
scroll to position [3449, 0]
